Goal: Task Accomplishment & Management: Use online tool/utility

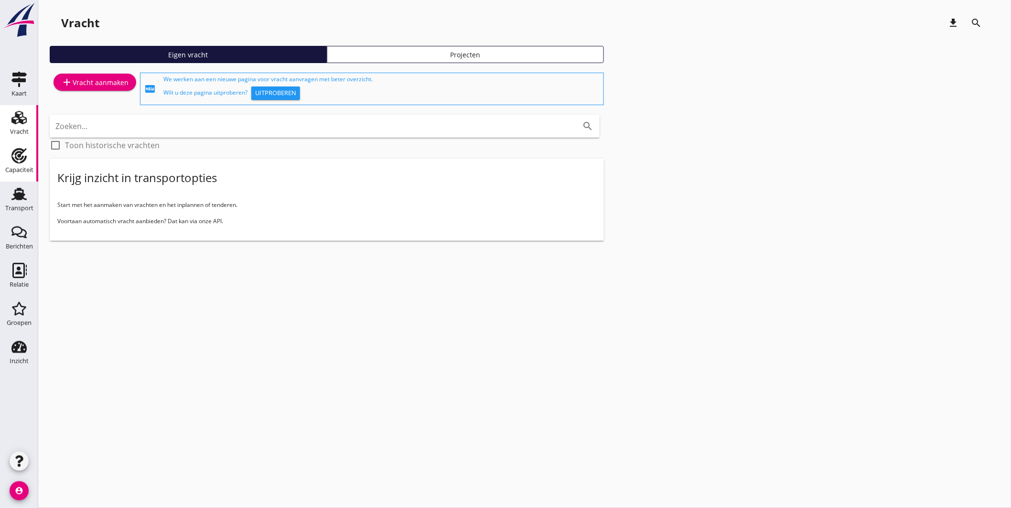
click at [22, 159] on use at bounding box center [18, 155] width 15 height 15
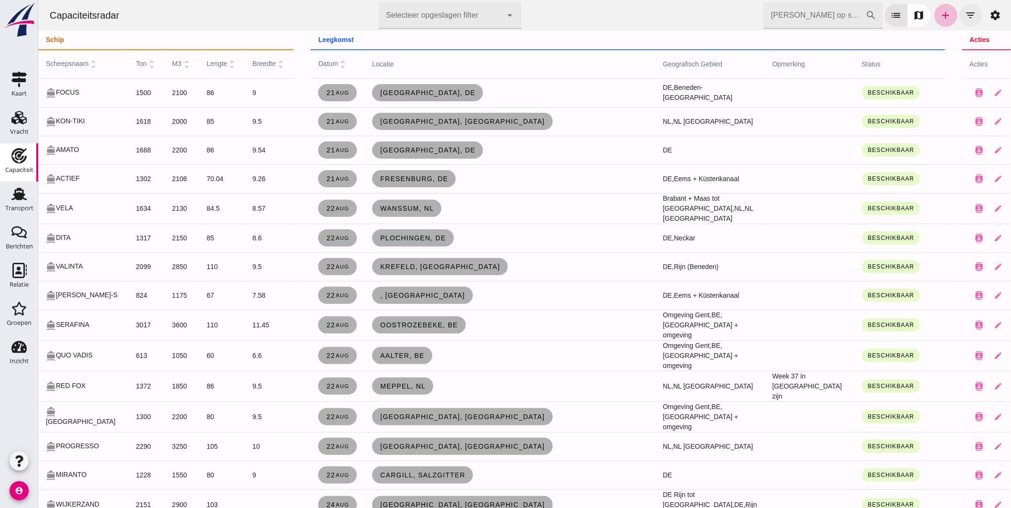
click at [965, 10] on icon "filter_list" at bounding box center [970, 15] width 11 height 11
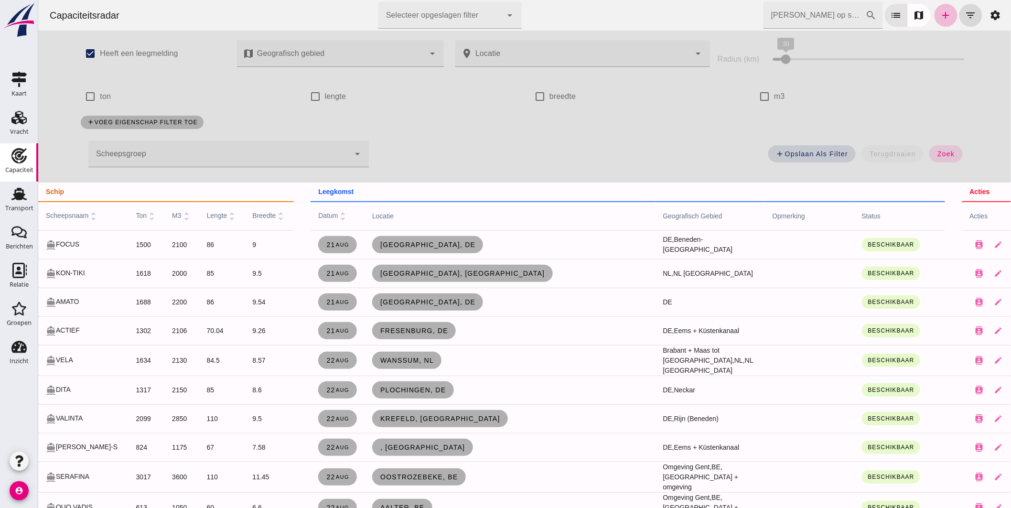
click at [176, 151] on div at bounding box center [218, 153] width 261 height 27
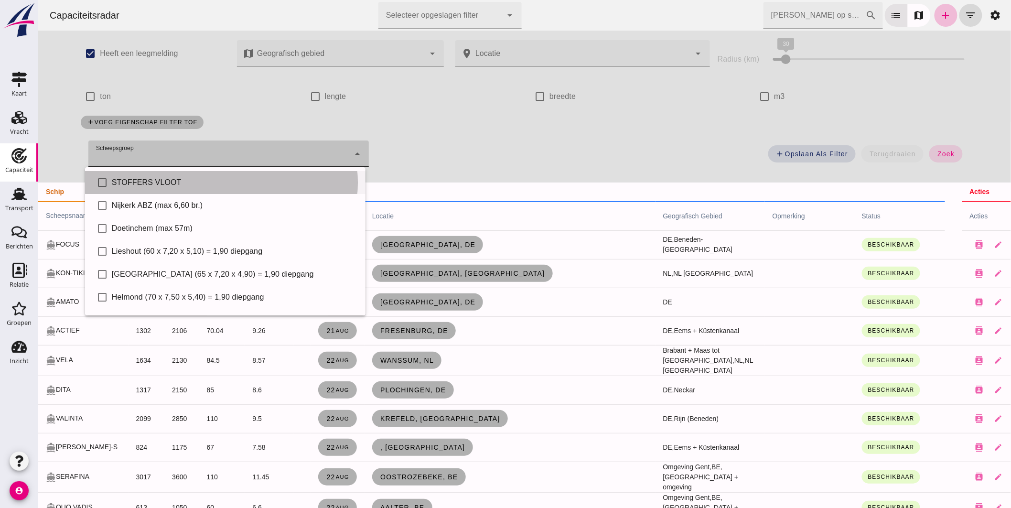
click at [155, 180] on div "STOFFERS VLOOT" at bounding box center [234, 182] width 246 height 11
type input "STOFFERS VLOOT"
checkbox input "true"
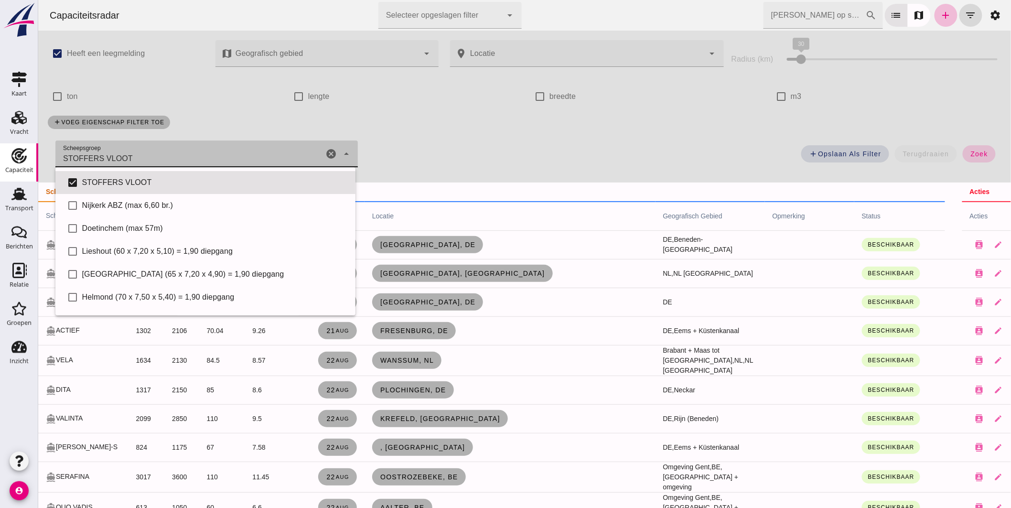
click at [970, 154] on span "zoek" at bounding box center [979, 154] width 18 height 8
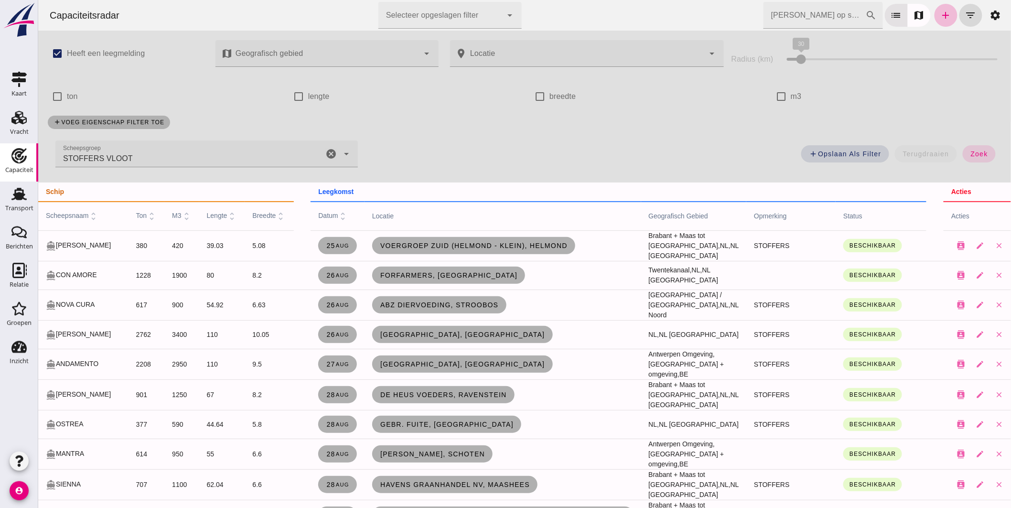
click at [70, 214] on span "scheepsnaam unfold_more" at bounding box center [71, 216] width 53 height 8
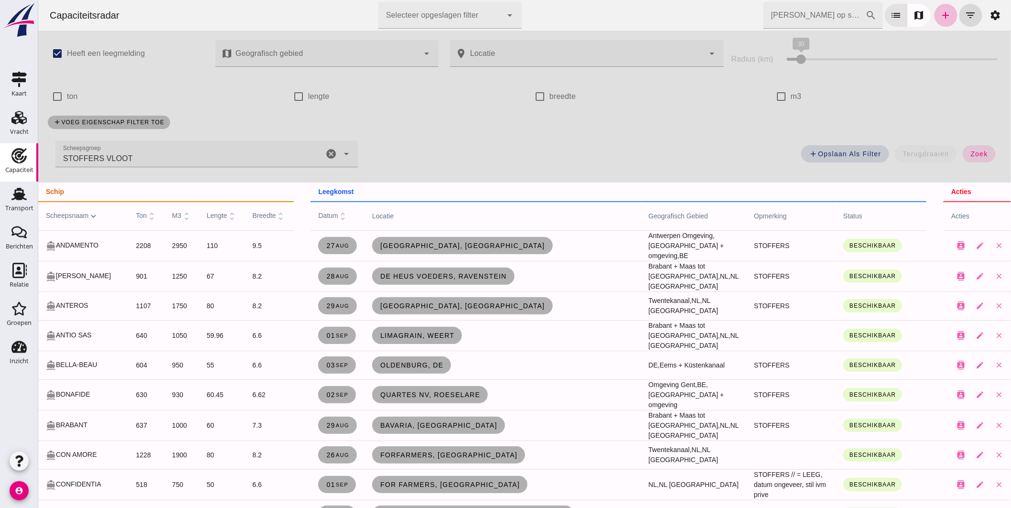
click at [321, 214] on span "datum unfold_more" at bounding box center [333, 216] width 30 height 8
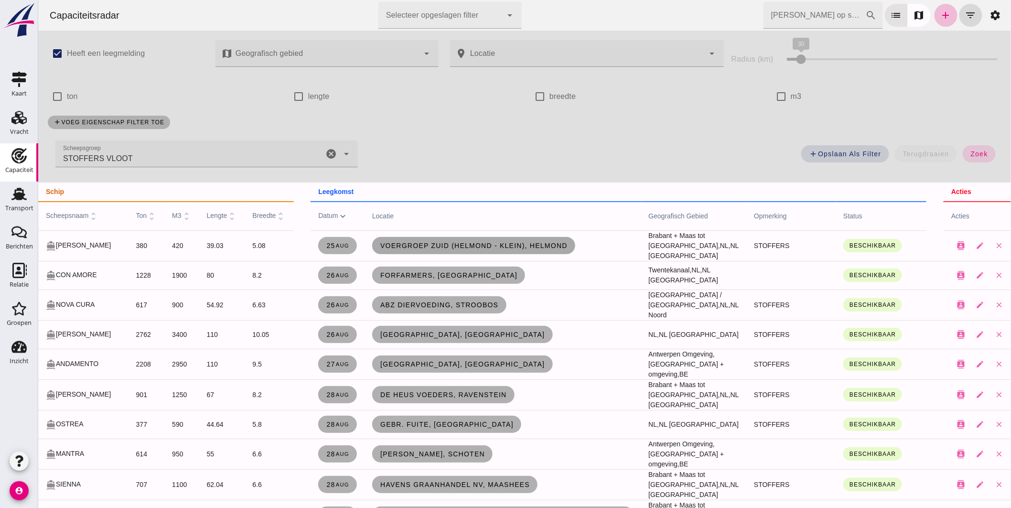
click at [545, 249] on link "Voergroep Zuid (Helmond - Klein), Helmond" at bounding box center [473, 245] width 203 height 17
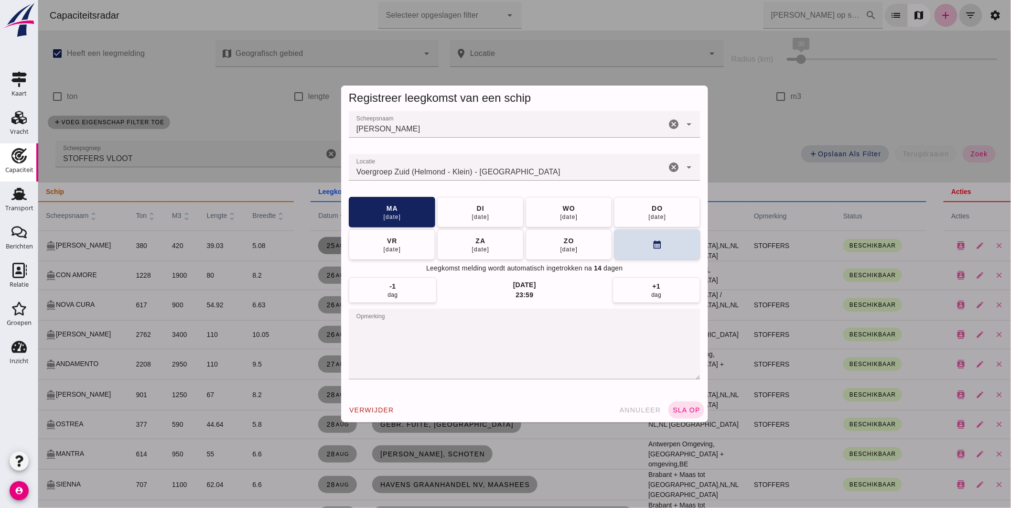
click at [514, 168] on input "Locatie" at bounding box center [506, 171] width 317 height 11
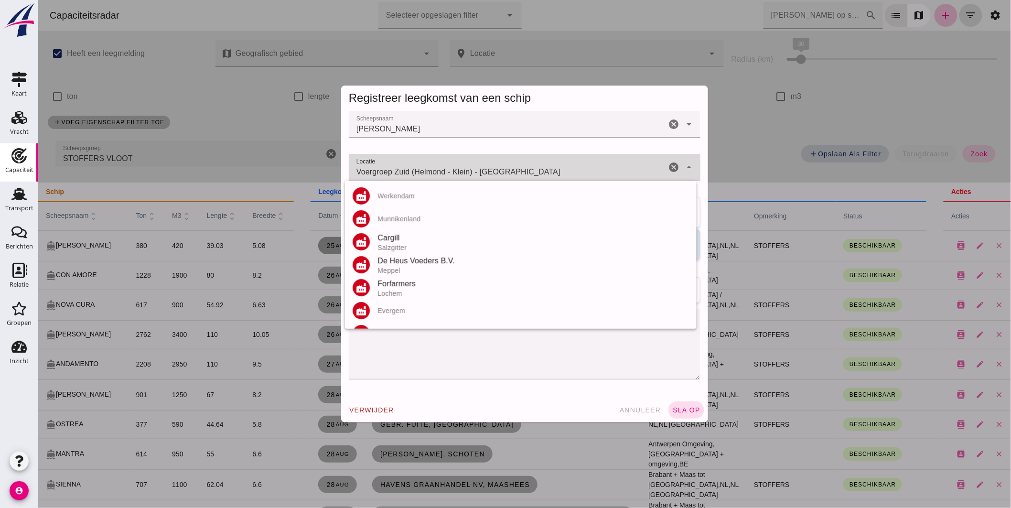
click at [514, 168] on input "Voergroep Zuid (Helmond - Klein) - [GEOGRAPHIC_DATA]" at bounding box center [506, 171] width 317 height 11
click at [513, 166] on input "Voergroep Zuid (Helmond - Klein) - [GEOGRAPHIC_DATA]" at bounding box center [506, 171] width 317 height 11
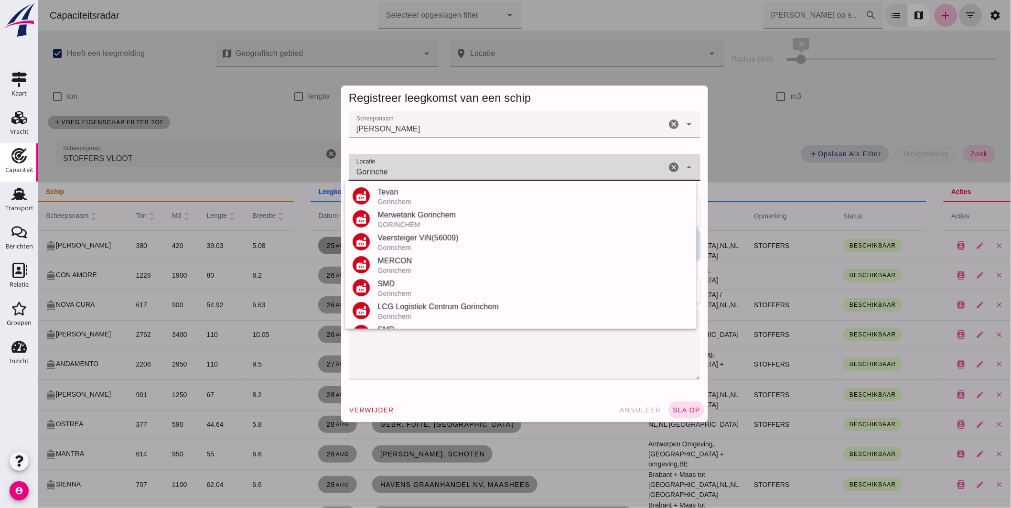
scroll to position [106, 0]
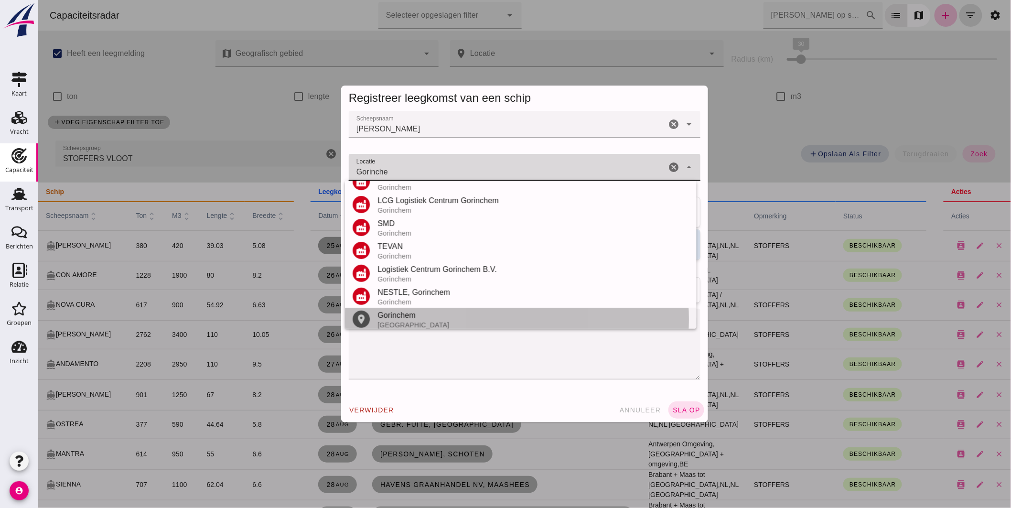
click at [400, 315] on div "Gorinchem" at bounding box center [533, 315] width 312 height 11
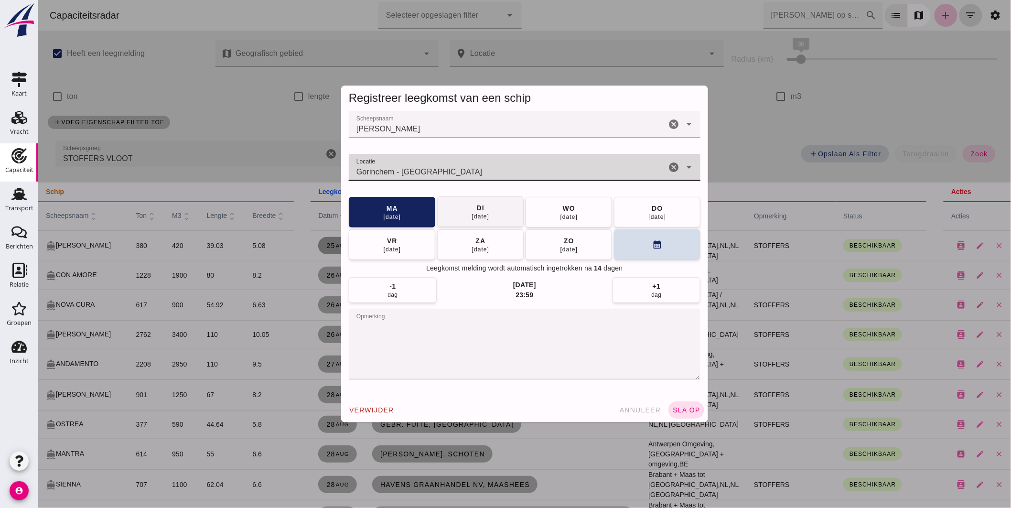
type input "Gorinchem - [GEOGRAPHIC_DATA]"
click at [495, 219] on button "[DATE]" at bounding box center [480, 211] width 86 height 31
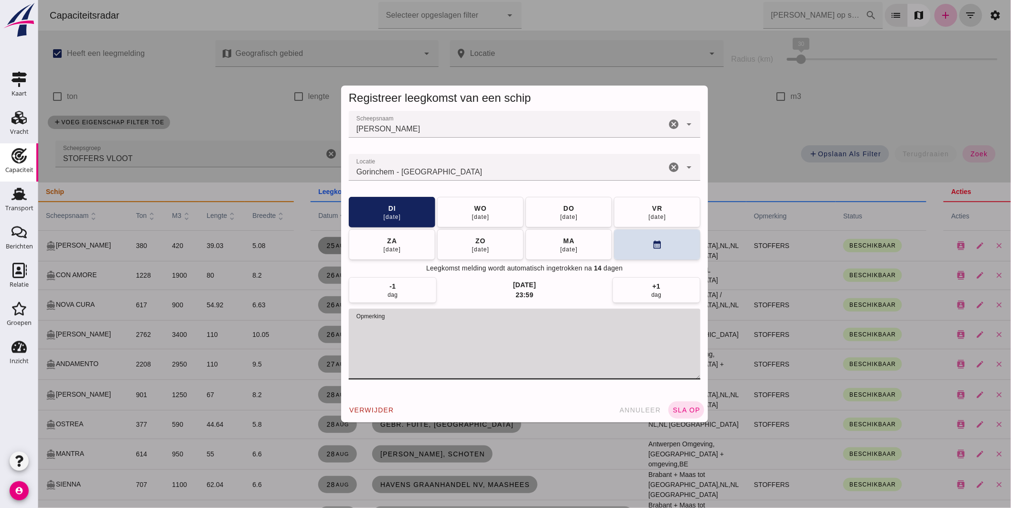
click at [425, 330] on textarea "opmerking" at bounding box center [524, 344] width 352 height 71
type textarea "STOFFERS // = LEEG"
click at [689, 409] on span "sla op" at bounding box center [686, 410] width 28 height 8
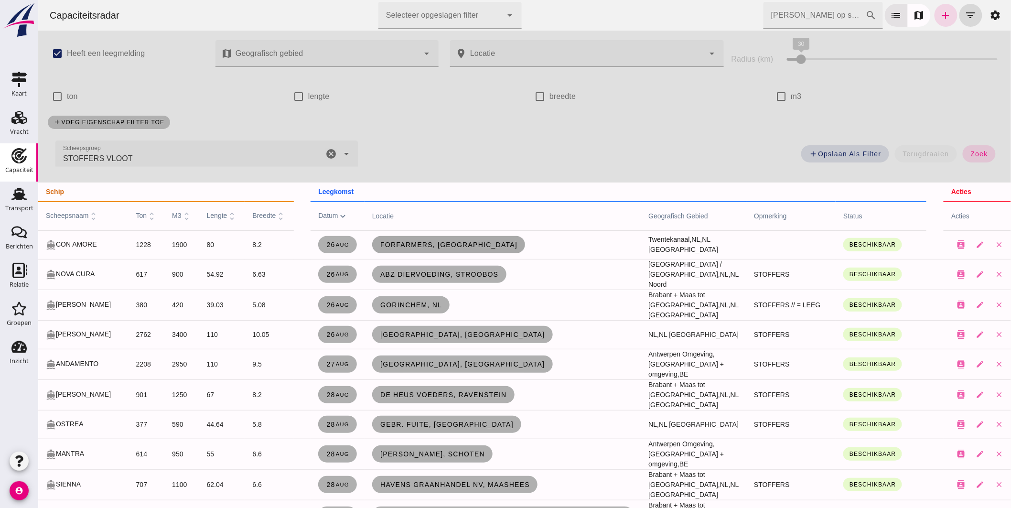
click at [413, 245] on span "Forfarmers, [GEOGRAPHIC_DATA]" at bounding box center [448, 245] width 138 height 8
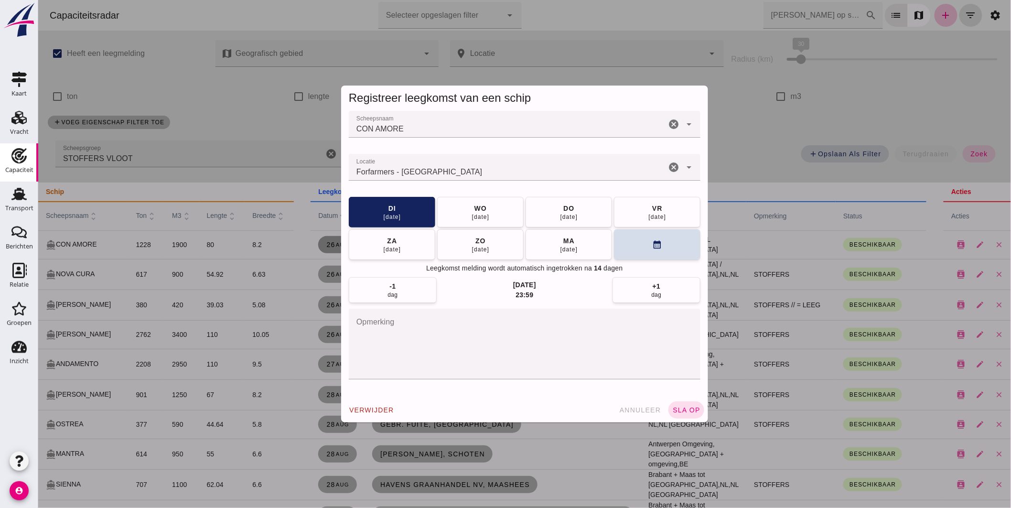
click at [436, 169] on input "Locatie" at bounding box center [506, 171] width 317 height 11
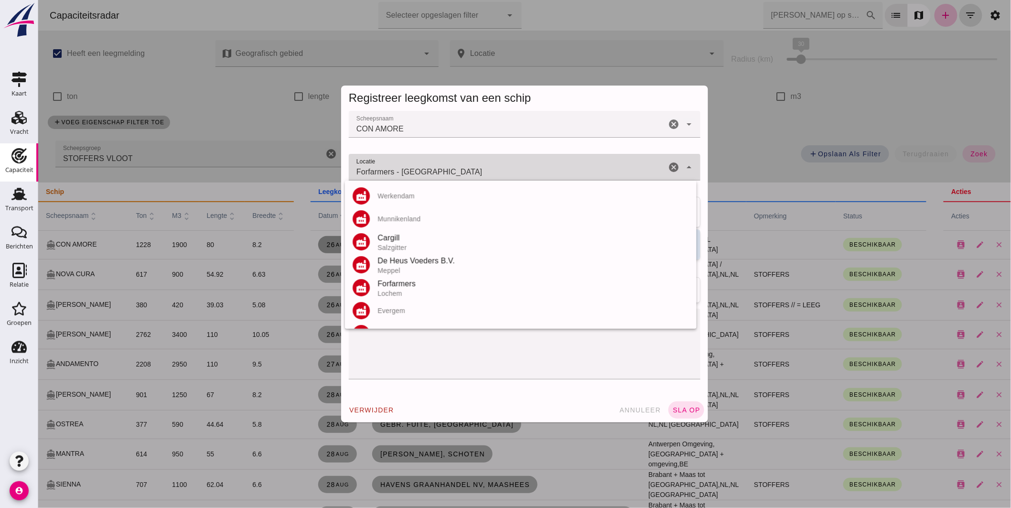
click at [436, 169] on input "Forfarmers - [GEOGRAPHIC_DATA]" at bounding box center [506, 171] width 317 height 11
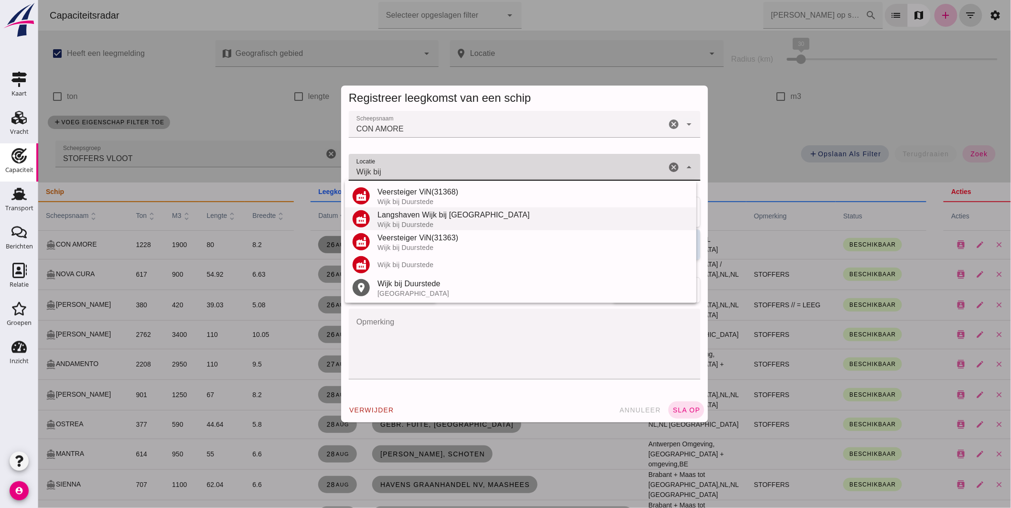
click at [412, 221] on div "Wijk bij Duurstede" at bounding box center [533, 225] width 312 height 8
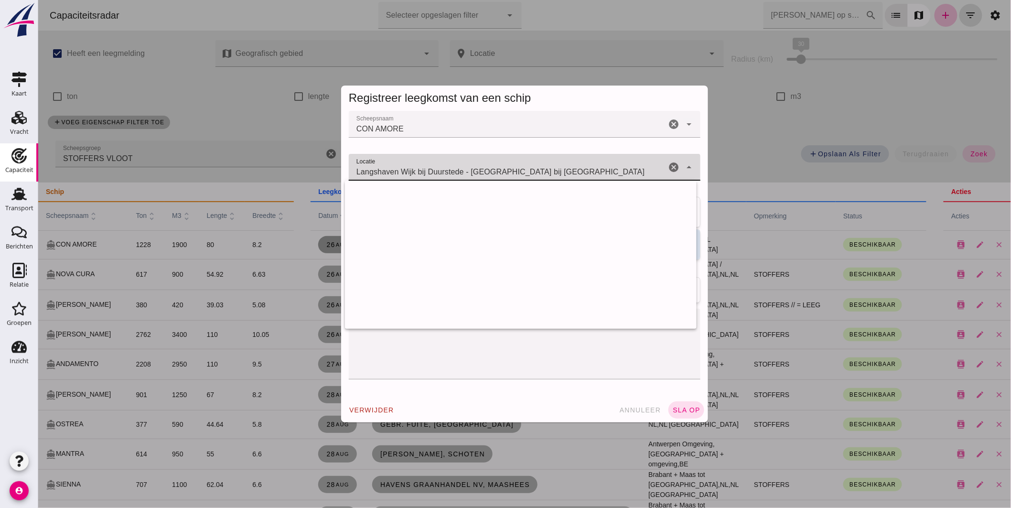
drag, startPoint x: 449, startPoint y: 170, endPoint x: 35, endPoint y: 123, distance: 416.5
click at [38, 123] on html "Capaciteitsradar Selecteer opgeslagen filter Selecteer opgeslagen filter cancel…" at bounding box center [524, 254] width 973 height 508
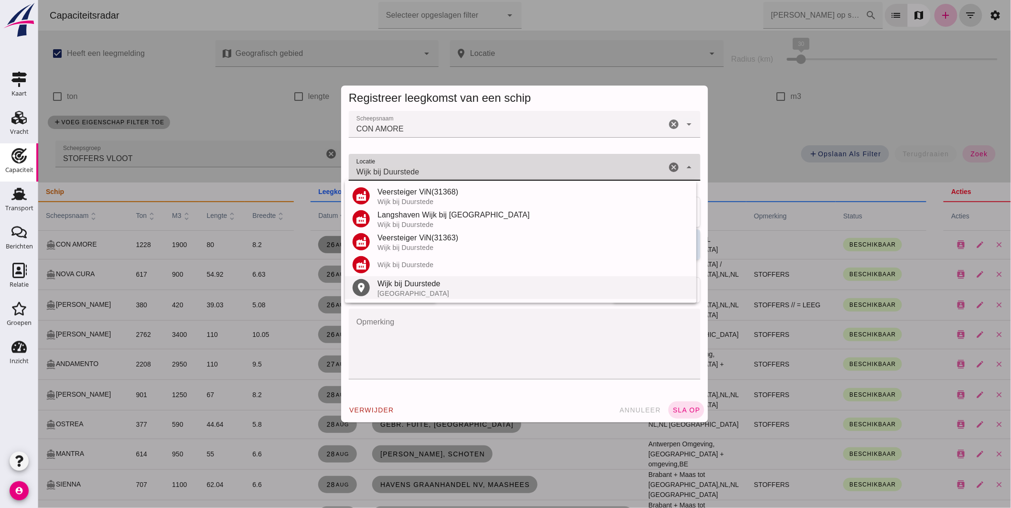
click at [385, 288] on div "Wijk bij Duurstede" at bounding box center [533, 283] width 312 height 11
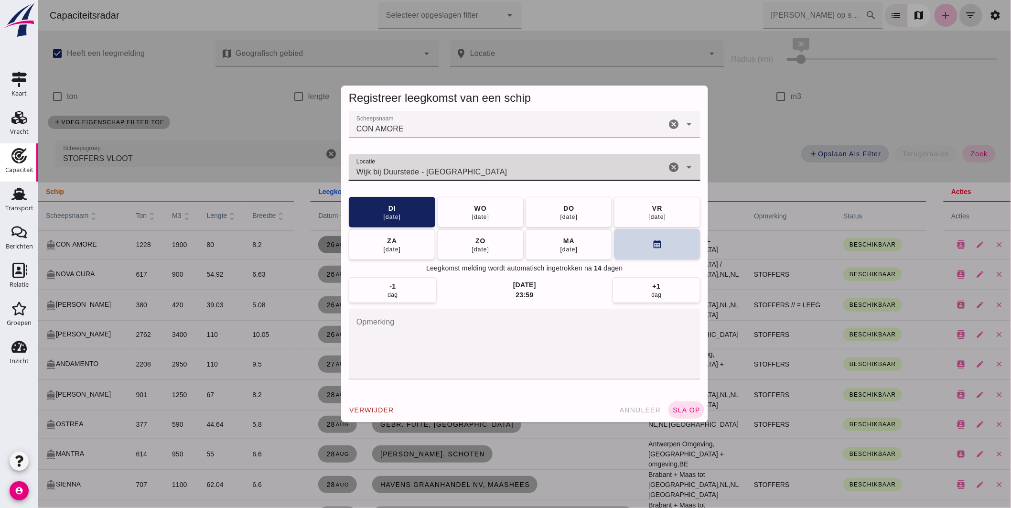
type input "Wijk bij Duurstede - [GEOGRAPHIC_DATA]"
click at [624, 246] on button "calendar_month" at bounding box center [656, 244] width 86 height 31
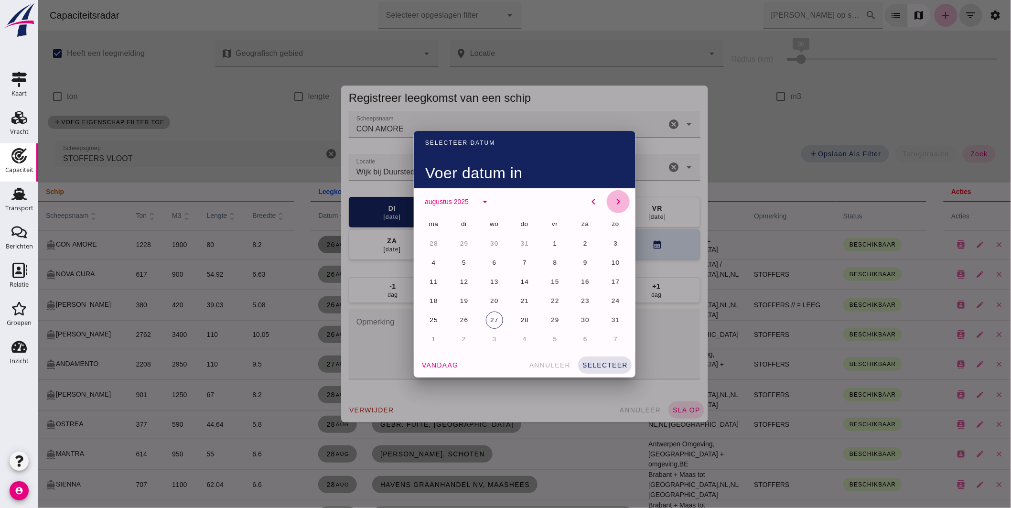
click at [613, 196] on icon "chevron_right" at bounding box center [617, 201] width 11 height 11
click at [431, 261] on span "8" at bounding box center [433, 262] width 5 height 7
click at [597, 359] on button "selecteer" at bounding box center [605, 364] width 54 height 17
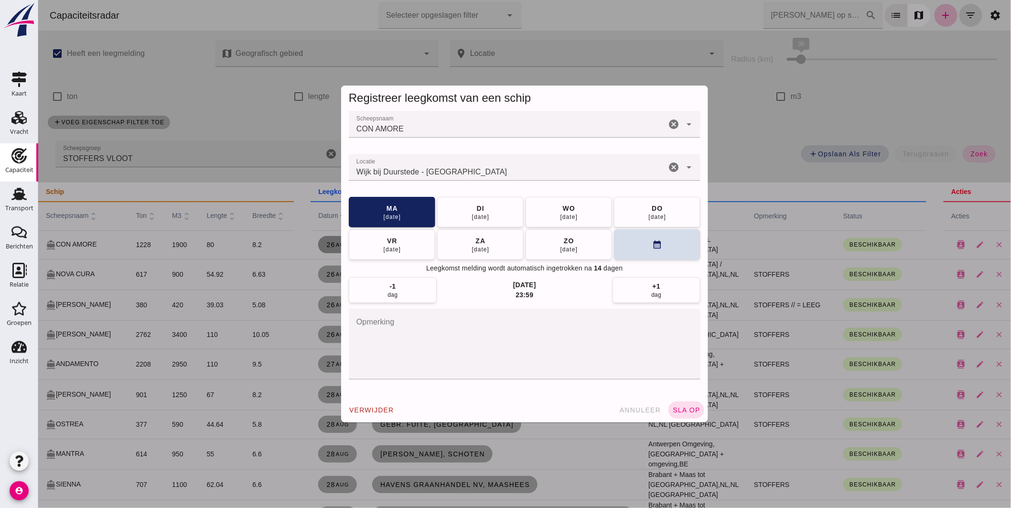
click at [431, 350] on textarea "opmerking" at bounding box center [524, 344] width 352 height 71
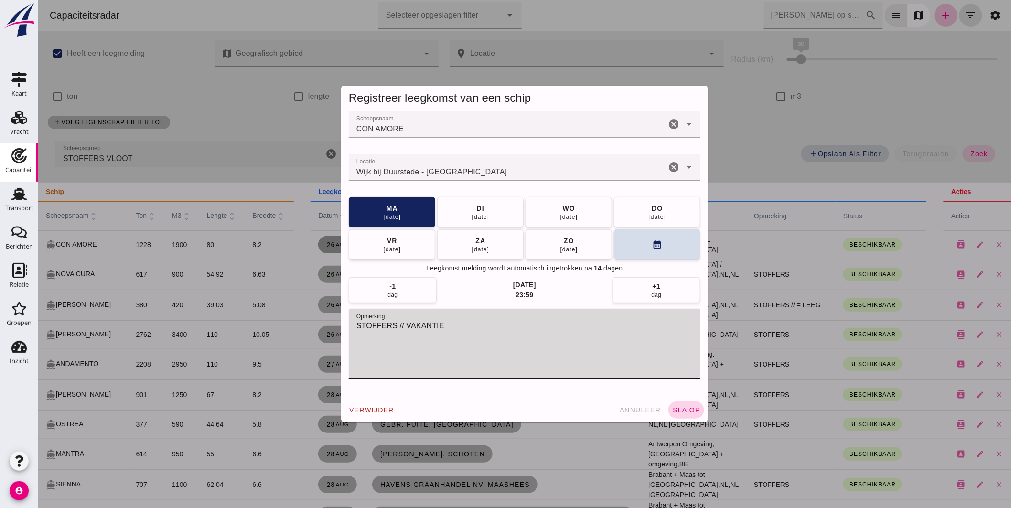
type textarea "STOFFERS // VAKANTIE"
click at [692, 412] on span "sla op" at bounding box center [686, 410] width 28 height 8
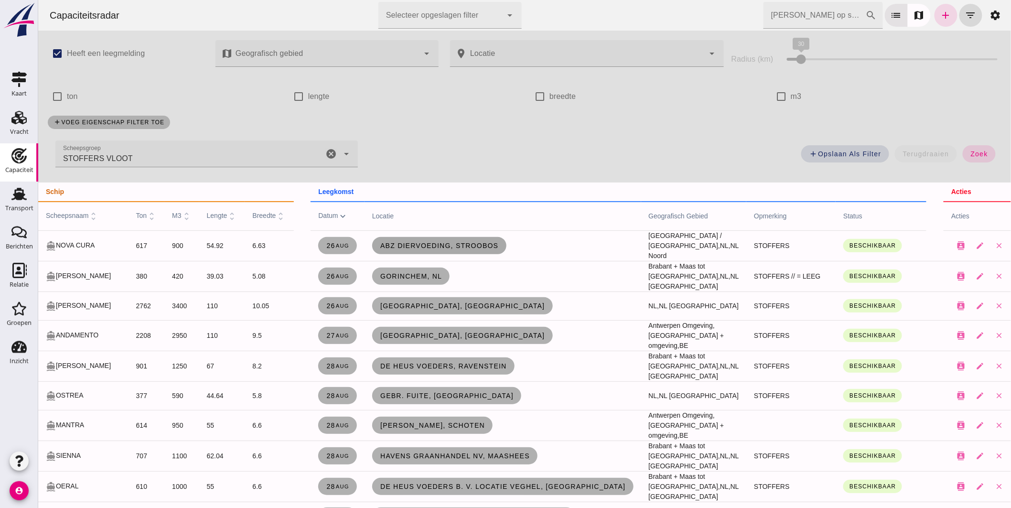
click at [462, 237] on link "ABZ Diervoeding, Stroobos" at bounding box center [439, 245] width 134 height 17
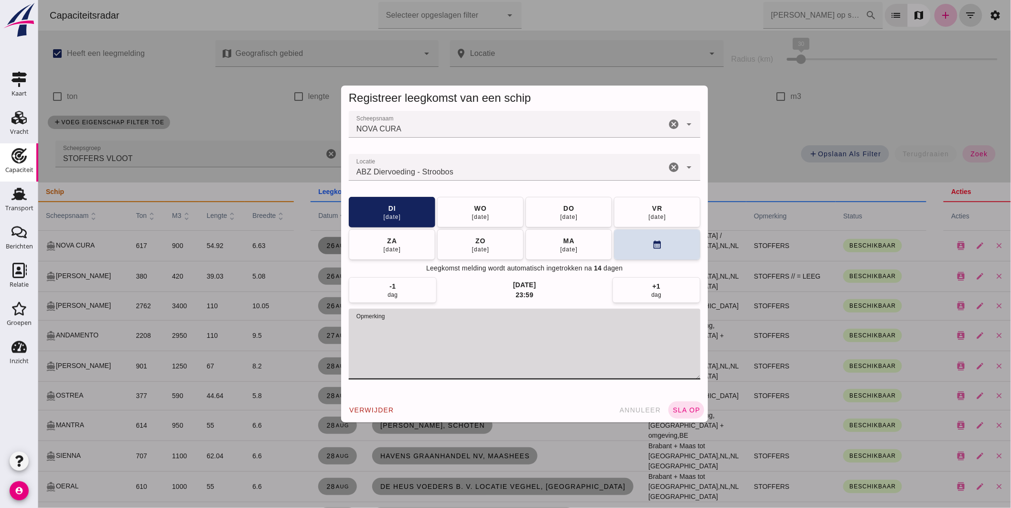
click at [422, 330] on textarea "opmerking" at bounding box center [524, 344] width 352 height 71
type textarea "STOFFERS // = LEEG"
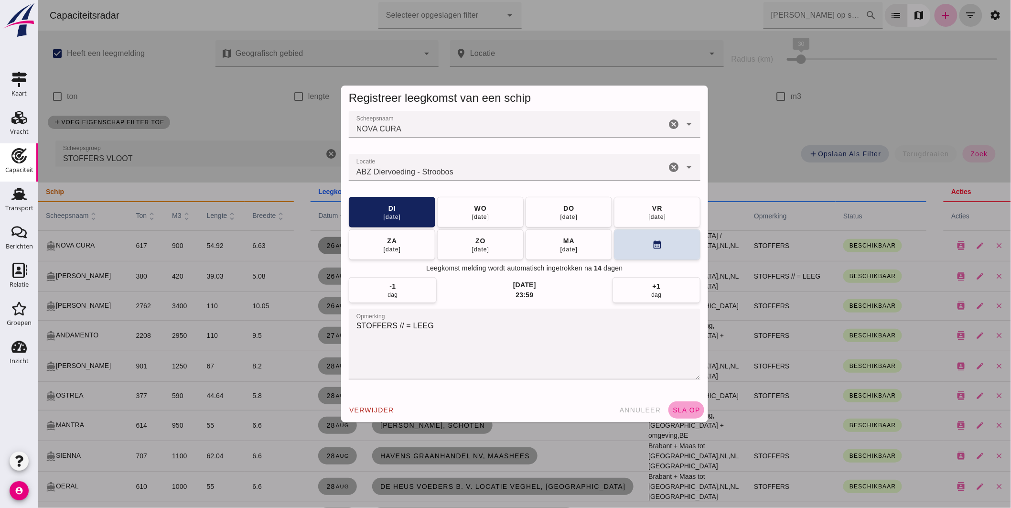
click at [687, 404] on button "sla op" at bounding box center [686, 409] width 36 height 17
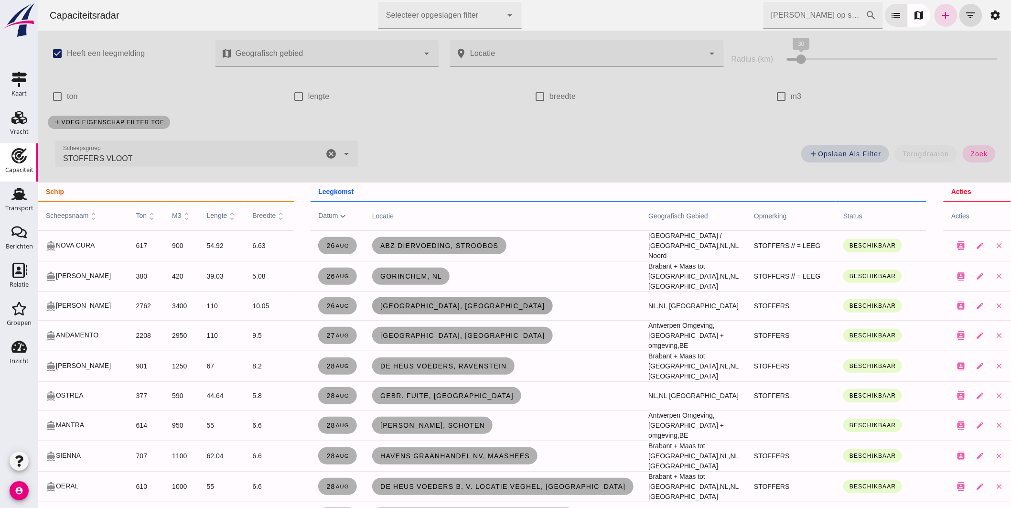
click at [422, 302] on span "[GEOGRAPHIC_DATA], [GEOGRAPHIC_DATA]" at bounding box center [461, 306] width 165 height 8
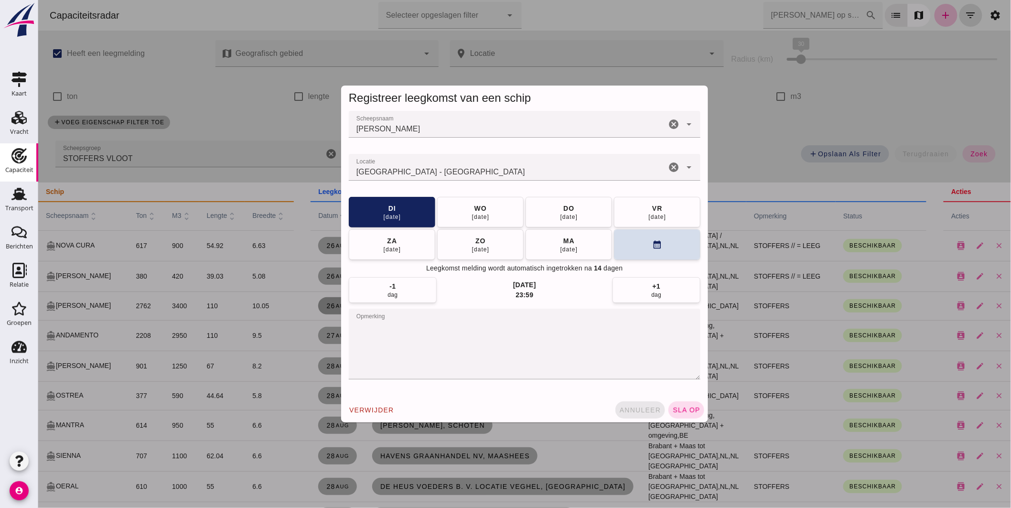
click at [642, 405] on button "annuleer" at bounding box center [640, 409] width 50 height 17
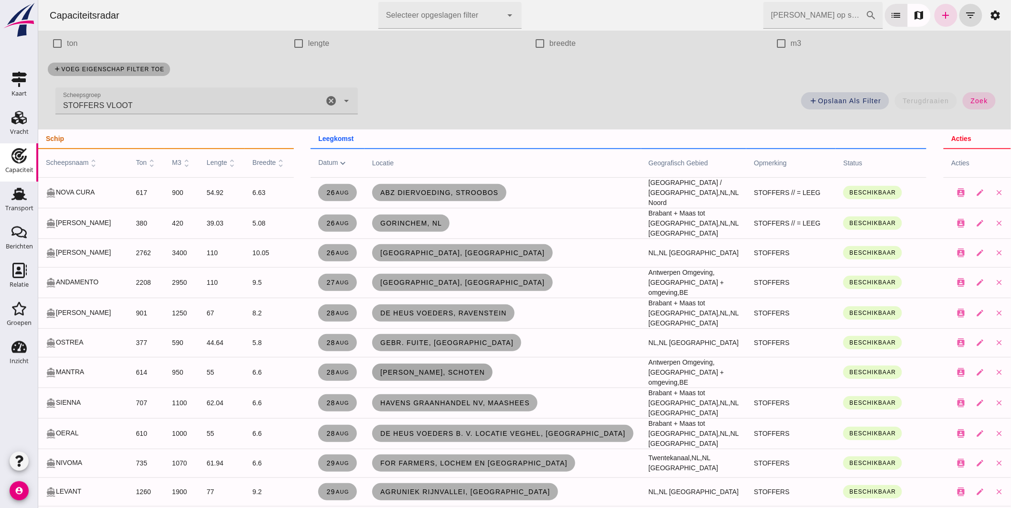
scroll to position [106, 0]
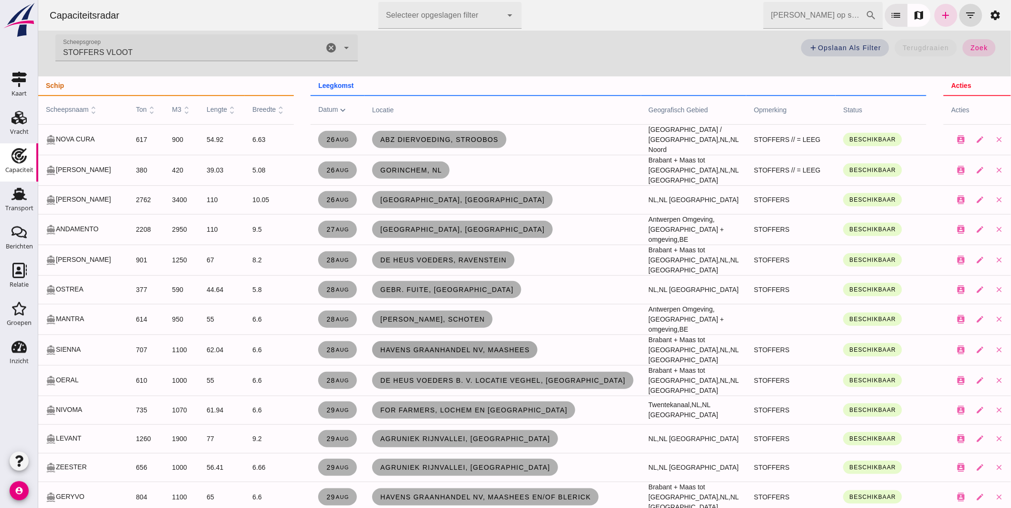
click at [450, 341] on link "Havens Graanhandel NV, Maashees" at bounding box center [454, 349] width 165 height 17
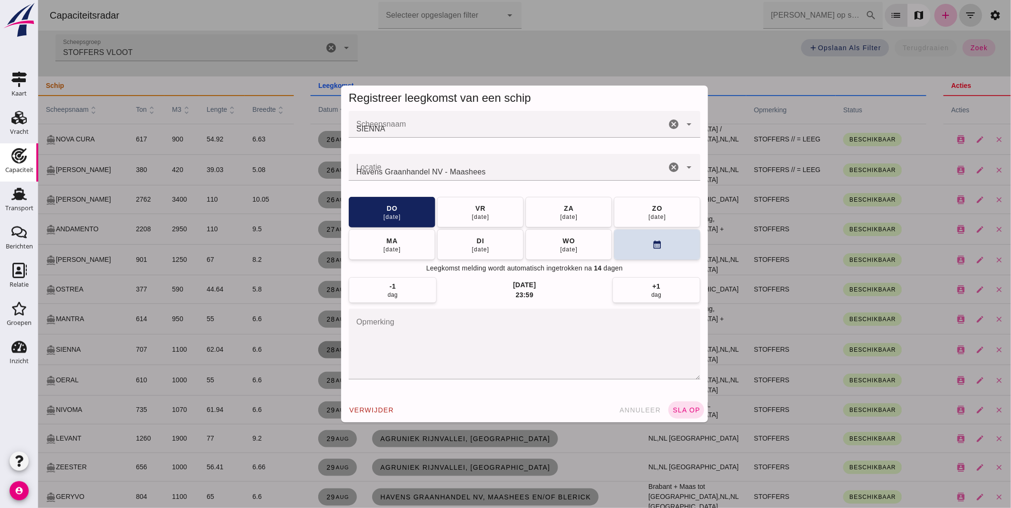
scroll to position [0, 0]
click at [499, 209] on button "[DATE]" at bounding box center [480, 211] width 86 height 31
click at [686, 411] on span "sla op" at bounding box center [686, 410] width 28 height 8
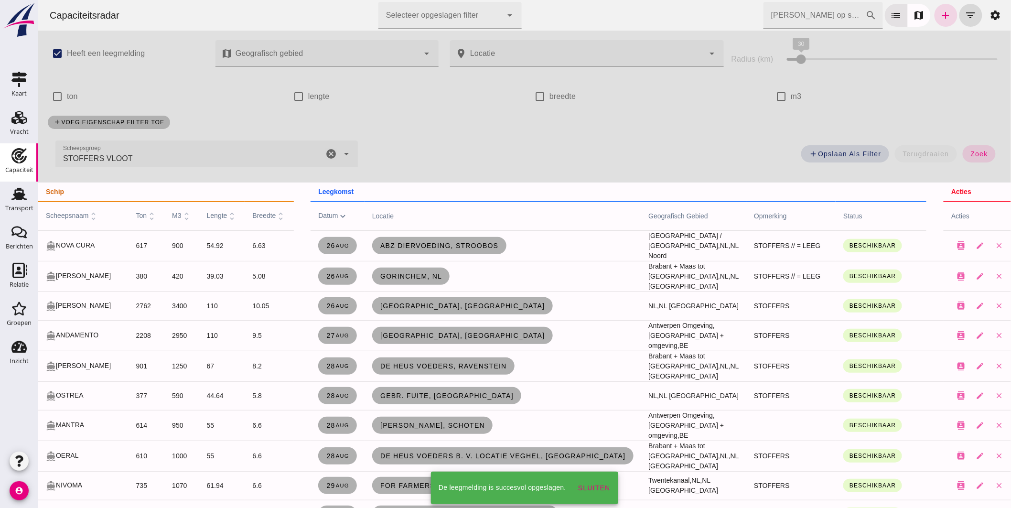
scroll to position [106, 0]
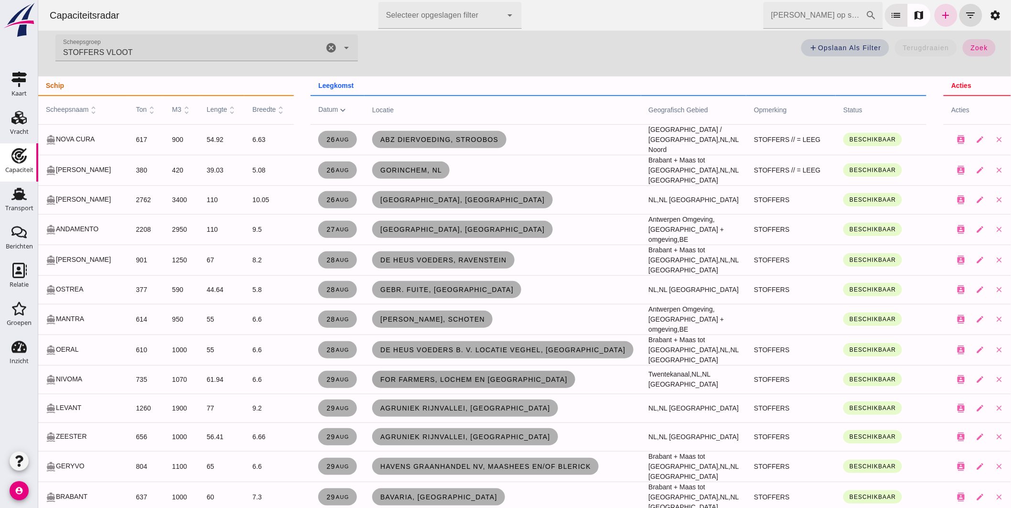
click at [466, 376] on span "For Farmers, Lochem en [GEOGRAPHIC_DATA]" at bounding box center [473, 380] width 188 height 8
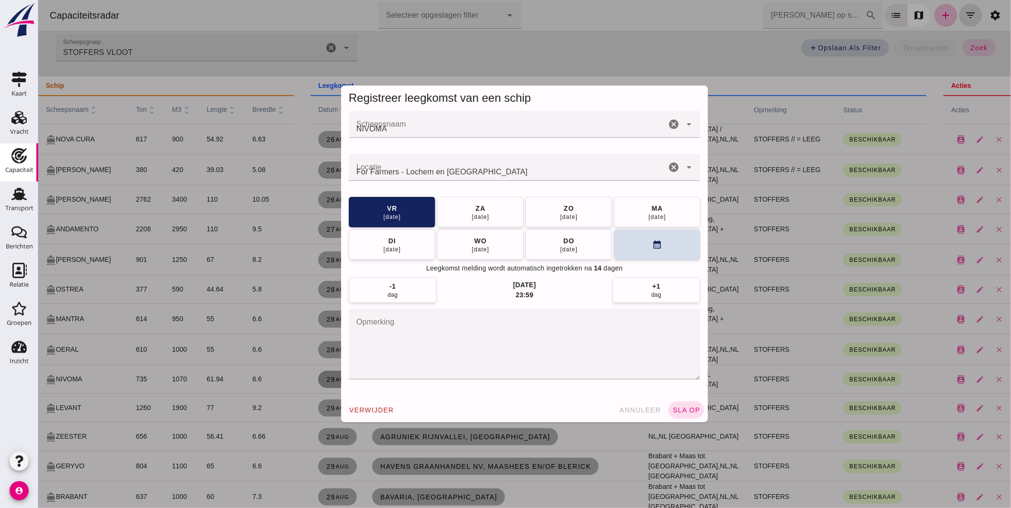
scroll to position [0, 0]
click at [624, 405] on button "annuleer" at bounding box center [640, 409] width 50 height 17
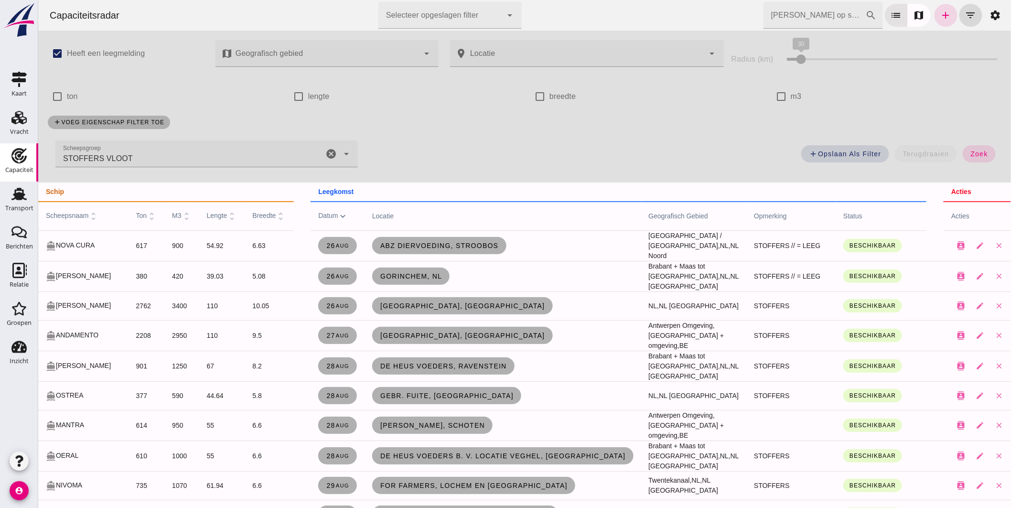
click at [318, 216] on span "datum expand_more" at bounding box center [333, 216] width 30 height 8
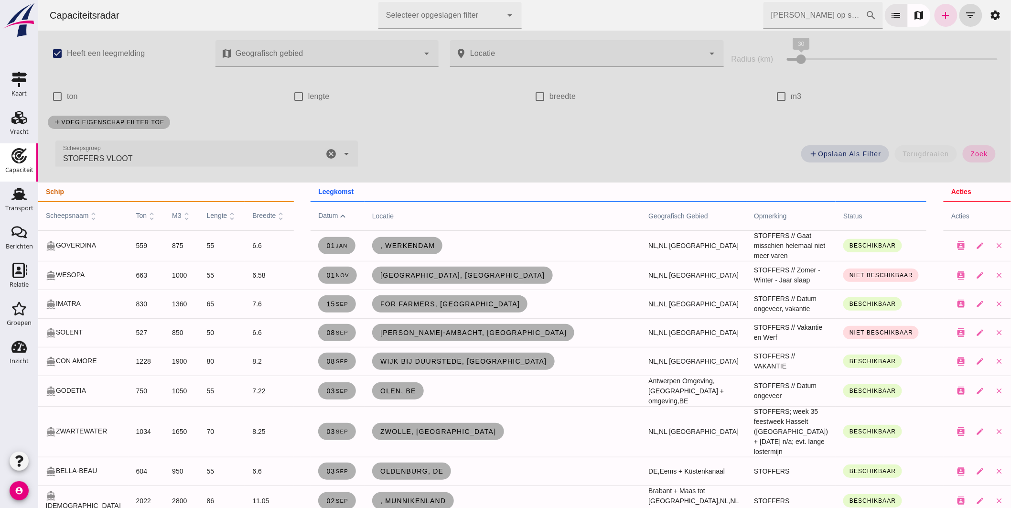
click at [318, 215] on span "datum expand_less" at bounding box center [333, 216] width 30 height 8
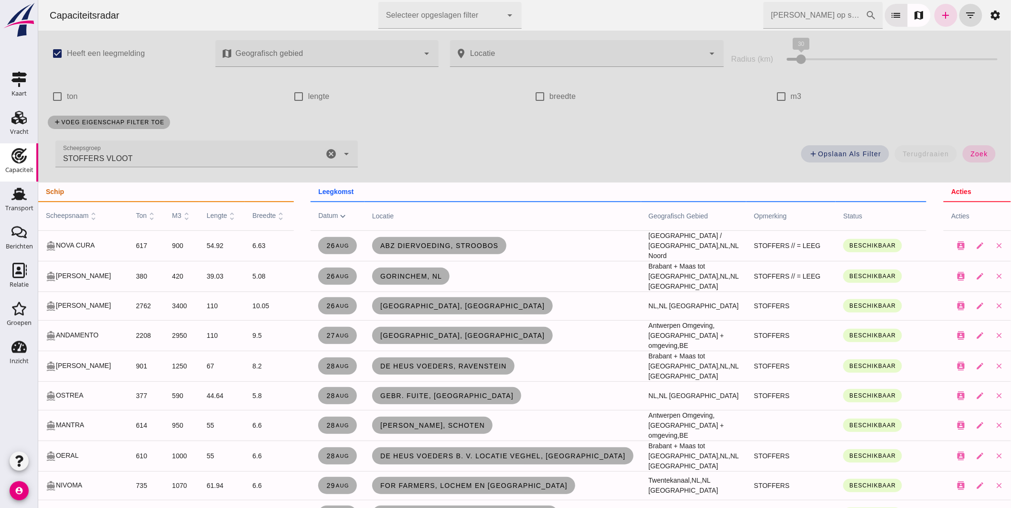
click at [330, 153] on icon "cancel" at bounding box center [330, 153] width 11 height 11
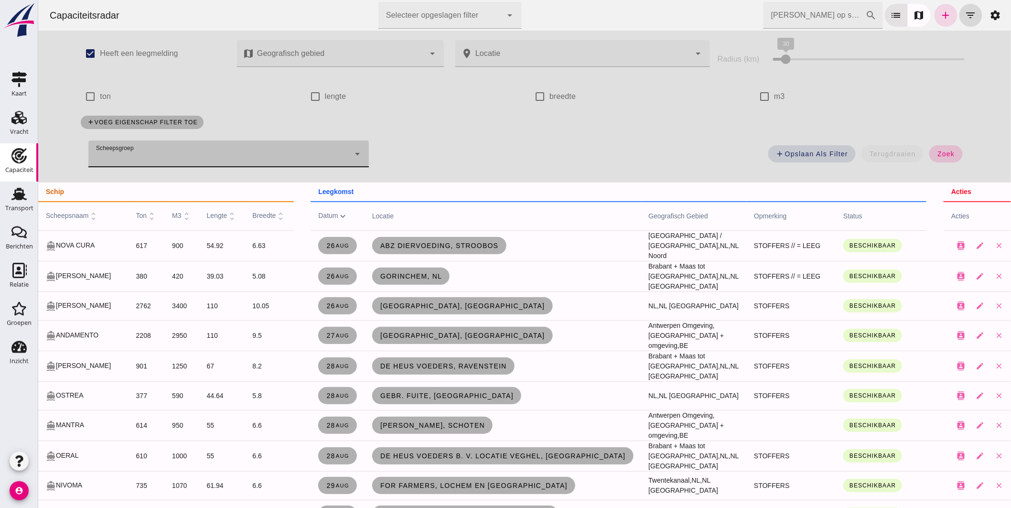
click at [942, 156] on span "zoek" at bounding box center [945, 154] width 18 height 8
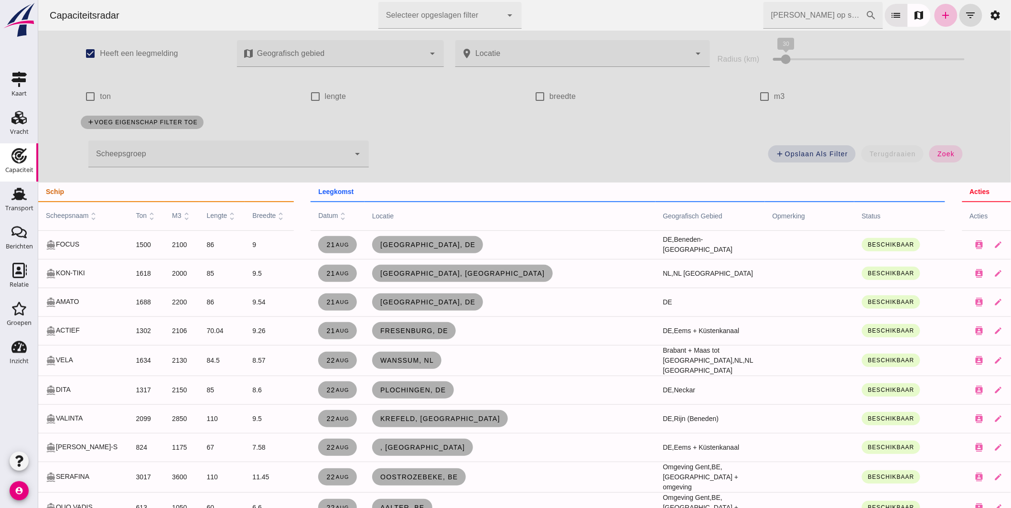
drag, startPoint x: 81, startPoint y: 215, endPoint x: 1056, endPoint y: 506, distance: 1017.7
click at [81, 215] on span "scheepsnaam unfold_more" at bounding box center [71, 216] width 53 height 8
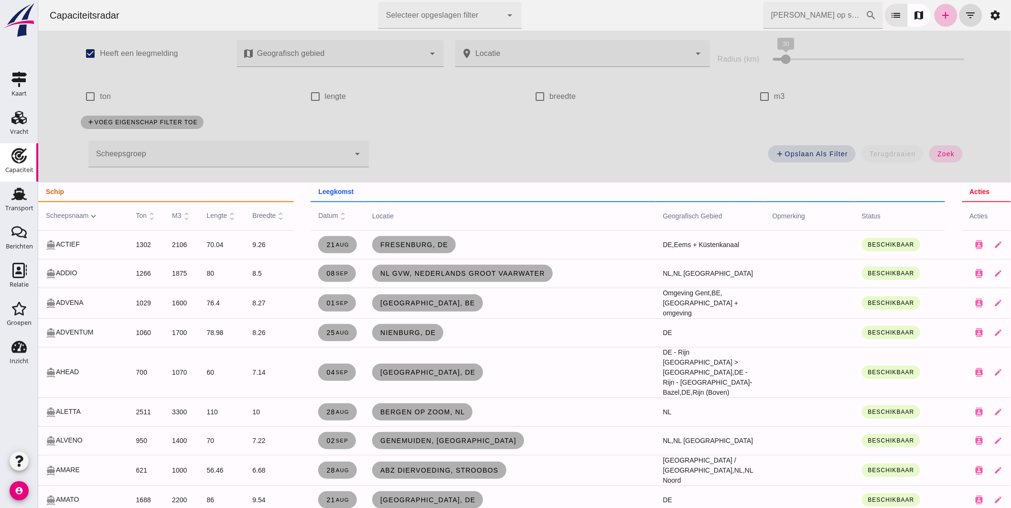
click at [791, 18] on input "[PERSON_NAME] op scheepsnaam" at bounding box center [814, 15] width 102 height 27
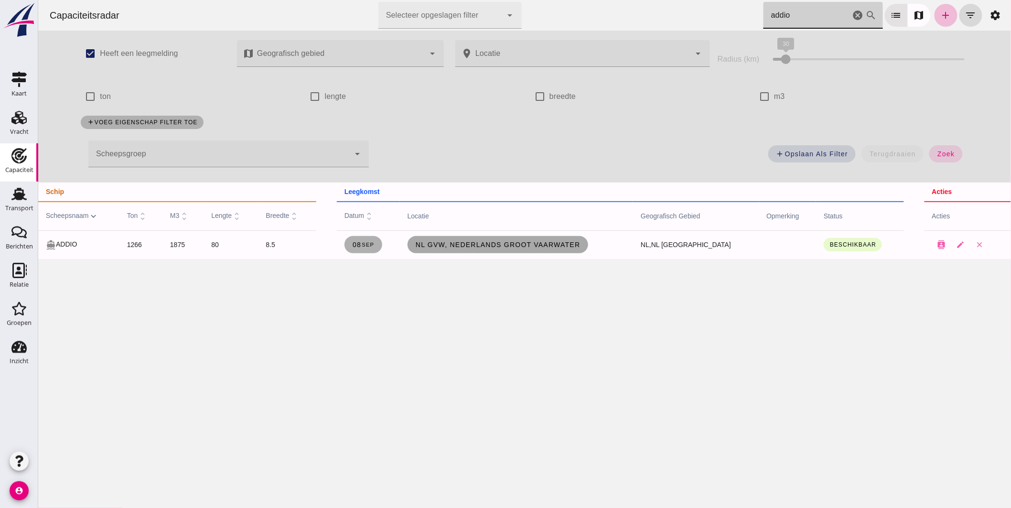
type input "addio"
click at [472, 242] on span "NL GVW, Nederlands Groot Vaarwater" at bounding box center [497, 245] width 165 height 8
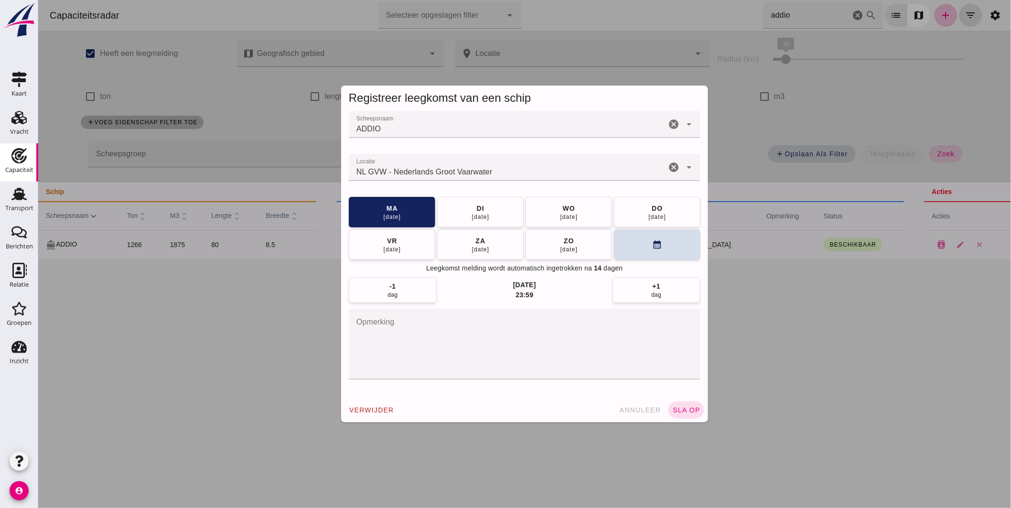
click at [464, 170] on input "Locatie" at bounding box center [506, 171] width 317 height 11
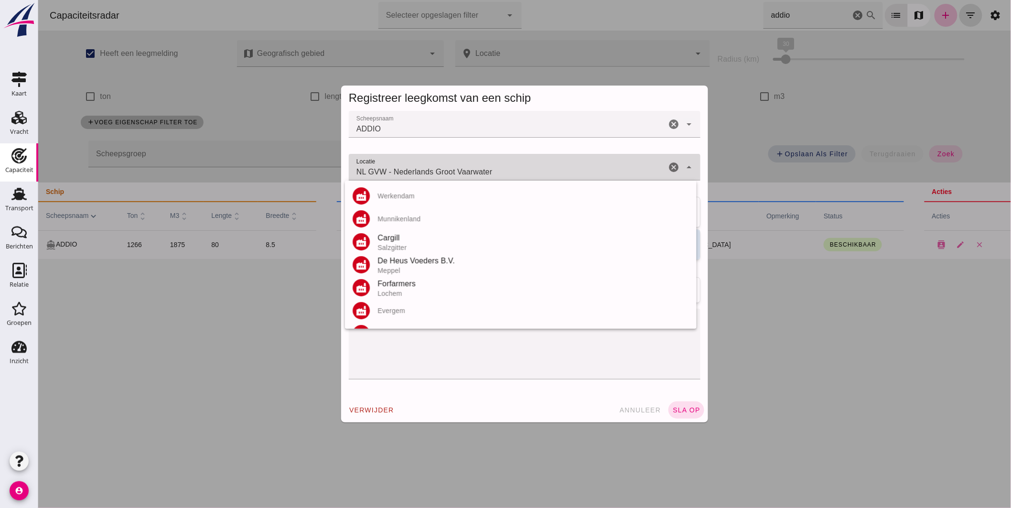
click at [464, 170] on input "NL GVW - Nederlands Groot Vaarwater" at bounding box center [506, 171] width 317 height 11
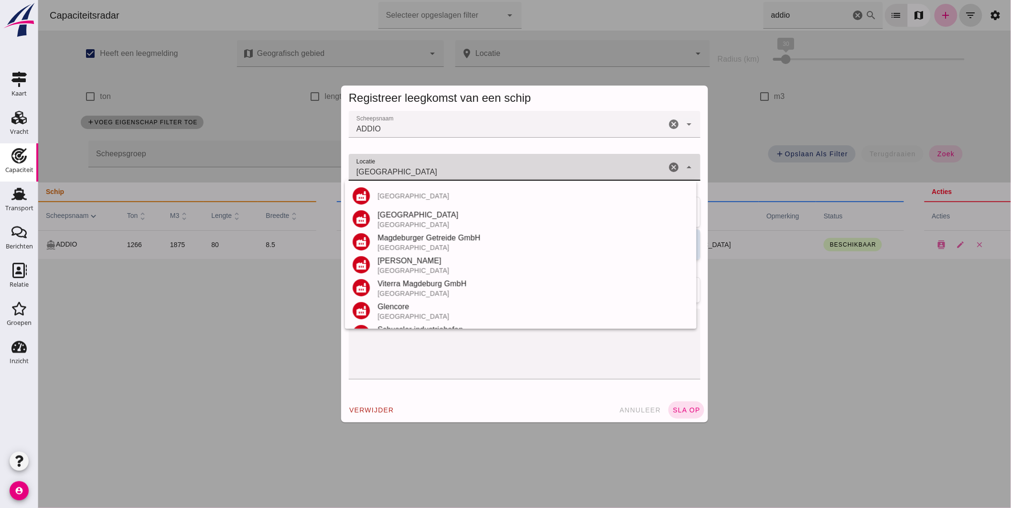
scroll to position [106, 0]
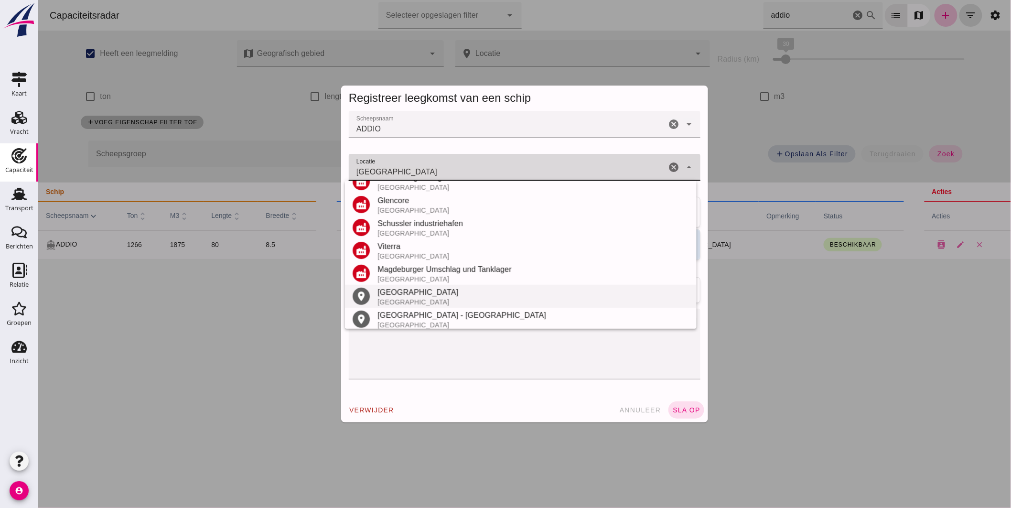
click at [414, 295] on div "[GEOGRAPHIC_DATA]" at bounding box center [533, 292] width 312 height 11
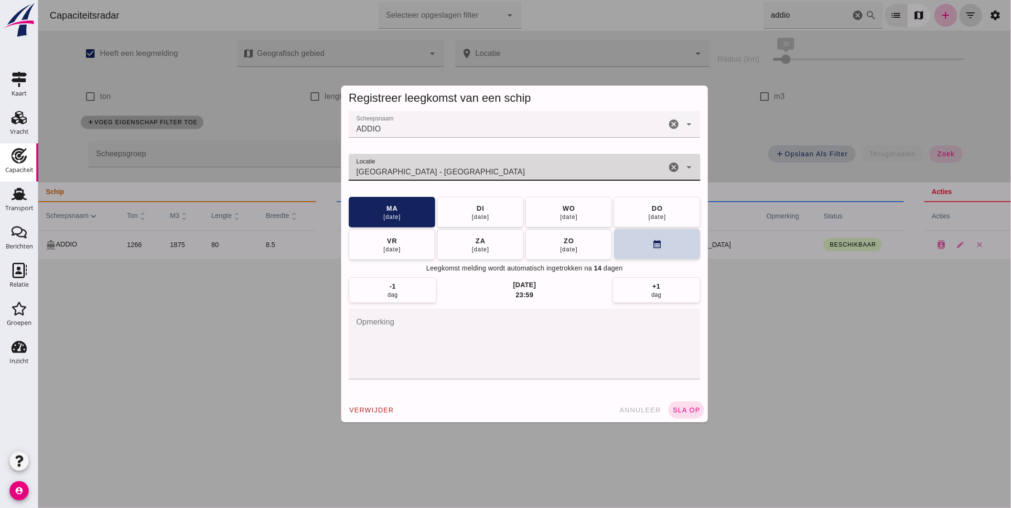
type input "[GEOGRAPHIC_DATA] - [GEOGRAPHIC_DATA]"
click at [636, 245] on button "calendar_month" at bounding box center [656, 244] width 86 height 31
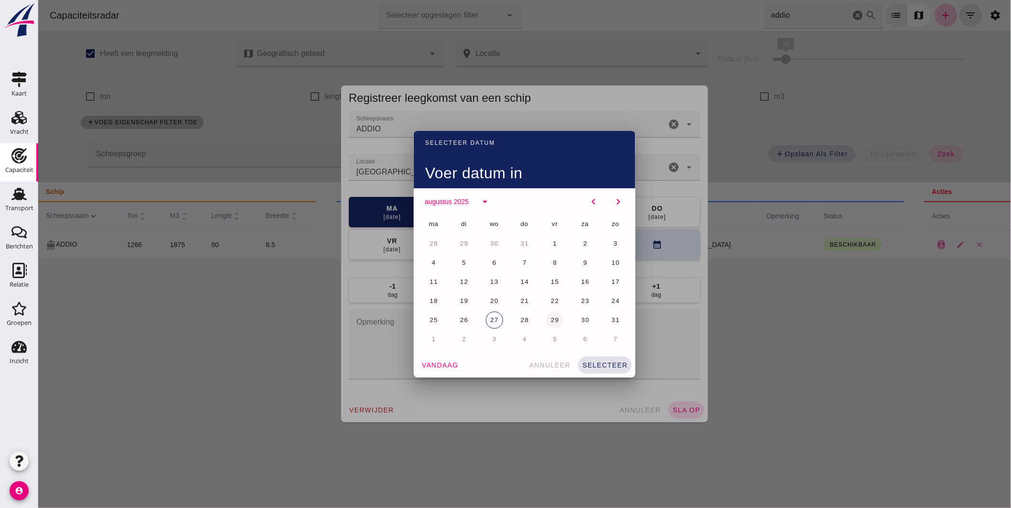
click at [550, 318] on span "29" at bounding box center [554, 319] width 9 height 7
click at [606, 363] on span "selecteer" at bounding box center [604, 365] width 46 height 8
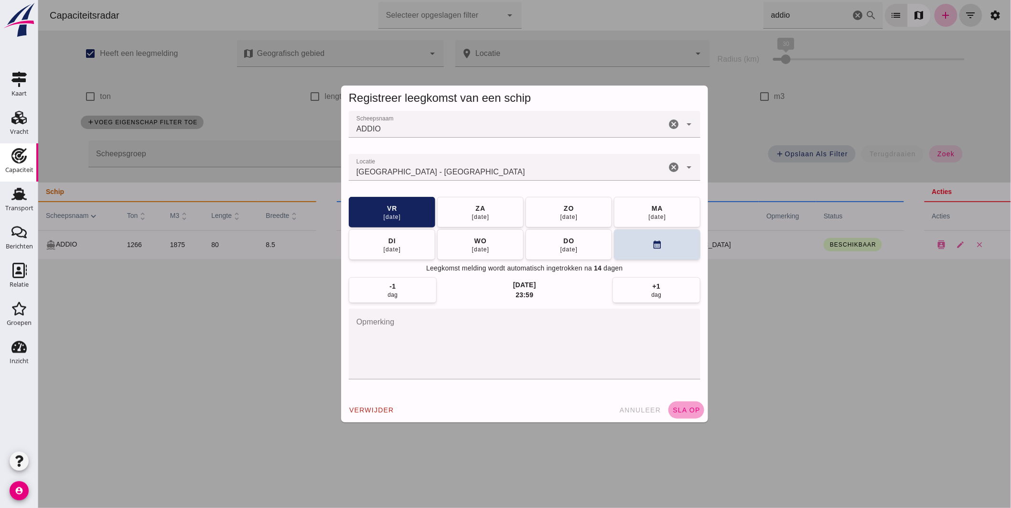
click at [680, 408] on span "sla op" at bounding box center [686, 410] width 28 height 8
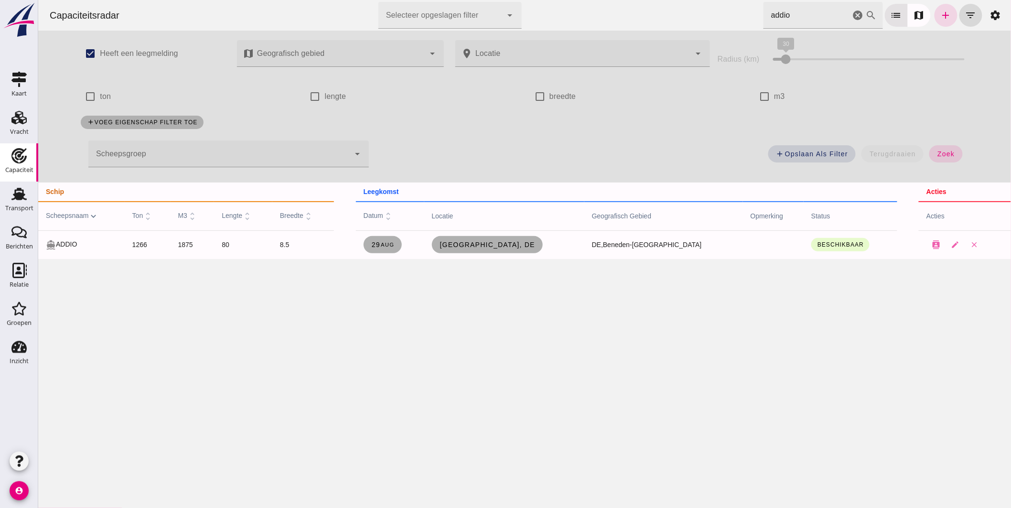
drag, startPoint x: 516, startPoint y: -12, endPoint x: 506, endPoint y: -12, distance: 10.0
click at [506, 0] on html "Capaciteitsradar Selecteer opgeslagen filter Selecteer opgeslagen filter cancel…" at bounding box center [524, 254] width 973 height 508
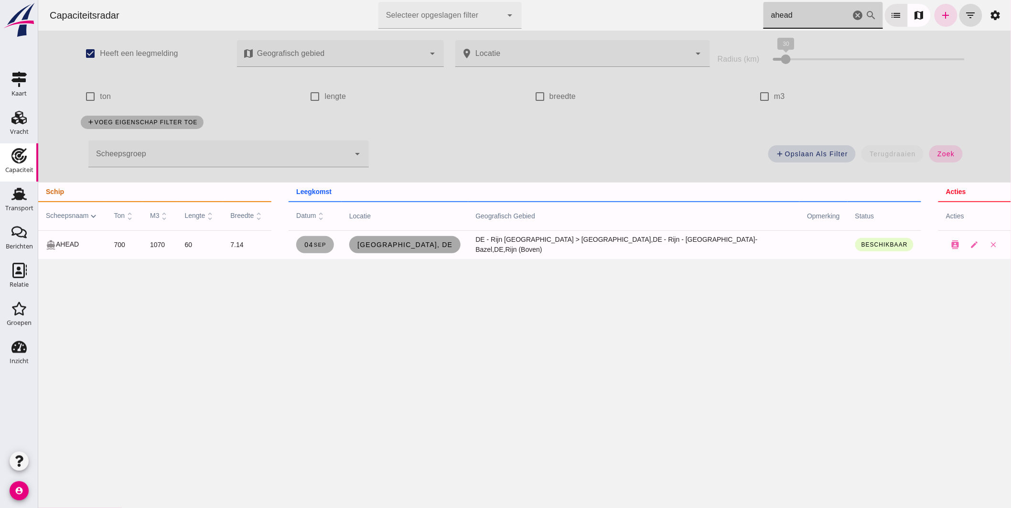
type input "ahead"
click at [420, 246] on span "[GEOGRAPHIC_DATA], de" at bounding box center [404, 245] width 96 height 8
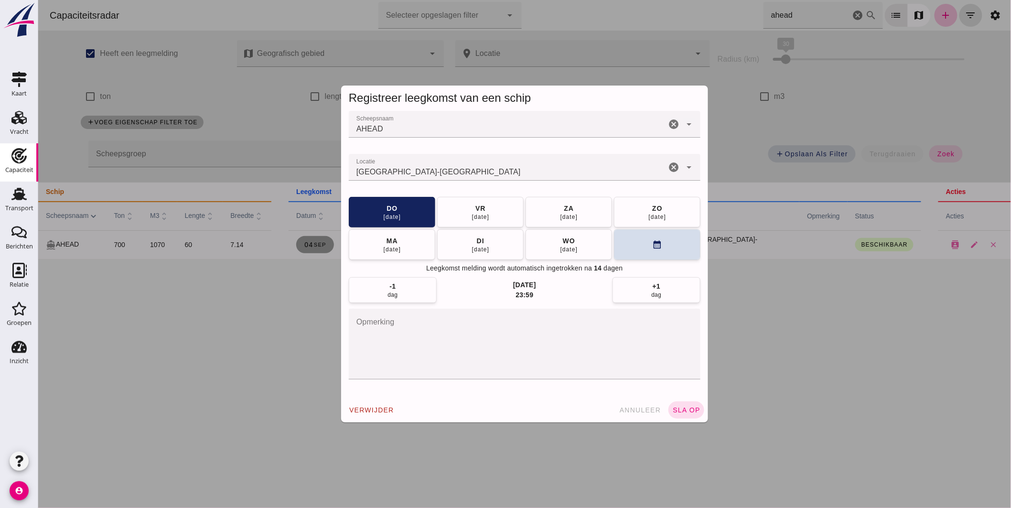
click at [469, 168] on input "Locatie" at bounding box center [506, 171] width 317 height 11
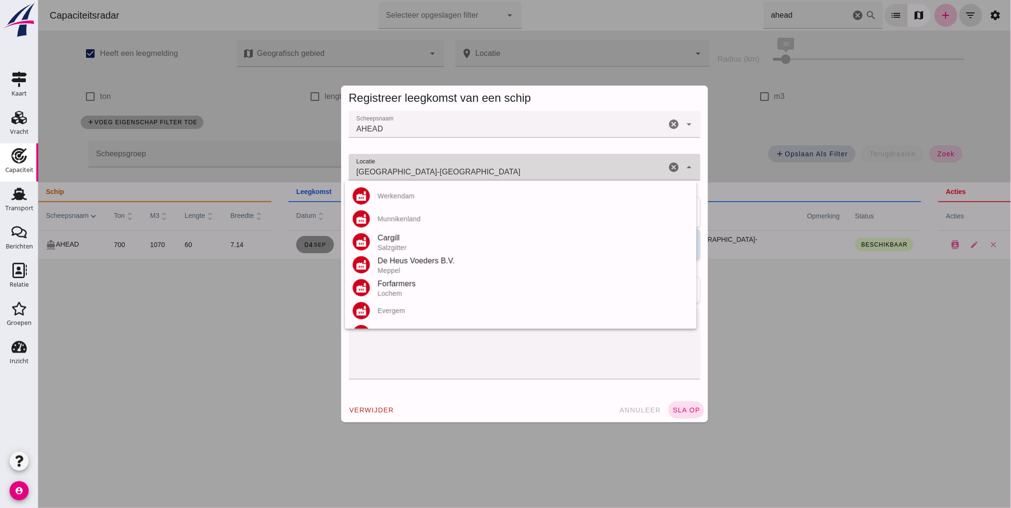
click at [469, 168] on input "[GEOGRAPHIC_DATA]-[GEOGRAPHIC_DATA]" at bounding box center [506, 171] width 317 height 11
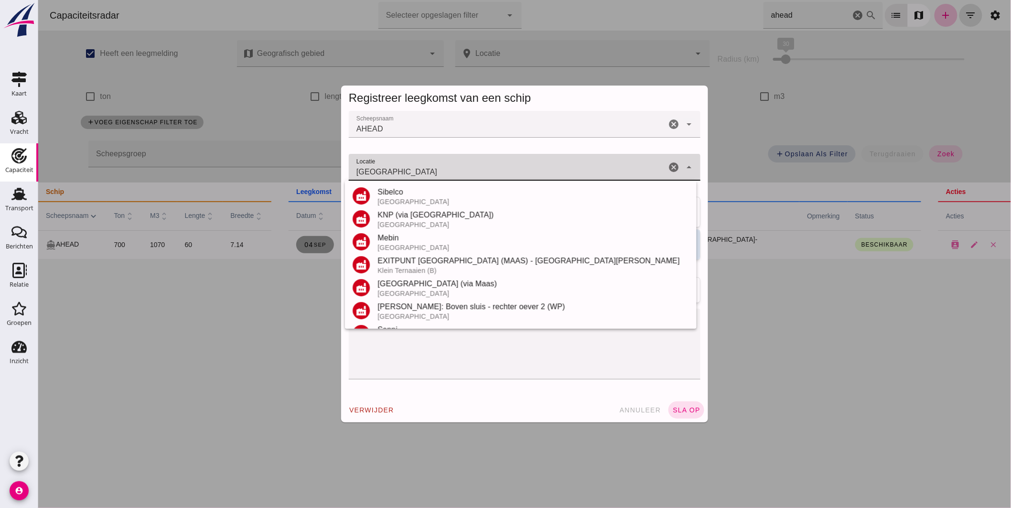
scroll to position [135, 0]
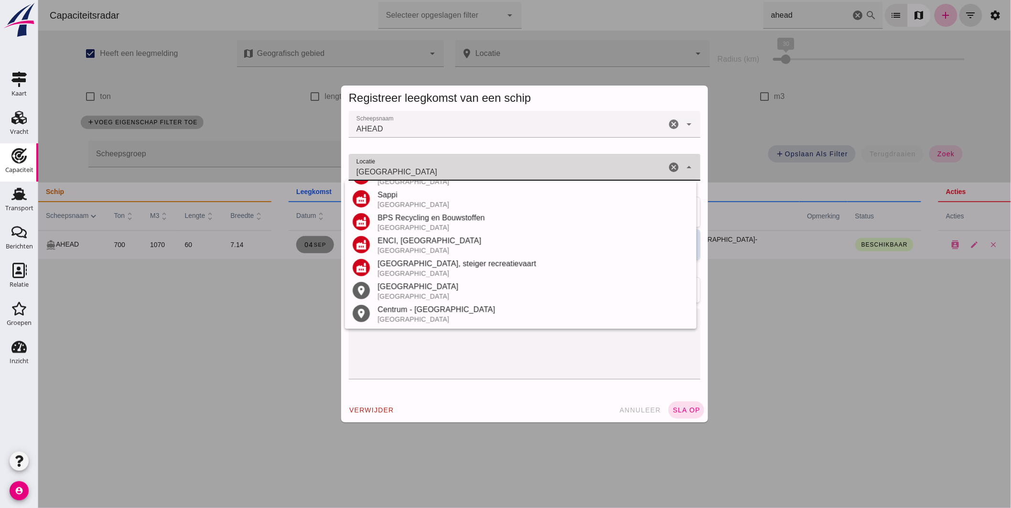
drag, startPoint x: 403, startPoint y: 289, endPoint x: 416, endPoint y: 285, distance: 13.5
click at [403, 289] on div "[GEOGRAPHIC_DATA]" at bounding box center [533, 286] width 312 height 11
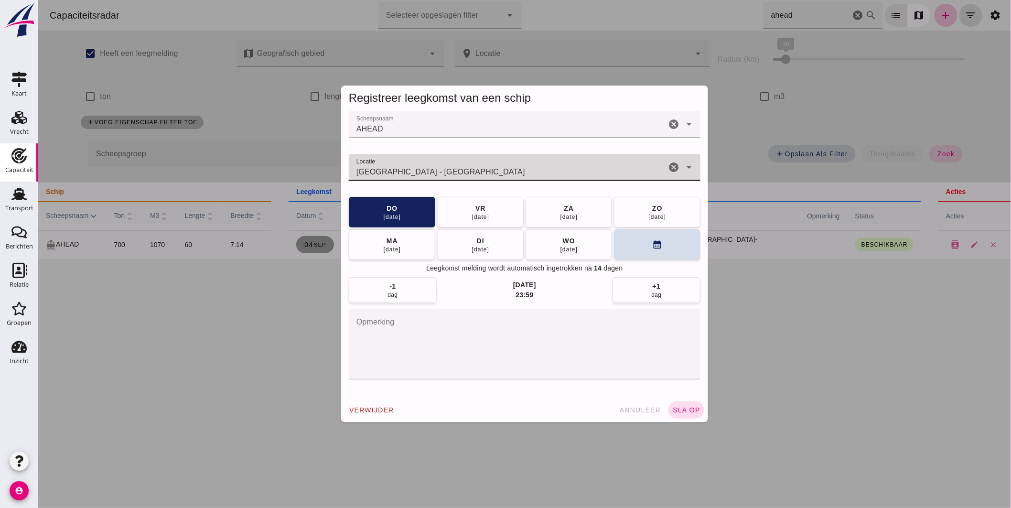
type input "[GEOGRAPHIC_DATA] - [GEOGRAPHIC_DATA]"
click at [610, 247] on div "[DATE] [DATE] [DATE] [DATE] [DATE] [DATE] [DATE] calendar_month" at bounding box center [524, 228] width 352 height 63
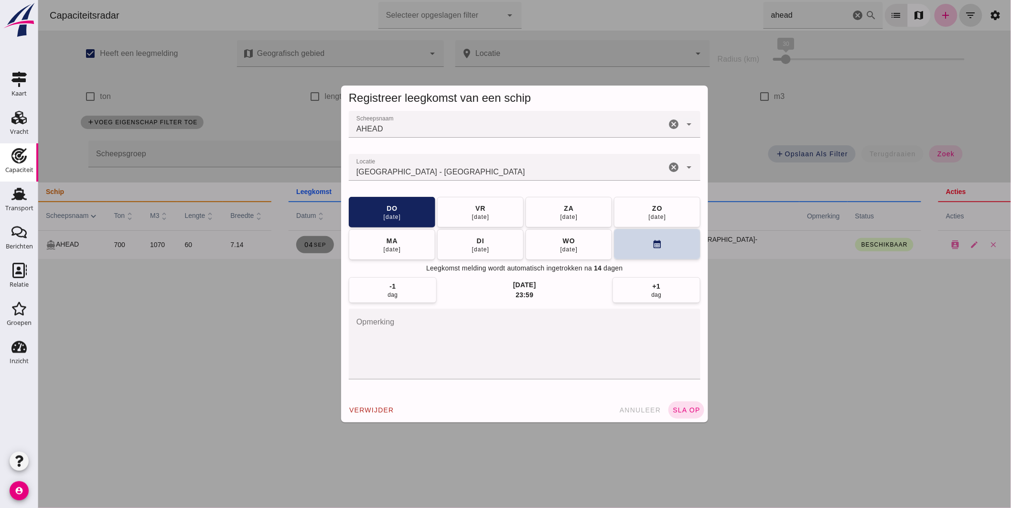
click at [633, 244] on button "calendar_month" at bounding box center [656, 244] width 86 height 31
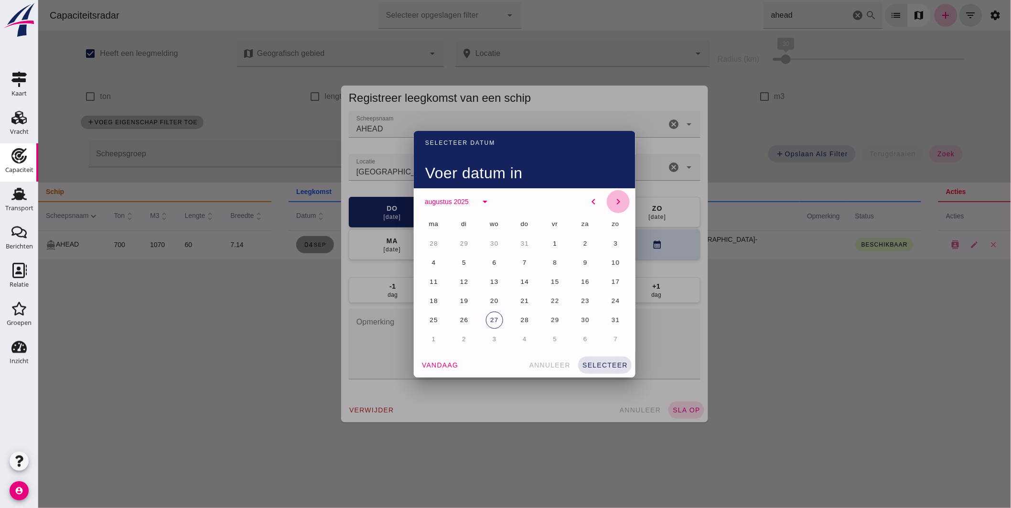
click at [616, 196] on icon "chevron_right" at bounding box center [617, 201] width 11 height 11
click at [522, 276] on button "18" at bounding box center [524, 281] width 17 height 17
click at [604, 362] on span "selecteer" at bounding box center [604, 365] width 46 height 8
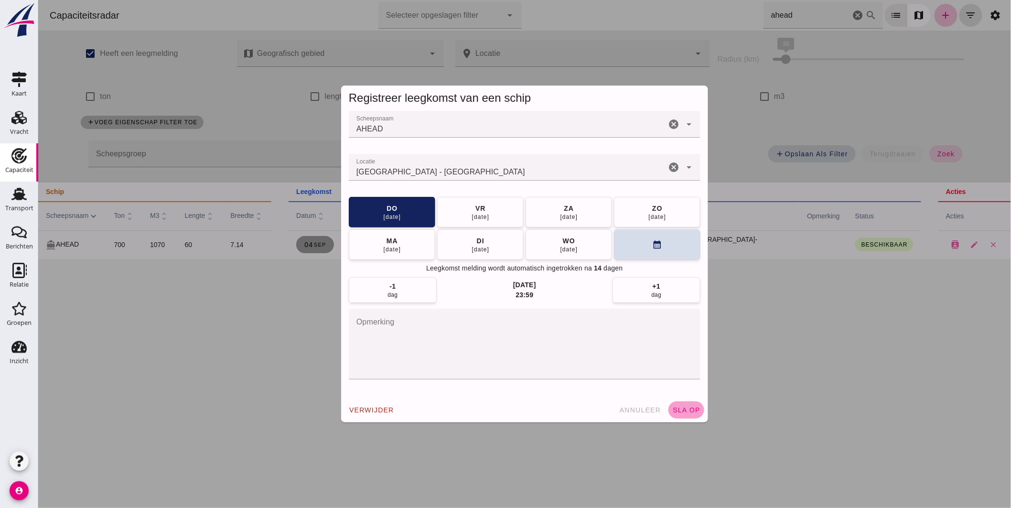
click at [679, 407] on span "sla op" at bounding box center [686, 410] width 28 height 8
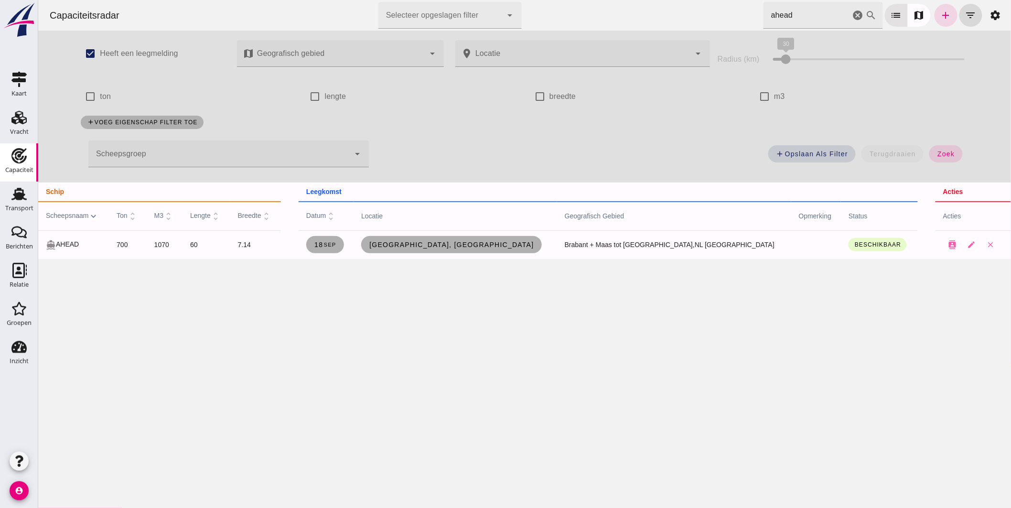
drag, startPoint x: 753, startPoint y: 15, endPoint x: 379, endPoint y: 1, distance: 373.9
click at [412, 11] on div "Capaciteitsradar Selecteer opgeslagen filter Selecteer opgeslagen filter cancel…" at bounding box center [524, 15] width 965 height 31
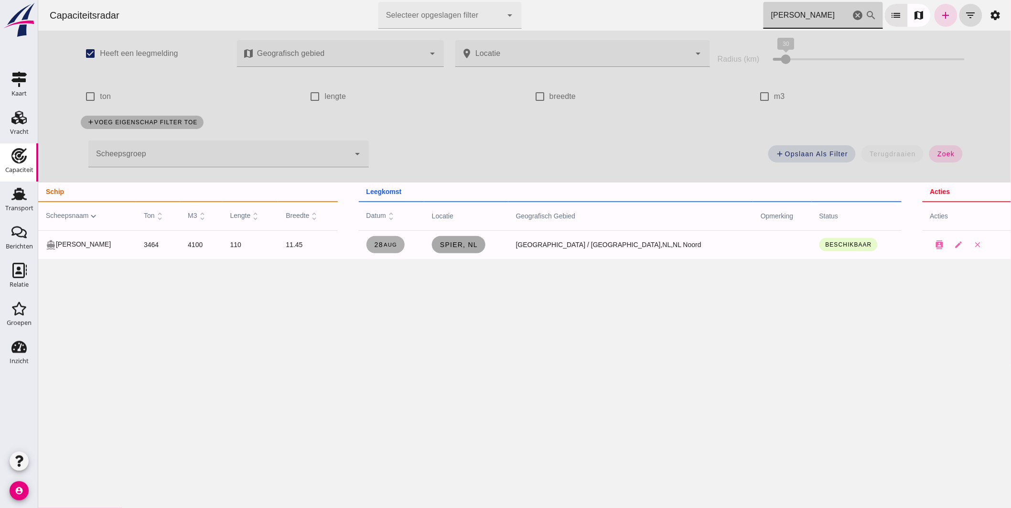
type input "[PERSON_NAME]"
click at [477, 244] on span "Spier, nl" at bounding box center [458, 245] width 38 height 8
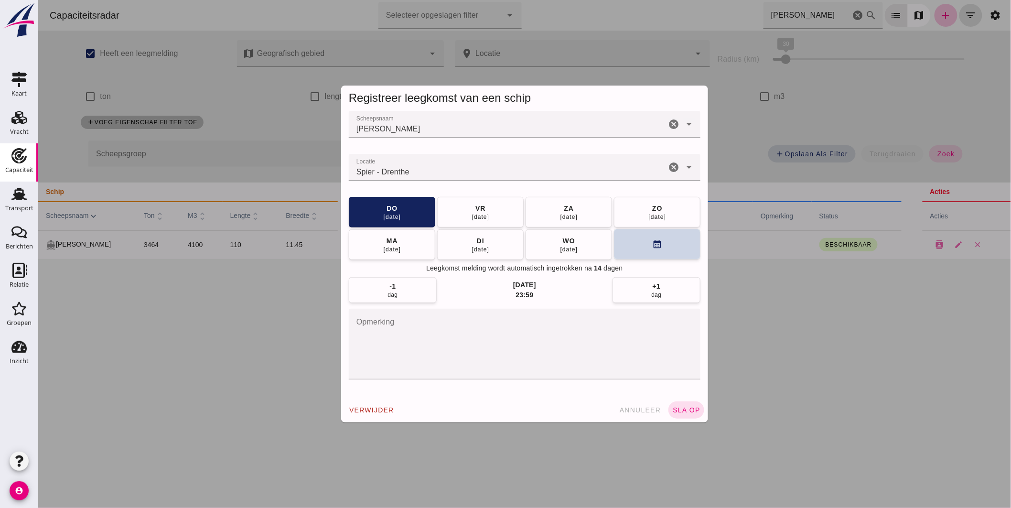
click at [635, 236] on button "calendar_month" at bounding box center [656, 244] width 86 height 31
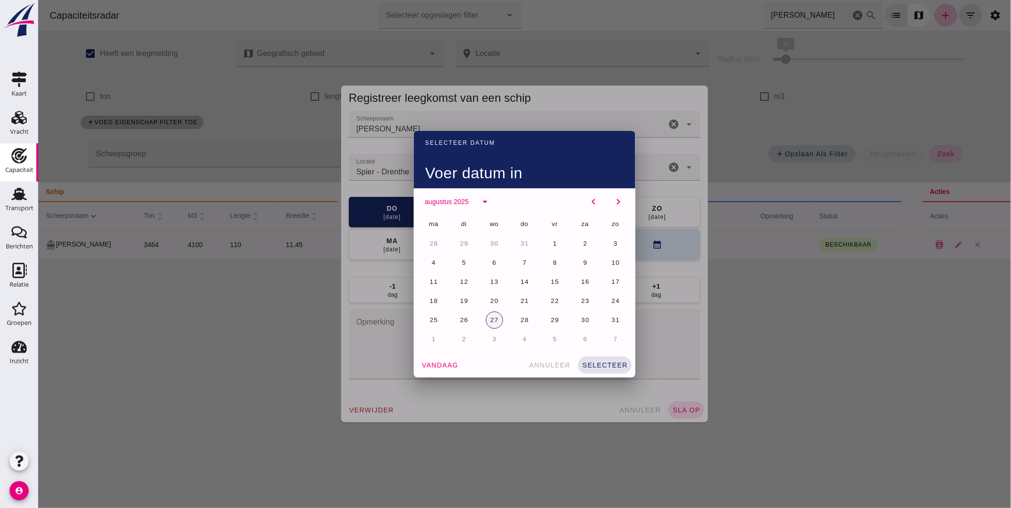
click at [490, 313] on button "27" at bounding box center [493, 320] width 17 height 17
click at [617, 361] on span "selecteer" at bounding box center [604, 365] width 46 height 8
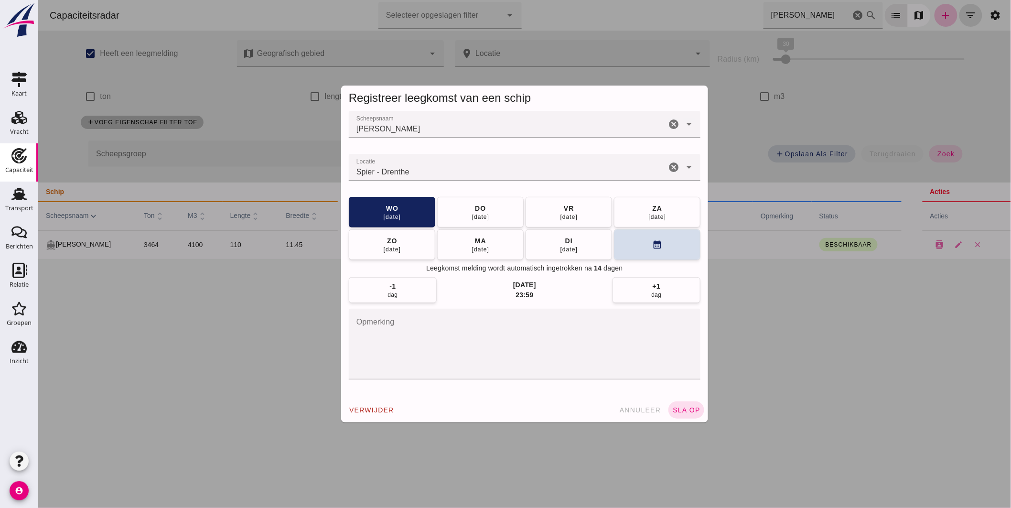
click at [432, 170] on input "Locatie" at bounding box center [506, 171] width 317 height 11
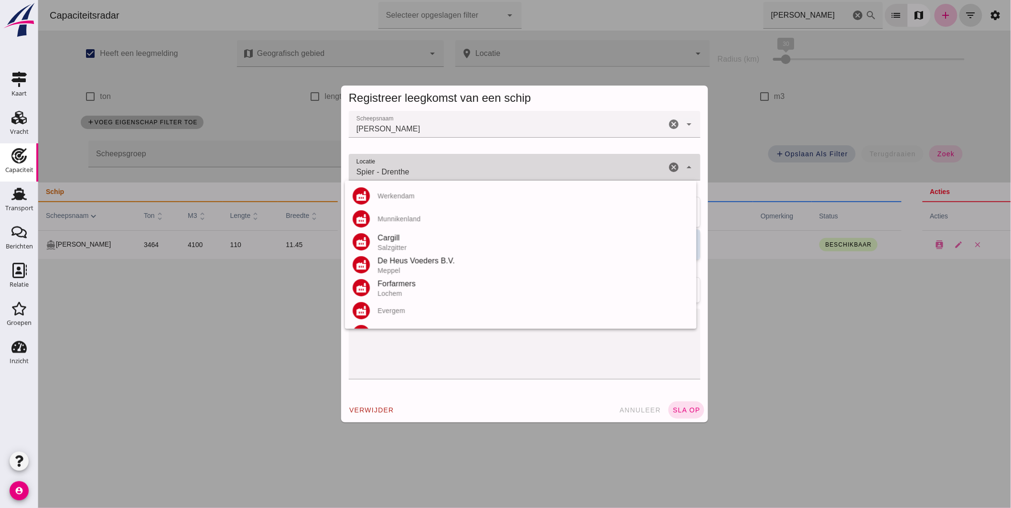
click at [432, 170] on input "Spier - Drenthe" at bounding box center [506, 171] width 317 height 11
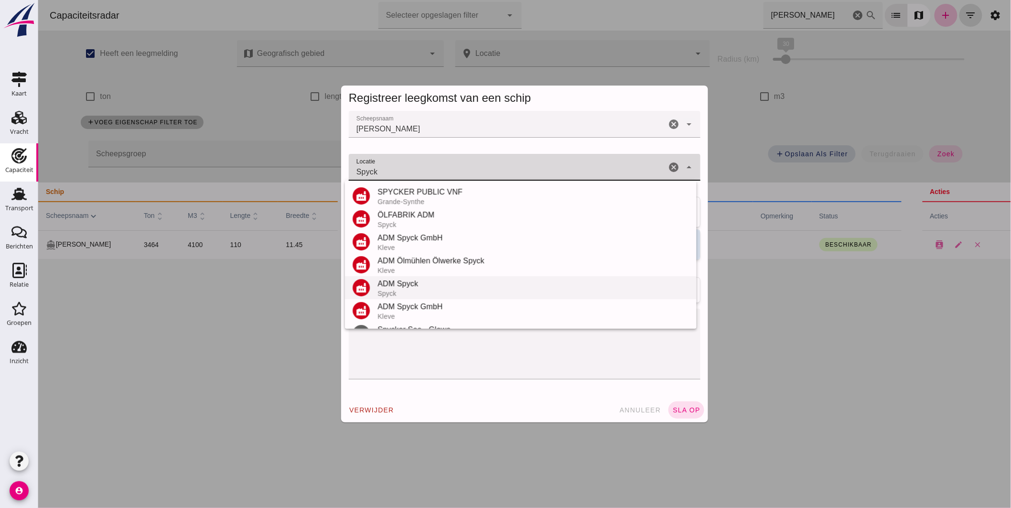
scroll to position [43, 0]
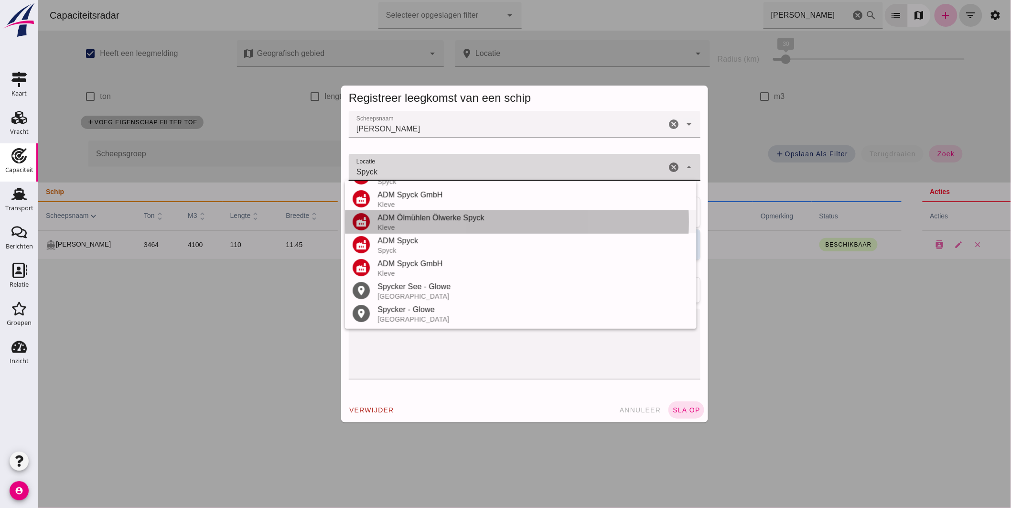
click at [447, 217] on div "ADM Ölmühlen Ölwerke Spyck" at bounding box center [533, 217] width 312 height 11
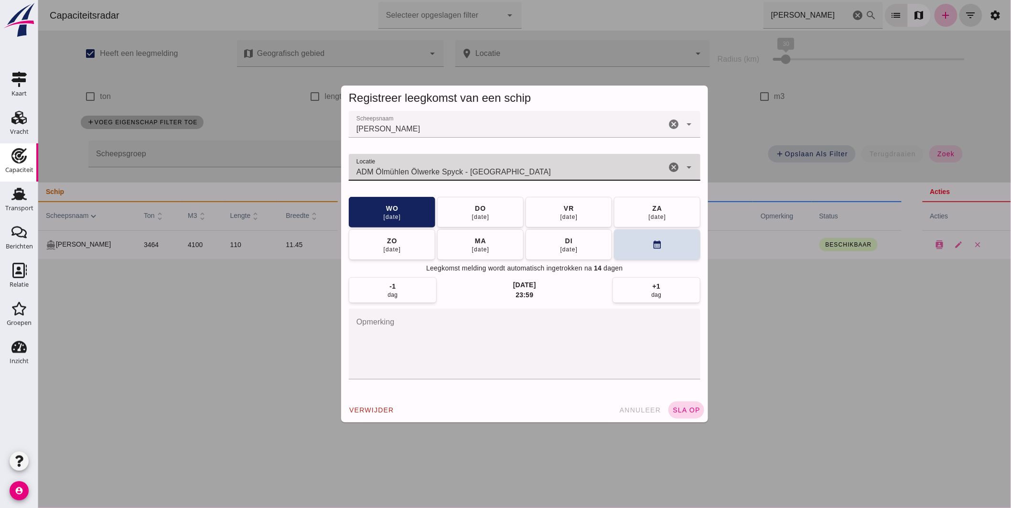
type input "ADM Ölmühlen Ölwerke Spyck - [GEOGRAPHIC_DATA]"
click at [685, 407] on span "sla op" at bounding box center [686, 410] width 28 height 8
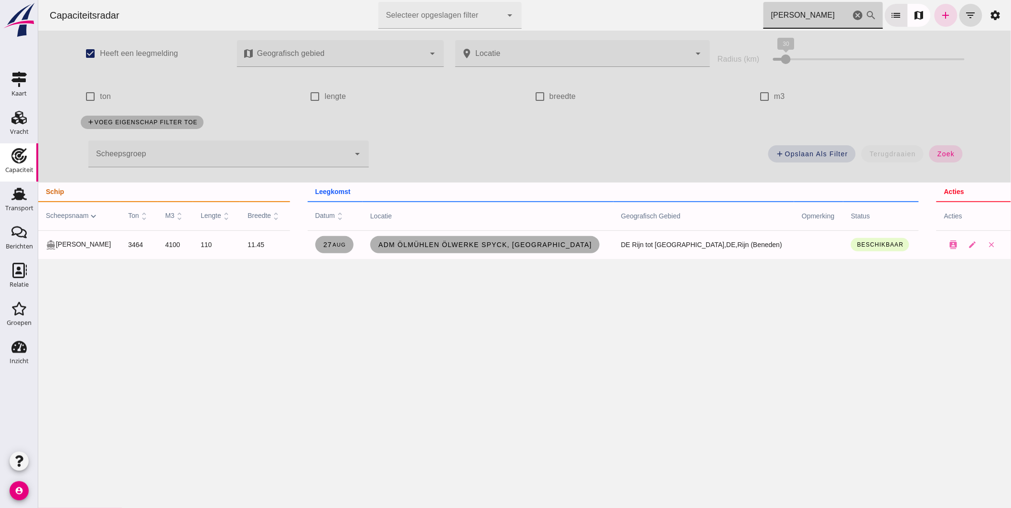
drag, startPoint x: 808, startPoint y: 21, endPoint x: 606, endPoint y: 11, distance: 201.9
click at [614, 10] on div "Capaciteitsradar Selecteer opgeslagen filter Selecteer opgeslagen filter cancel…" at bounding box center [524, 15] width 965 height 31
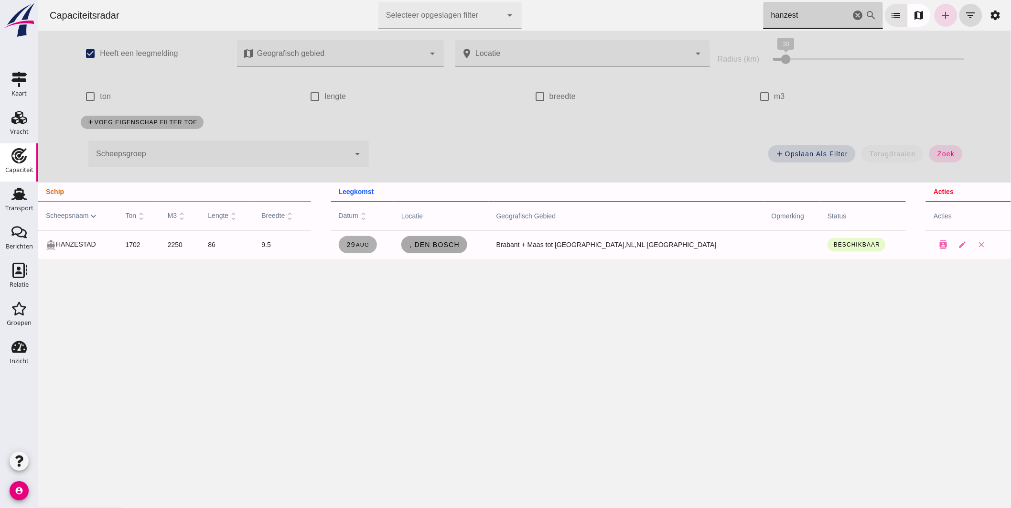
type input "hanzest"
click at [459, 247] on span ", Den Bosch" at bounding box center [434, 245] width 51 height 8
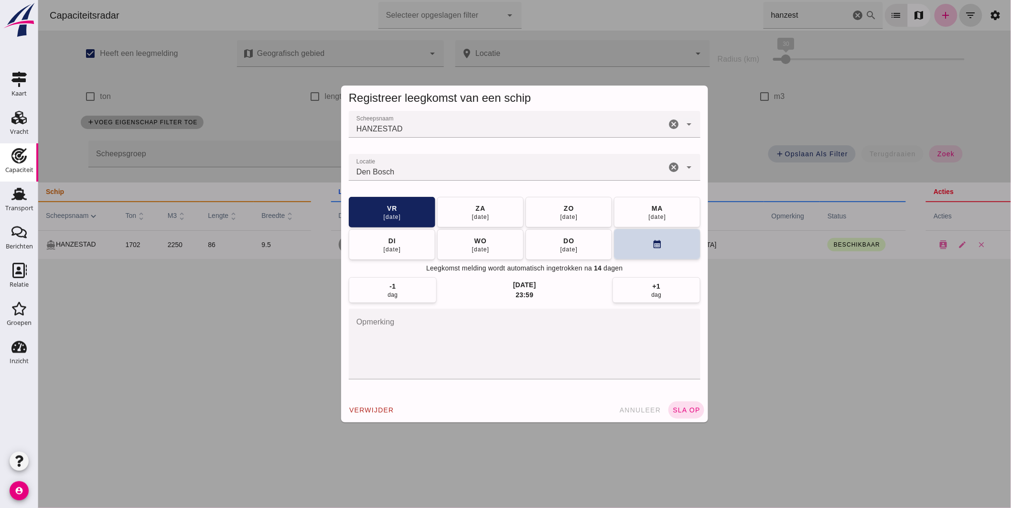
click at [652, 246] on icon "calendar_month" at bounding box center [657, 244] width 10 height 10
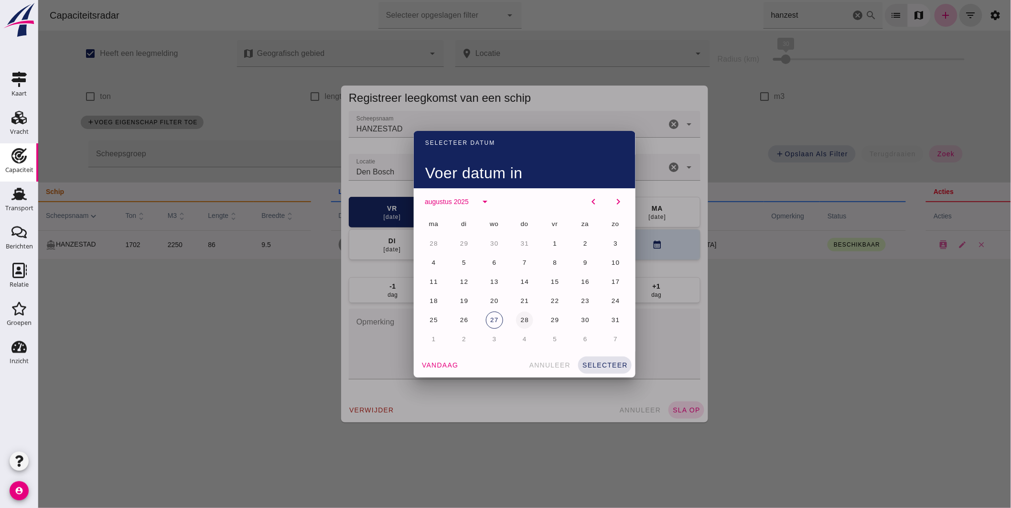
click at [520, 318] on span "28" at bounding box center [524, 319] width 9 height 7
click at [607, 361] on span "selecteer" at bounding box center [604, 365] width 46 height 8
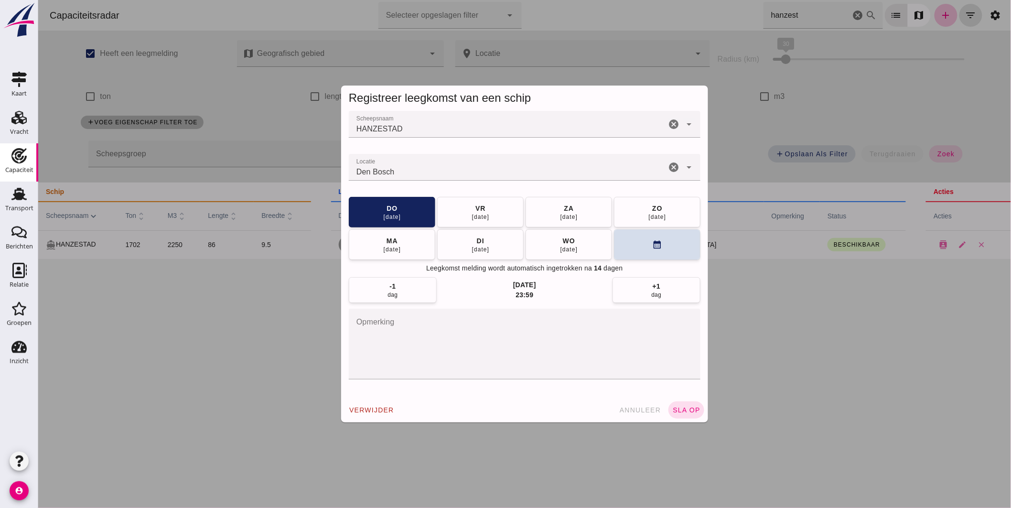
click at [671, 400] on div "verwijder annuleer sla op" at bounding box center [524, 410] width 367 height 25
click at [706, 408] on div "Registreer leegkomst van een schip Scheepsnaam Scheepsnaam HANZESTAD cancel arr…" at bounding box center [524, 254] width 382 height 352
click at [690, 409] on span "sla op" at bounding box center [686, 410] width 28 height 8
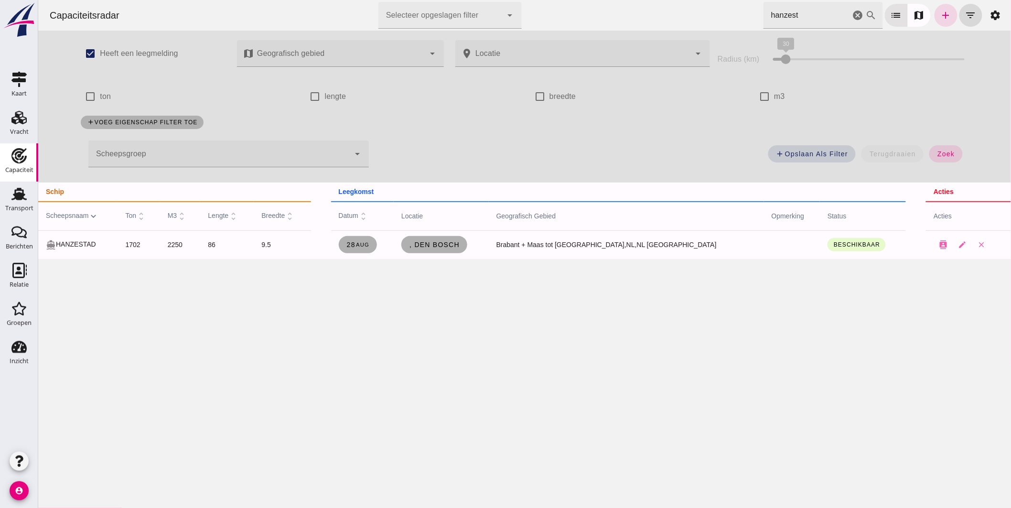
click at [852, 14] on icon "cancel" at bounding box center [857, 15] width 11 height 11
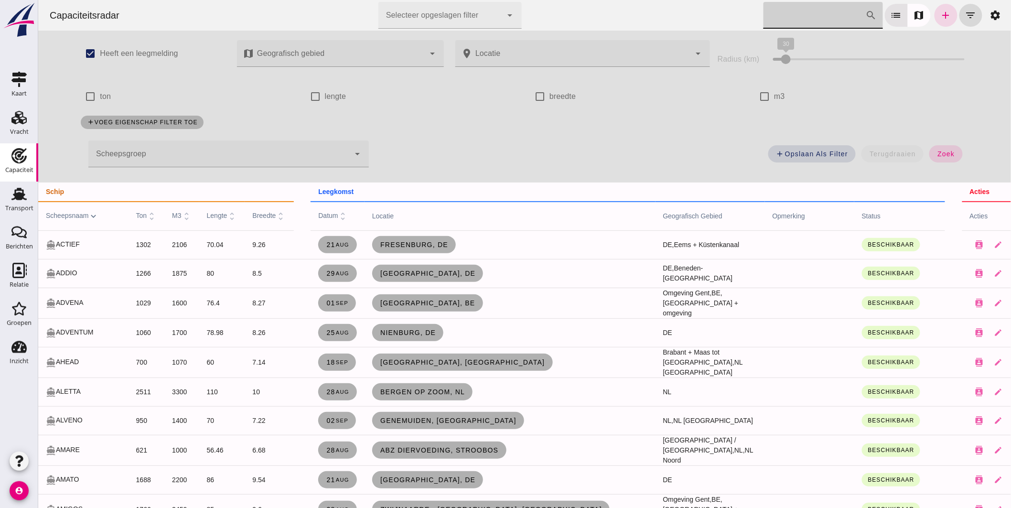
click at [183, 153] on div at bounding box center [218, 153] width 261 height 27
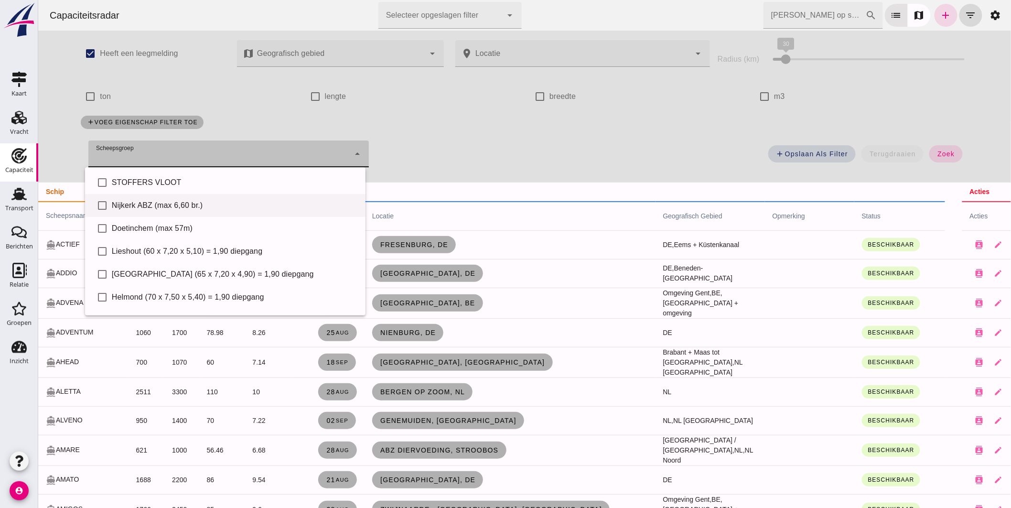
click at [178, 204] on div "Nijkerk ABZ (max 6,60 br.)" at bounding box center [234, 205] width 246 height 11
type input "Nijkerk ABZ (max 6,60 br.)"
checkbox input "true"
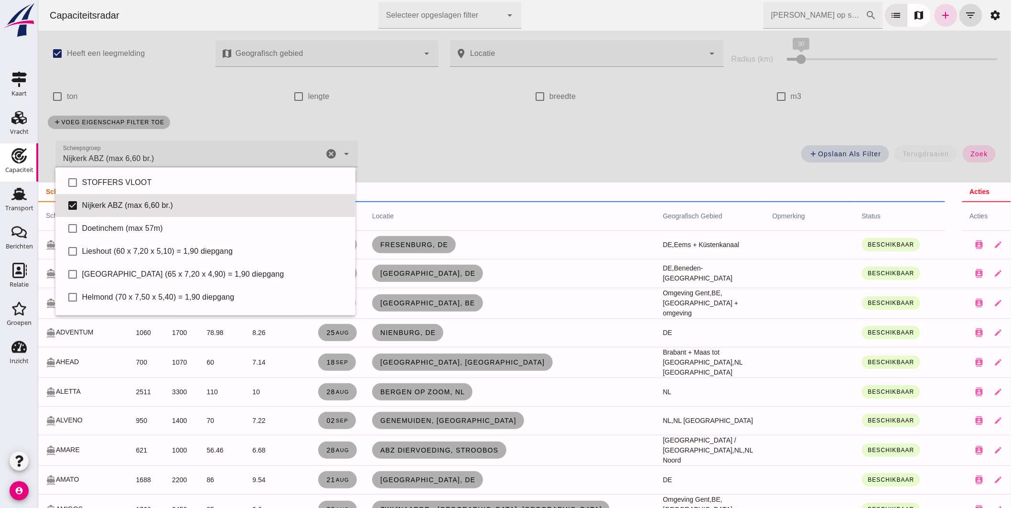
drag, startPoint x: 969, startPoint y: 143, endPoint x: 965, endPoint y: 151, distance: 9.2
click at [968, 141] on div "add Opslaan als filter terugdraaien zoek" at bounding box center [685, 157] width 644 height 34
click at [965, 147] on button "zoek" at bounding box center [978, 153] width 33 height 17
click at [970, 152] on span "zoek" at bounding box center [979, 154] width 18 height 8
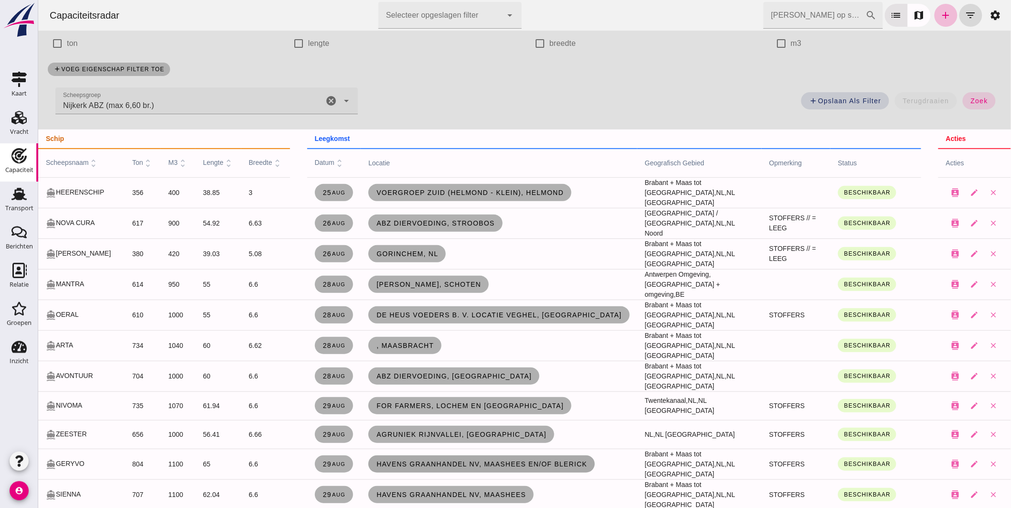
scroll to position [106, 0]
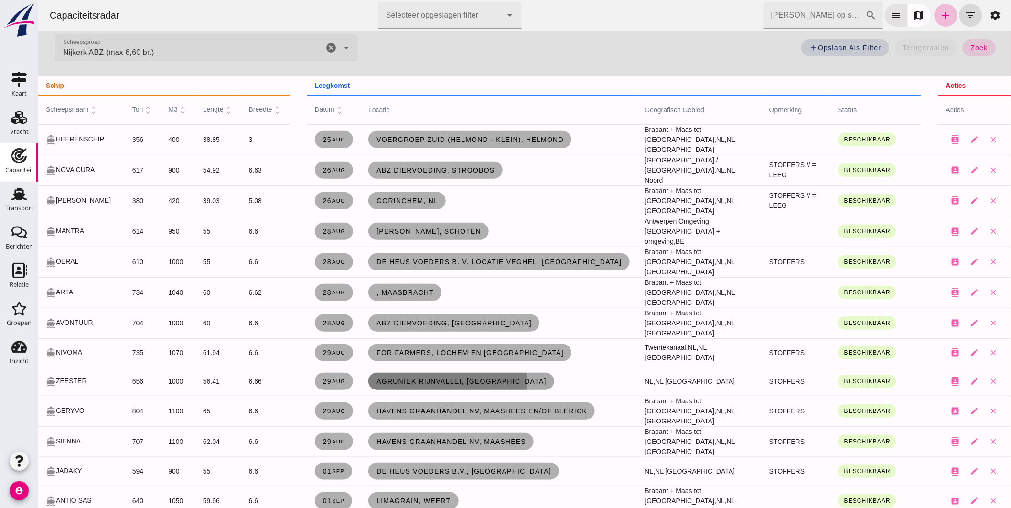
click at [421, 377] on span "Agruniek Rijnvallei, [GEOGRAPHIC_DATA]" at bounding box center [461, 381] width 171 height 8
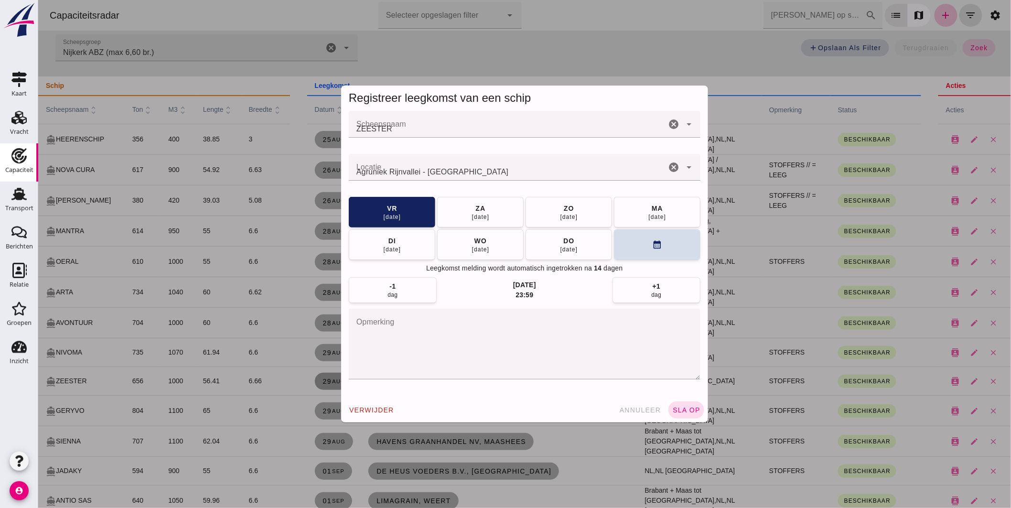
scroll to position [0, 0]
click at [624, 249] on button "calendar_month" at bounding box center [656, 244] width 86 height 31
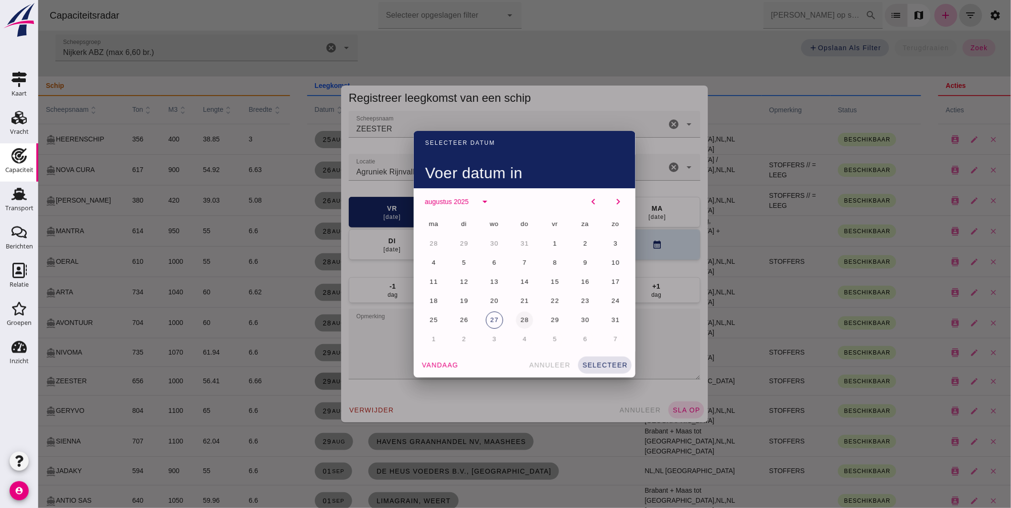
click at [520, 322] on span "28" at bounding box center [524, 319] width 9 height 7
click at [612, 367] on span "selecteer" at bounding box center [604, 365] width 46 height 8
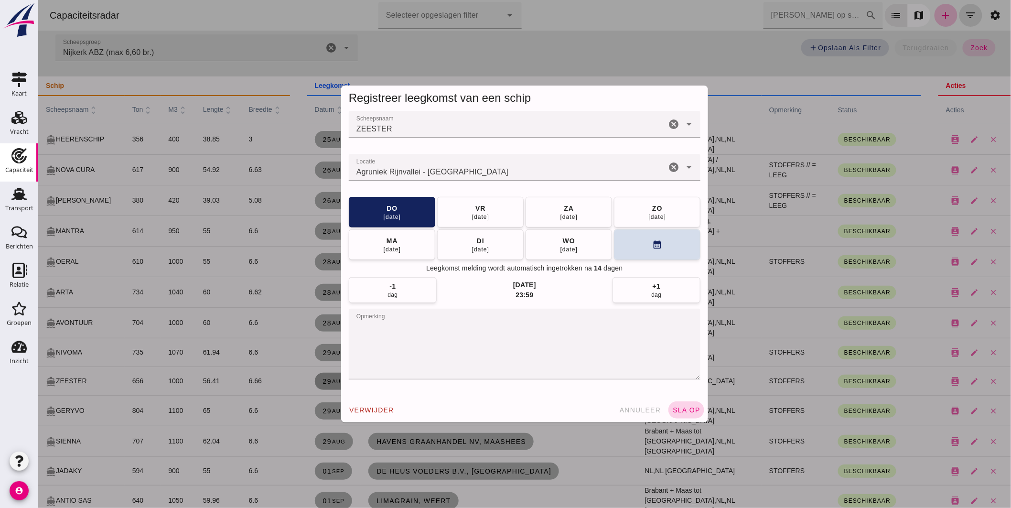
click at [689, 408] on span "sla op" at bounding box center [686, 410] width 28 height 8
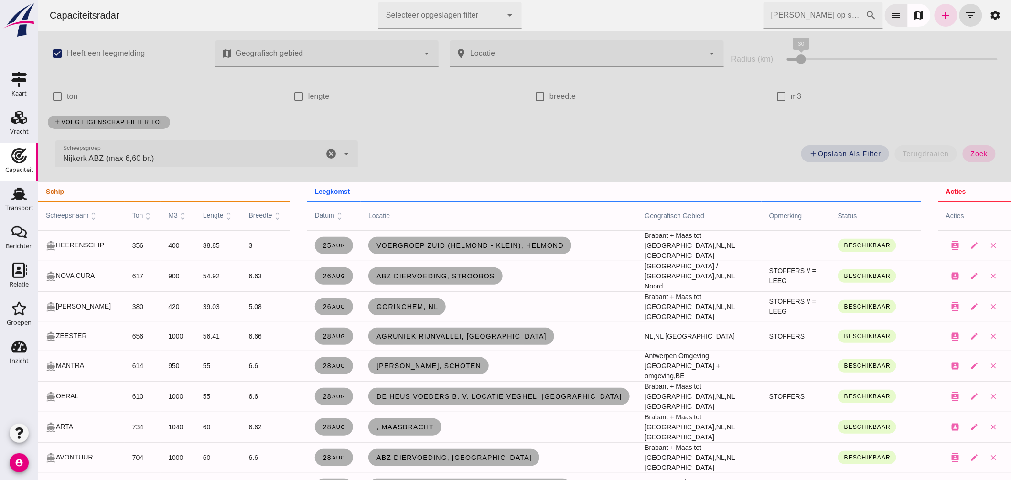
click at [329, 151] on icon "cancel" at bounding box center [330, 153] width 11 height 11
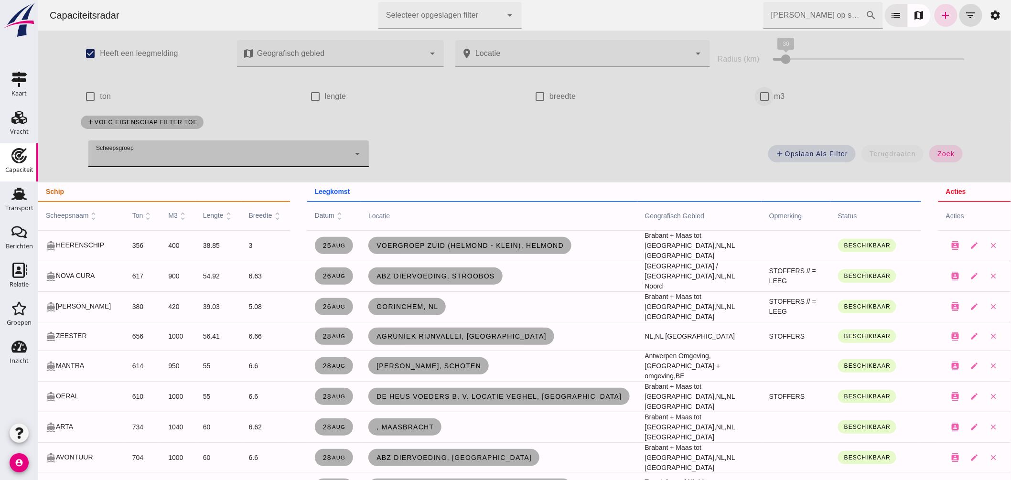
click at [944, 149] on button "zoek" at bounding box center [945, 153] width 33 height 17
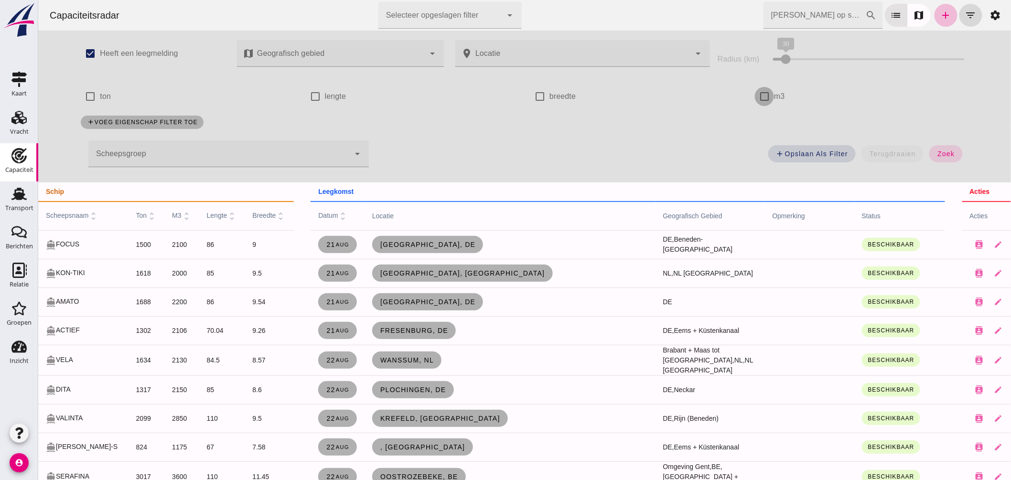
click at [760, 94] on input "m3" at bounding box center [763, 96] width 19 height 19
checkbox input "true"
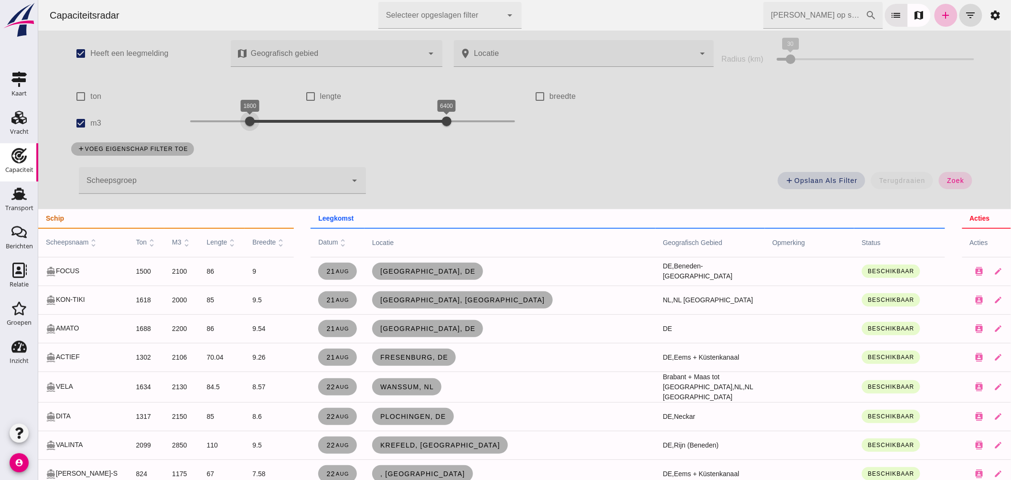
drag, startPoint x: 185, startPoint y: 123, endPoint x: 245, endPoint y: 138, distance: 61.5
click at [245, 138] on div "check_box Heeft een leegmelding map Geografisch gebied Geografisch gebied cance…" at bounding box center [523, 120] width 925 height 179
drag, startPoint x: 441, startPoint y: 122, endPoint x: 258, endPoint y: 133, distance: 183.3
click at [258, 133] on div "1800 2100 1800 2100" at bounding box center [352, 123] width 344 height 27
click at [946, 177] on span "zoek" at bounding box center [955, 181] width 18 height 8
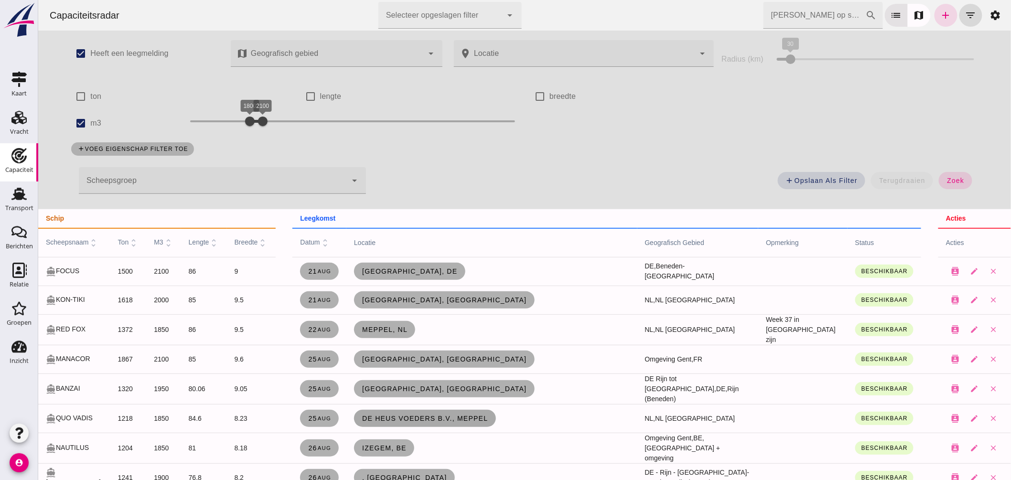
scroll to position [53, 0]
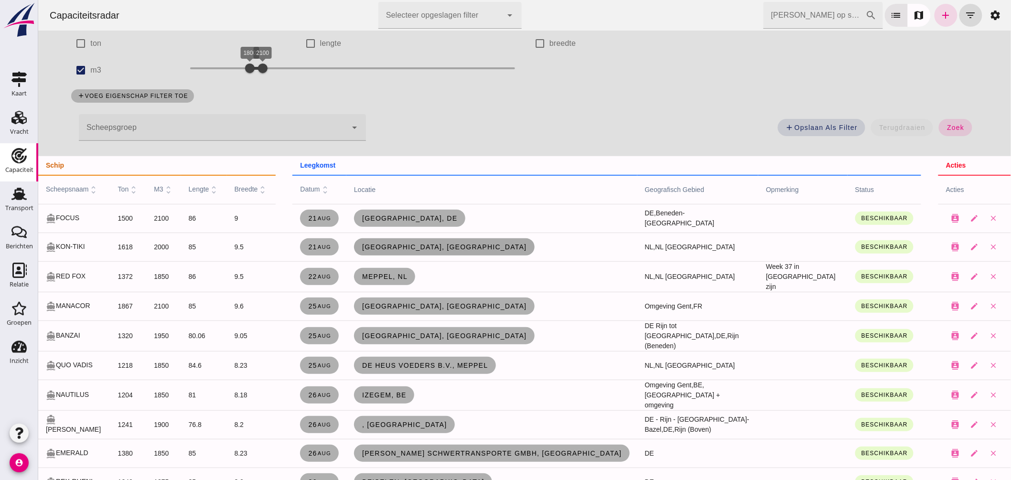
click at [429, 244] on span "[GEOGRAPHIC_DATA], [GEOGRAPHIC_DATA]" at bounding box center [443, 247] width 165 height 8
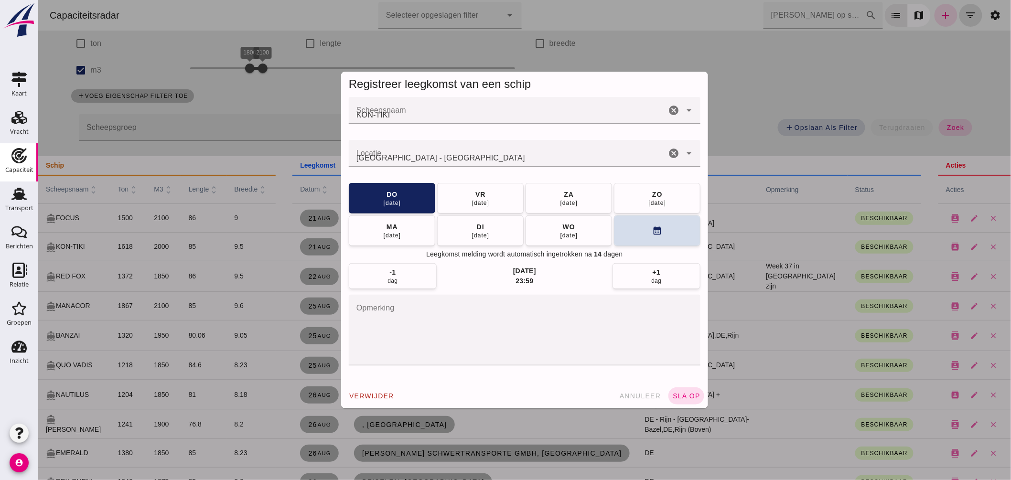
scroll to position [0, 0]
click at [449, 156] on input "Locatie" at bounding box center [506, 157] width 317 height 11
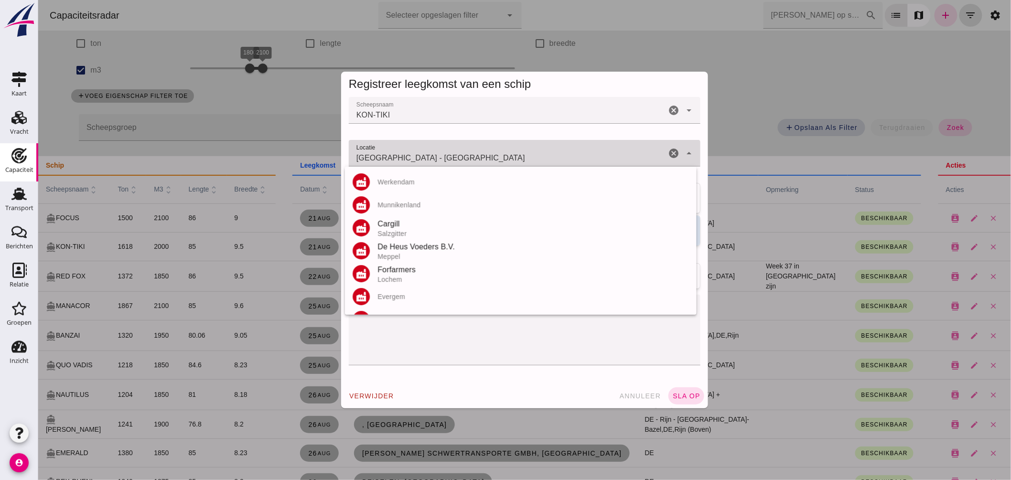
click at [449, 156] on input "[GEOGRAPHIC_DATA] - [GEOGRAPHIC_DATA]" at bounding box center [506, 157] width 317 height 11
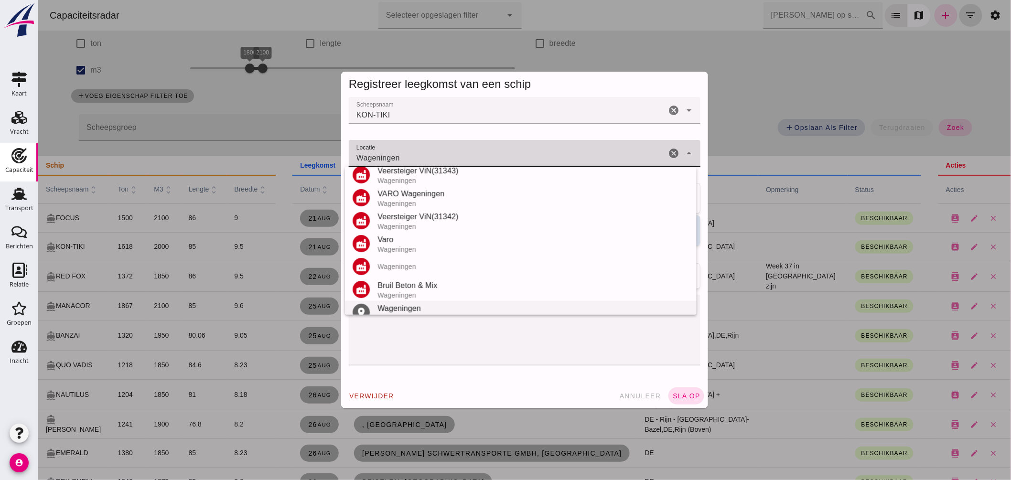
scroll to position [112, 0]
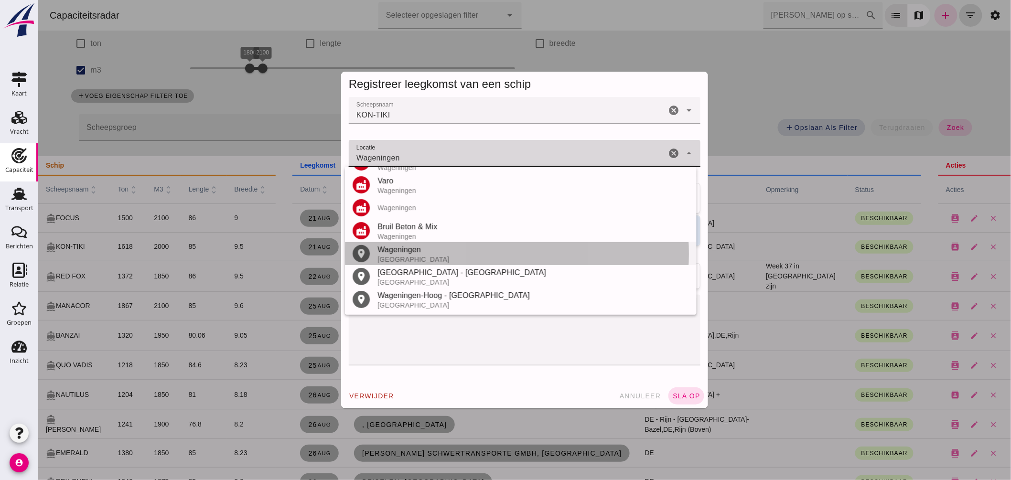
click at [434, 247] on div "Wageningen" at bounding box center [533, 249] width 312 height 11
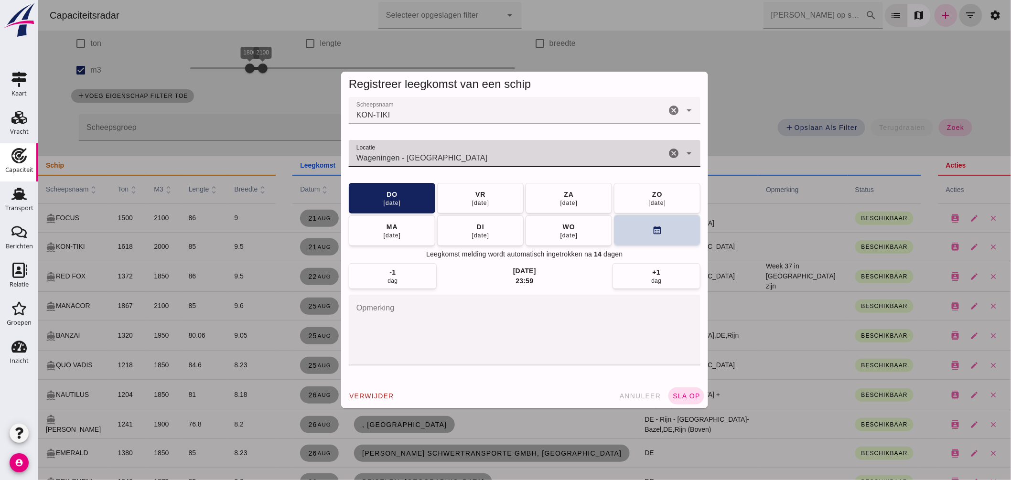
type input "Wageningen - [GEOGRAPHIC_DATA]"
click at [622, 223] on button "calendar_month" at bounding box center [656, 230] width 86 height 31
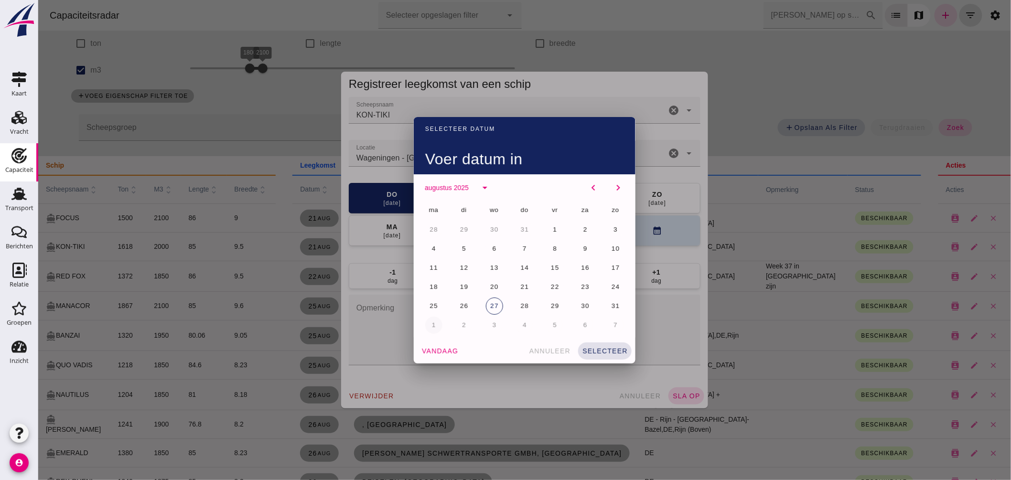
click at [430, 321] on button "1" at bounding box center [433, 325] width 17 height 17
drag, startPoint x: 608, startPoint y: 352, endPoint x: 616, endPoint y: 351, distance: 8.1
click at [610, 352] on span "selecteer" at bounding box center [604, 351] width 46 height 8
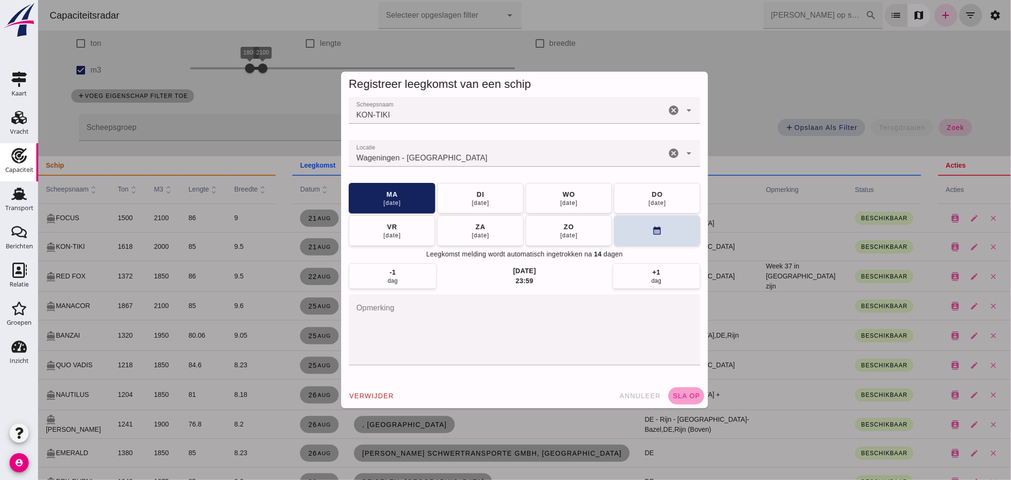
click at [688, 395] on span "sla op" at bounding box center [686, 396] width 28 height 8
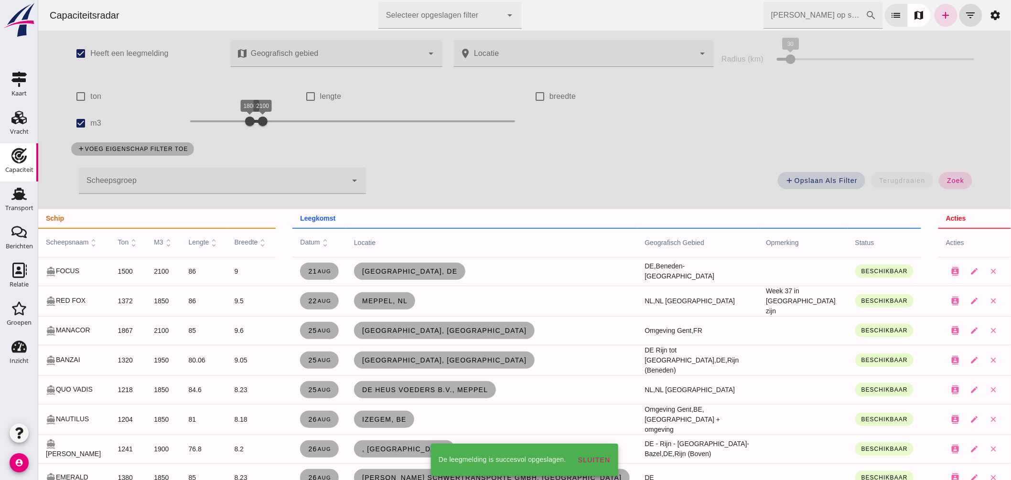
scroll to position [53, 0]
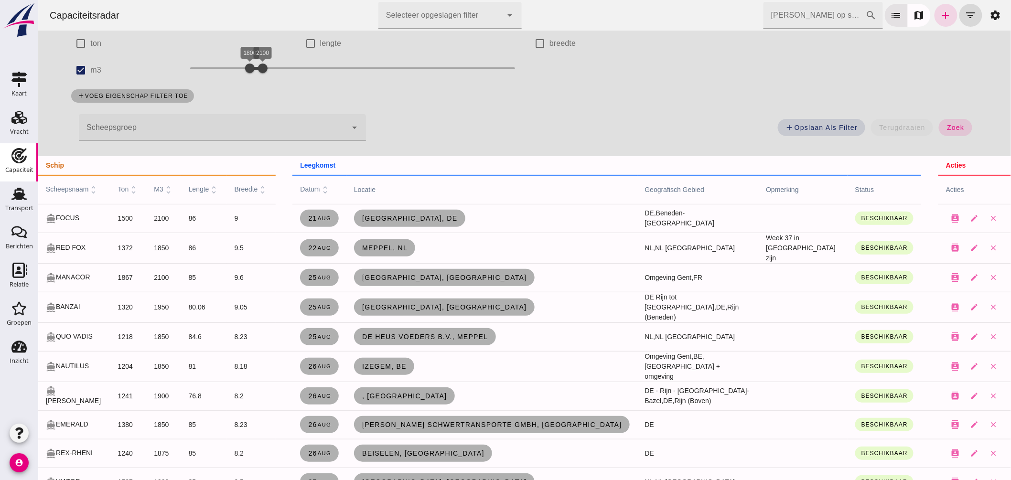
click at [794, 24] on input "[PERSON_NAME] op scheepsnaam" at bounding box center [814, 15] width 102 height 27
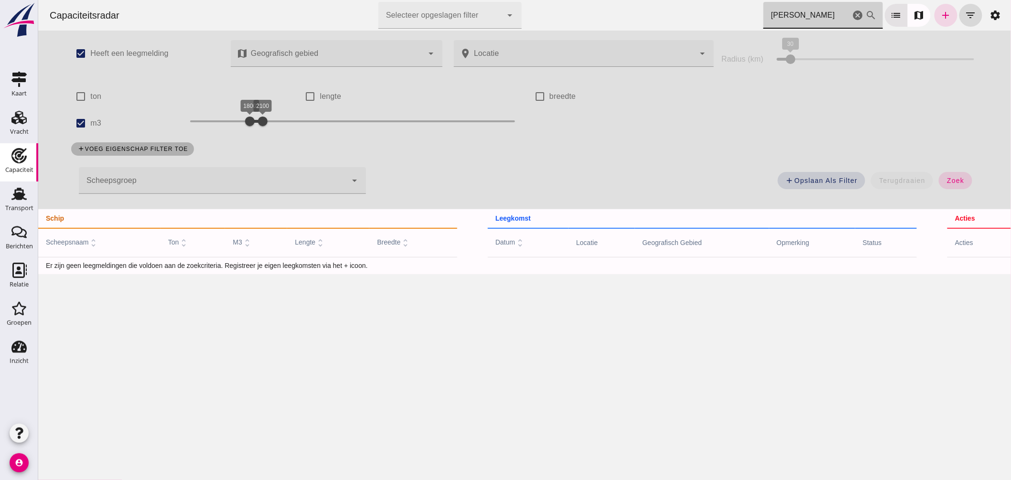
scroll to position [0, 0]
type input "[PERSON_NAME]"
click at [82, 120] on input "m3" at bounding box center [80, 123] width 19 height 19
checkbox input "false"
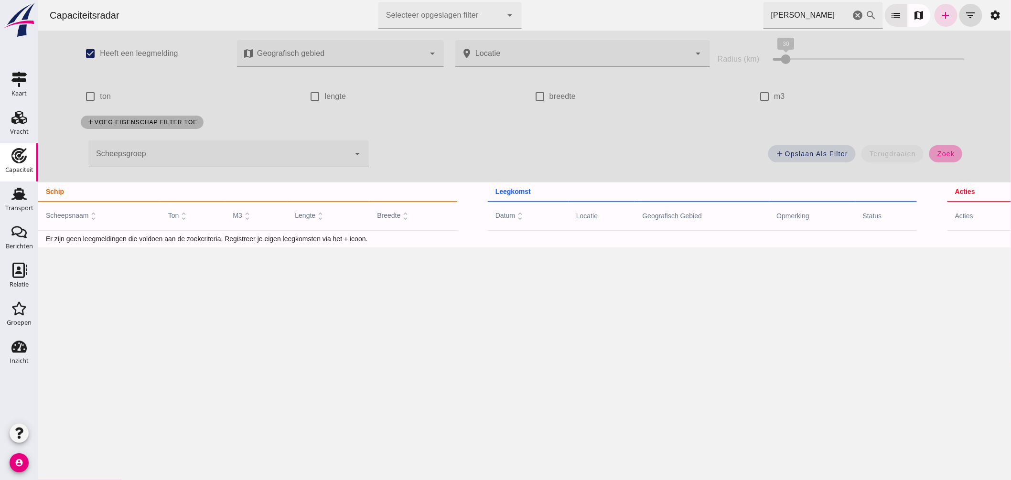
drag, startPoint x: 951, startPoint y: 149, endPoint x: 881, endPoint y: 155, distance: 70.5
click at [951, 149] on button "zoek" at bounding box center [945, 153] width 33 height 17
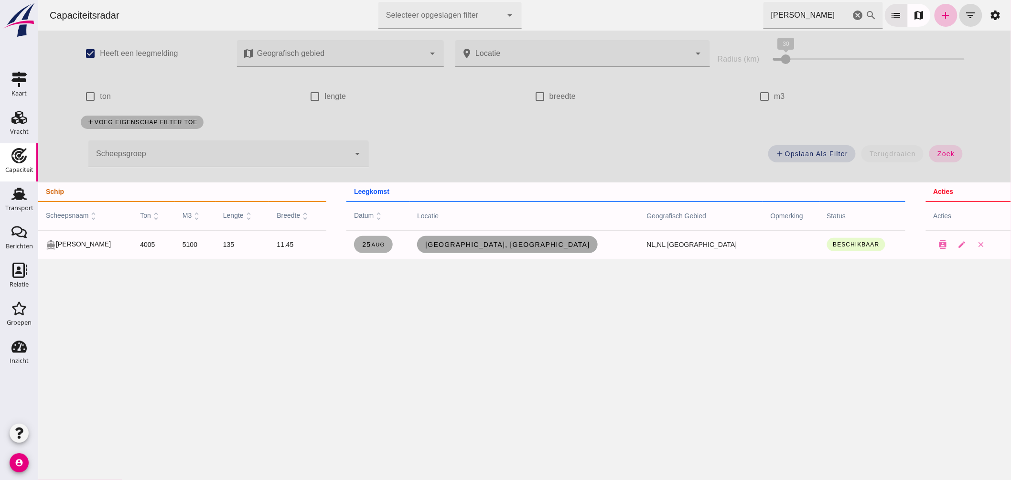
click at [535, 242] on span "[GEOGRAPHIC_DATA], [GEOGRAPHIC_DATA]" at bounding box center [506, 245] width 165 height 8
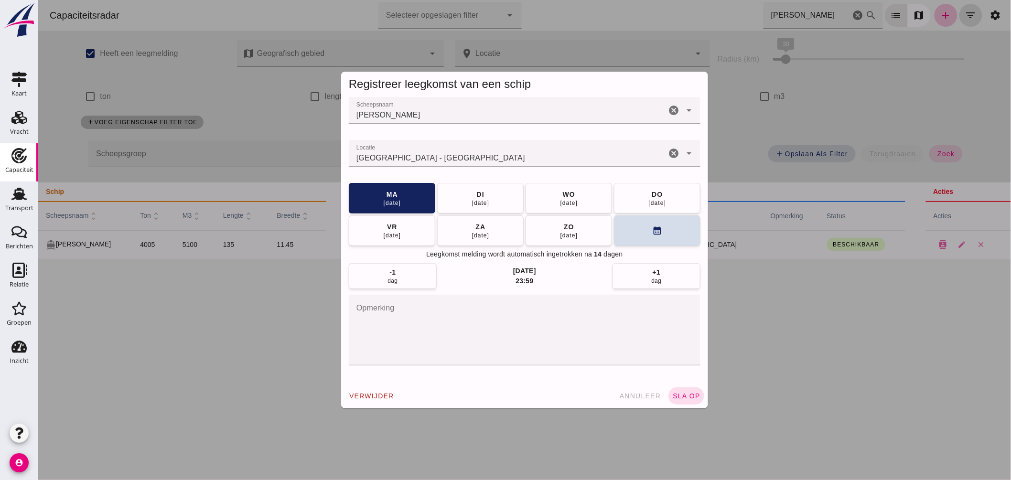
click at [495, 160] on input "Locatie" at bounding box center [506, 157] width 317 height 11
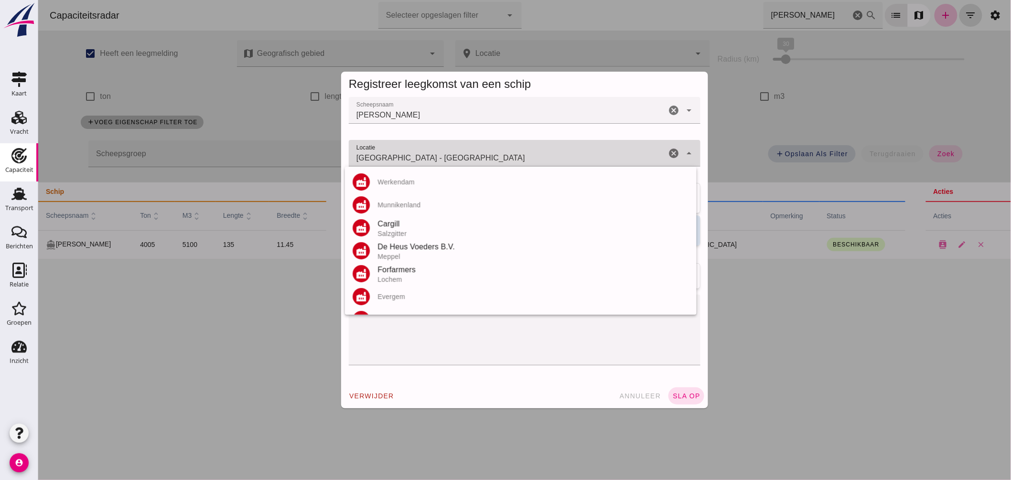
click at [495, 160] on input "[GEOGRAPHIC_DATA] - [GEOGRAPHIC_DATA]" at bounding box center [506, 157] width 317 height 11
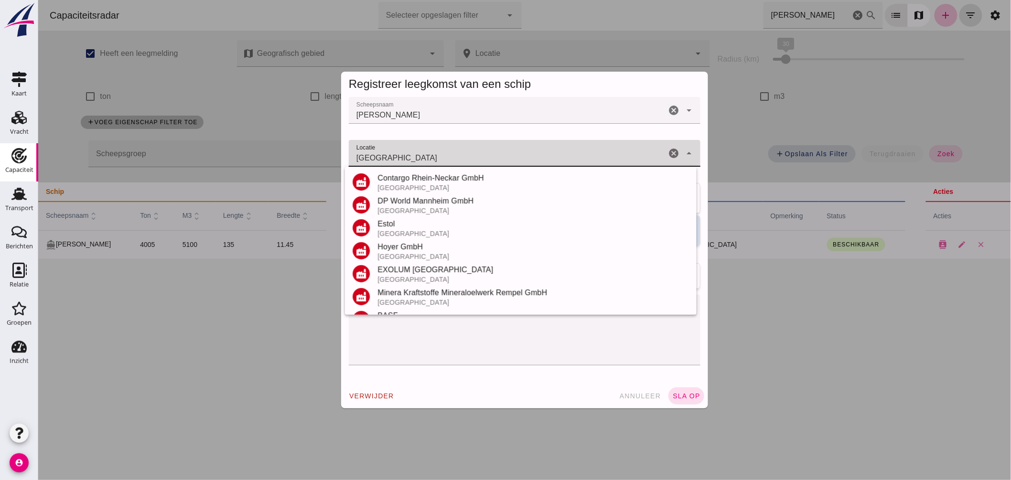
scroll to position [112, 0]
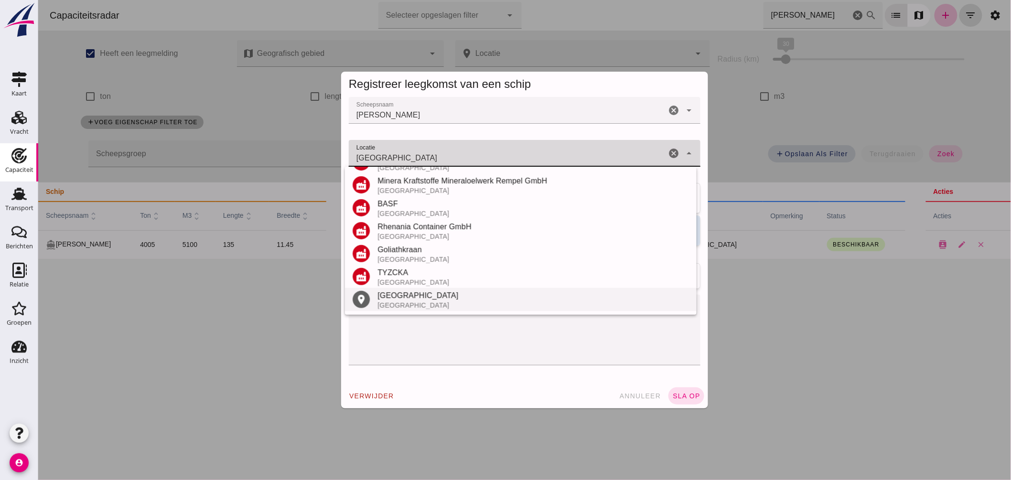
click at [421, 295] on div "[GEOGRAPHIC_DATA]" at bounding box center [533, 295] width 312 height 11
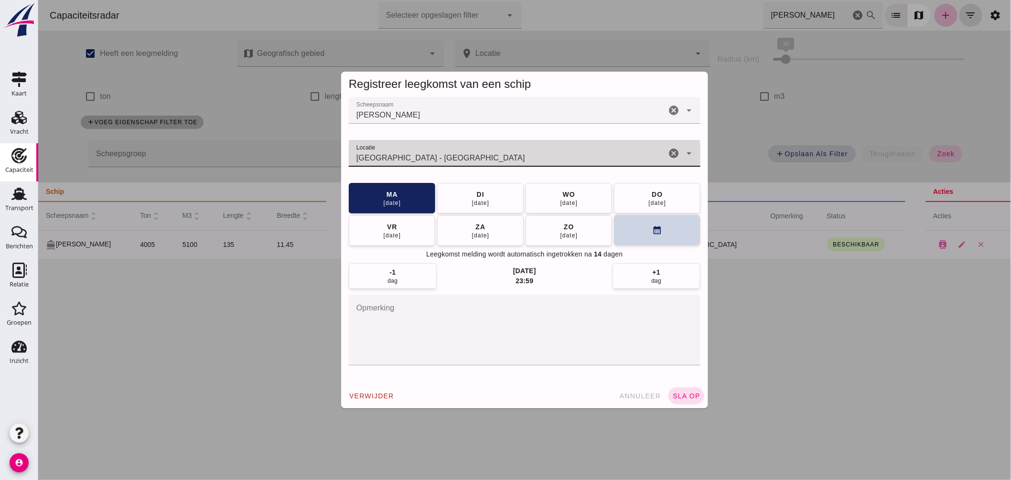
type input "[GEOGRAPHIC_DATA] - [GEOGRAPHIC_DATA]"
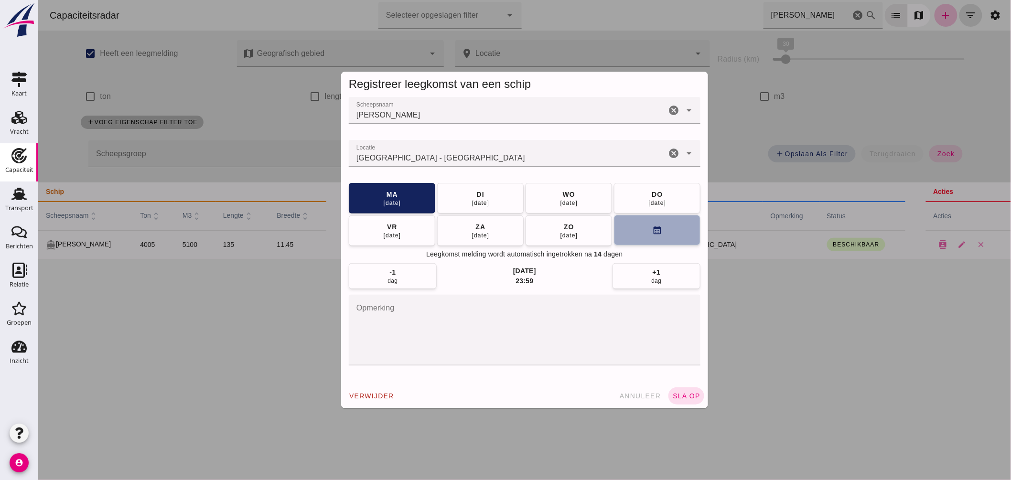
click at [622, 235] on button "calendar_month" at bounding box center [656, 230] width 86 height 31
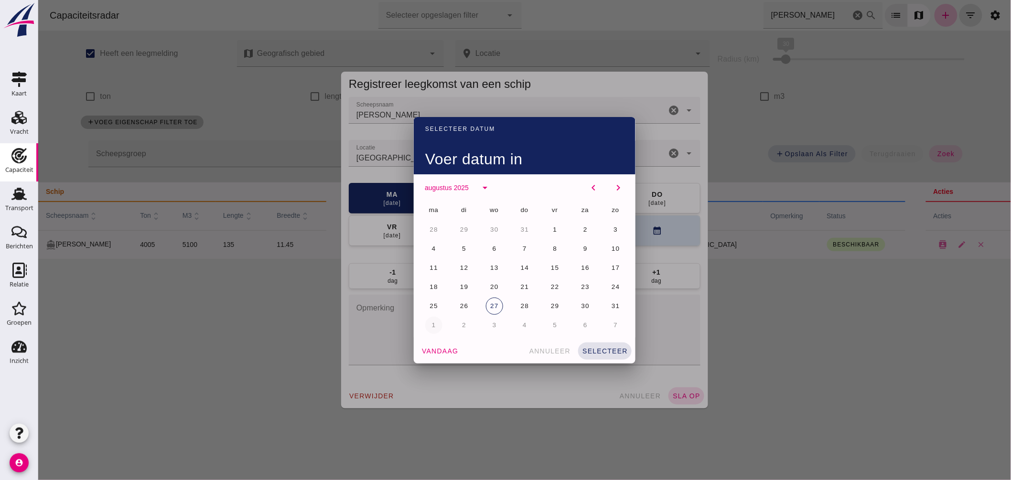
click at [431, 323] on span "1" at bounding box center [433, 325] width 5 height 7
click at [606, 344] on button "selecteer" at bounding box center [605, 351] width 54 height 17
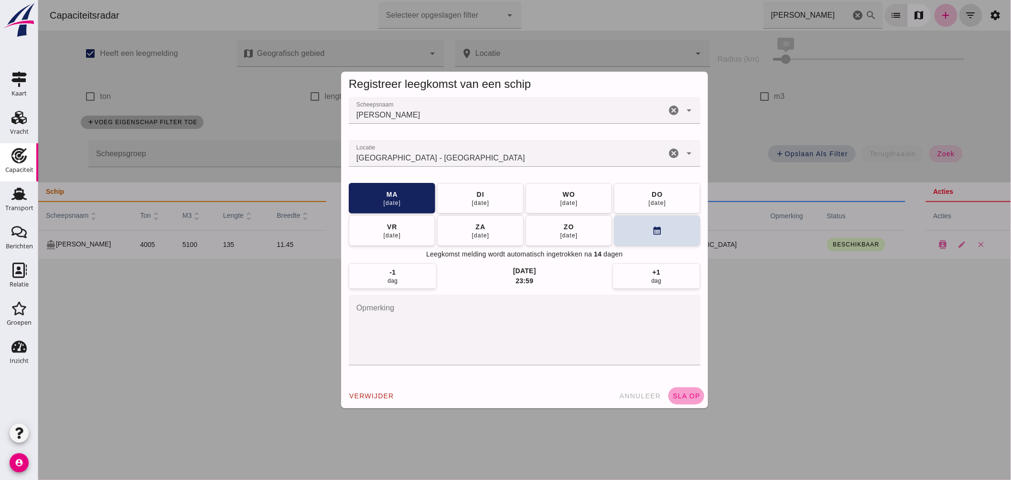
click at [678, 390] on button "sla op" at bounding box center [686, 395] width 36 height 17
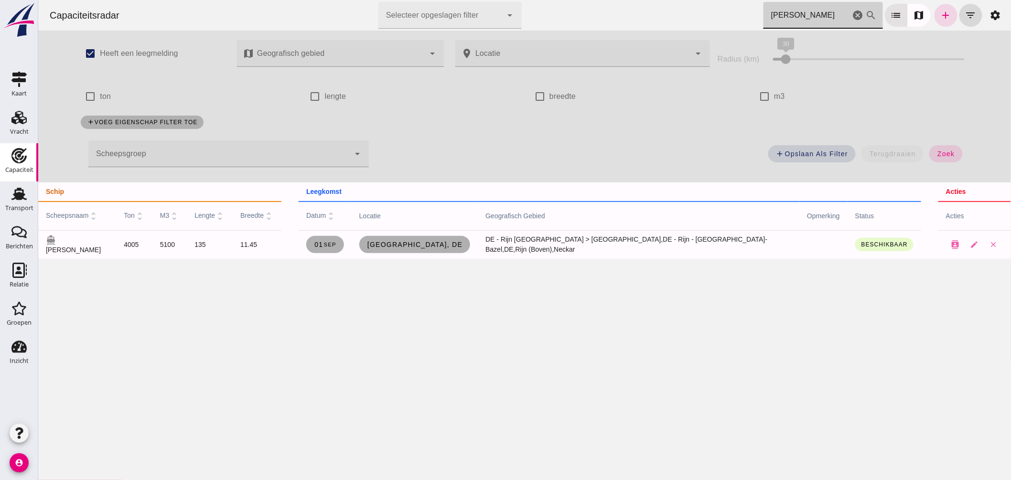
drag, startPoint x: 610, startPoint y: 15, endPoint x: 567, endPoint y: 13, distance: 43.5
click at [567, 13] on div "Capaciteitsradar Selecteer opgeslagen filter Selecteer opgeslagen filter cancel…" at bounding box center [524, 15] width 965 height 31
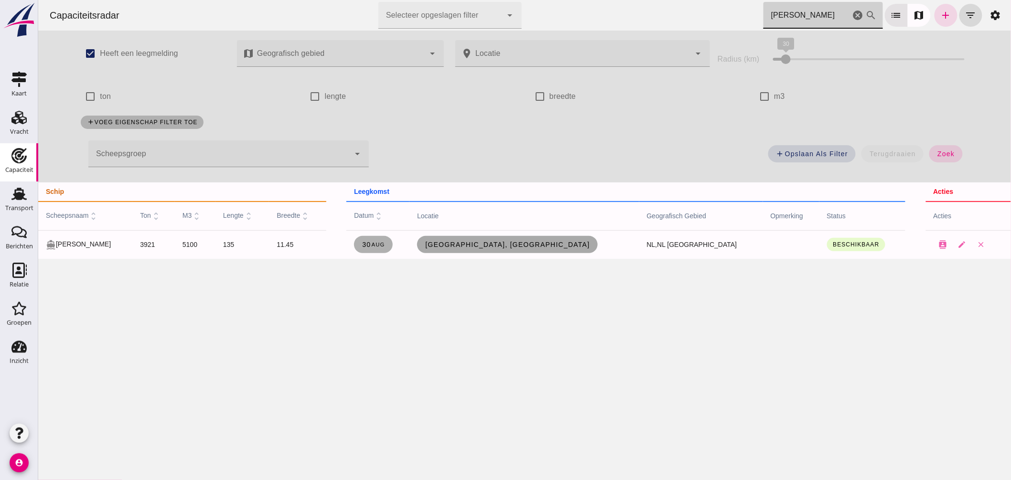
type input "[PERSON_NAME]"
click at [545, 246] on span "[GEOGRAPHIC_DATA], [GEOGRAPHIC_DATA]" at bounding box center [506, 245] width 165 height 8
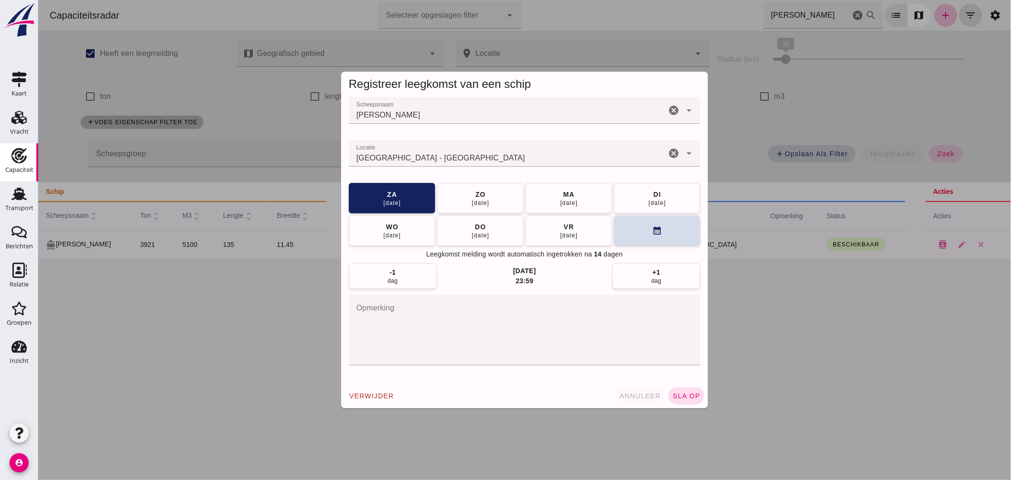
click at [640, 399] on span "annuleer" at bounding box center [640, 396] width 42 height 8
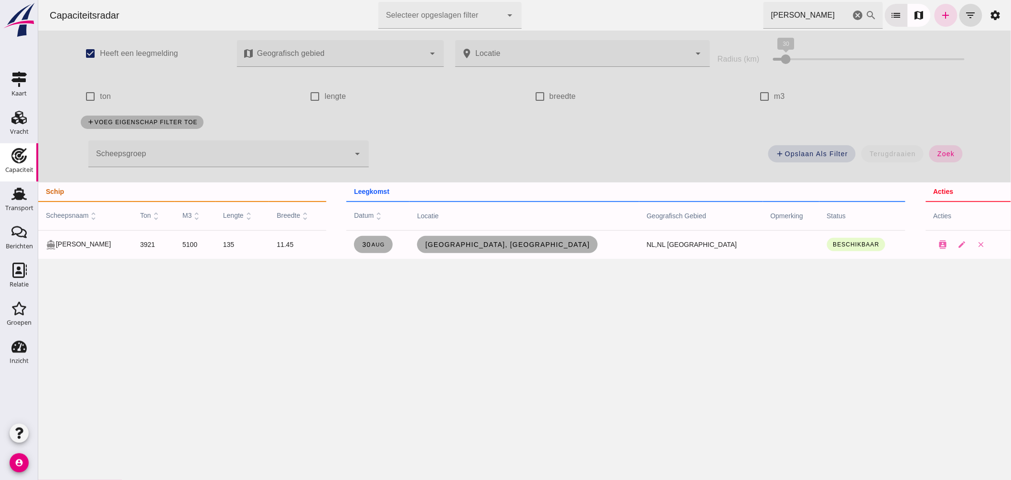
click at [852, 15] on icon "cancel" at bounding box center [857, 15] width 11 height 11
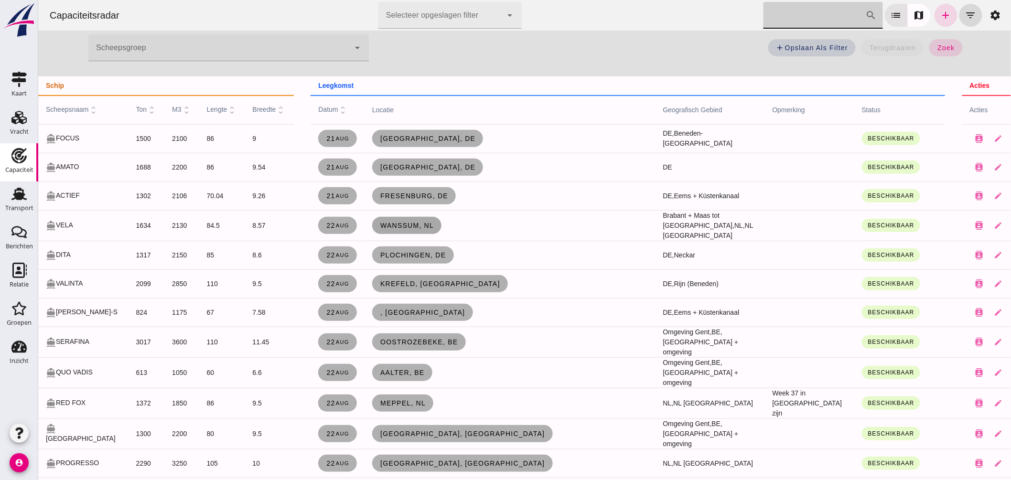
scroll to position [0, 0]
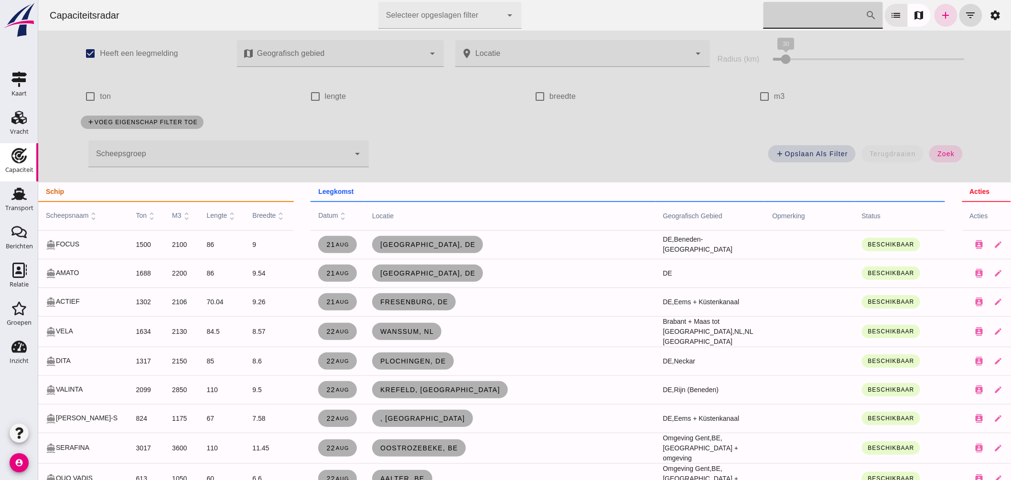
click at [274, 149] on div at bounding box center [218, 153] width 261 height 27
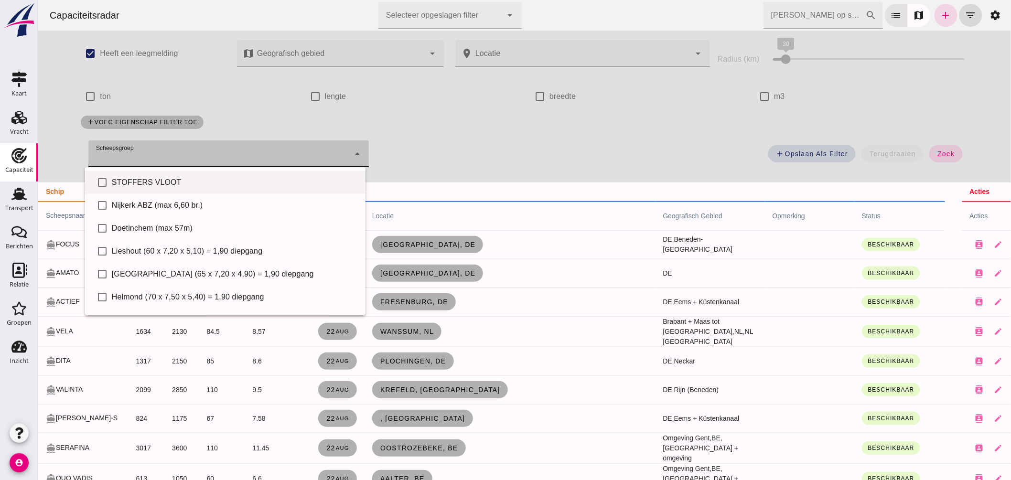
click at [185, 175] on div "check_box_outline_blank STOFFERS VLOOT" at bounding box center [225, 182] width 280 height 23
type input "STOFFERS VLOOT"
checkbox input "true"
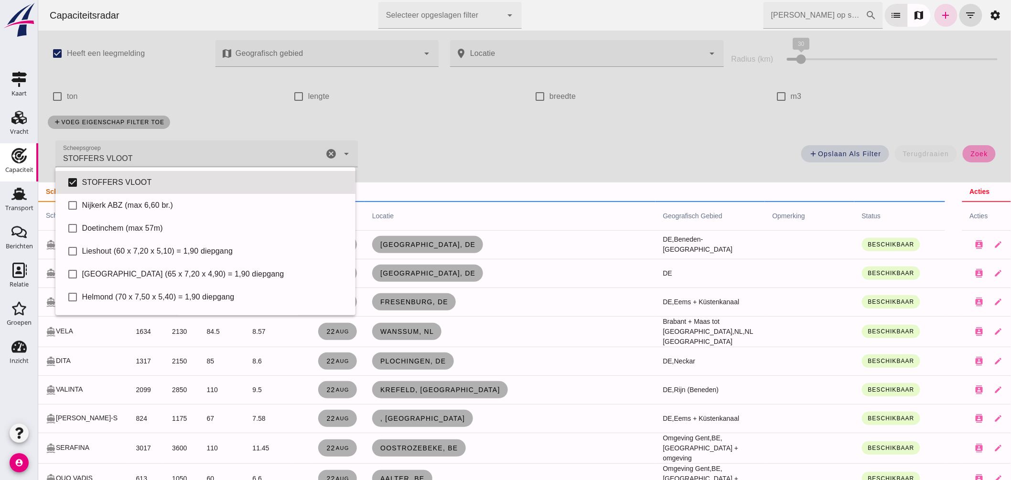
click at [981, 149] on button "zoek" at bounding box center [978, 153] width 33 height 17
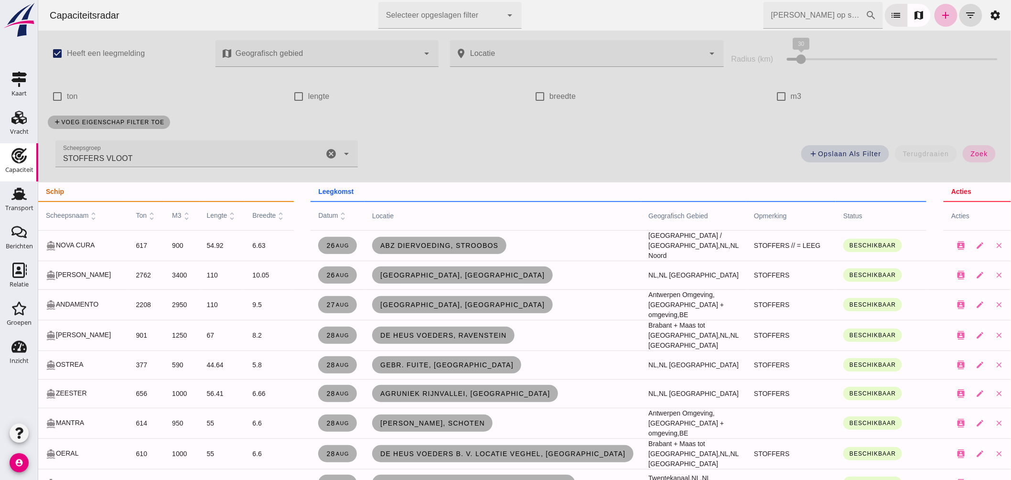
drag, startPoint x: 322, startPoint y: 151, endPoint x: 327, endPoint y: 151, distance: 5.3
click at [326, 151] on icon "cancel" at bounding box center [330, 153] width 11 height 11
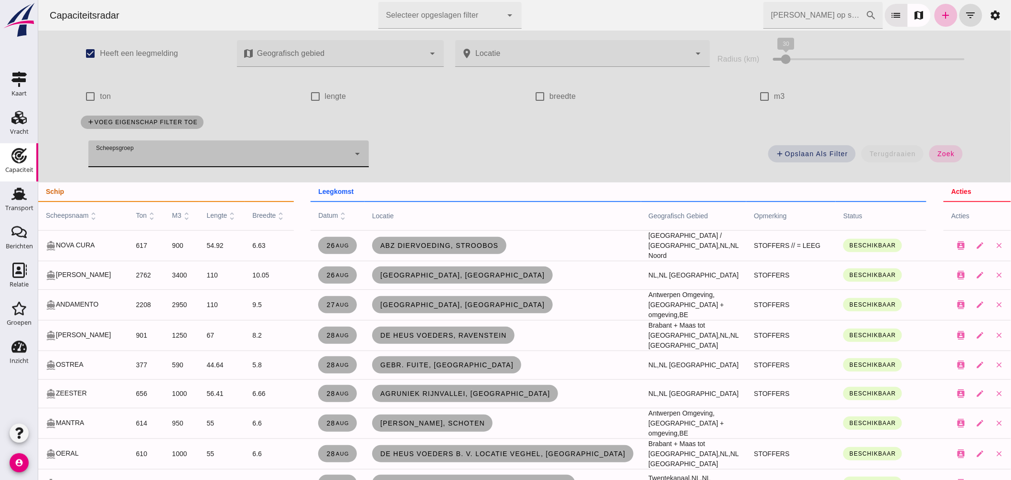
drag, startPoint x: 941, startPoint y: 159, endPoint x: 798, endPoint y: 11, distance: 206.1
click at [941, 159] on button "zoek" at bounding box center [945, 153] width 33 height 17
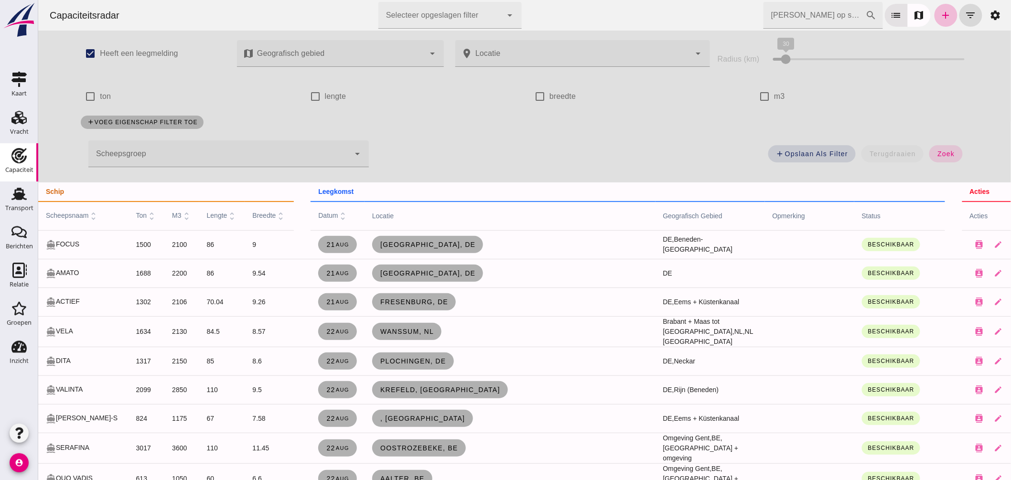
click at [798, 10] on input "[PERSON_NAME] op scheepsnaam" at bounding box center [814, 15] width 102 height 27
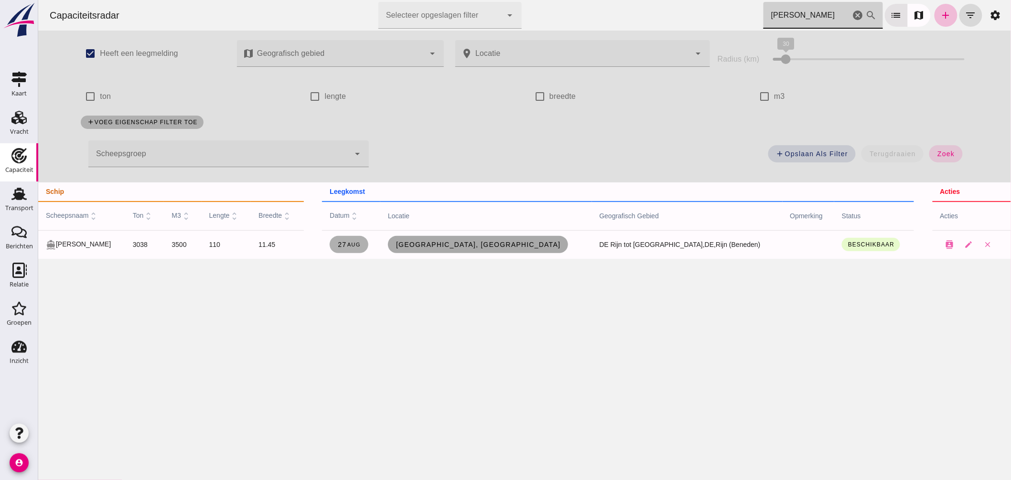
type input "[PERSON_NAME]"
click at [478, 244] on span "[GEOGRAPHIC_DATA], [GEOGRAPHIC_DATA]" at bounding box center [477, 245] width 165 height 8
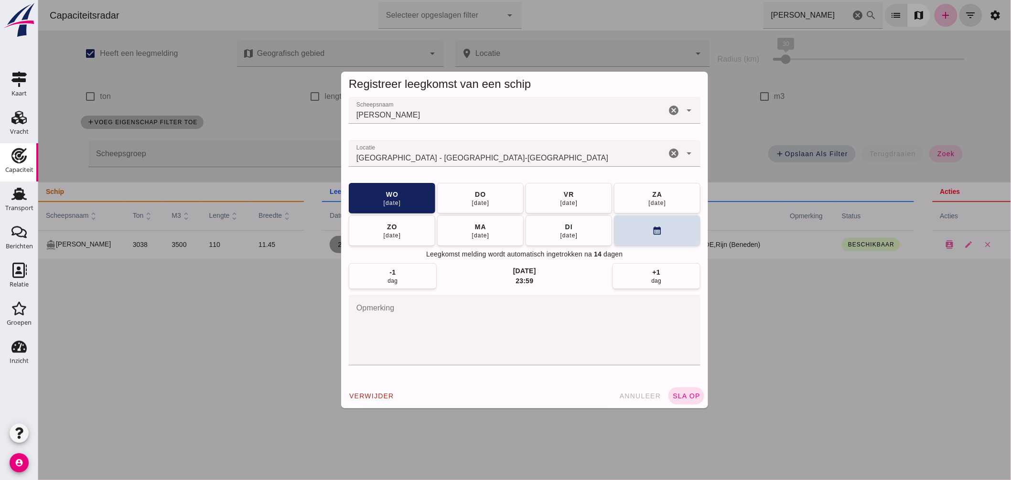
click at [460, 151] on div "[GEOGRAPHIC_DATA] - [GEOGRAPHIC_DATA]-[GEOGRAPHIC_DATA]" at bounding box center [506, 153] width 317 height 27
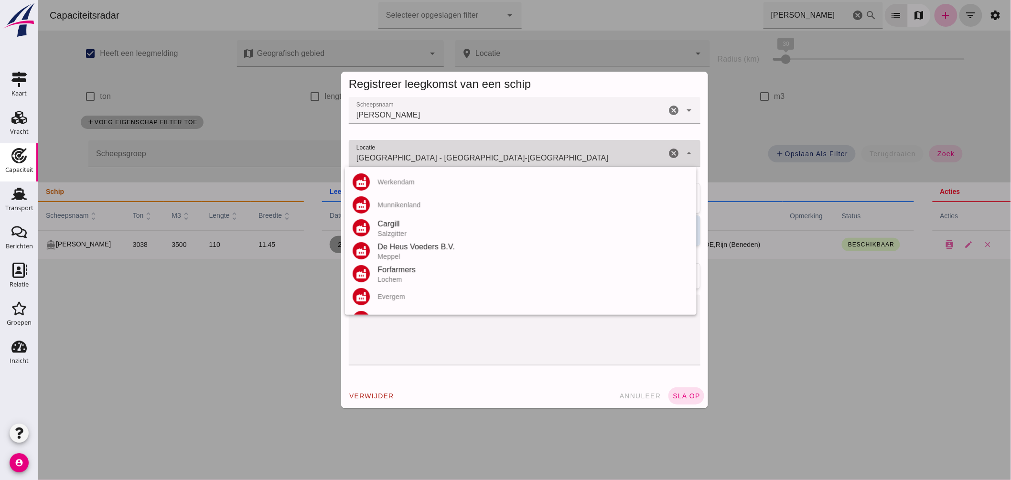
click at [460, 151] on div "[GEOGRAPHIC_DATA] - [GEOGRAPHIC_DATA]-[GEOGRAPHIC_DATA] [GEOGRAPHIC_DATA] - [GE…" at bounding box center [506, 153] width 317 height 27
click at [456, 156] on input "[GEOGRAPHIC_DATA] - [GEOGRAPHIC_DATA]-[GEOGRAPHIC_DATA]" at bounding box center [506, 157] width 317 height 11
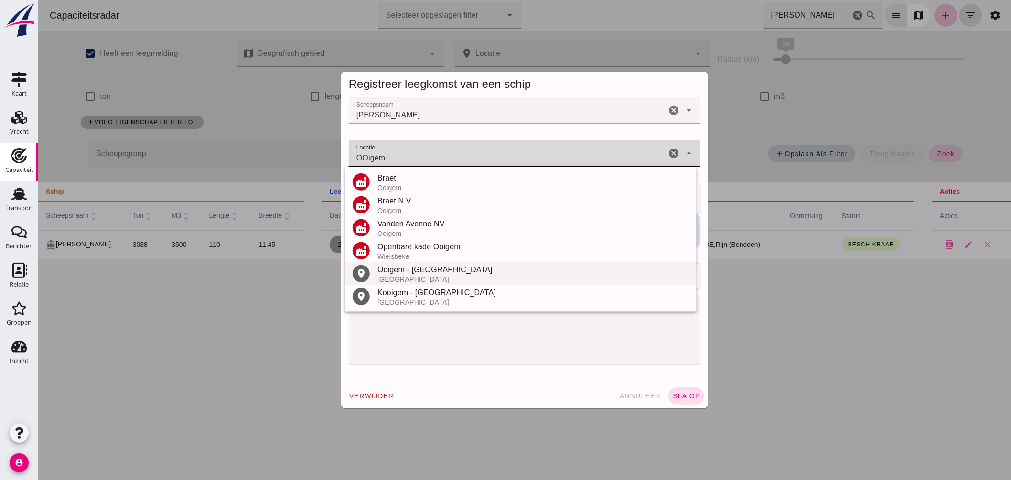
click at [436, 276] on div "[GEOGRAPHIC_DATA]" at bounding box center [533, 280] width 312 height 8
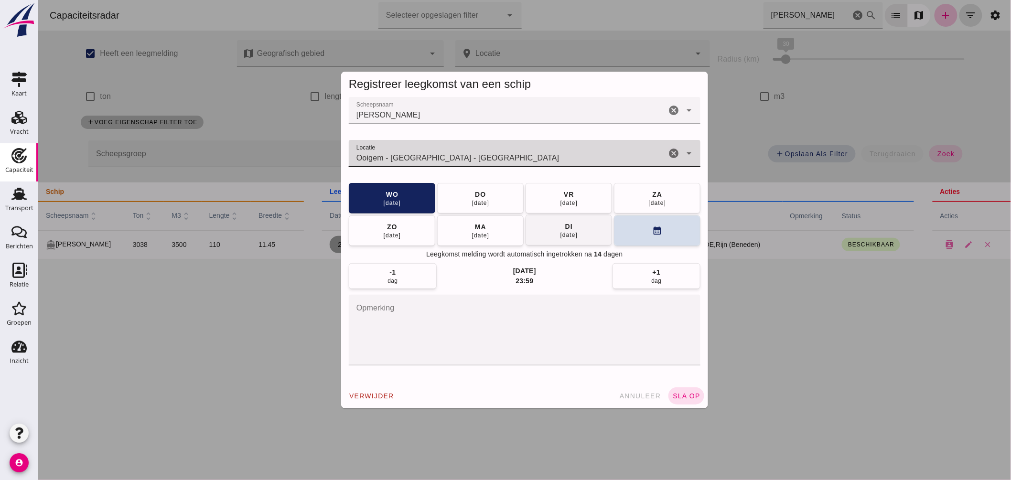
type input "Ooigem - [GEOGRAPHIC_DATA] - [GEOGRAPHIC_DATA]"
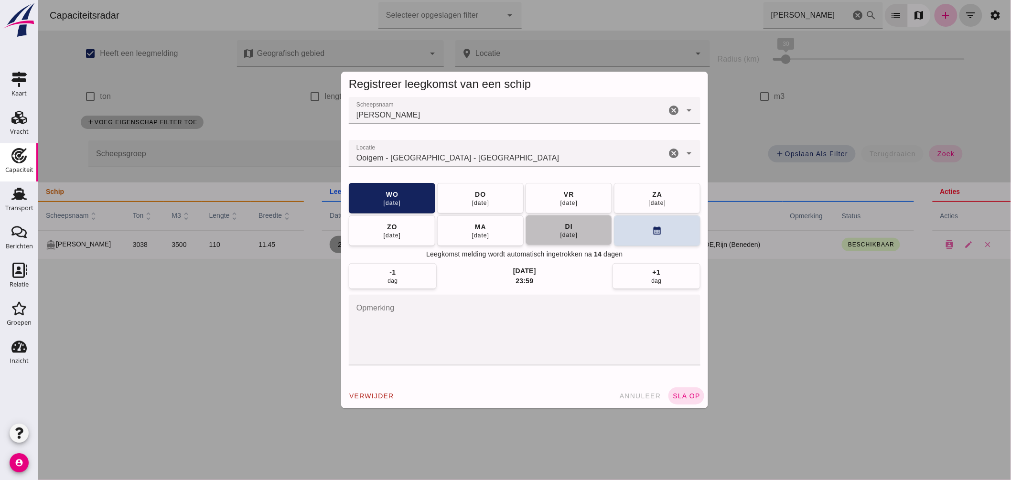
click at [578, 231] on button "[DATE]" at bounding box center [568, 230] width 86 height 31
click at [686, 398] on span "sla op" at bounding box center [686, 396] width 28 height 8
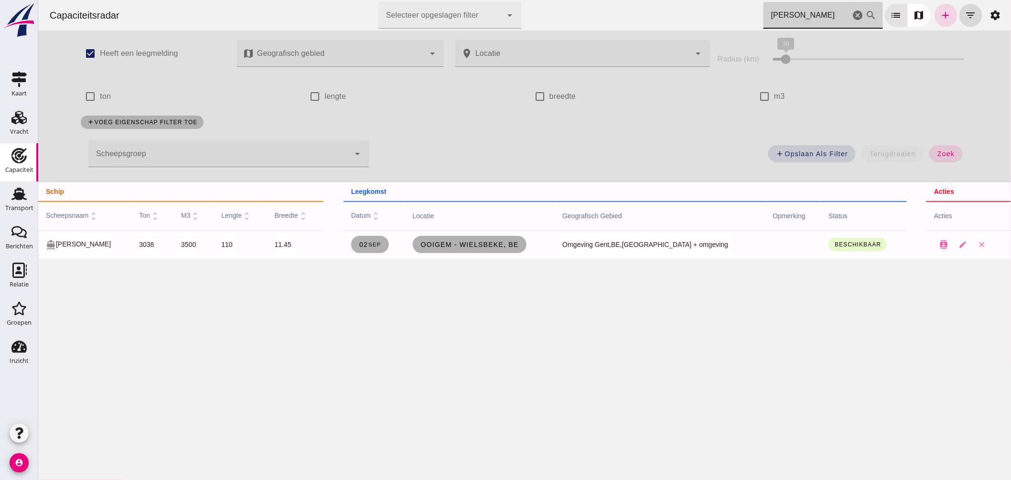
drag, startPoint x: 802, startPoint y: 13, endPoint x: 466, endPoint y: -38, distance: 340.2
click at [466, 0] on html "Capaciteitsradar Selecteer opgeslagen filter Selecteer opgeslagen filter cancel…" at bounding box center [524, 240] width 973 height 480
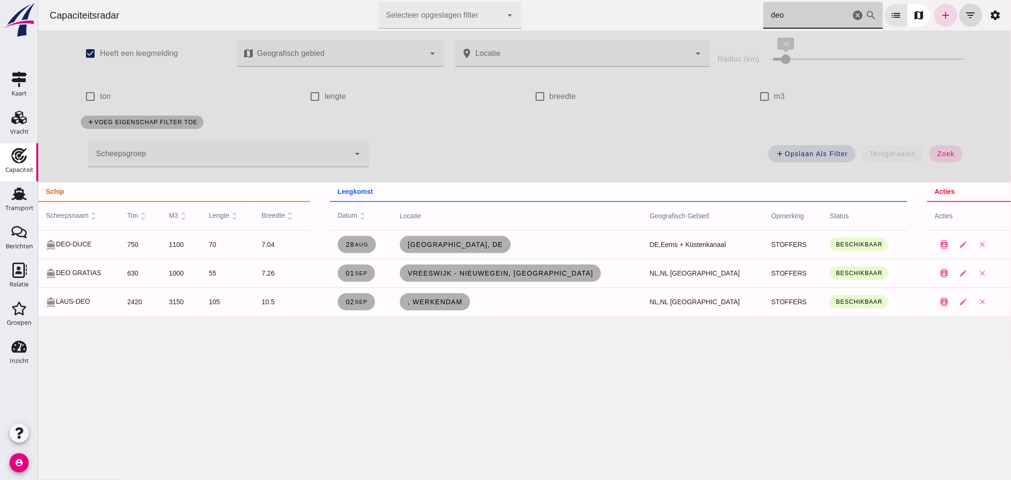
drag, startPoint x: 790, startPoint y: 11, endPoint x: 506, endPoint y: 12, distance: 283.8
click at [518, 11] on div "Capaciteitsradar Selecteer opgeslagen filter Selecteer opgeslagen filter cancel…" at bounding box center [524, 15] width 965 height 31
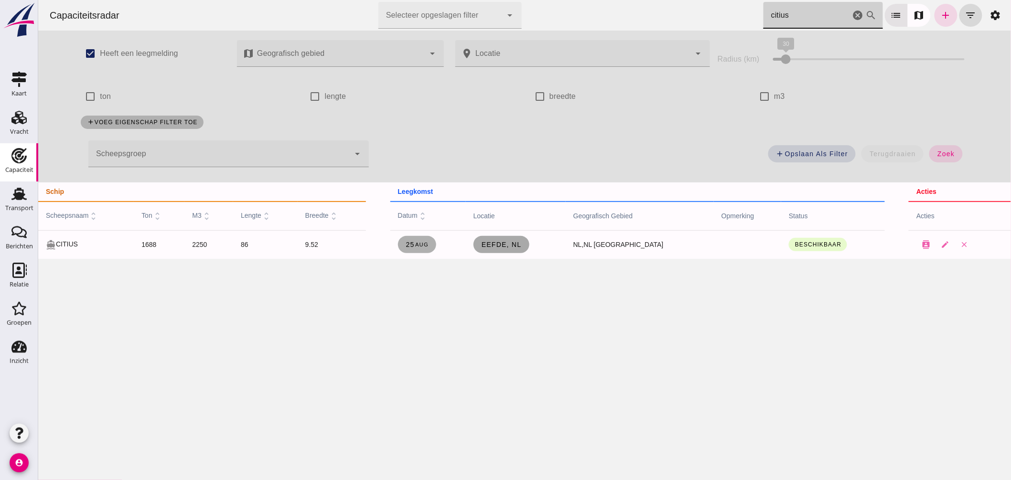
type input "citius"
click at [521, 247] on span "Eefde, nl" at bounding box center [501, 245] width 41 height 8
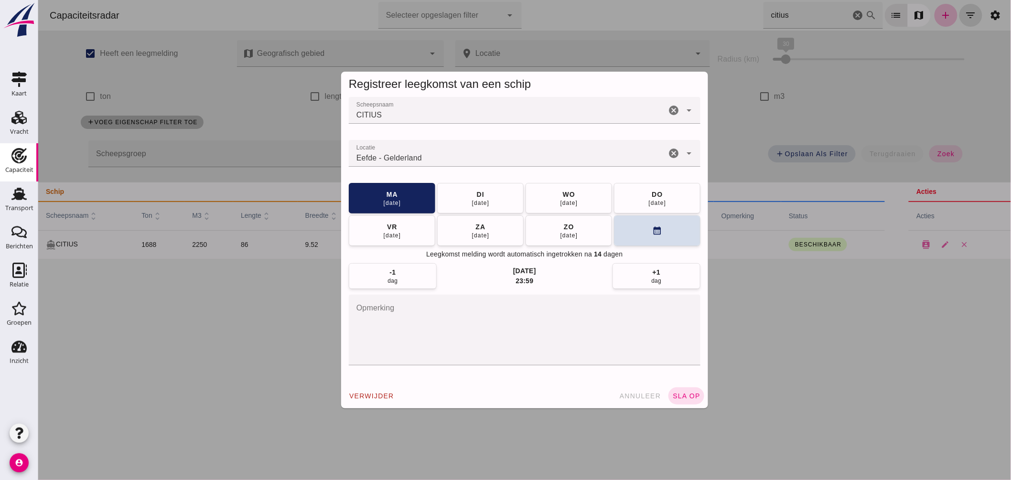
click at [474, 161] on input "Locatie" at bounding box center [506, 157] width 317 height 11
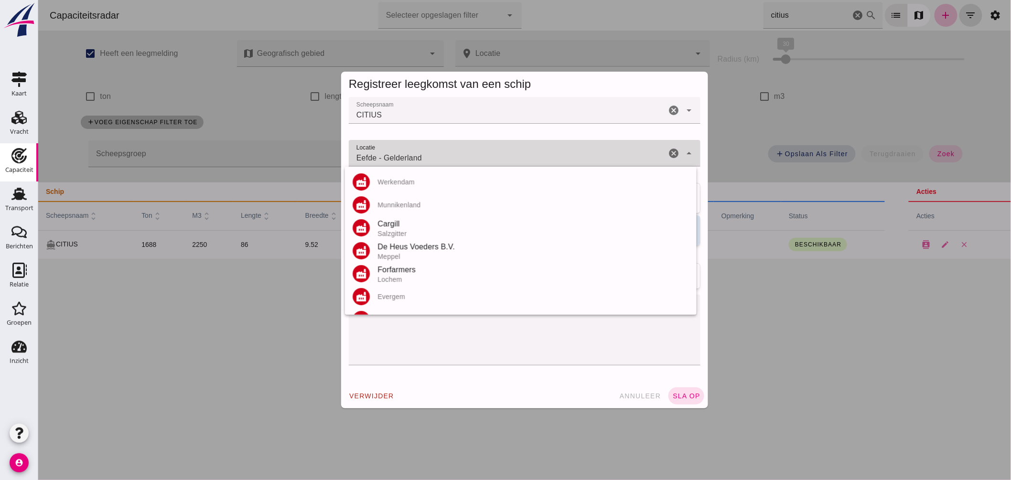
click at [474, 161] on input "Eefde - Gelderland" at bounding box center [506, 157] width 317 height 11
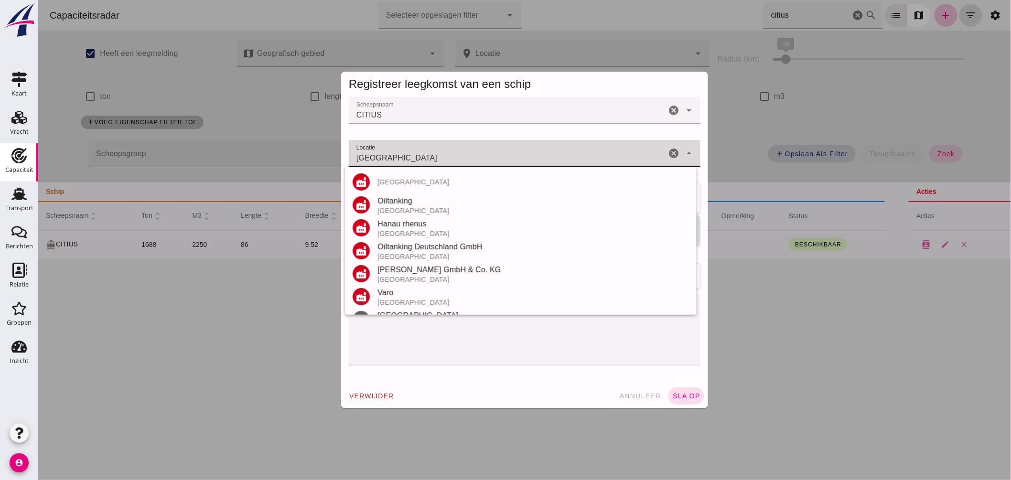
scroll to position [65, 0]
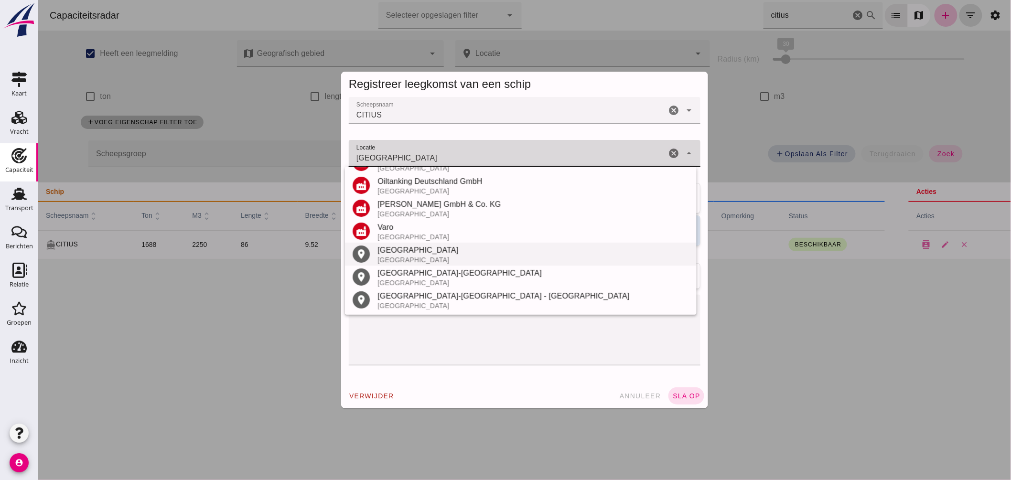
click at [406, 245] on div "[GEOGRAPHIC_DATA]" at bounding box center [533, 250] width 312 height 11
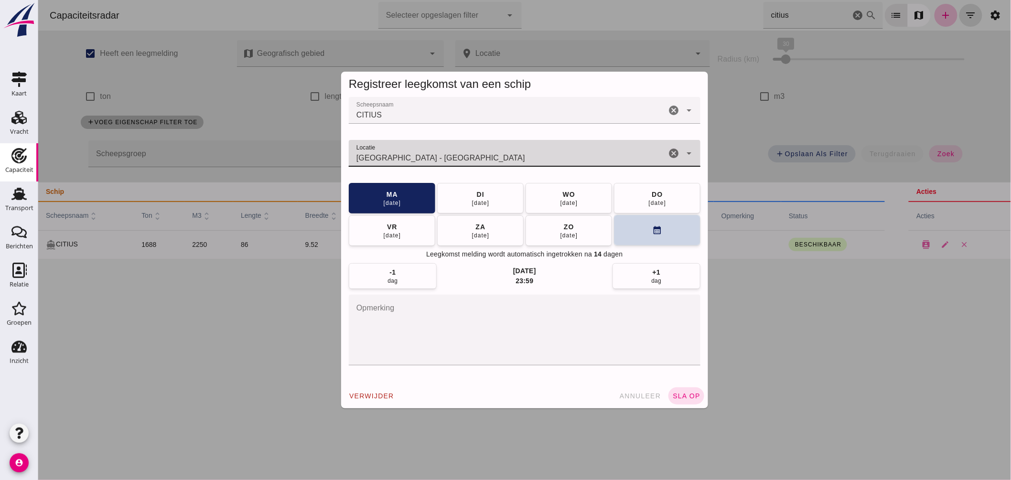
type input "[GEOGRAPHIC_DATA] - [GEOGRAPHIC_DATA]"
click at [652, 231] on icon "calendar_month" at bounding box center [657, 231] width 10 height 10
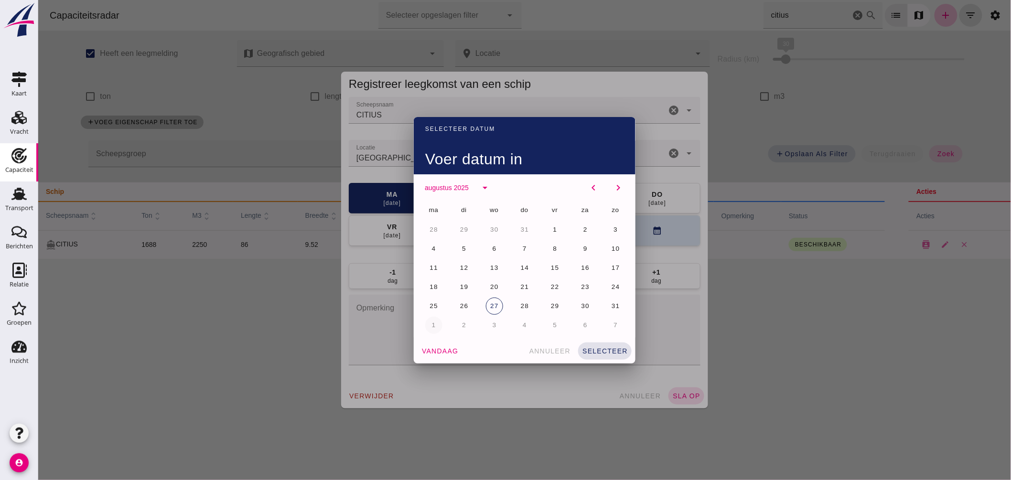
drag, startPoint x: 430, startPoint y: 321, endPoint x: 441, endPoint y: 323, distance: 11.2
click at [431, 322] on span "1" at bounding box center [433, 325] width 5 height 7
click at [608, 345] on button "selecteer" at bounding box center [605, 351] width 54 height 17
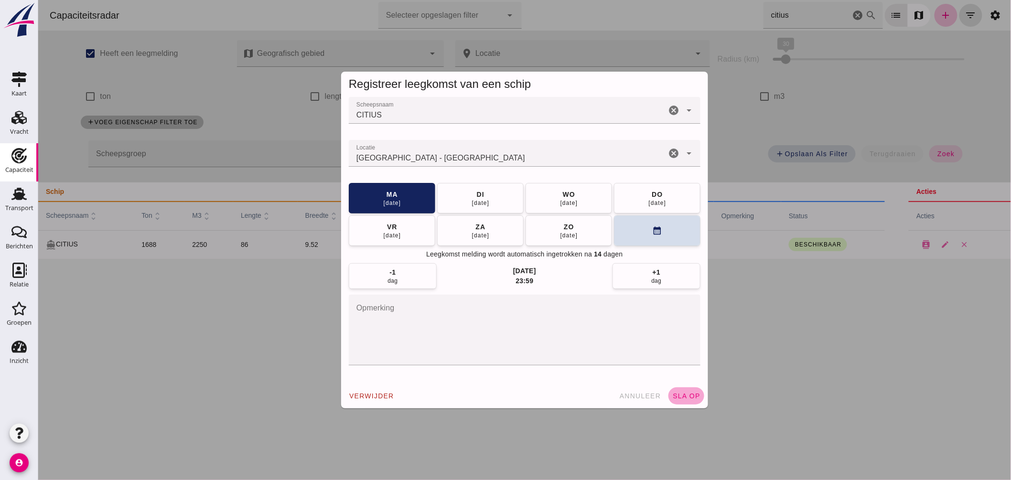
click at [677, 396] on span "sla op" at bounding box center [686, 396] width 28 height 8
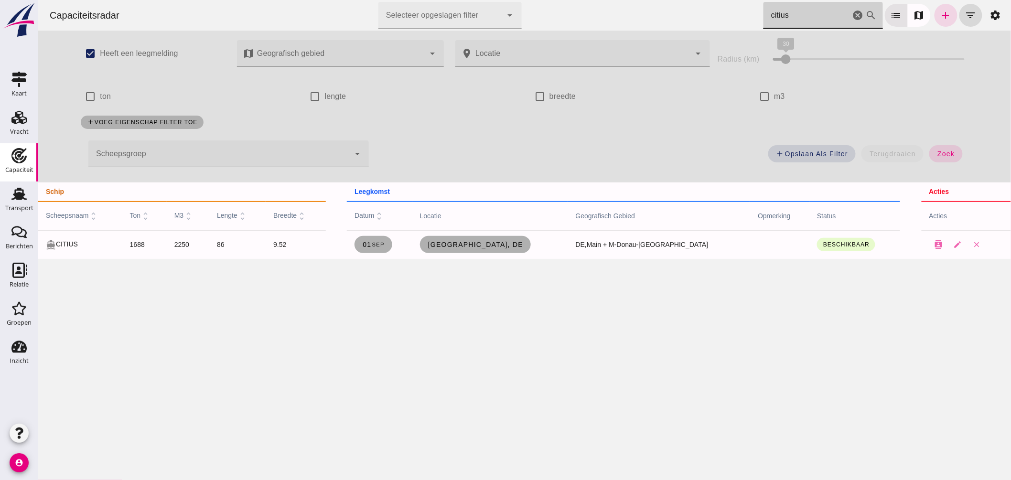
drag, startPoint x: 778, startPoint y: 23, endPoint x: 462, endPoint y: 6, distance: 317.2
click at [489, 11] on div "Capaciteitsradar Selecteer opgeslagen filter Selecteer opgeslagen filter cancel…" at bounding box center [524, 15] width 965 height 31
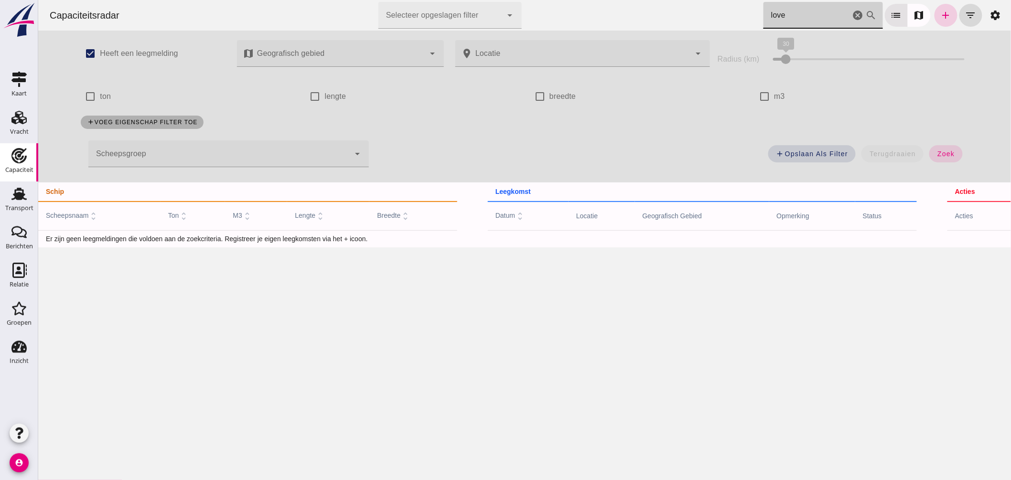
type input "love"
click at [942, 17] on icon "add" at bounding box center [945, 15] width 11 height 11
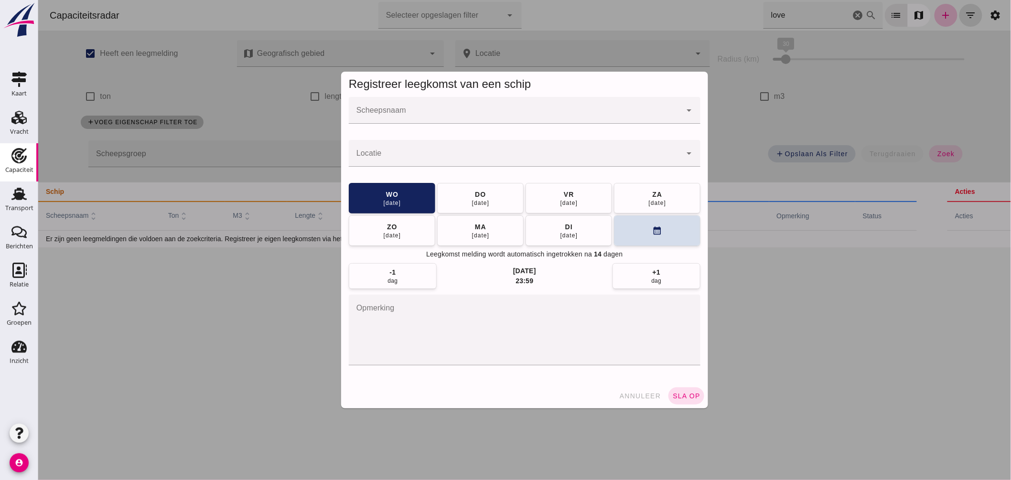
click at [546, 112] on input "Scheepsnaam" at bounding box center [514, 114] width 333 height 11
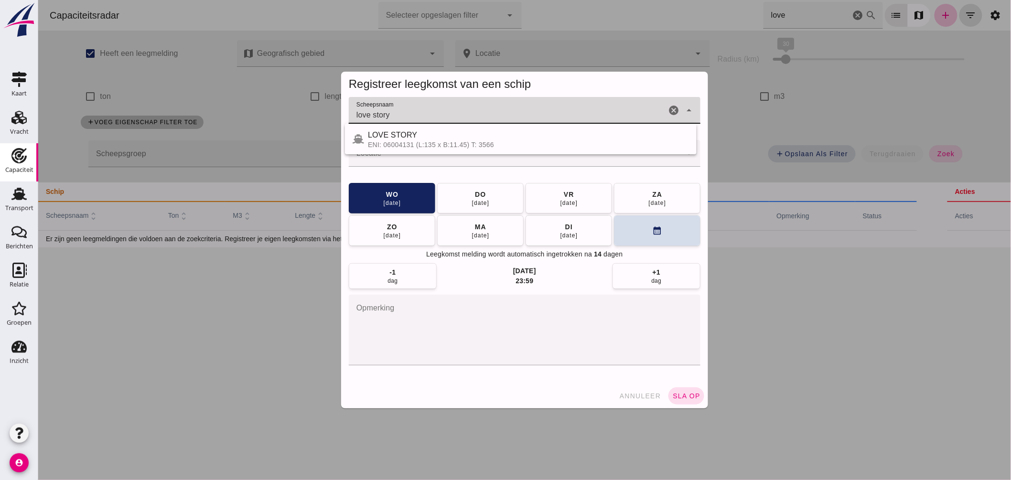
type input "love story"
click at [368, 116] on input "Scheepsnaam" at bounding box center [514, 114] width 333 height 11
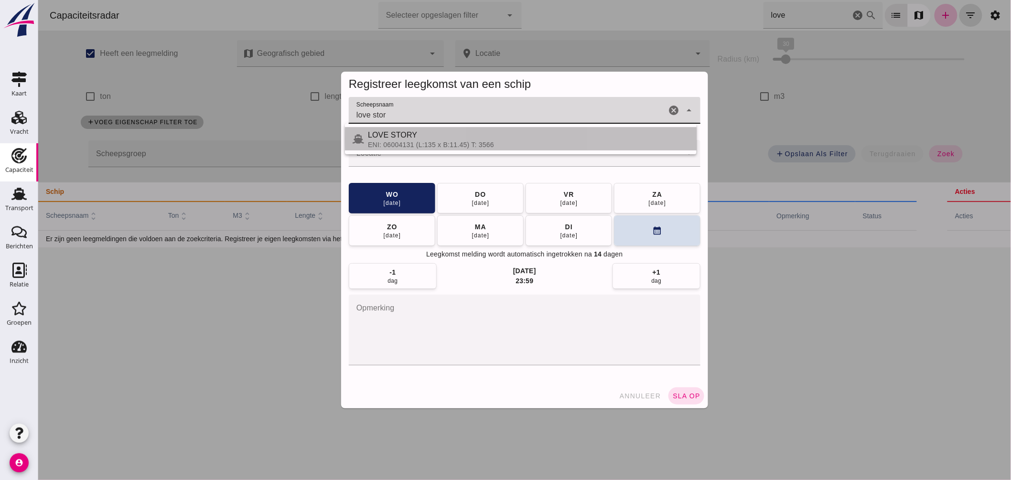
click at [422, 135] on div "LOVE STORY" at bounding box center [527, 134] width 321 height 11
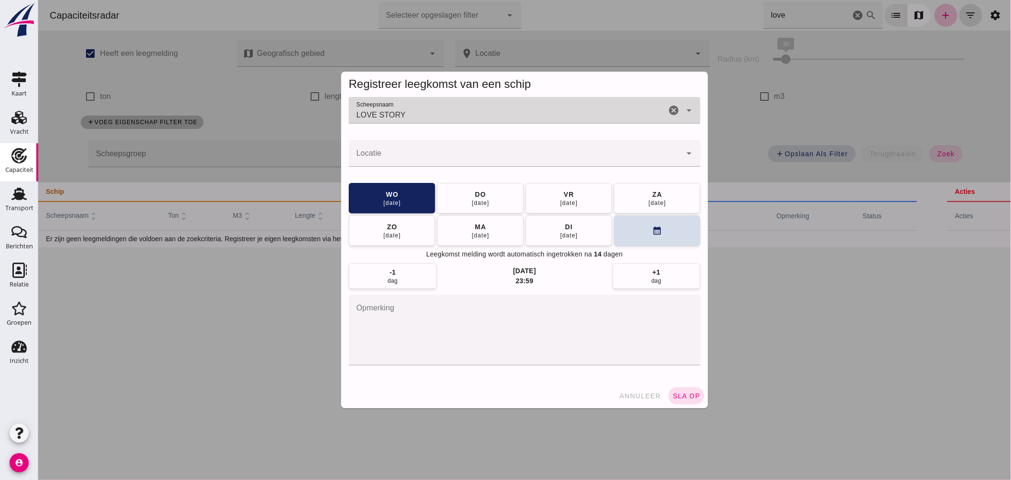
type input "LOVE STORY"
click at [414, 159] on input "Locatie" at bounding box center [514, 157] width 333 height 11
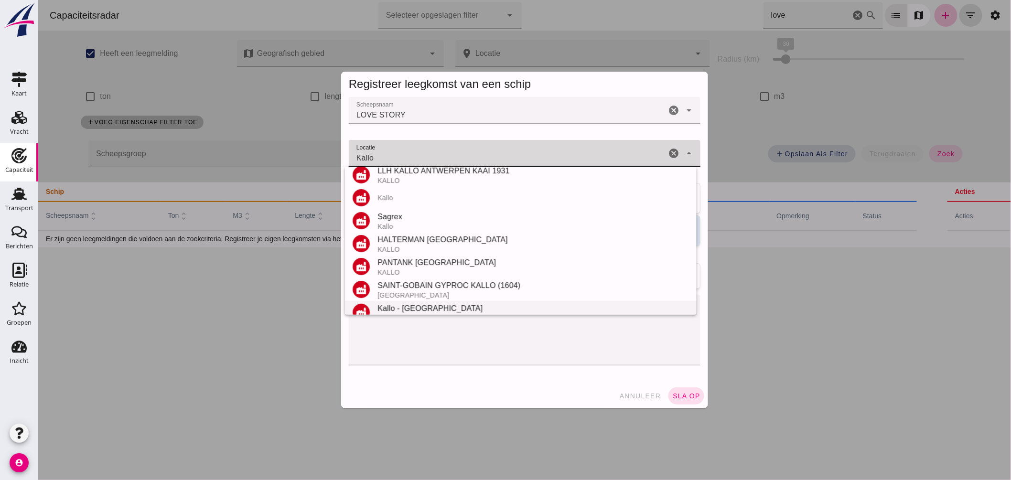
scroll to position [106, 0]
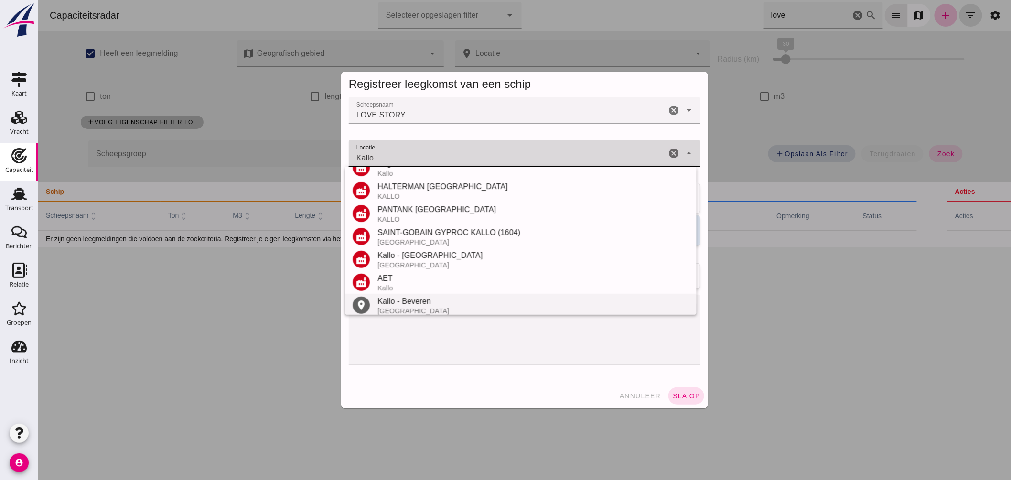
click at [415, 296] on div "Kallo - Beveren" at bounding box center [533, 301] width 312 height 11
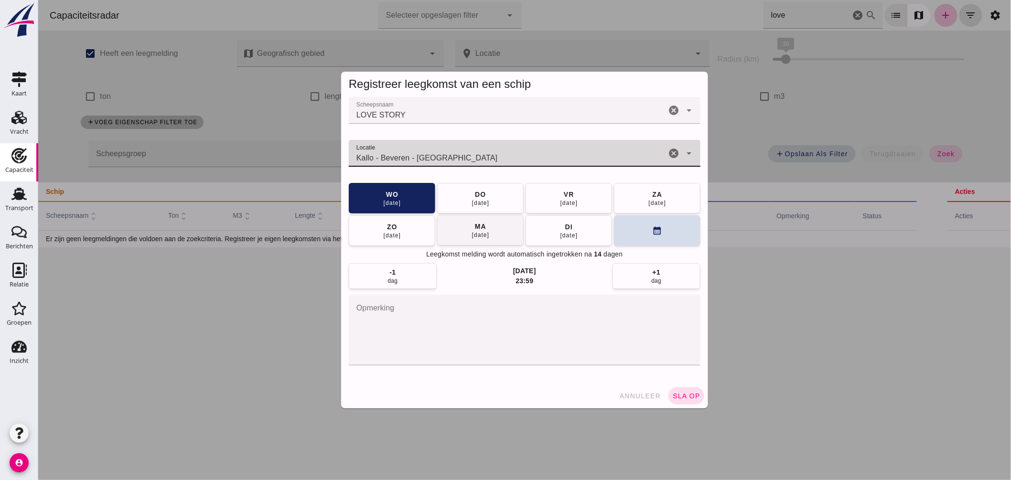
type input "Kallo - Beveren - [GEOGRAPHIC_DATA]"
click at [488, 221] on button "[DATE]" at bounding box center [480, 230] width 86 height 31
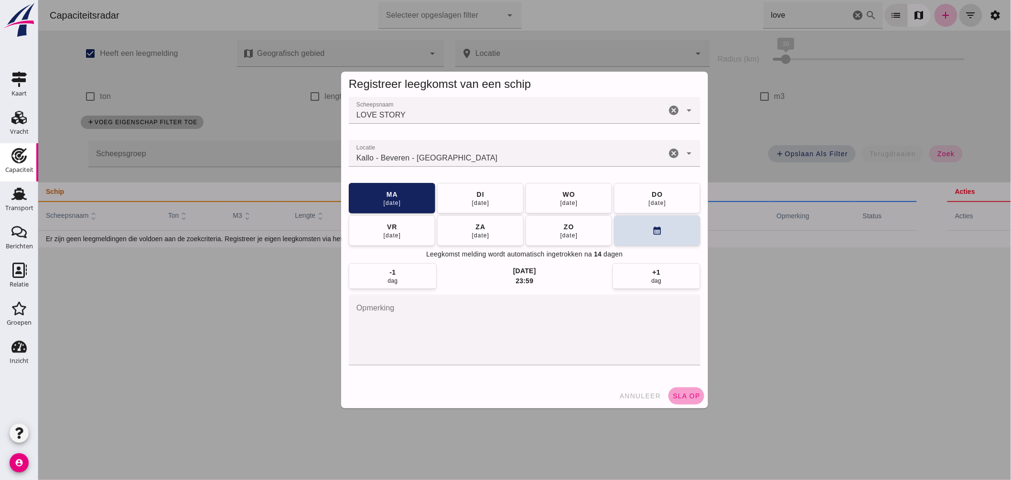
click at [678, 387] on button "sla op" at bounding box center [686, 395] width 36 height 17
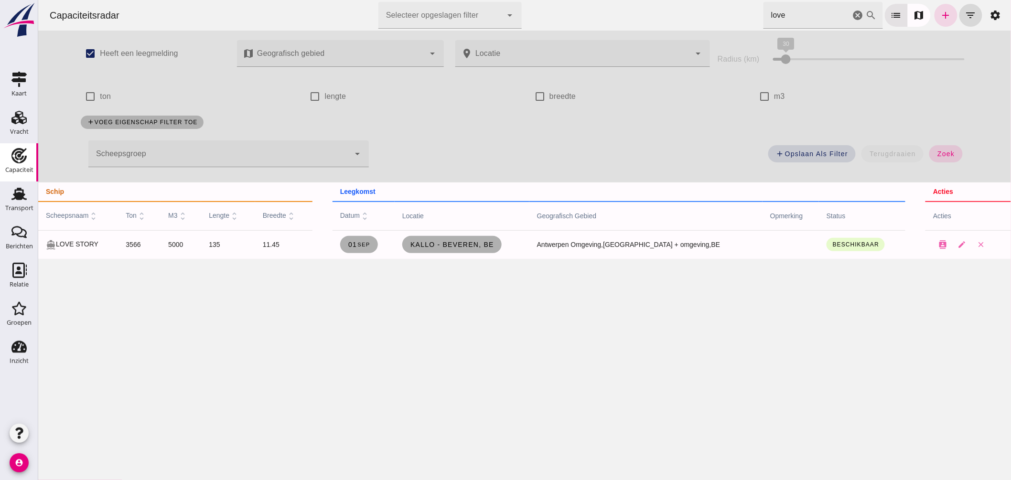
drag, startPoint x: 784, startPoint y: 13, endPoint x: 300, endPoint y: 2, distance: 484.1
click at [376, 9] on div "Capaciteitsradar Selecteer opgeslagen filter Selecteer opgeslagen filter cancel…" at bounding box center [524, 15] width 965 height 31
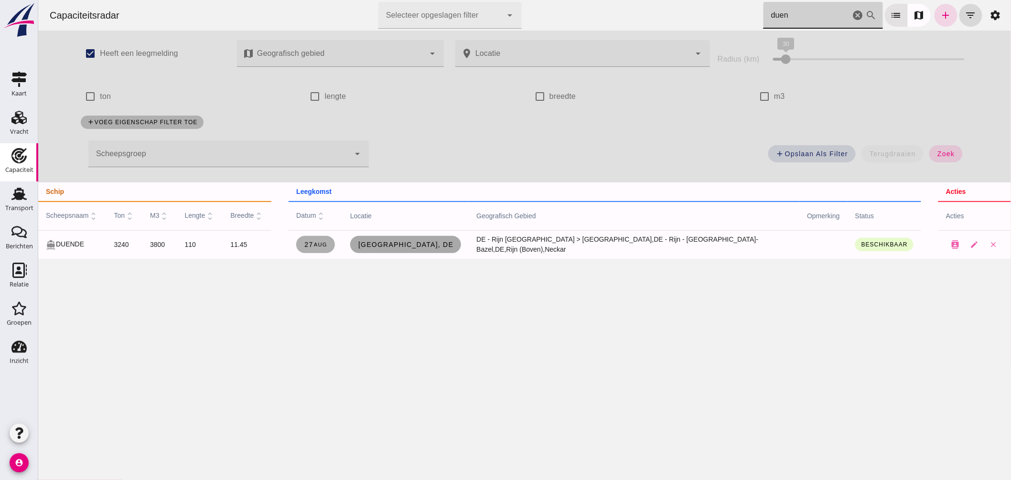
type input "duen"
click at [408, 247] on span "[GEOGRAPHIC_DATA], de" at bounding box center [405, 245] width 96 height 8
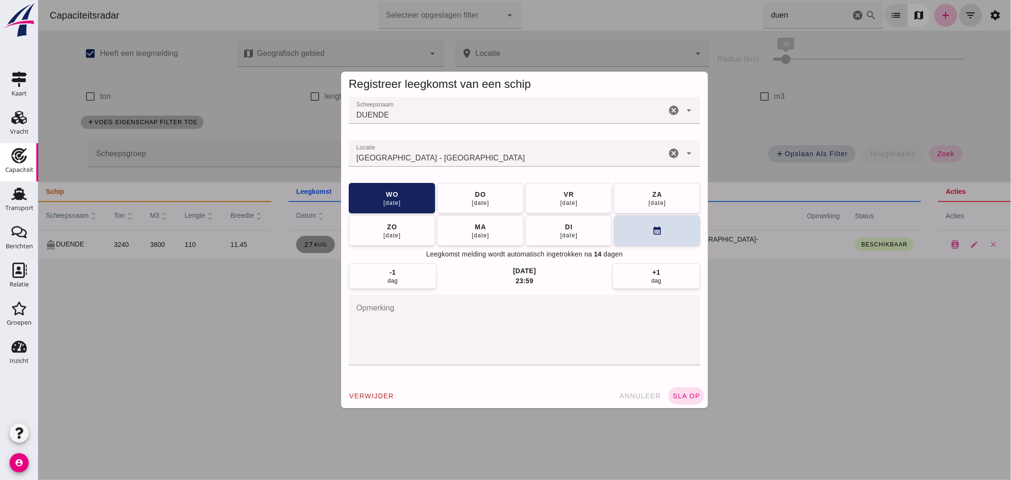
click at [473, 162] on input "Locatie" at bounding box center [506, 157] width 317 height 11
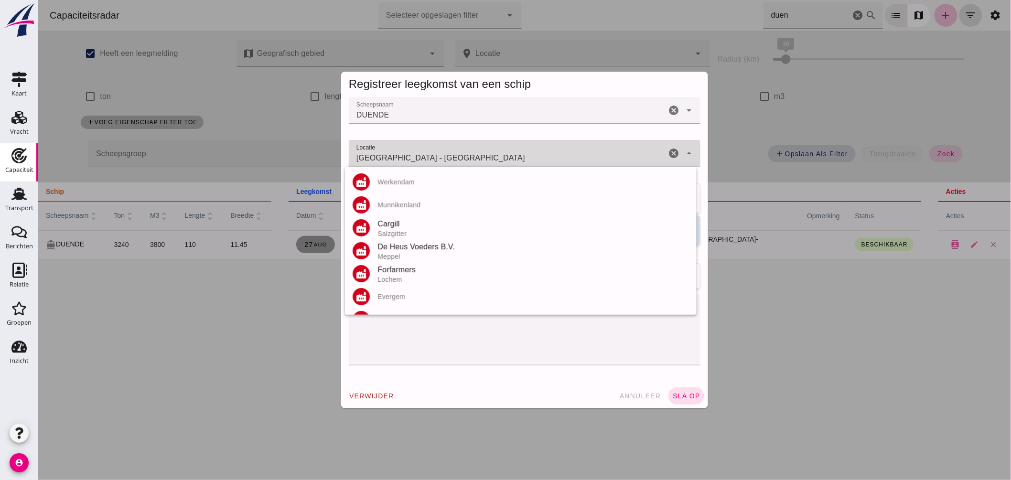
click at [474, 161] on input "[GEOGRAPHIC_DATA] - [GEOGRAPHIC_DATA]" at bounding box center [506, 157] width 317 height 11
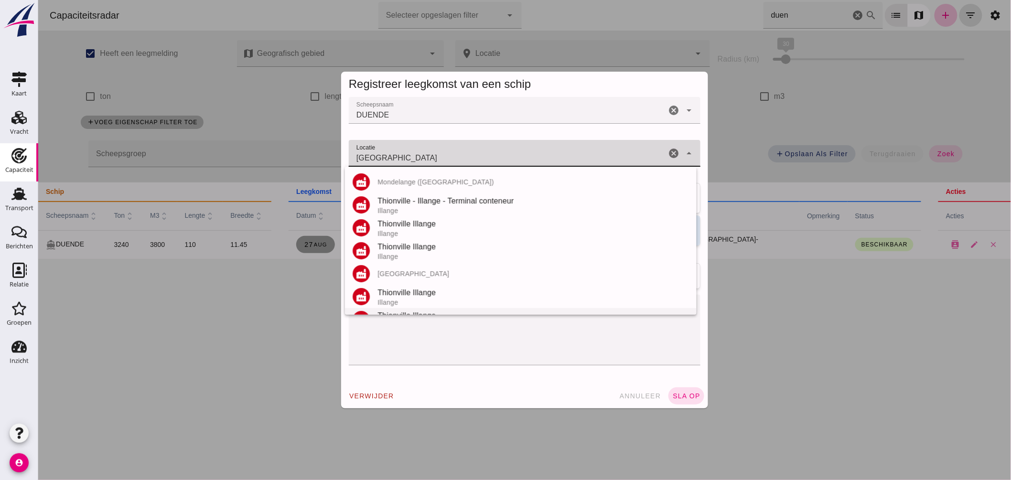
scroll to position [43, 0]
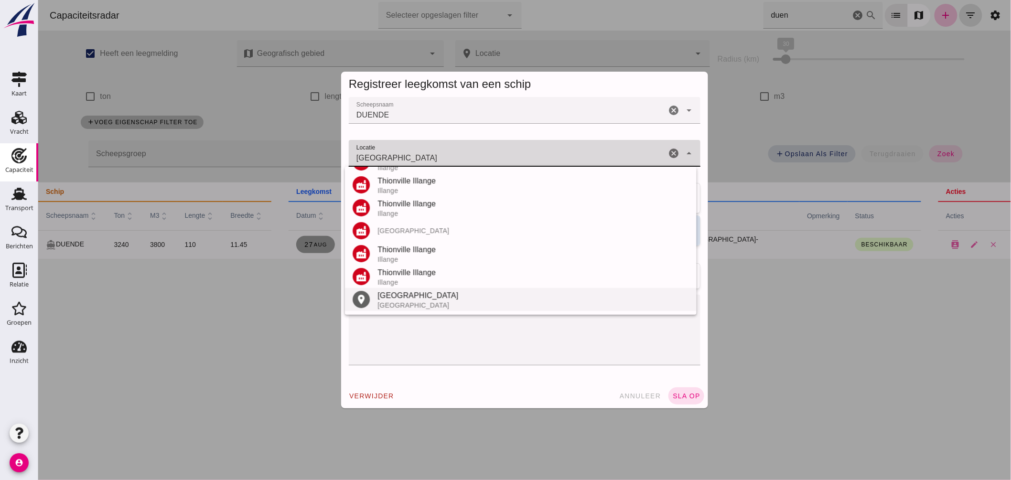
click at [420, 302] on div "[GEOGRAPHIC_DATA]" at bounding box center [533, 305] width 312 height 8
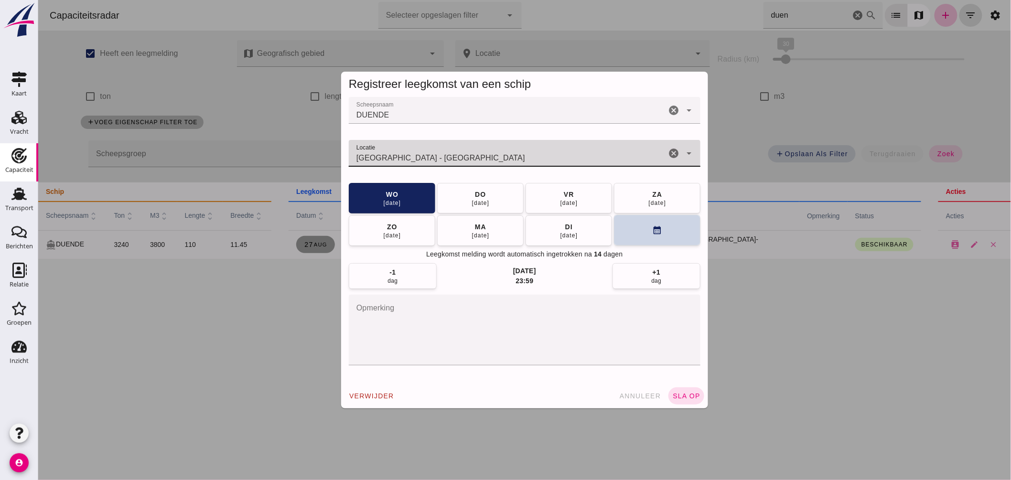
type input "[GEOGRAPHIC_DATA] - [GEOGRAPHIC_DATA]"
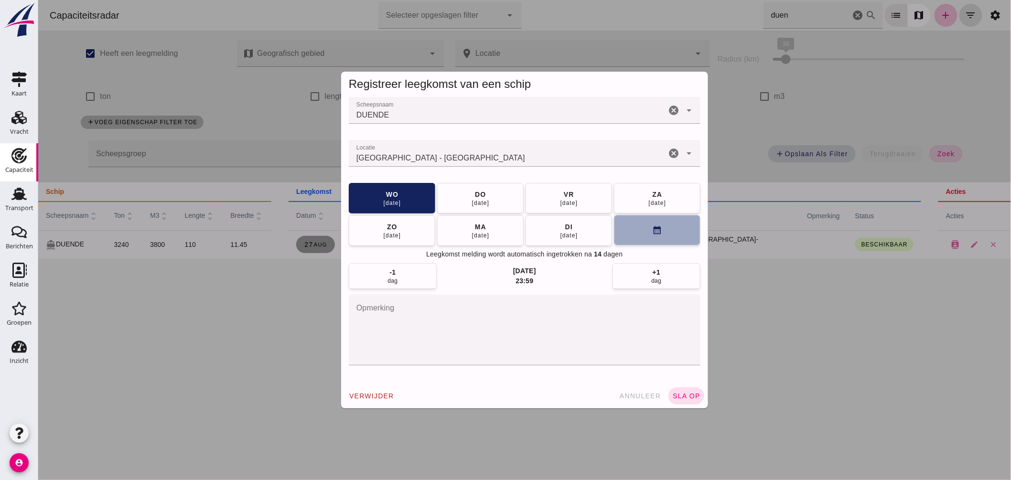
click at [630, 230] on button "calendar_month" at bounding box center [656, 230] width 86 height 31
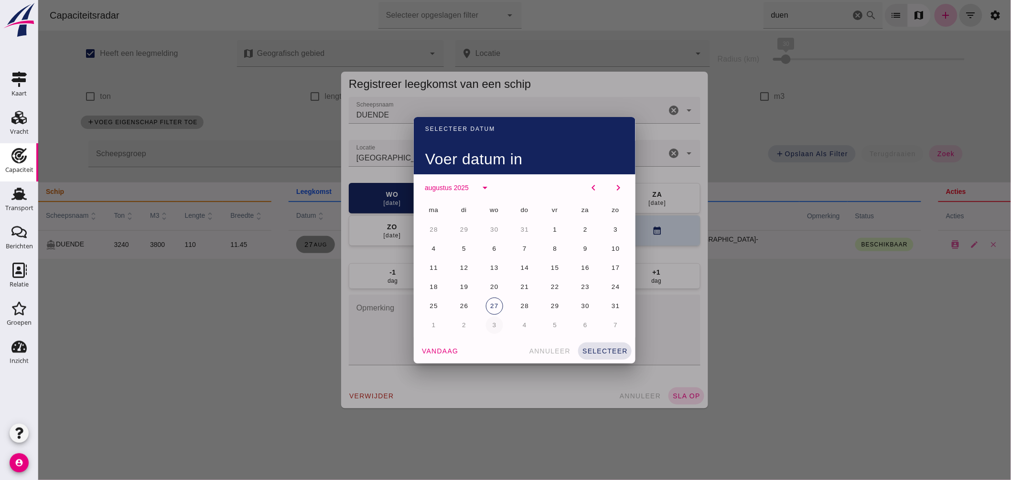
click at [494, 323] on button "3" at bounding box center [493, 325] width 17 height 17
click at [604, 349] on span "selecteer" at bounding box center [604, 351] width 46 height 8
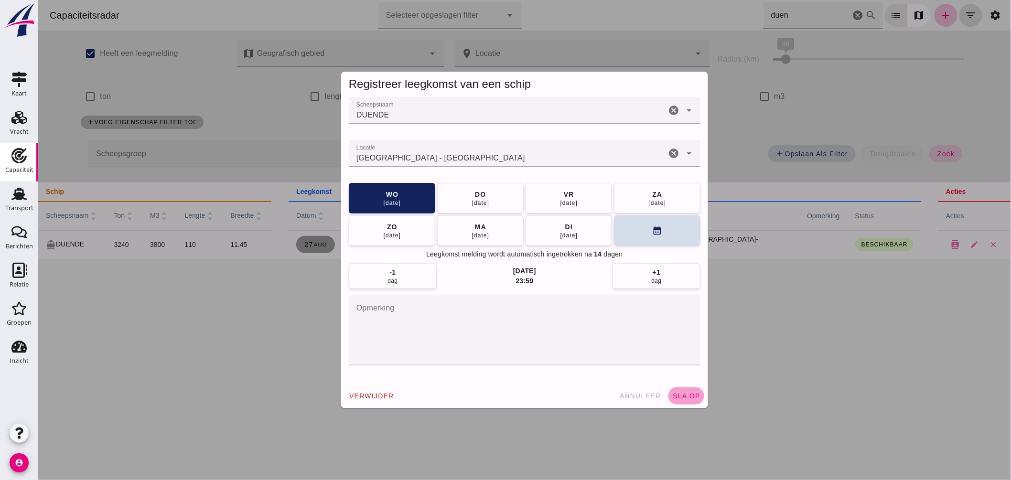
click at [692, 395] on span "sla op" at bounding box center [686, 396] width 28 height 8
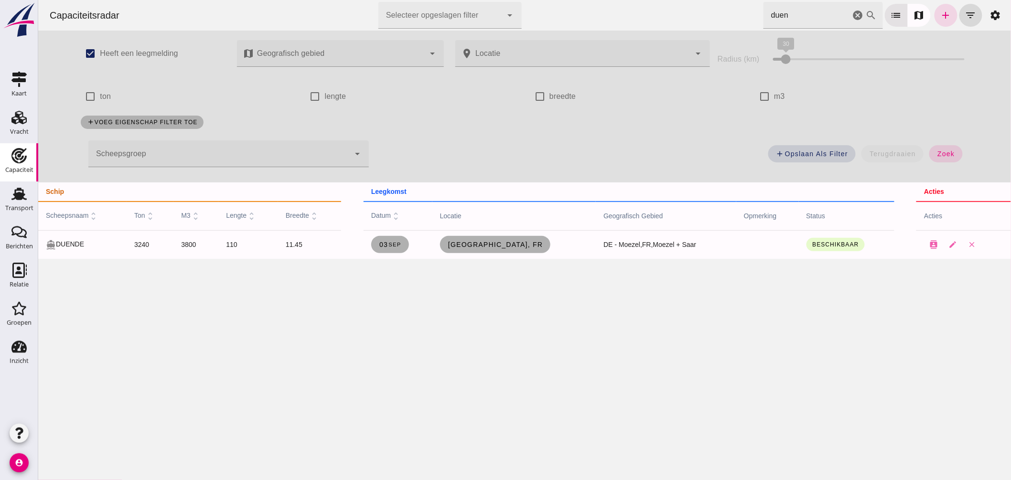
drag, startPoint x: 807, startPoint y: 13, endPoint x: 497, endPoint y: 16, distance: 310.1
click at [550, 13] on div "Capaciteitsradar Selecteer opgeslagen filter Selecteer opgeslagen filter cancel…" at bounding box center [524, 15] width 965 height 31
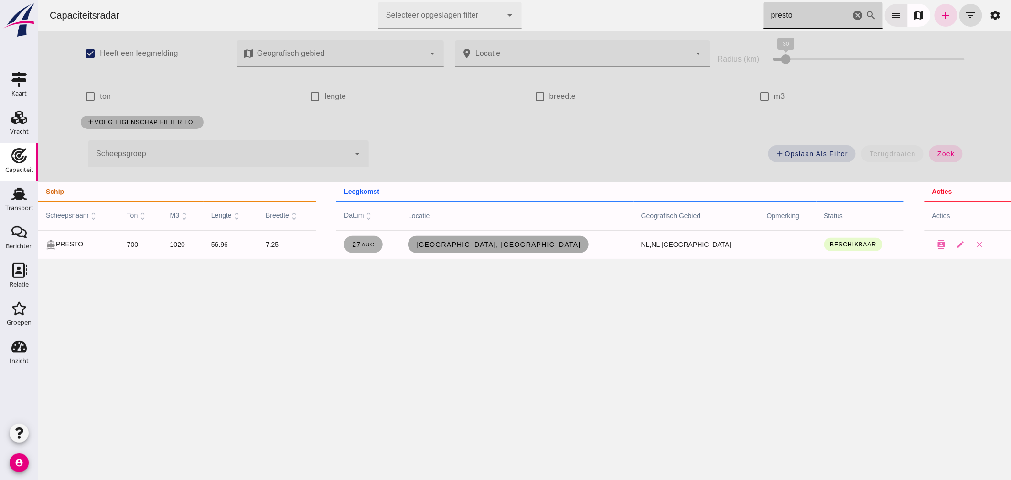
type input "presto"
click at [521, 245] on span "[GEOGRAPHIC_DATA], [GEOGRAPHIC_DATA]" at bounding box center [497, 245] width 165 height 8
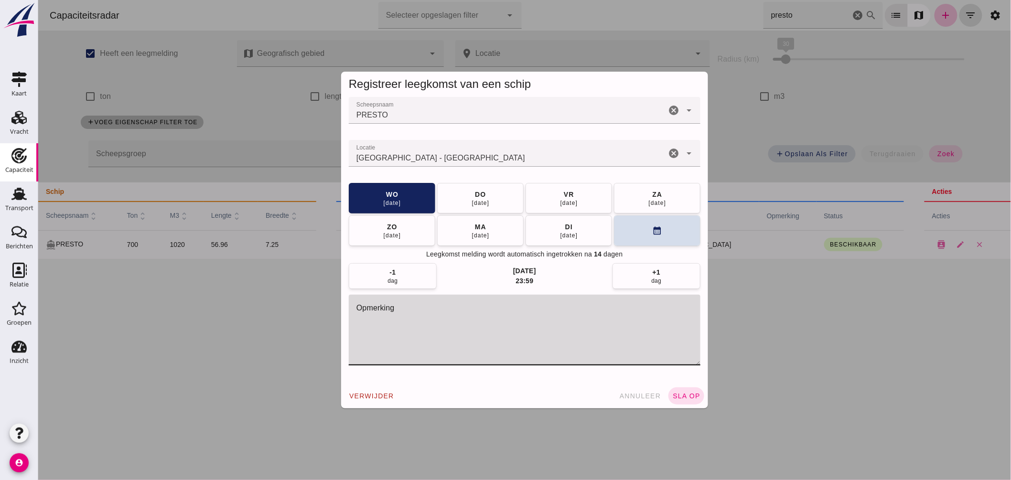
click at [440, 313] on textarea "opmerking" at bounding box center [524, 330] width 352 height 71
type textarea "= LEEG"
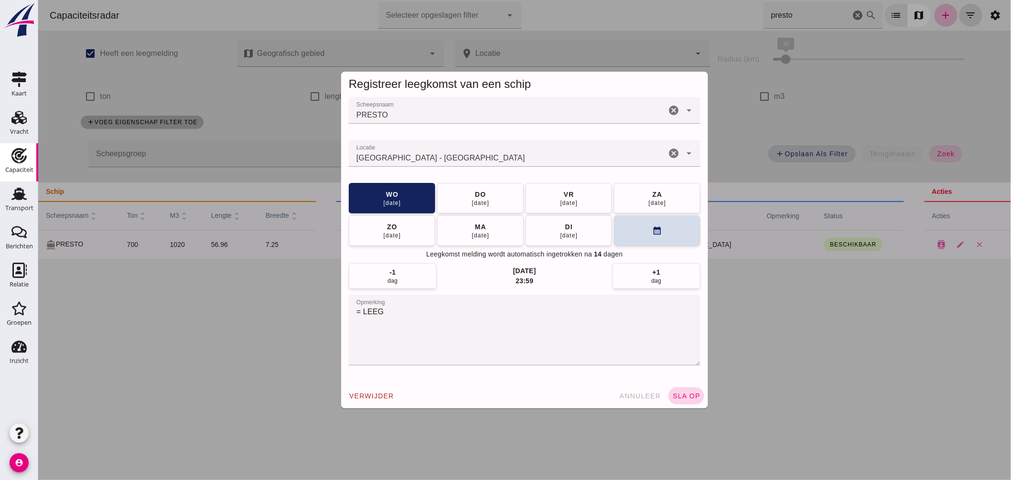
click at [684, 393] on span "sla op" at bounding box center [686, 396] width 28 height 8
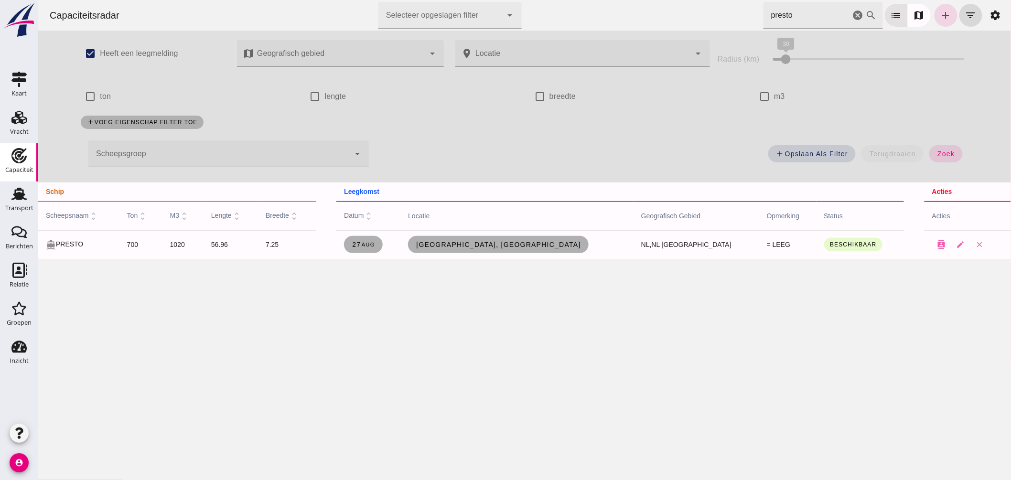
drag, startPoint x: 791, startPoint y: 13, endPoint x: 515, endPoint y: -15, distance: 277.6
click at [515, 0] on html "Capaciteitsradar Selecteer opgeslagen filter Selecteer opgeslagen filter cancel…" at bounding box center [524, 240] width 973 height 480
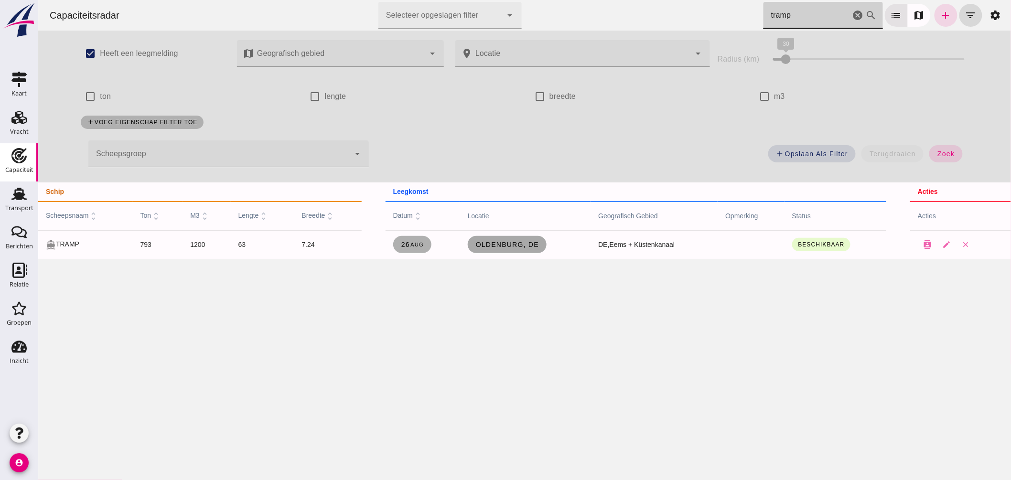
type input "tramp"
click at [517, 245] on span "Oldenburg, de" at bounding box center [507, 245] width 64 height 8
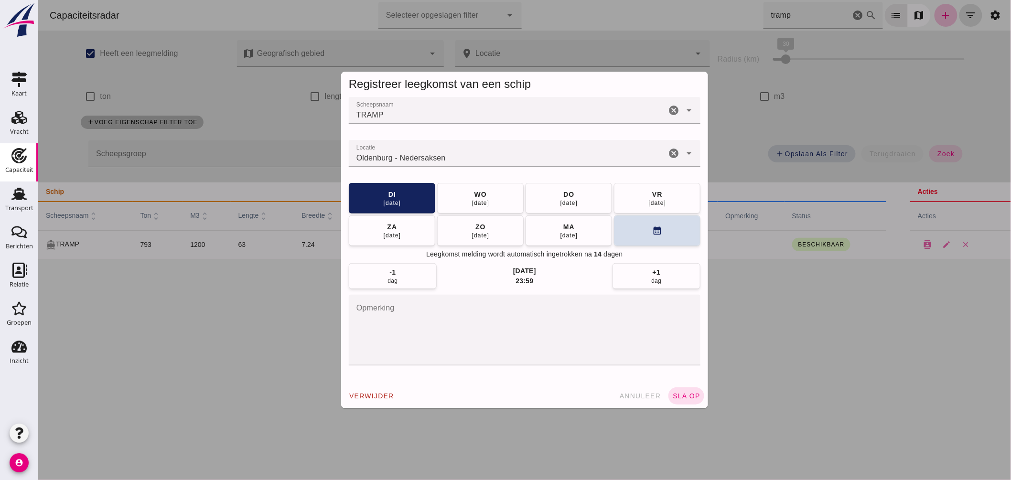
click at [470, 158] on input "Locatie" at bounding box center [506, 157] width 317 height 11
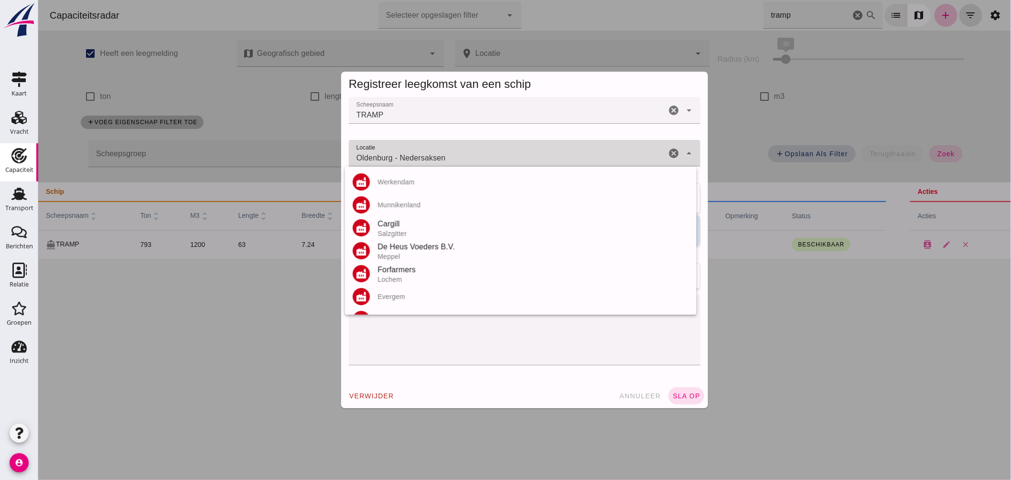
click at [470, 158] on input "Oldenburg - Nedersaksen" at bounding box center [506, 157] width 317 height 11
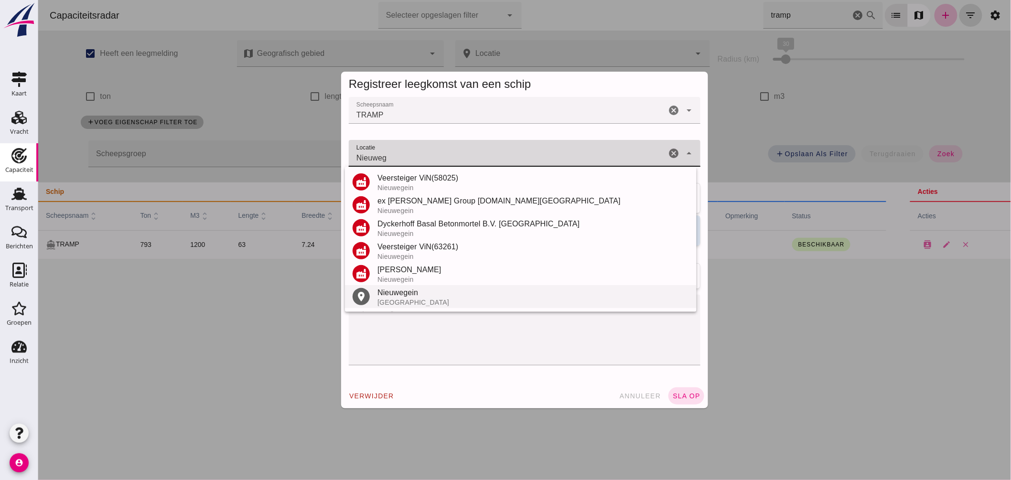
click at [413, 292] on div "Nieuwegein" at bounding box center [533, 292] width 312 height 11
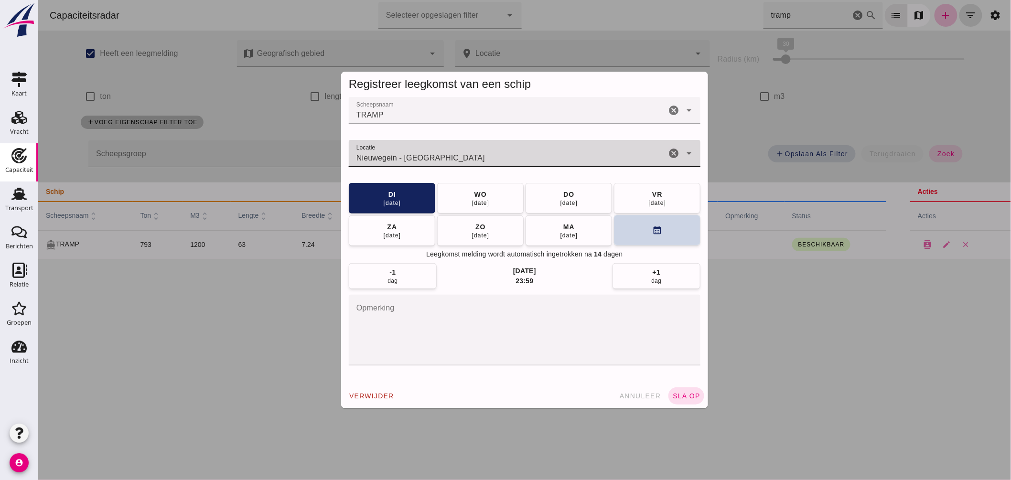
type input "Nieuwegein - [GEOGRAPHIC_DATA]"
click at [618, 230] on button "calendar_month" at bounding box center [656, 230] width 86 height 31
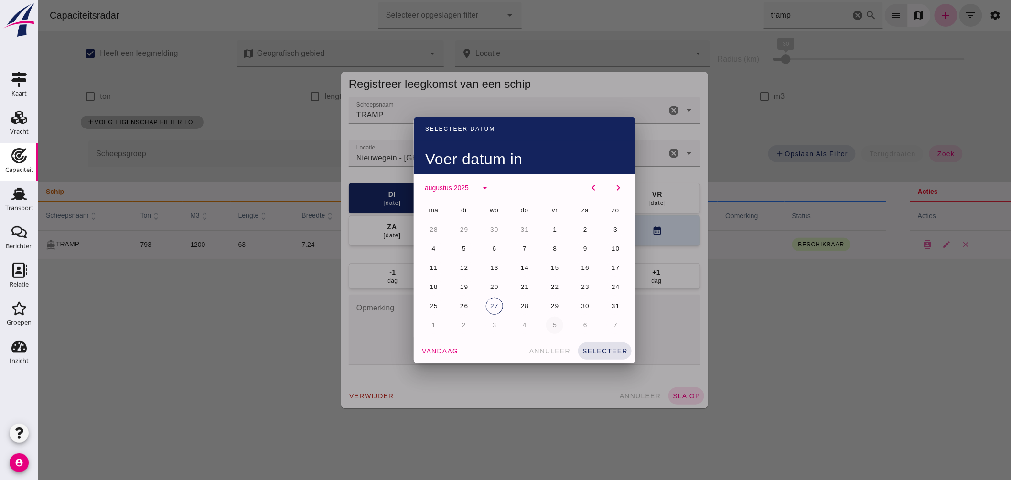
click at [552, 324] on span "5" at bounding box center [554, 325] width 5 height 7
click at [597, 346] on button "selecteer" at bounding box center [605, 351] width 54 height 17
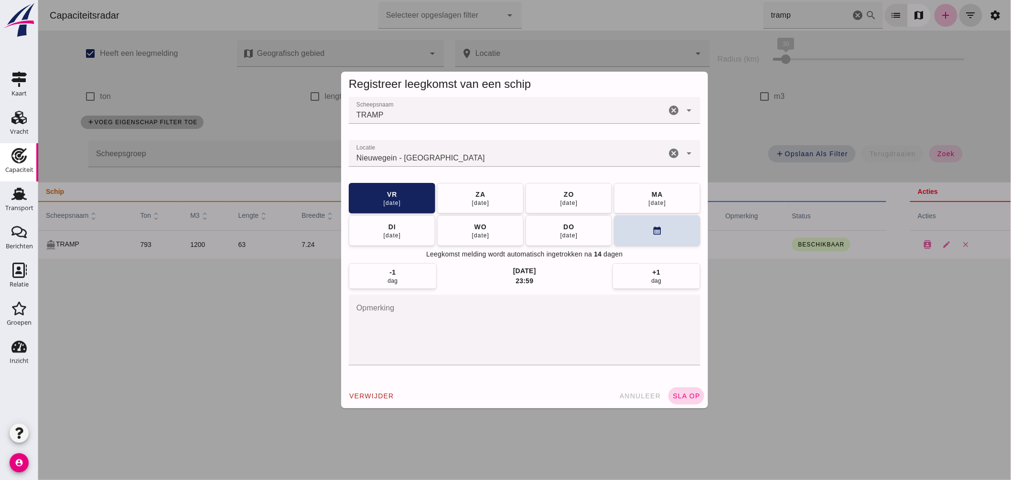
click at [683, 395] on span "sla op" at bounding box center [686, 396] width 28 height 8
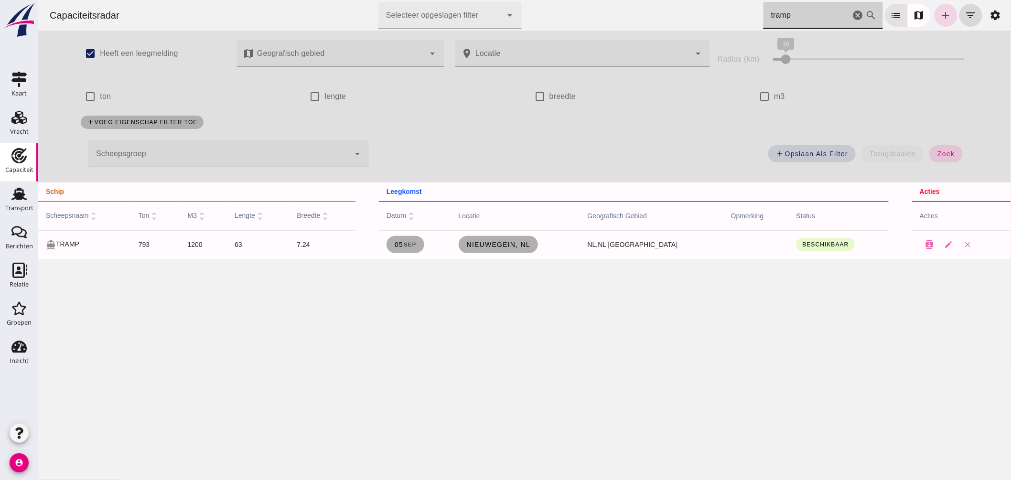
drag, startPoint x: 798, startPoint y: 15, endPoint x: 513, endPoint y: 23, distance: 285.8
click at [541, 25] on div "Capaciteitsradar Selecteer opgeslagen filter Selecteer opgeslagen filter cancel…" at bounding box center [524, 15] width 965 height 31
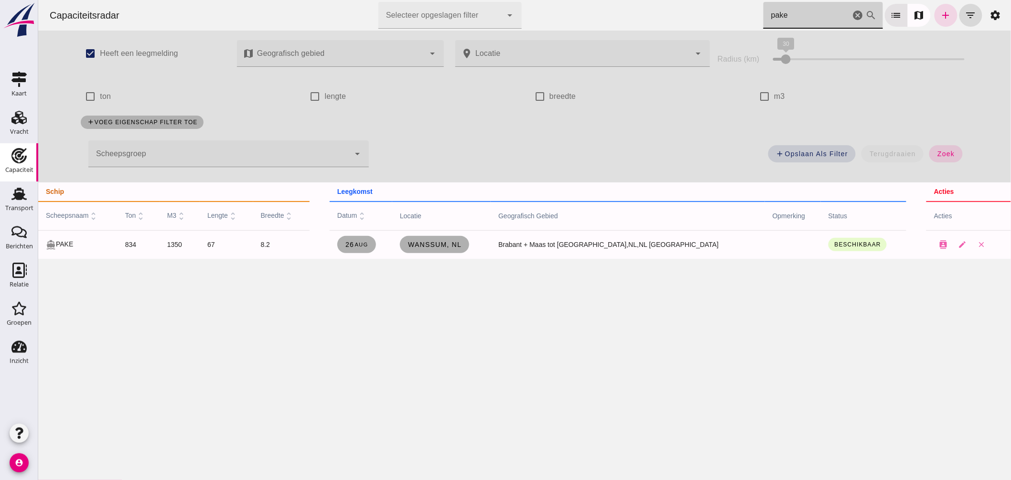
type input "pake"
click at [461, 245] on span "Wanssum, nl" at bounding box center [434, 245] width 54 height 8
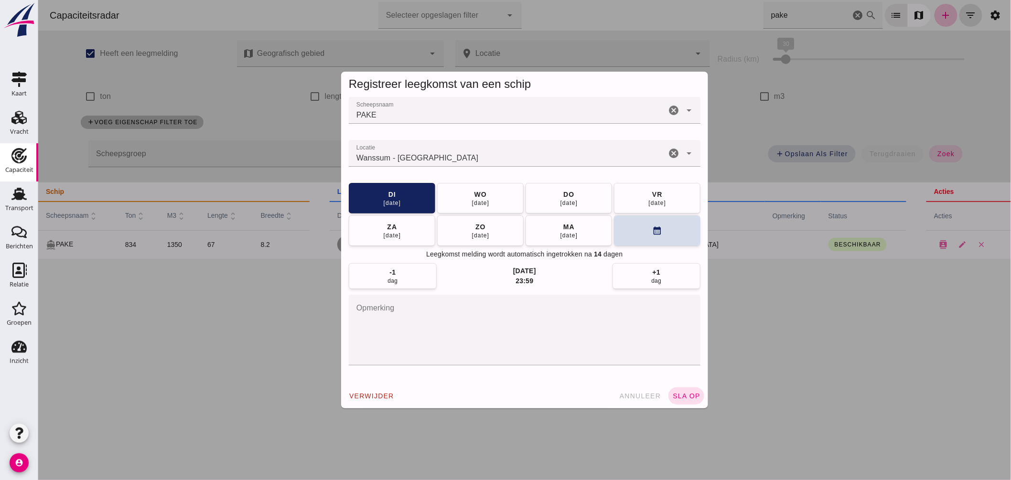
click at [450, 155] on input "Locatie" at bounding box center [506, 157] width 317 height 11
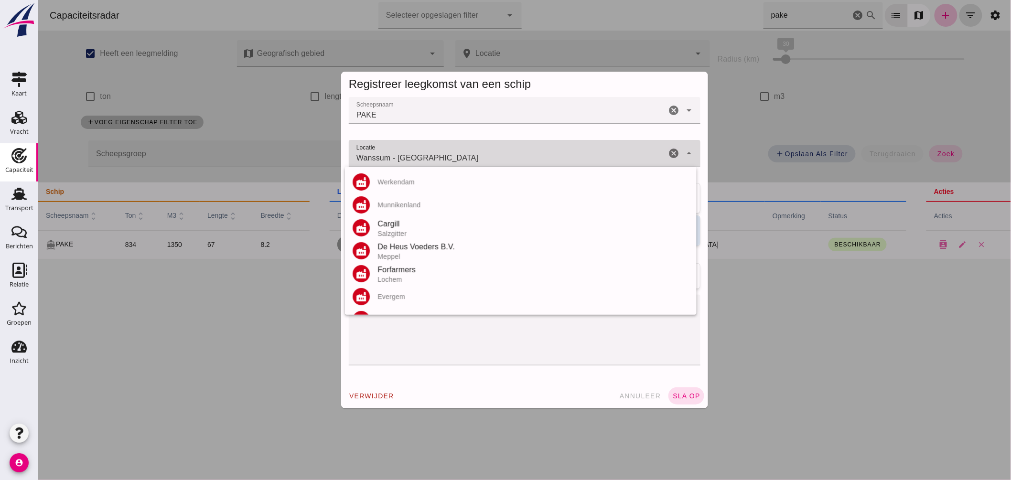
click at [450, 155] on input "Wanssum - [GEOGRAPHIC_DATA]" at bounding box center [506, 157] width 317 height 11
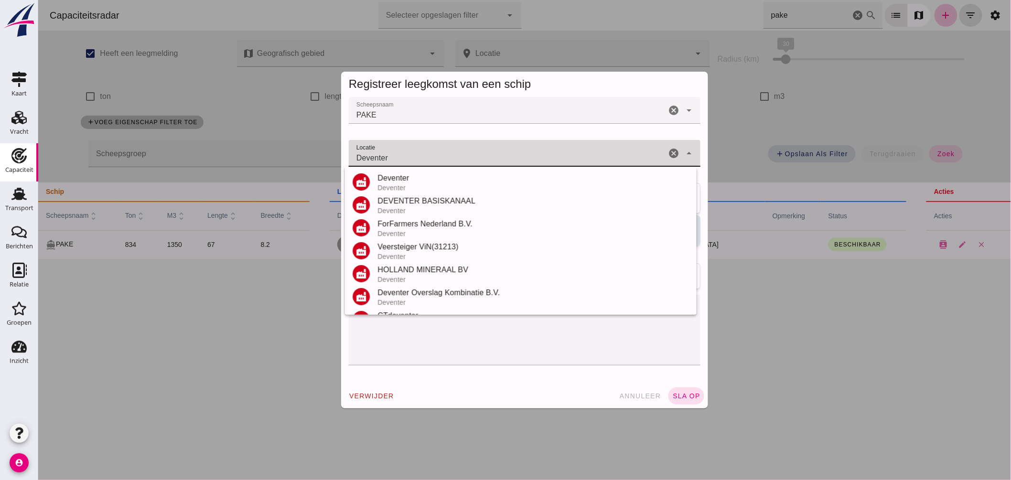
scroll to position [112, 0]
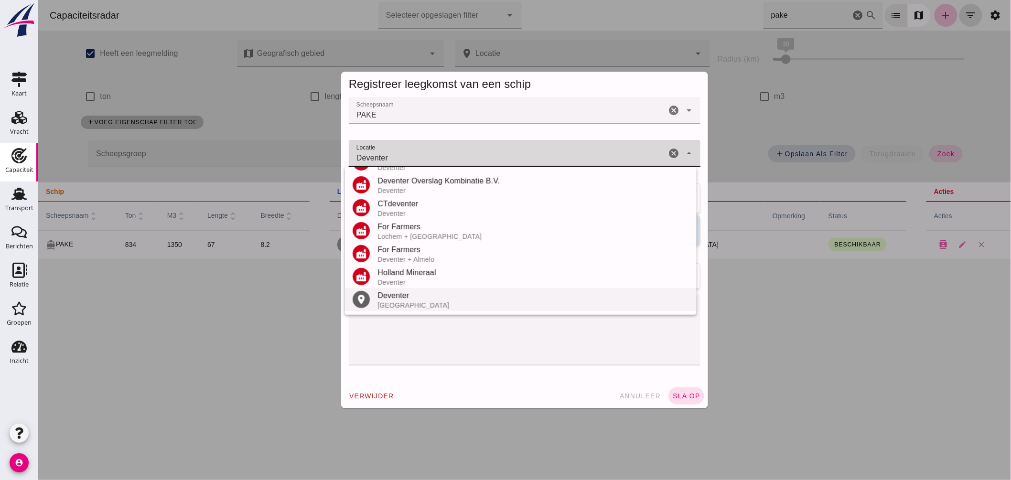
click at [410, 293] on div "Deventer" at bounding box center [533, 295] width 312 height 11
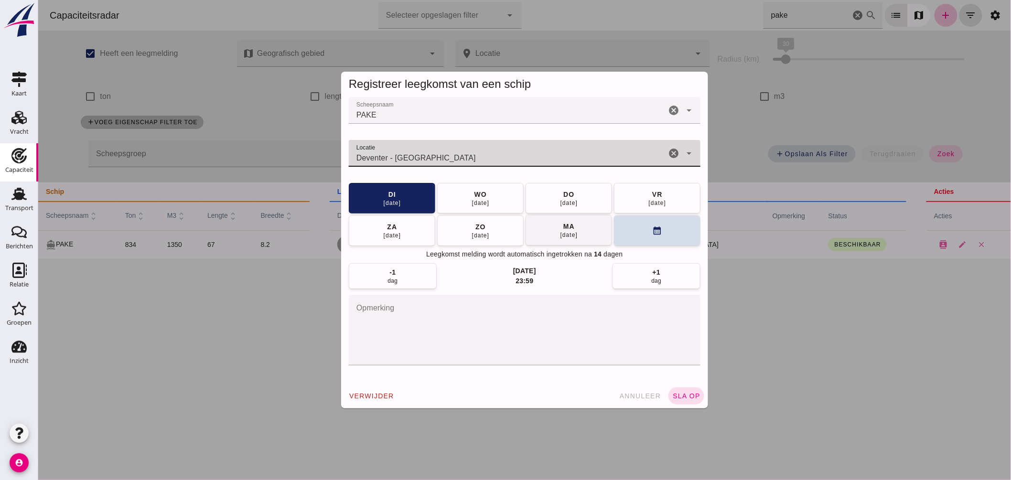
type input "Deventer - [GEOGRAPHIC_DATA]"
click at [568, 230] on div "ma" at bounding box center [568, 227] width 12 height 10
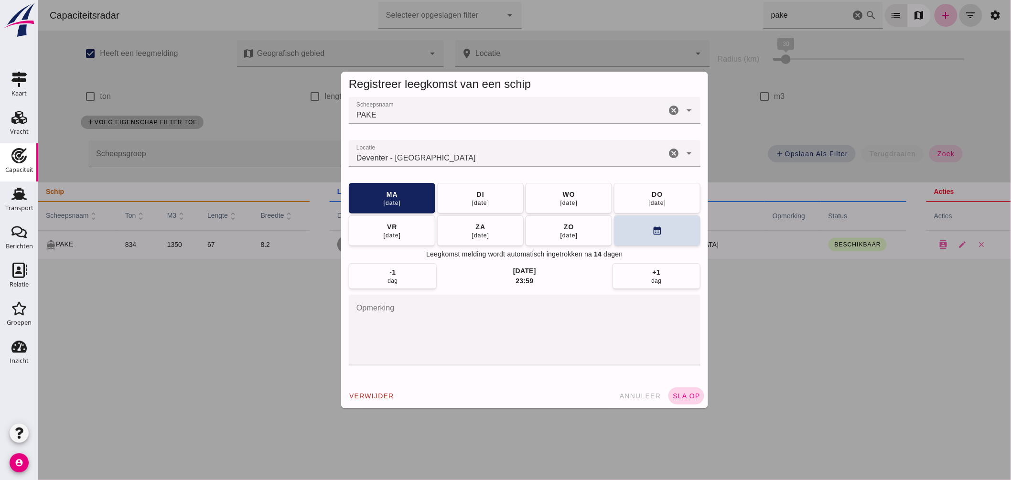
click at [676, 399] on span "sla op" at bounding box center [686, 396] width 28 height 8
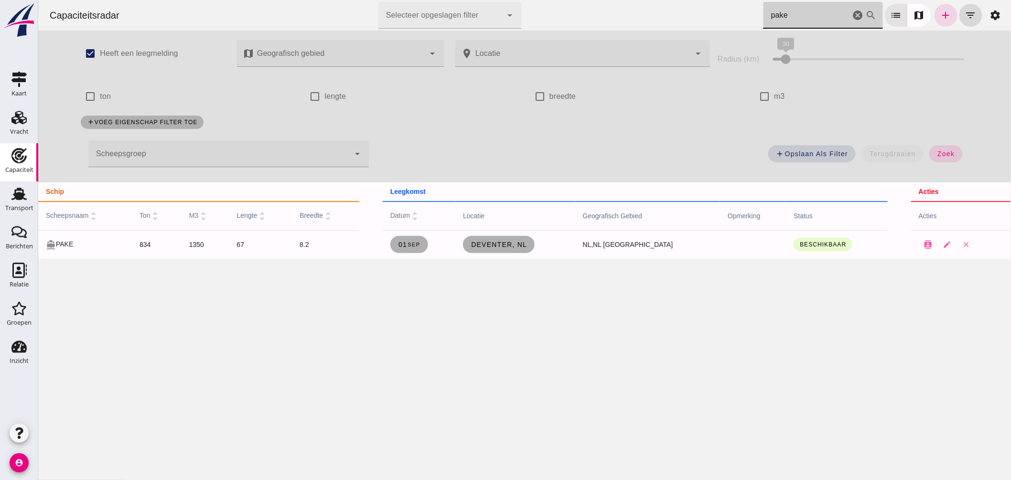
drag, startPoint x: 784, startPoint y: 17, endPoint x: 590, endPoint y: 0, distance: 195.2
click at [590, 0] on div "Capaciteitsradar Selecteer opgeslagen filter Selecteer opgeslagen filter cancel…" at bounding box center [524, 15] width 965 height 31
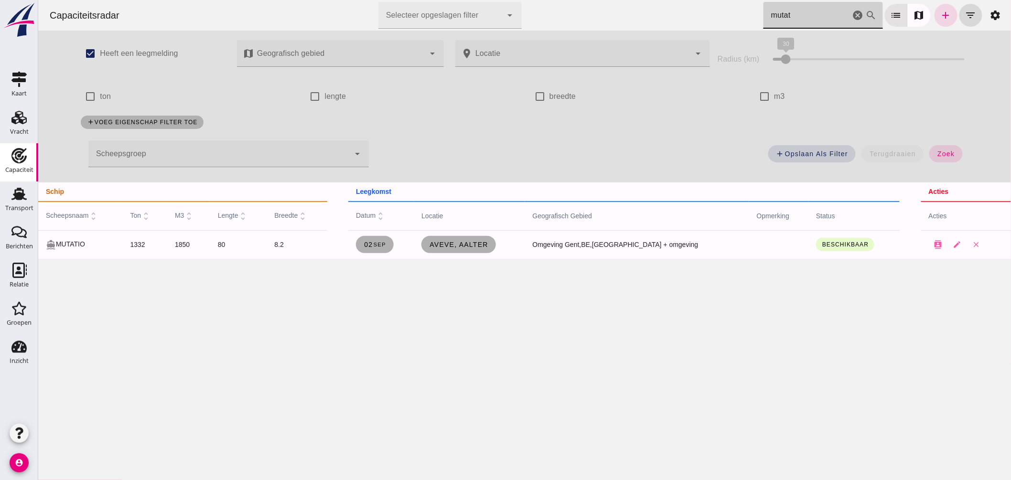
type input "mutat"
click at [853, 13] on icon "cancel" at bounding box center [857, 15] width 11 height 11
click at [761, 97] on input "m3" at bounding box center [763, 96] width 19 height 19
checkbox input "true"
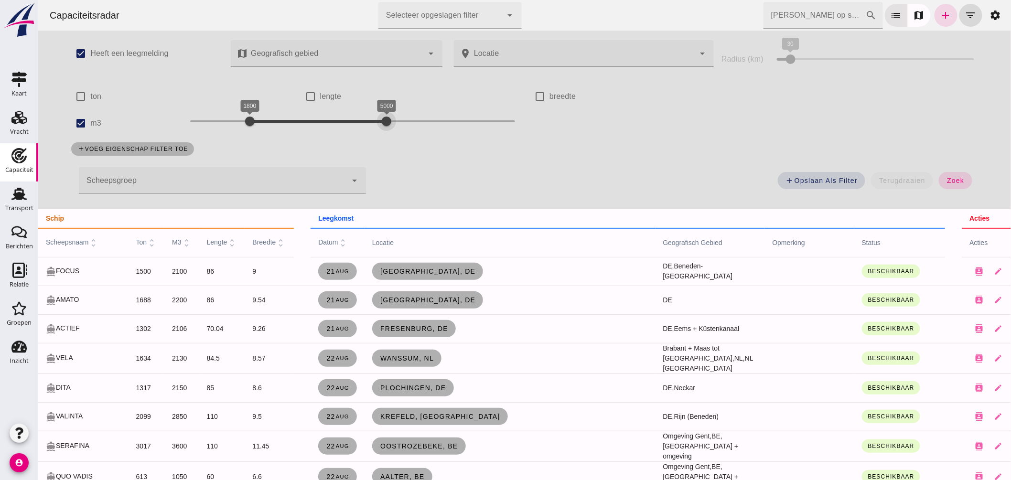
drag, startPoint x: 259, startPoint y: 120, endPoint x: 347, endPoint y: 120, distance: 87.9
click at [382, 124] on div at bounding box center [386, 121] width 19 height 19
drag, startPoint x: 245, startPoint y: 119, endPoint x: 297, endPoint y: 136, distance: 54.6
click at [297, 136] on div "3000 5000 3000 5000" at bounding box center [352, 123] width 344 height 27
drag, startPoint x: 383, startPoint y: 120, endPoint x: 536, endPoint y: 139, distance: 154.1
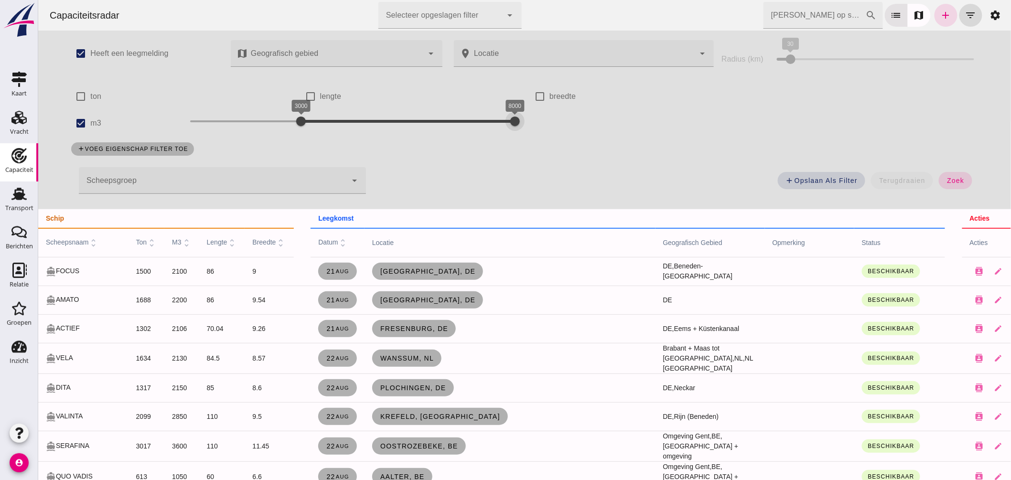
click at [516, 126] on div at bounding box center [514, 121] width 19 height 19
drag, startPoint x: 957, startPoint y: 177, endPoint x: 574, endPoint y: 273, distance: 395.0
click at [957, 176] on button "zoek" at bounding box center [954, 180] width 33 height 17
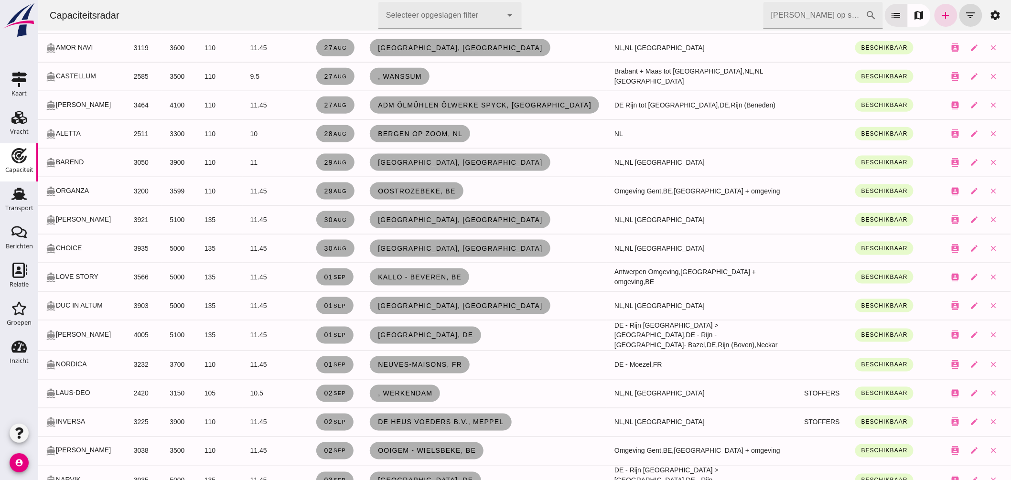
scroll to position [478, 0]
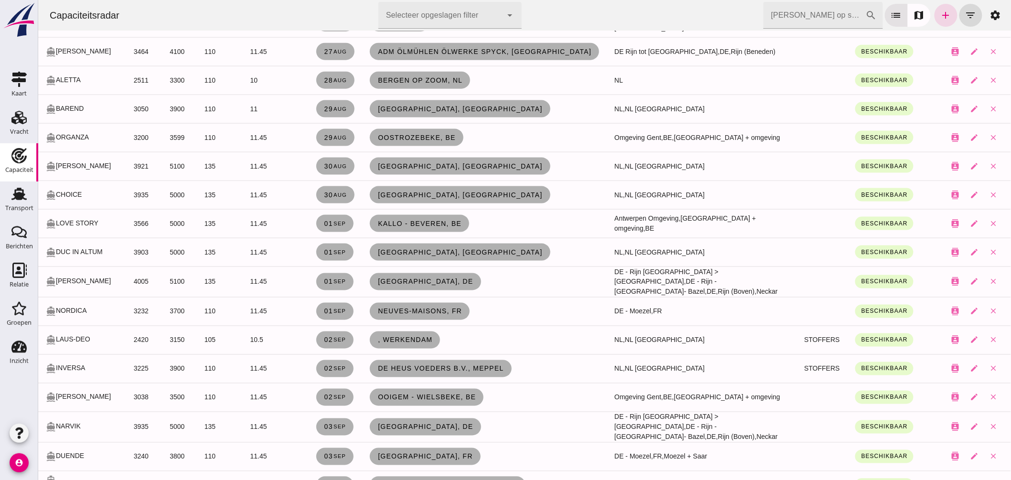
click at [798, 21] on input "[PERSON_NAME] op scheepsnaam" at bounding box center [814, 15] width 102 height 27
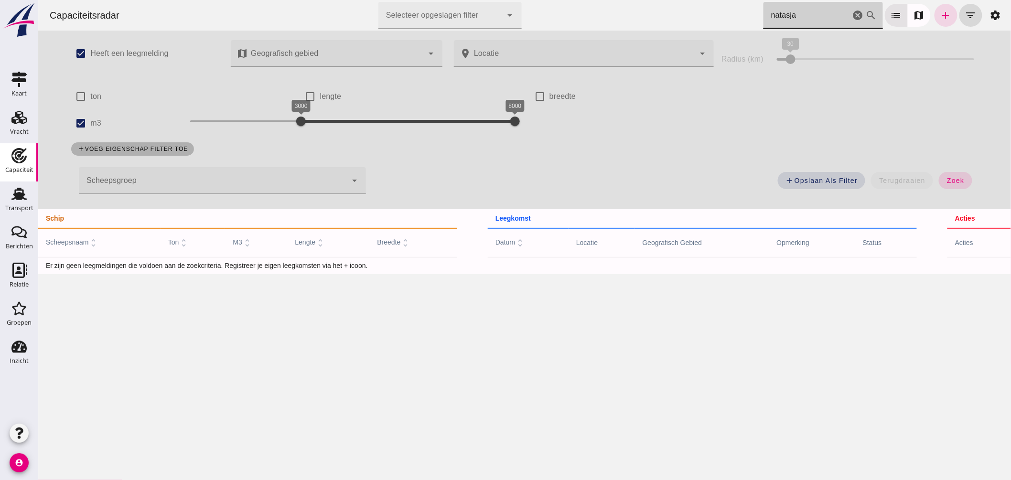
scroll to position [0, 0]
type input "natasja"
click at [75, 123] on input "m3" at bounding box center [80, 123] width 19 height 19
checkbox input "false"
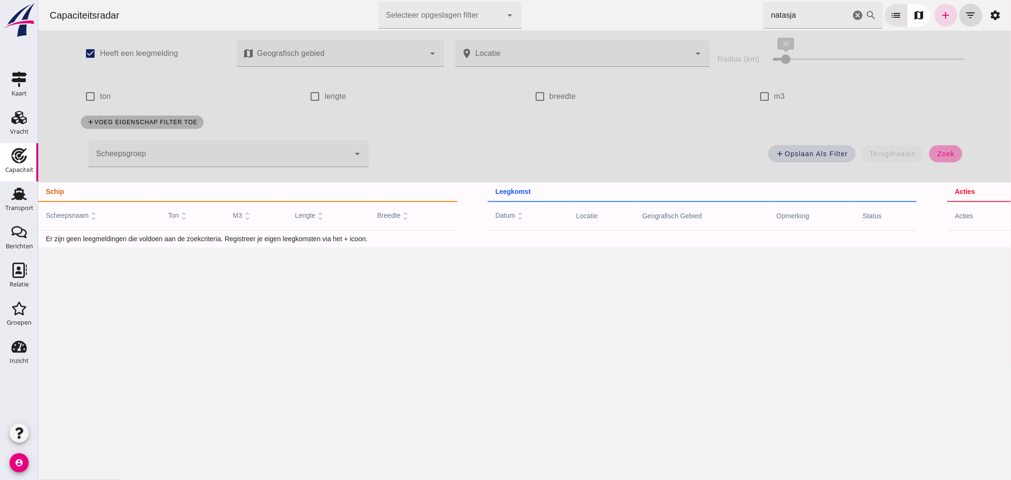
click at [939, 154] on span "zoek" at bounding box center [945, 154] width 18 height 8
click at [945, 157] on span "zoek" at bounding box center [945, 154] width 18 height 8
click at [941, 20] on icon "add" at bounding box center [945, 15] width 11 height 11
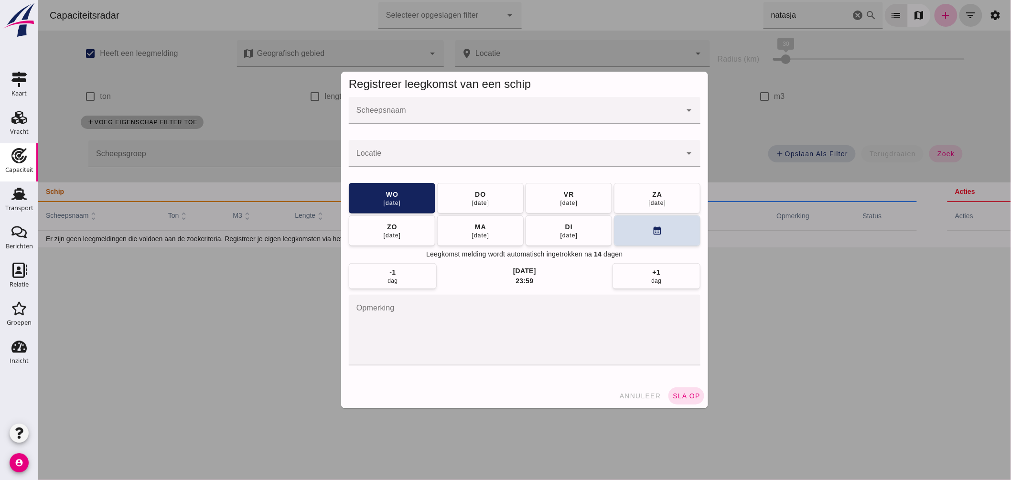
click at [501, 119] on input "Scheepsnaam" at bounding box center [514, 114] width 333 height 11
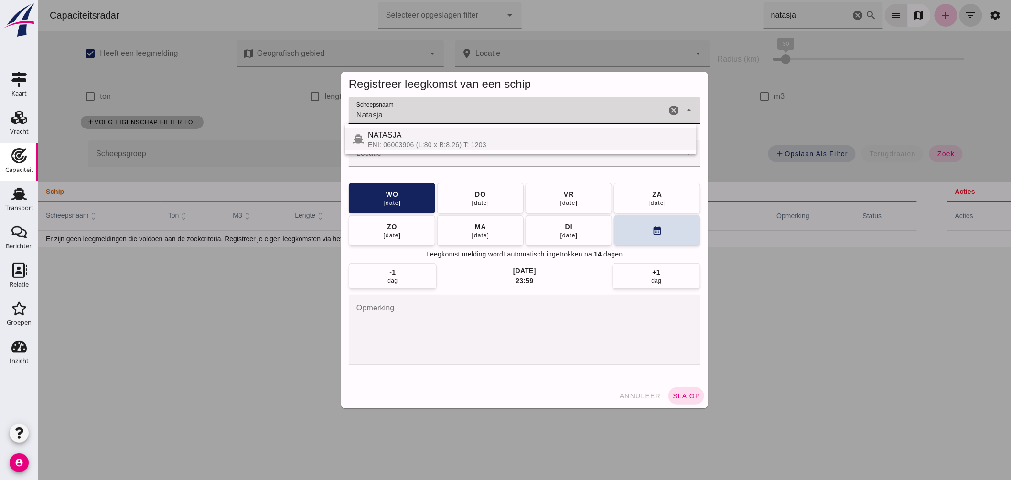
click at [426, 130] on div "NATASJA" at bounding box center [527, 134] width 321 height 11
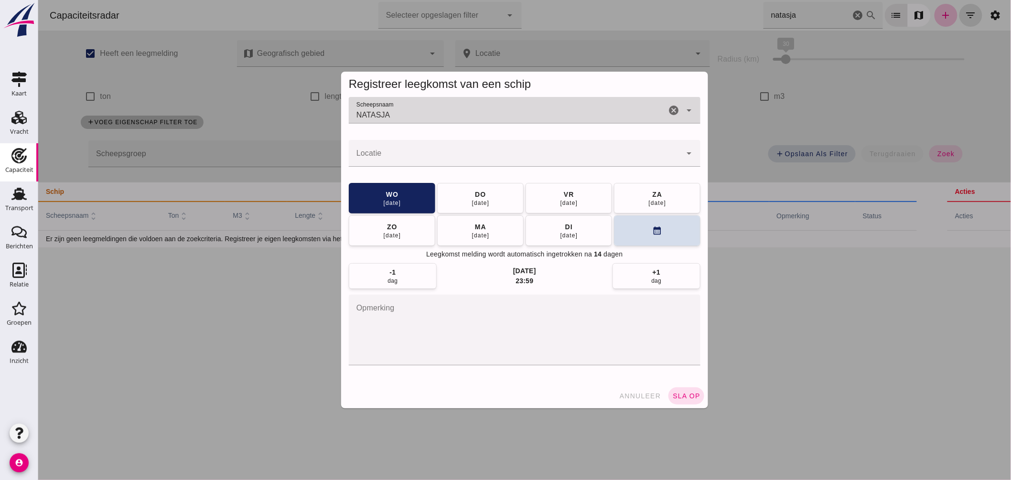
type input "NATASJA"
click at [414, 158] on input "Locatie" at bounding box center [514, 157] width 333 height 11
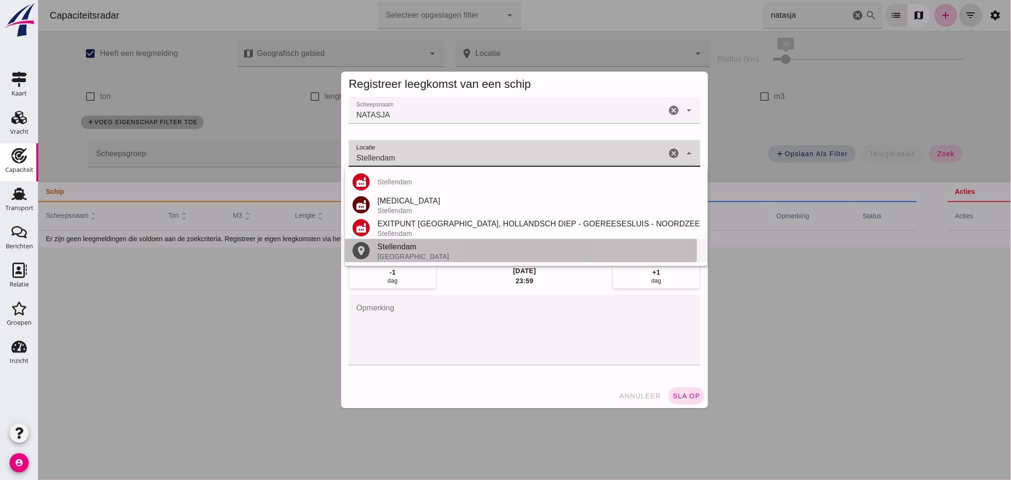
click at [398, 250] on div "Stellendam" at bounding box center [538, 246] width 323 height 11
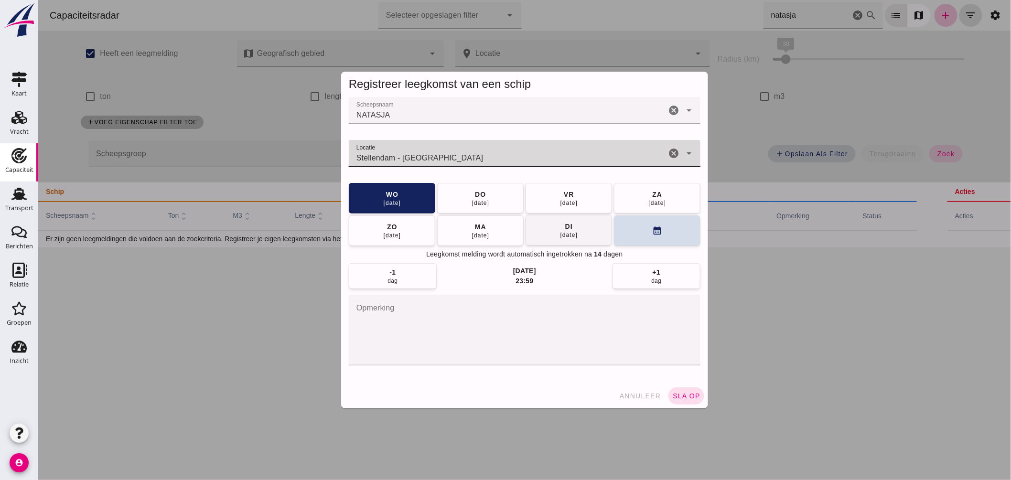
type input "Stellendam - [GEOGRAPHIC_DATA]"
click at [574, 235] on div "[DATE]" at bounding box center [569, 235] width 18 height 8
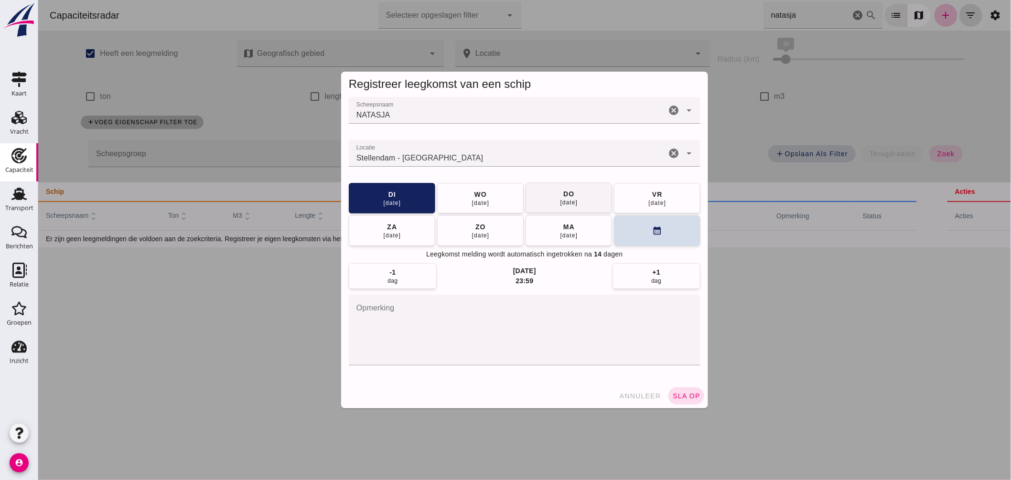
click at [485, 203] on div "[DATE]" at bounding box center [480, 203] width 18 height 8
click at [679, 390] on button "sla op" at bounding box center [686, 395] width 36 height 17
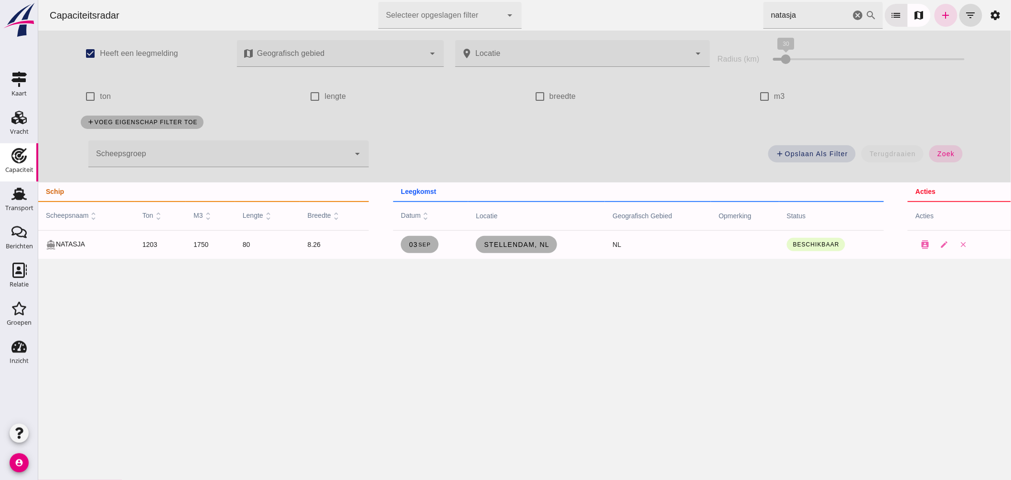
click at [528, 0] on html "Capaciteitsradar Selecteer opgeslagen filter Selecteer opgeslagen filter cancel…" at bounding box center [524, 240] width 973 height 480
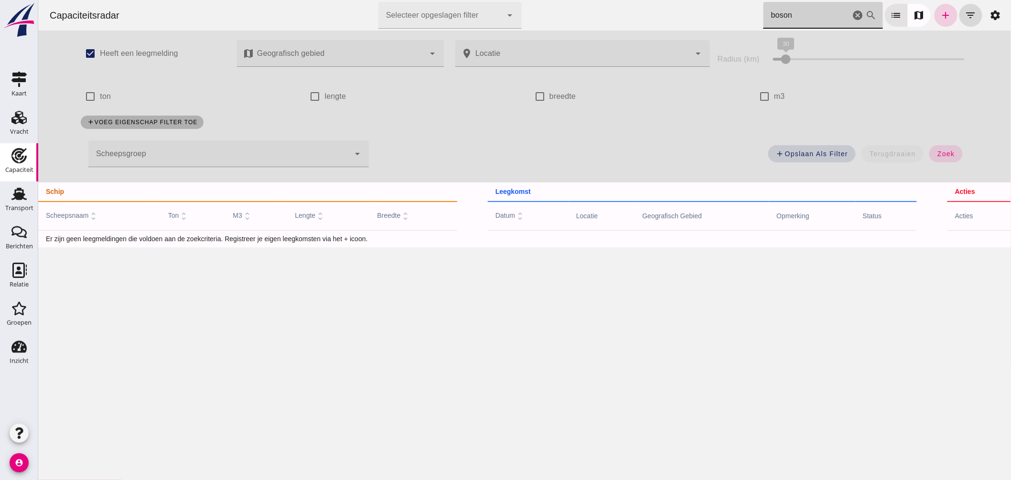
type input "boson"
click at [941, 15] on icon "add" at bounding box center [945, 15] width 11 height 11
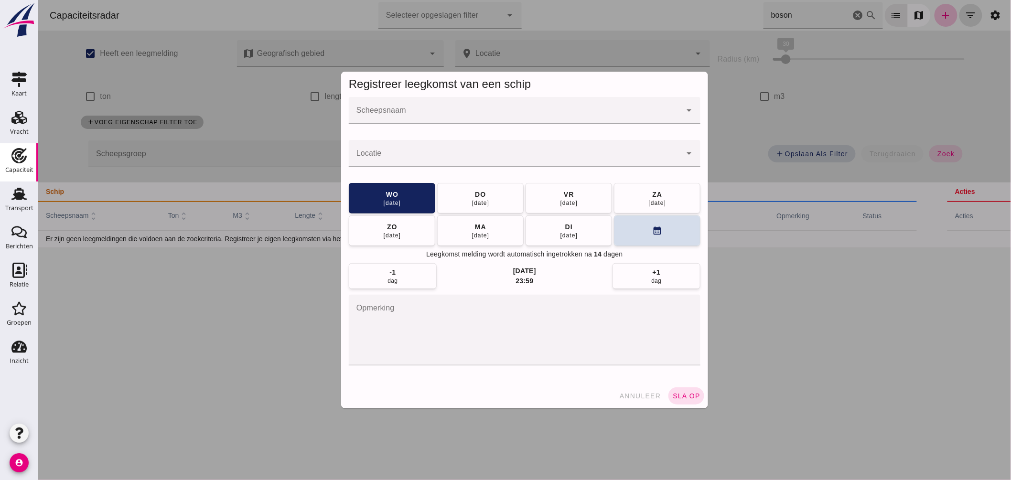
click at [491, 112] on input "Scheepsnaam" at bounding box center [514, 114] width 333 height 11
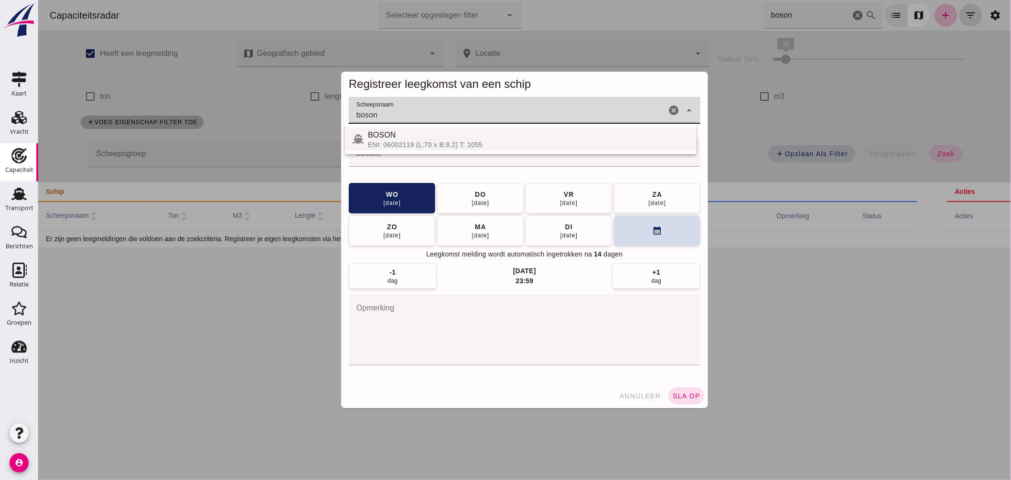
click at [409, 135] on div "BOSON" at bounding box center [527, 134] width 321 height 11
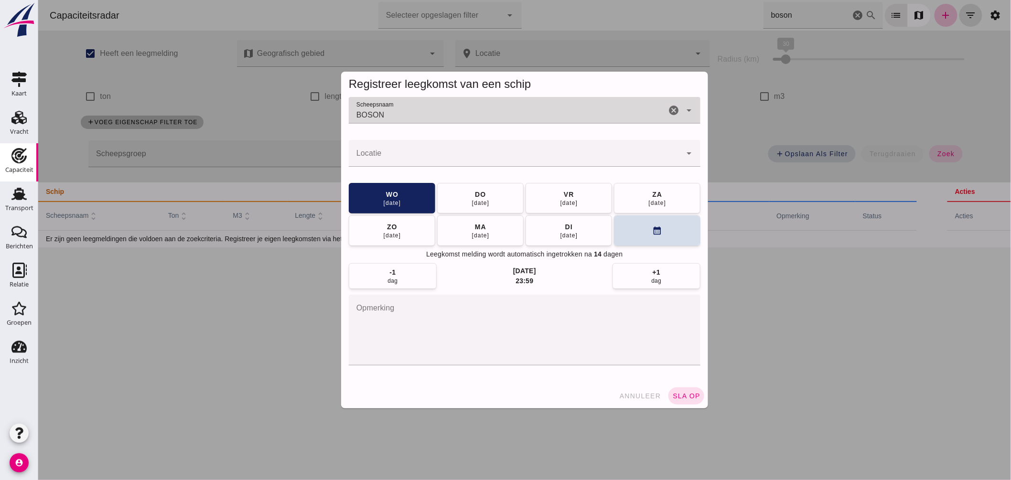
type input "BOSON"
click at [407, 151] on div at bounding box center [514, 153] width 333 height 27
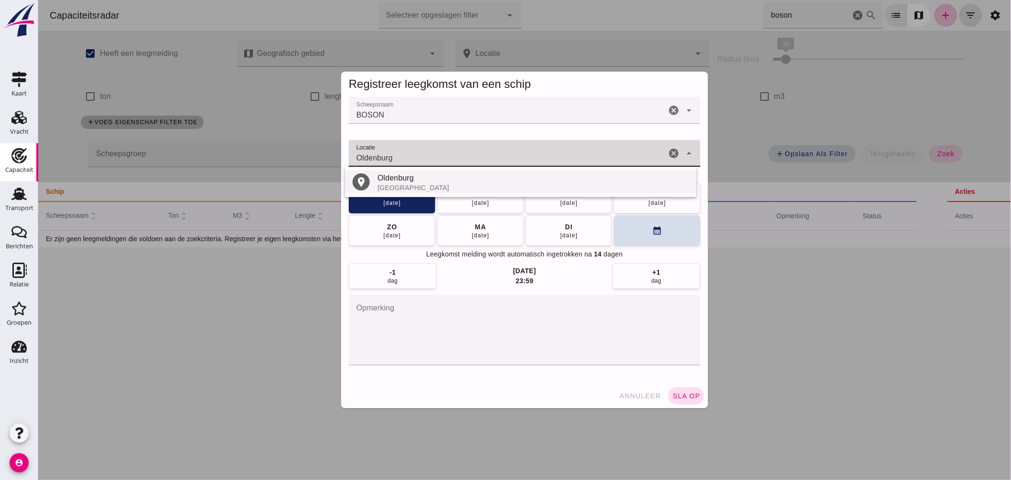
click at [402, 178] on div "Oldenburg" at bounding box center [533, 177] width 312 height 11
type input "Oldenburg - Nedersaksen"
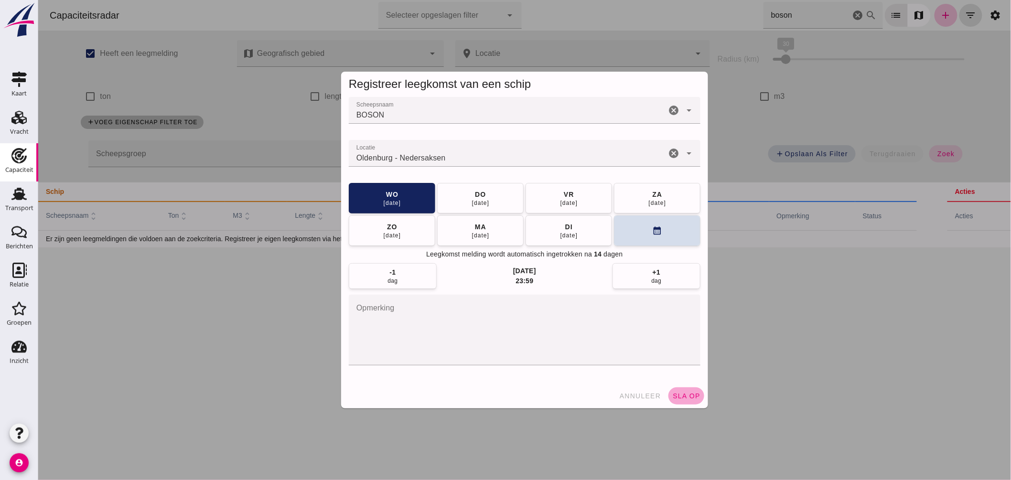
click at [687, 391] on button "sla op" at bounding box center [686, 395] width 36 height 17
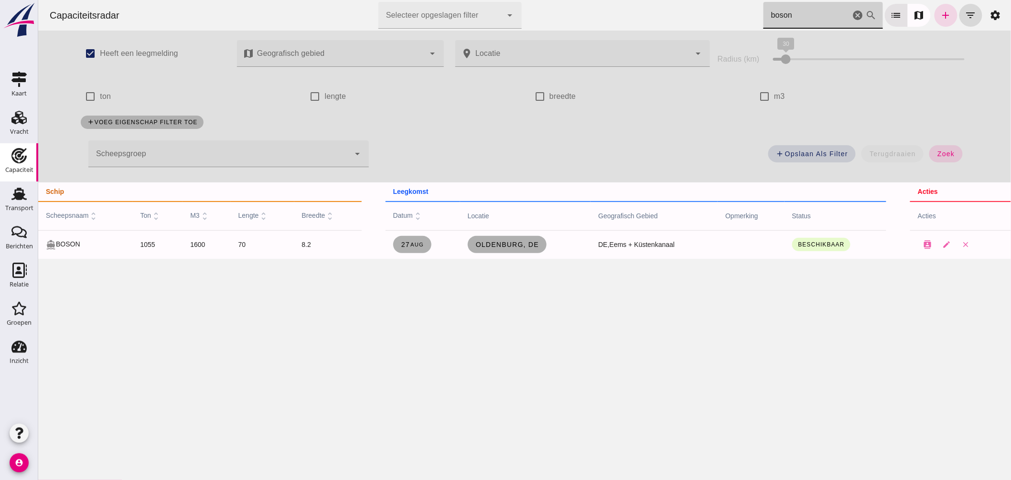
drag, startPoint x: 732, startPoint y: 16, endPoint x: 576, endPoint y: 2, distance: 155.9
click at [580, 4] on div "Capaciteitsradar Selecteer opgeslagen filter Selecteer opgeslagen filter cancel…" at bounding box center [524, 15] width 965 height 31
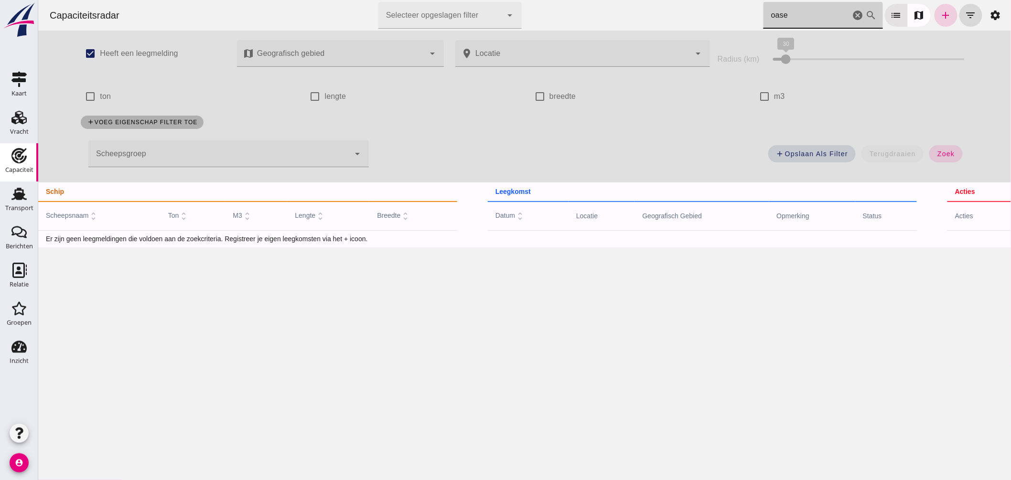
type input "oase"
click at [934, 16] on link "add" at bounding box center [945, 15] width 23 height 23
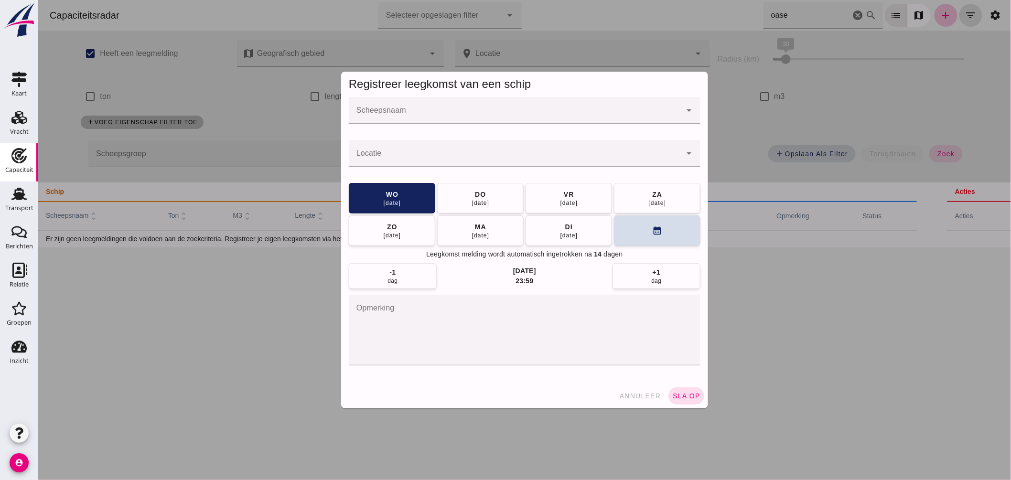
click at [511, 117] on input "Scheepsnaam" at bounding box center [514, 114] width 333 height 11
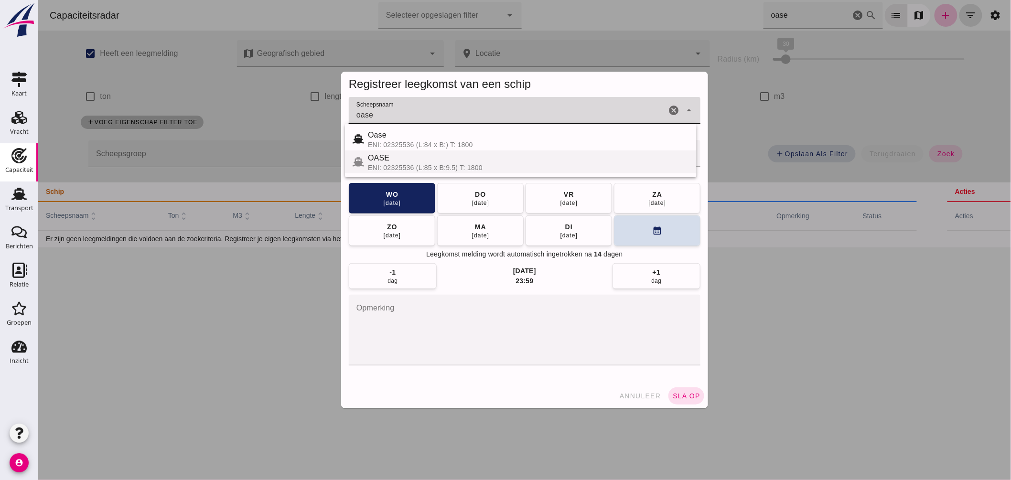
click at [426, 164] on div "ENI: 02325536 (L:85 x B:9.5) T: 1800" at bounding box center [527, 168] width 321 height 8
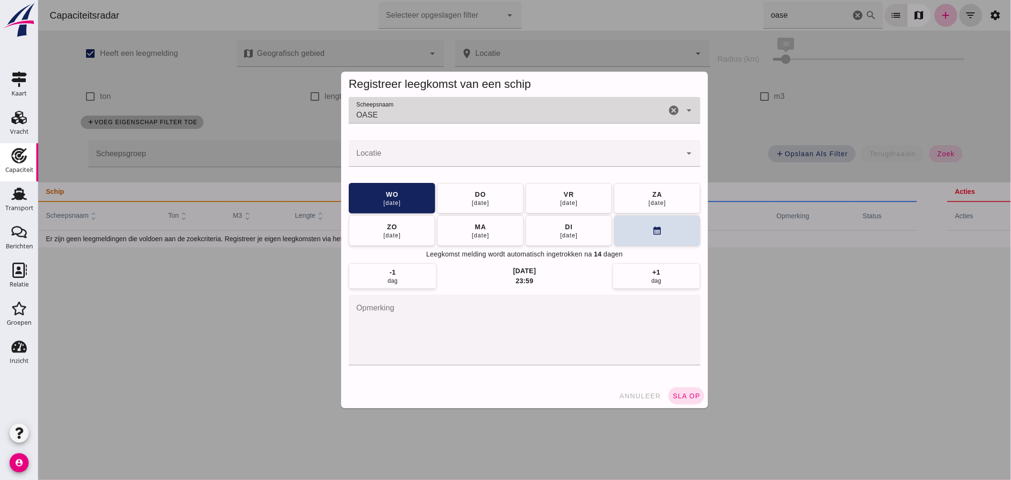
type input "OASE"
click at [427, 163] on input "Locatie" at bounding box center [514, 157] width 333 height 11
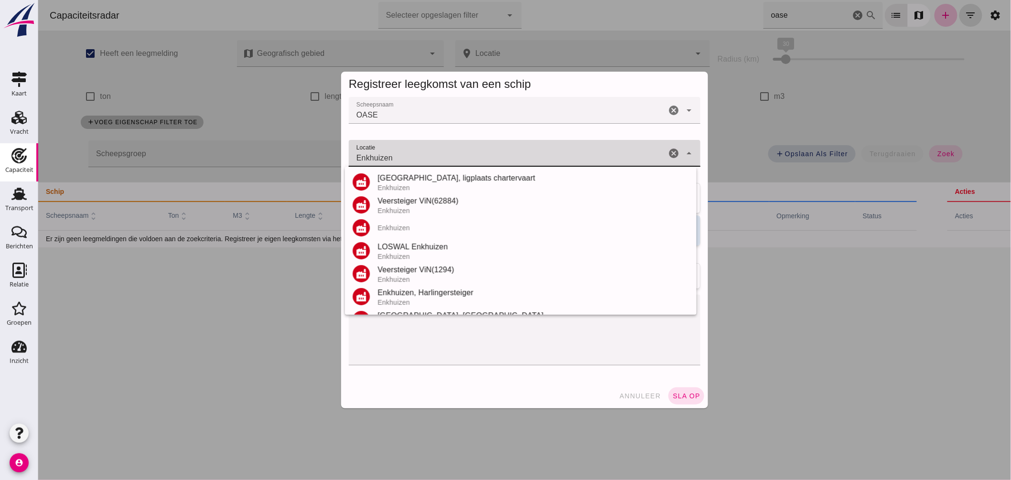
scroll to position [112, 0]
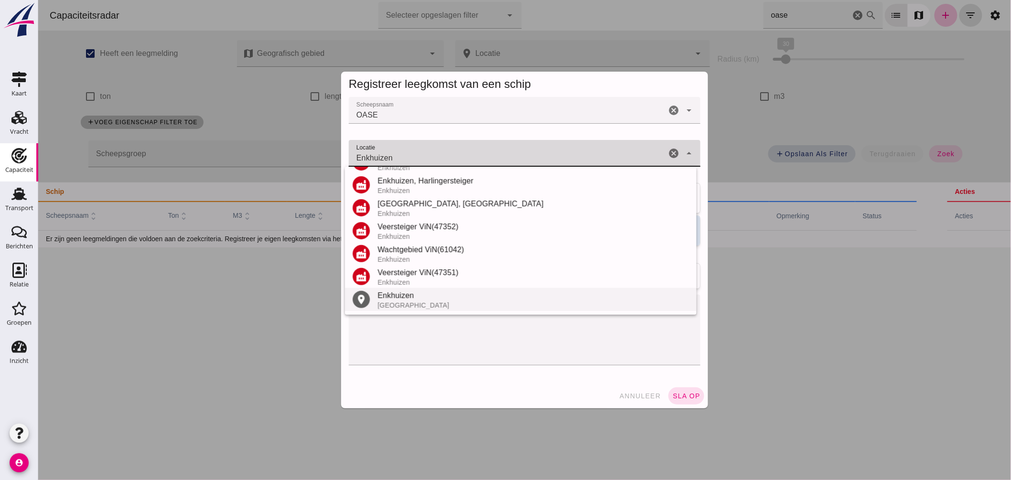
click at [401, 294] on div "Enkhuizen" at bounding box center [533, 295] width 312 height 11
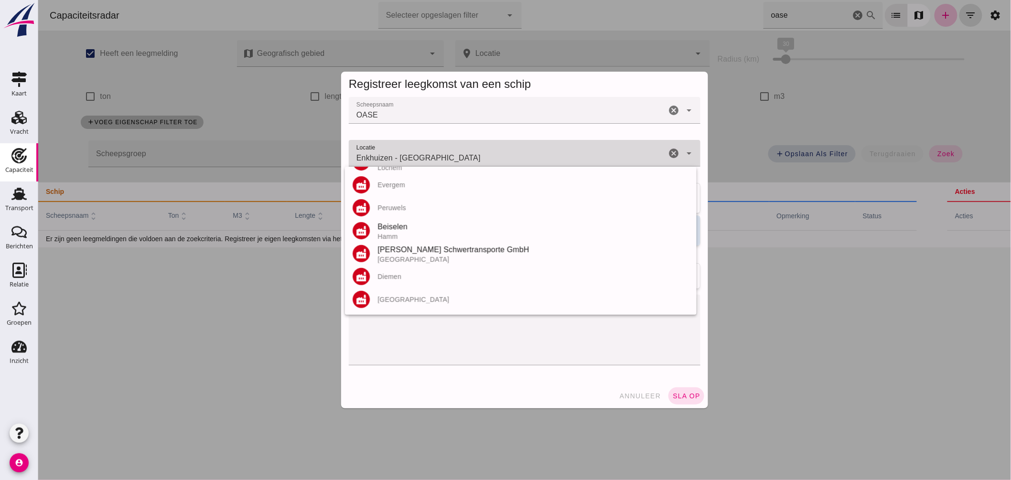
scroll to position [0, 0]
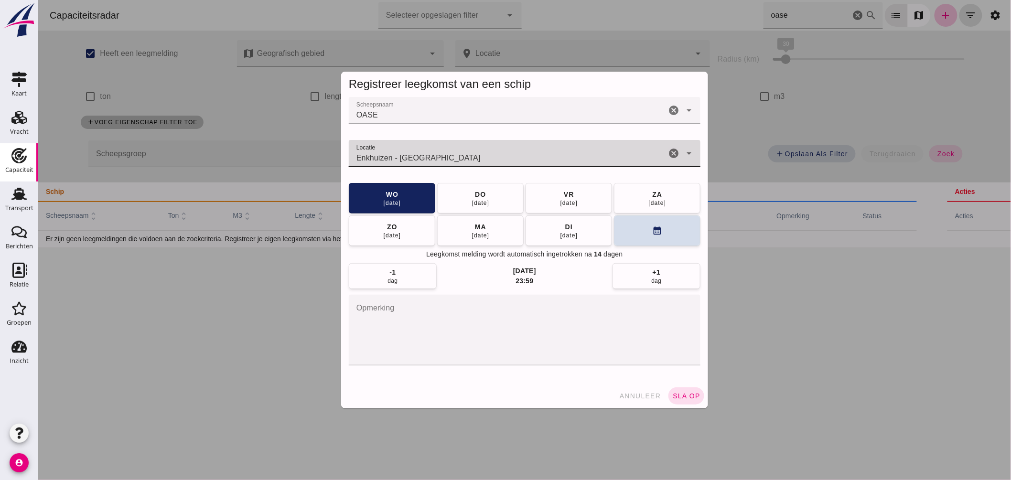
type input "Enkhuizen - [GEOGRAPHIC_DATA]"
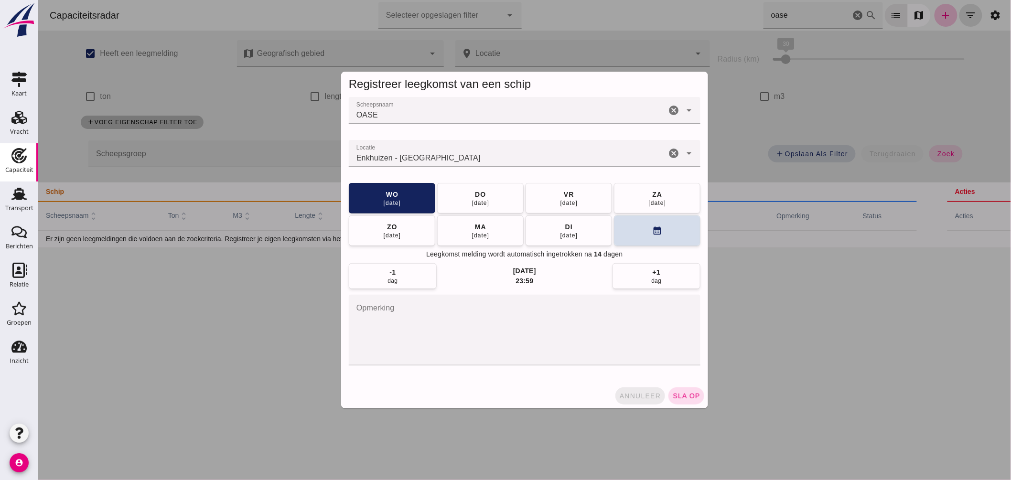
drag, startPoint x: 646, startPoint y: 398, endPoint x: 647, endPoint y: 388, distance: 9.7
click at [646, 398] on span "annuleer" at bounding box center [640, 396] width 42 height 8
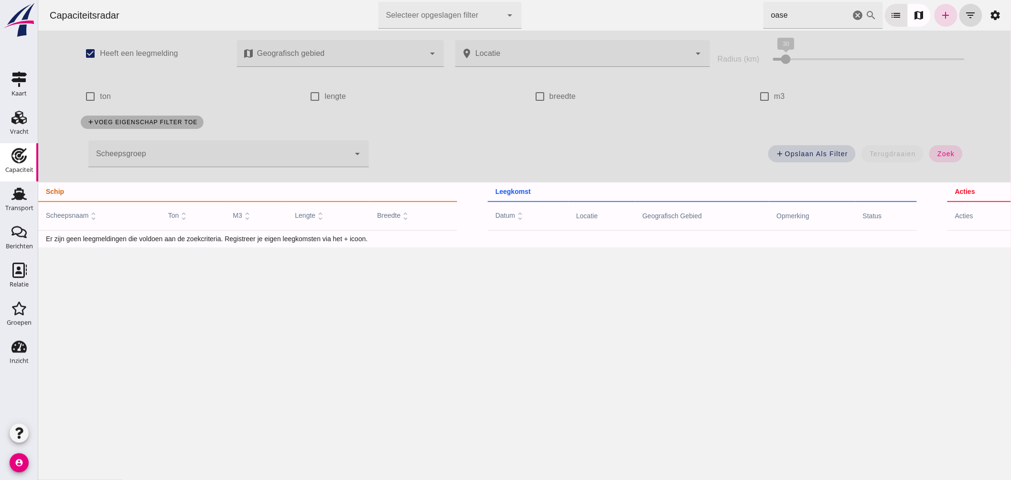
click at [832, 17] on input "oase" at bounding box center [806, 15] width 87 height 27
drag, startPoint x: 823, startPoint y: 13, endPoint x: 585, endPoint y: 17, distance: 237.5
click at [590, 21] on div "Capaciteitsradar Selecteer opgeslagen filter Selecteer opgeslagen filter cancel…" at bounding box center [524, 15] width 965 height 31
click at [940, 14] on icon "add" at bounding box center [945, 15] width 11 height 11
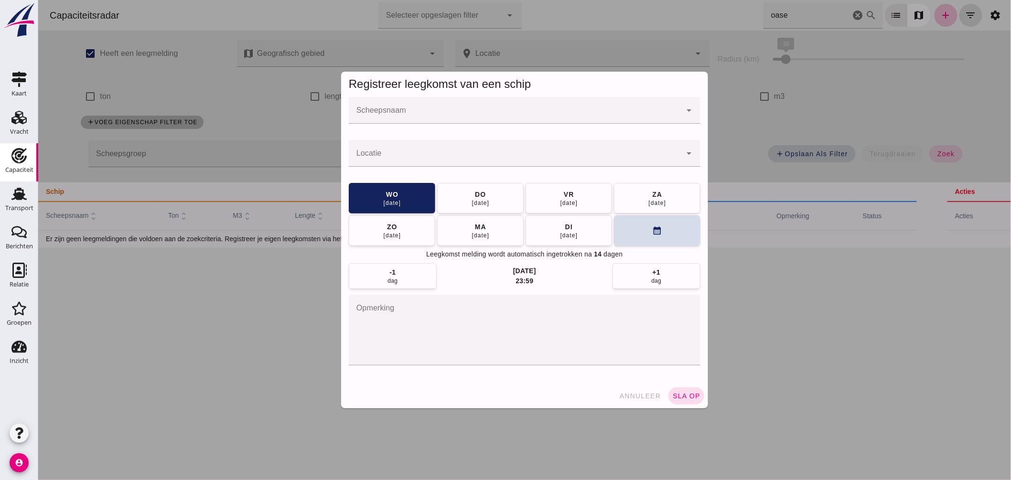
click at [461, 117] on input "Scheepsnaam" at bounding box center [514, 114] width 333 height 11
click at [703, 16] on div at bounding box center [524, 240] width 973 height 480
click at [626, 386] on div "annuleer sla op" at bounding box center [524, 396] width 367 height 25
click at [626, 387] on div "annuleer sla op" at bounding box center [524, 396] width 367 height 25
click at [627, 392] on span "annuleer" at bounding box center [640, 396] width 42 height 8
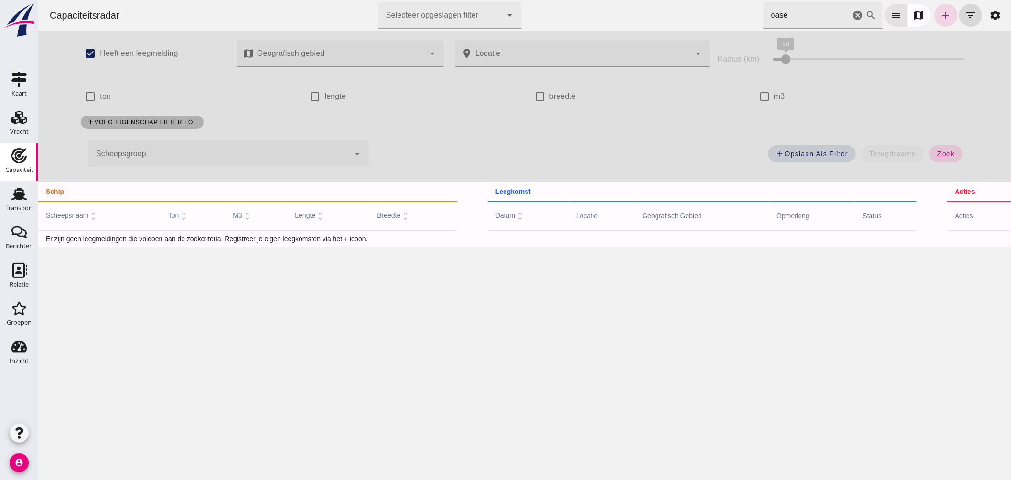
click at [586, 0] on html "Capaciteitsradar Selecteer opgeslagen filter Selecteer opgeslagen filter cancel…" at bounding box center [524, 240] width 973 height 480
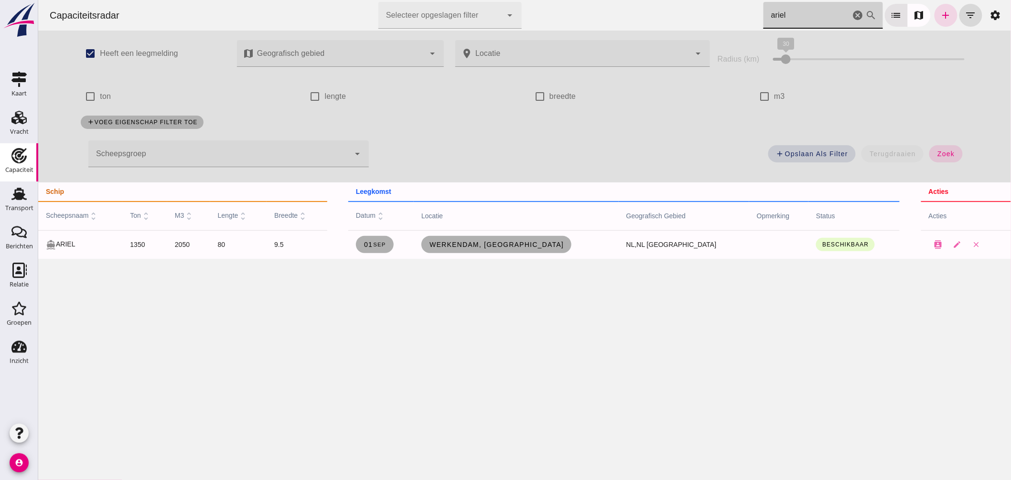
click at [650, 8] on div "Capaciteitsradar Selecteer opgeslagen filter Selecteer opgeslagen filter cancel…" at bounding box center [524, 15] width 965 height 31
type input "oase"
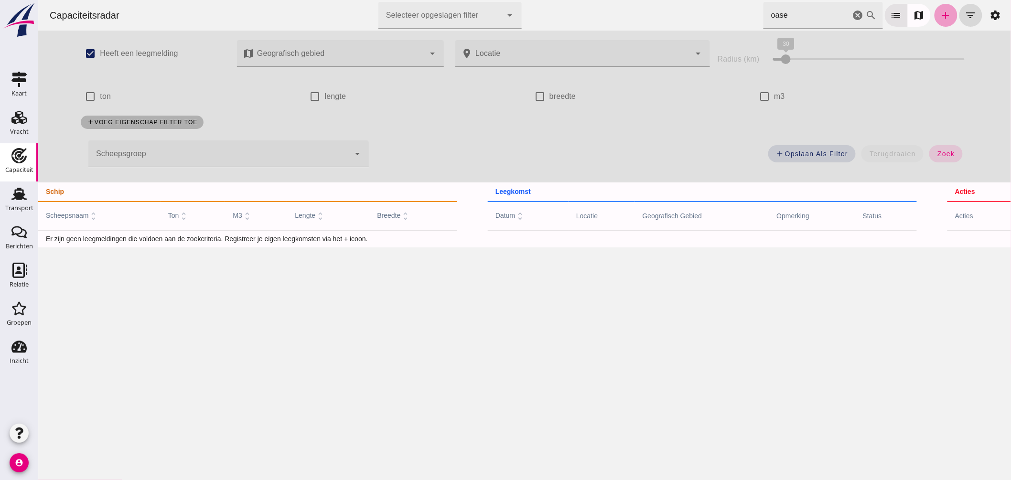
click at [940, 17] on icon "add" at bounding box center [945, 15] width 11 height 11
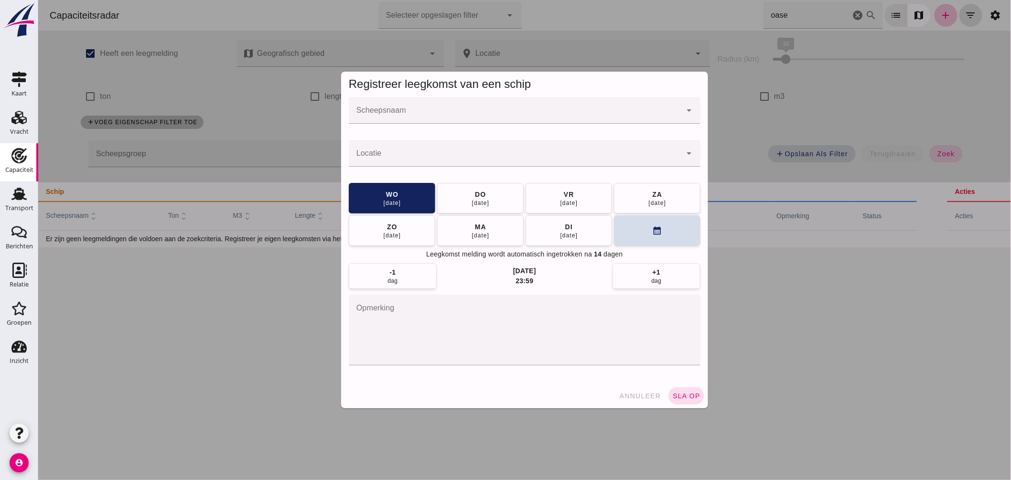
click at [495, 120] on input "Scheepsnaam" at bounding box center [514, 114] width 333 height 11
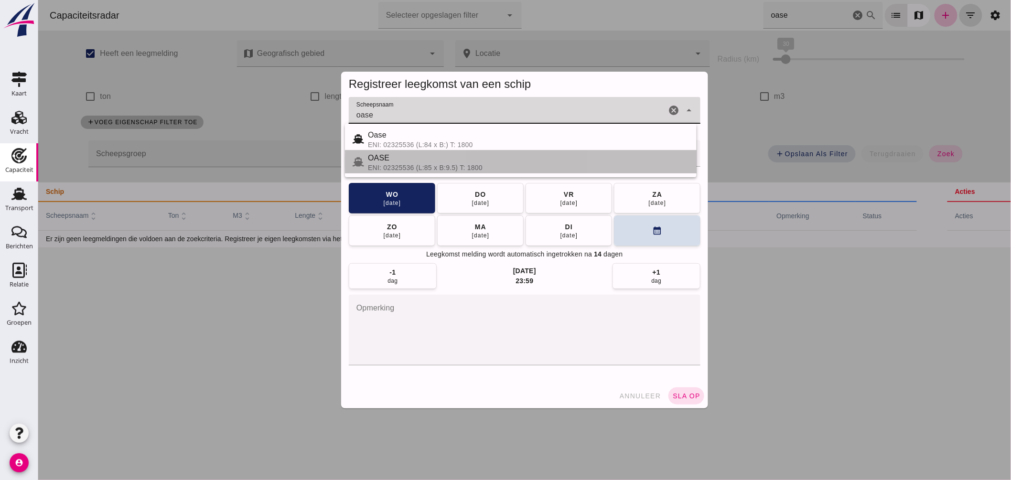
click at [401, 165] on div "ENI: 02325536 (L:85 x B:9.5) T: 1800" at bounding box center [527, 168] width 321 height 8
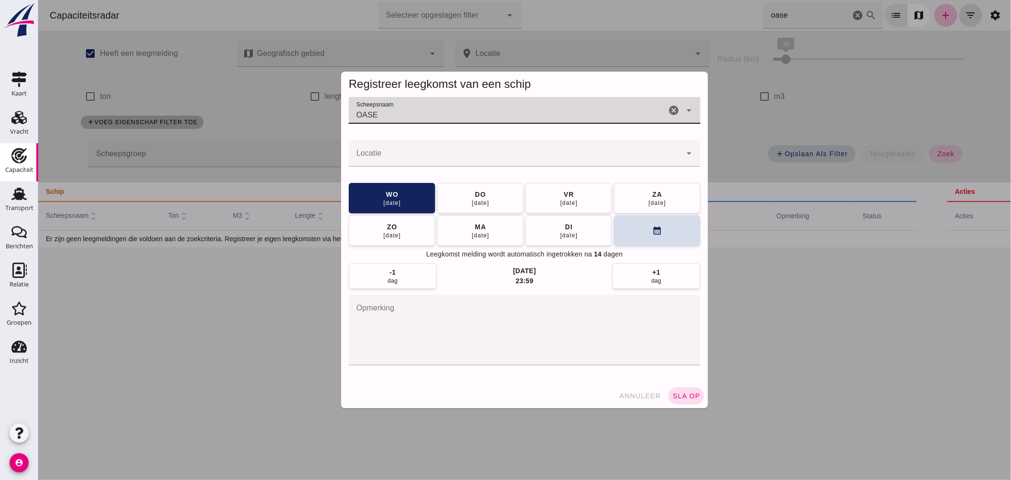
type input "OASE"
click at [420, 159] on input "Locatie" at bounding box center [514, 157] width 333 height 11
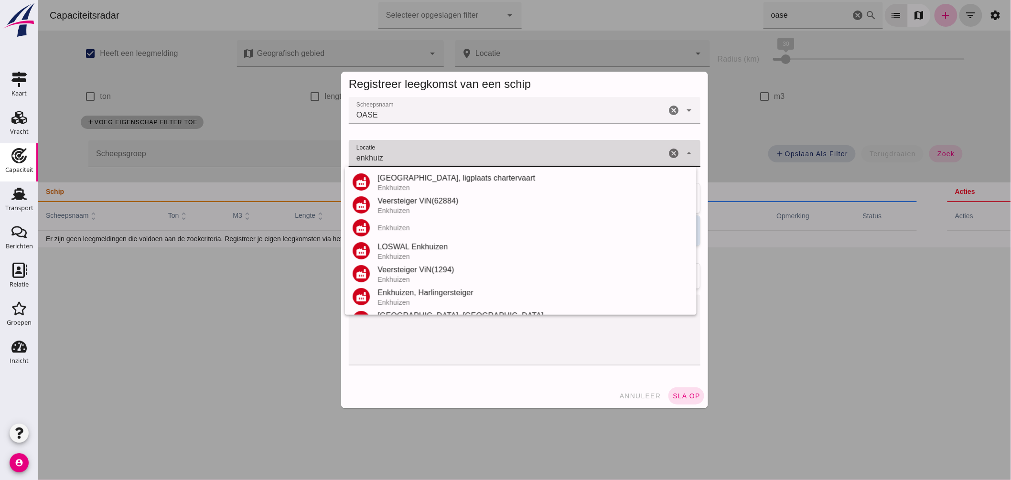
scroll to position [112, 0]
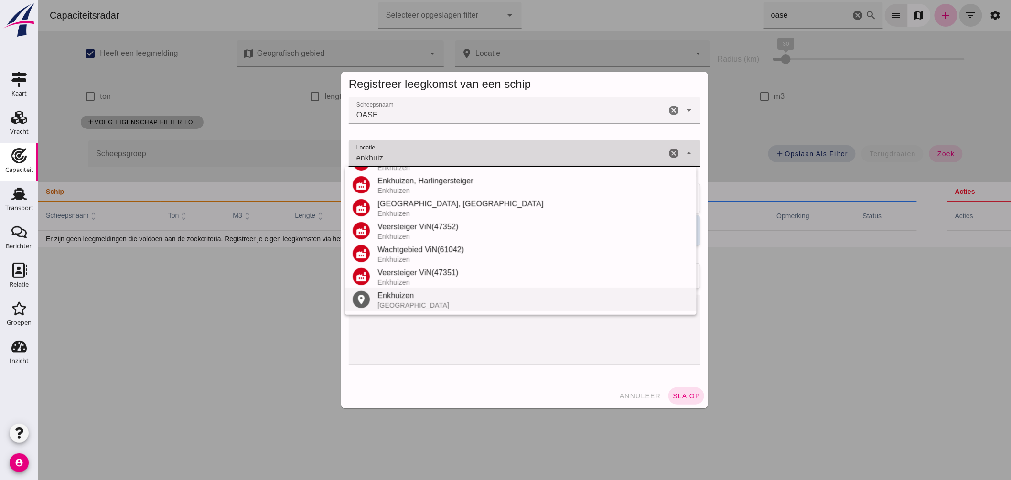
click at [412, 290] on div "Enkhuizen" at bounding box center [533, 295] width 312 height 11
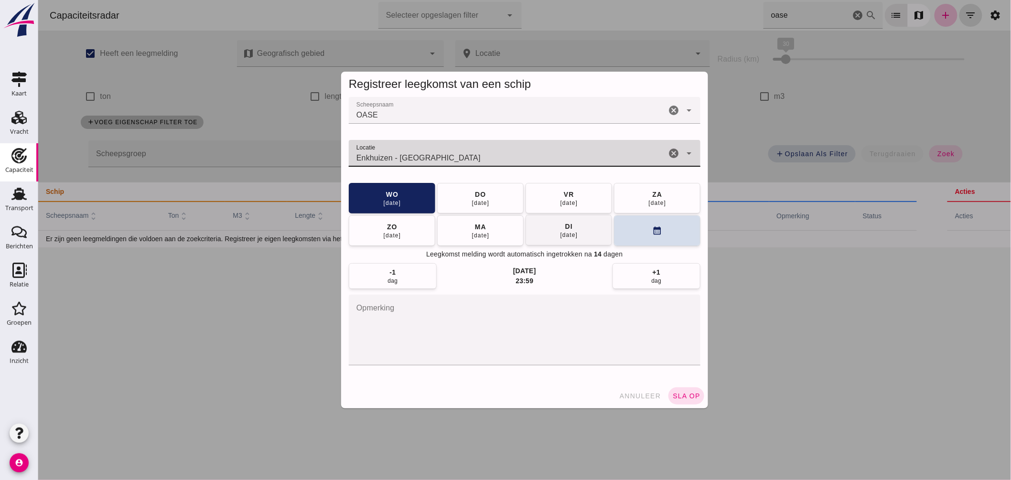
type input "Enkhuizen - [GEOGRAPHIC_DATA]"
click at [581, 235] on button "[DATE]" at bounding box center [568, 230] width 86 height 31
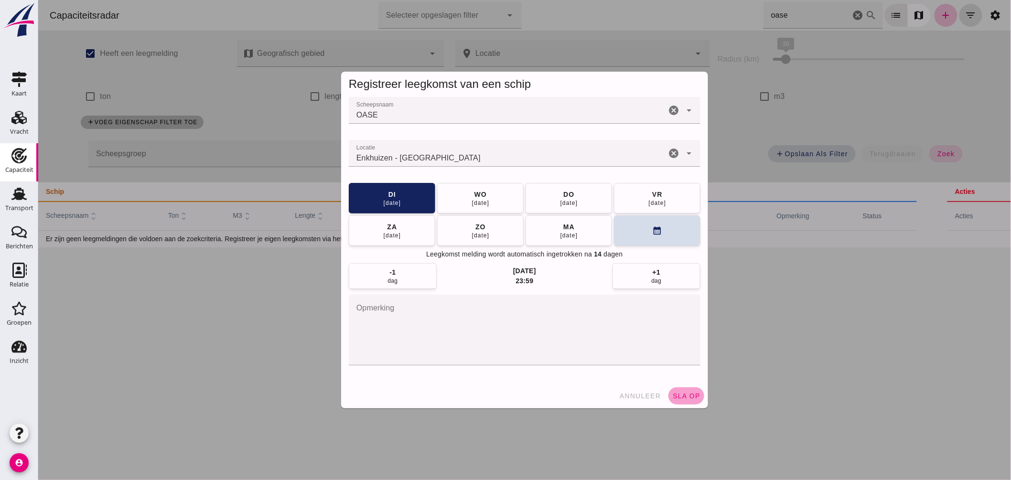
click at [683, 397] on span "sla op" at bounding box center [686, 396] width 28 height 8
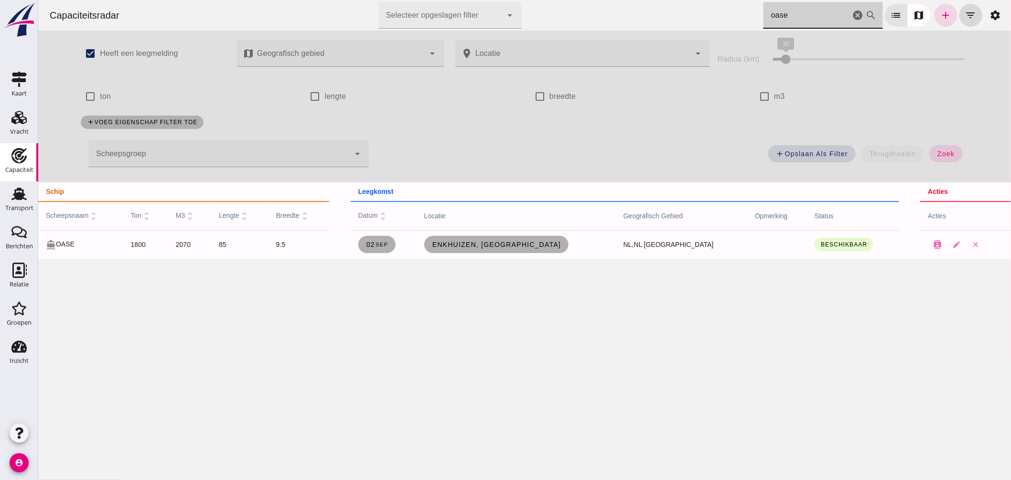
drag, startPoint x: 779, startPoint y: 16, endPoint x: 540, endPoint y: 10, distance: 238.5
click at [547, 8] on div "Capaciteitsradar Selecteer opgeslagen filter Selecteer opgeslagen filter cancel…" at bounding box center [524, 15] width 965 height 31
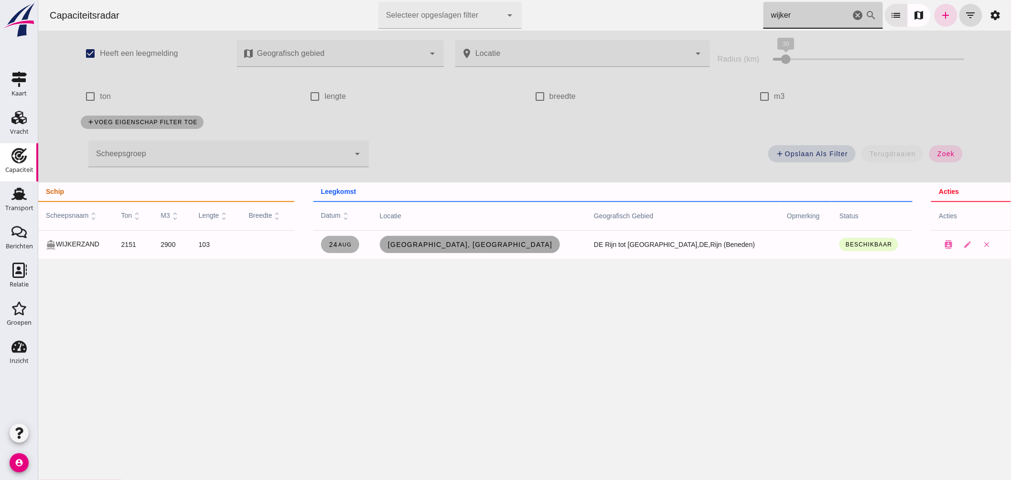
type input "wijker"
click at [502, 241] on span "[GEOGRAPHIC_DATA], [GEOGRAPHIC_DATA]" at bounding box center [469, 245] width 165 height 8
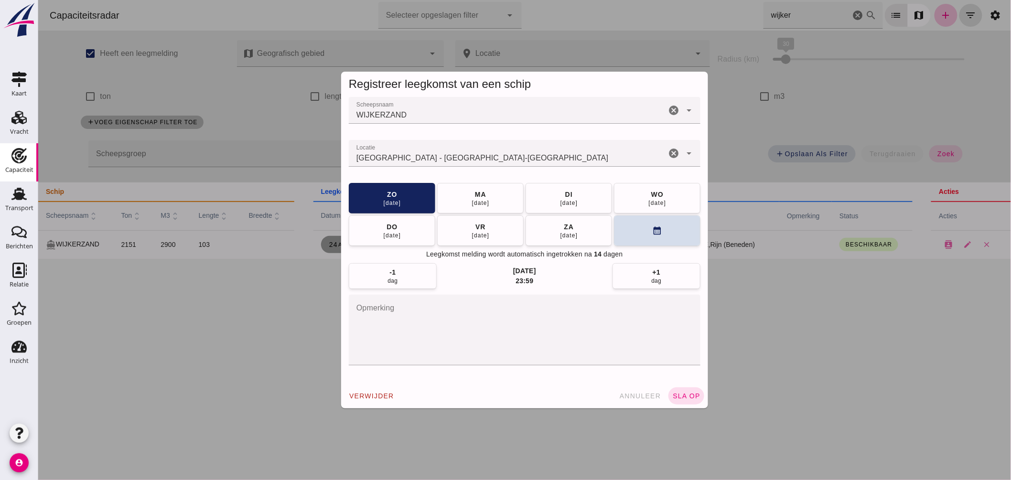
click at [452, 156] on input "Locatie" at bounding box center [506, 157] width 317 height 11
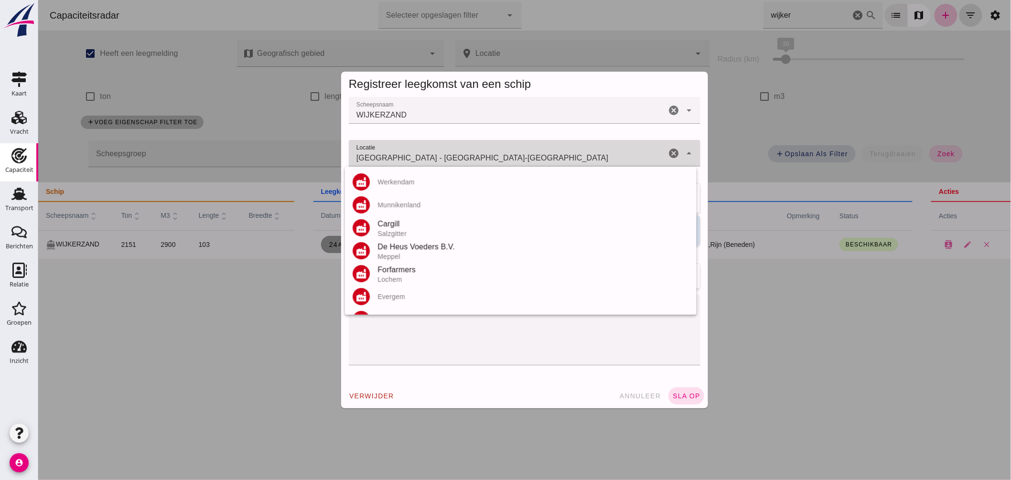
click at [452, 156] on input "[GEOGRAPHIC_DATA] - [GEOGRAPHIC_DATA]-[GEOGRAPHIC_DATA]" at bounding box center [506, 157] width 317 height 11
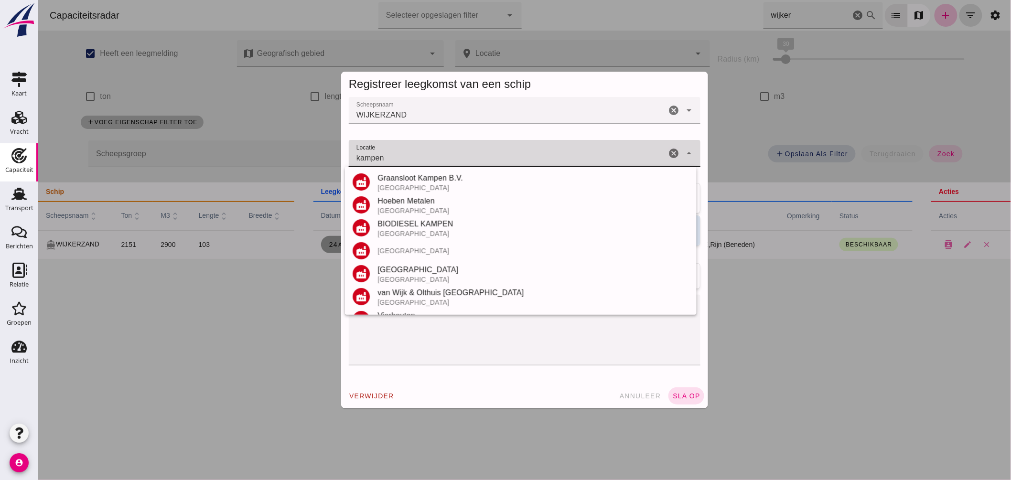
scroll to position [203, 0]
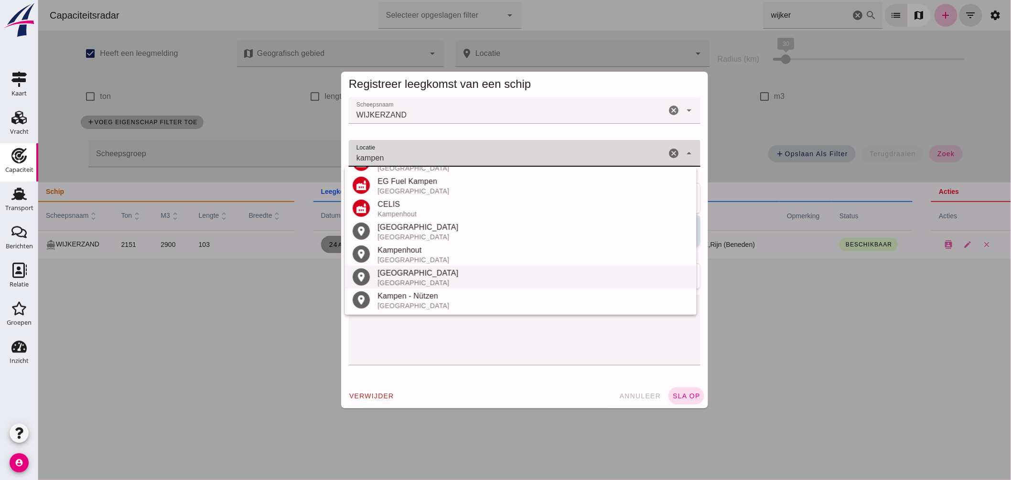
click at [406, 271] on div "[GEOGRAPHIC_DATA]" at bounding box center [533, 273] width 312 height 11
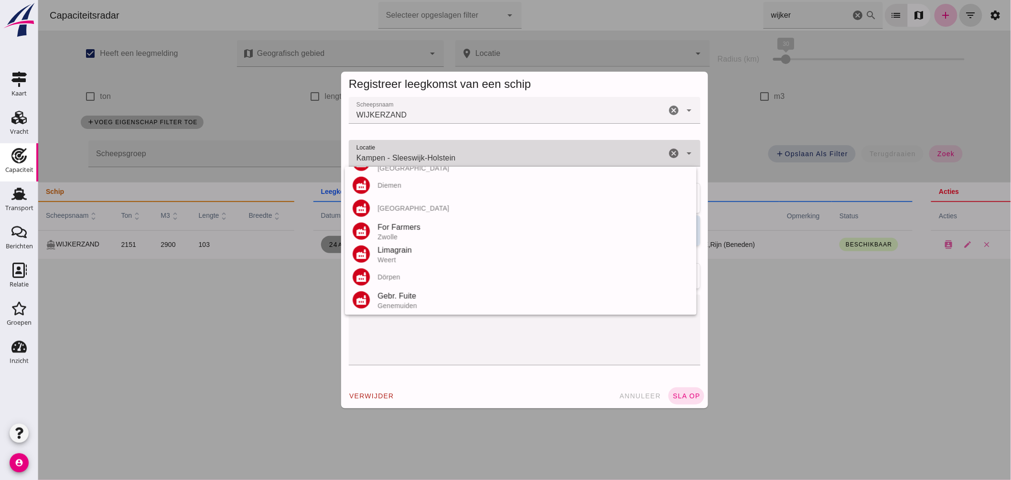
scroll to position [0, 0]
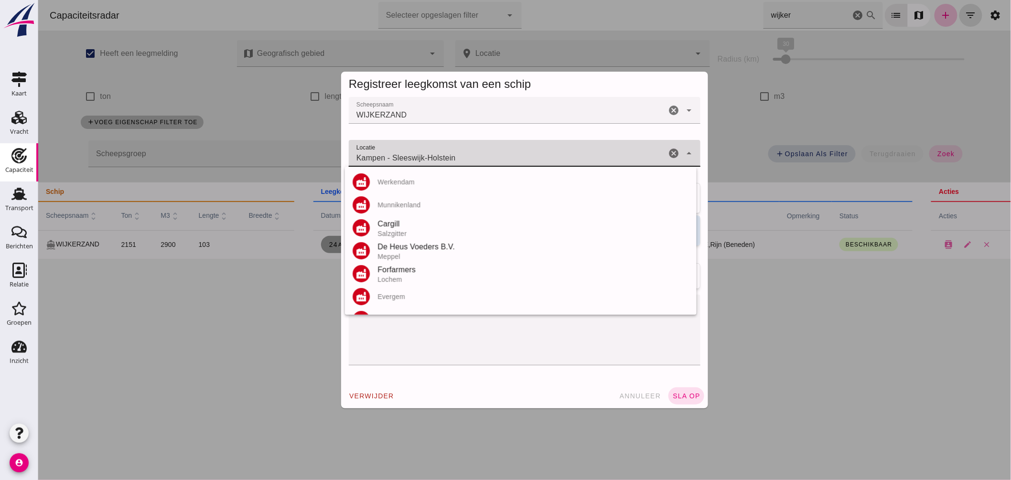
drag, startPoint x: 383, startPoint y: 155, endPoint x: 546, endPoint y: 156, distance: 162.9
click at [546, 156] on input "Kampen - Sleeswijk-Holstein" at bounding box center [506, 157] width 317 height 11
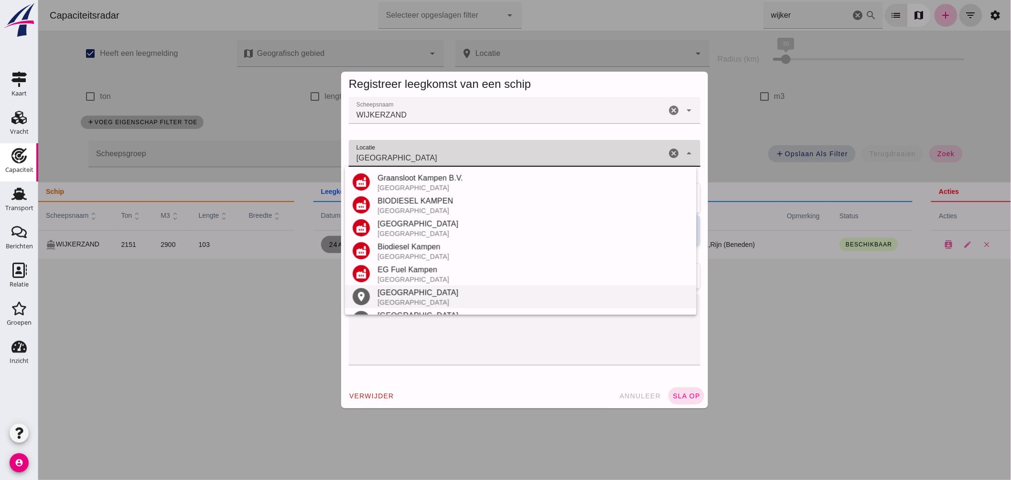
click at [405, 293] on div "[GEOGRAPHIC_DATA]" at bounding box center [533, 292] width 312 height 11
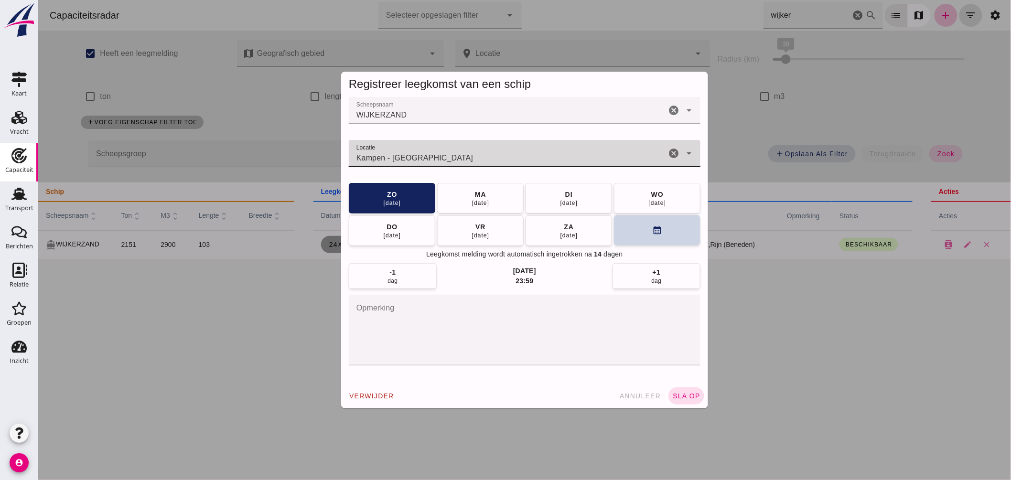
type input "Kampen - [GEOGRAPHIC_DATA]"
click at [645, 229] on button "calendar_month" at bounding box center [656, 230] width 86 height 31
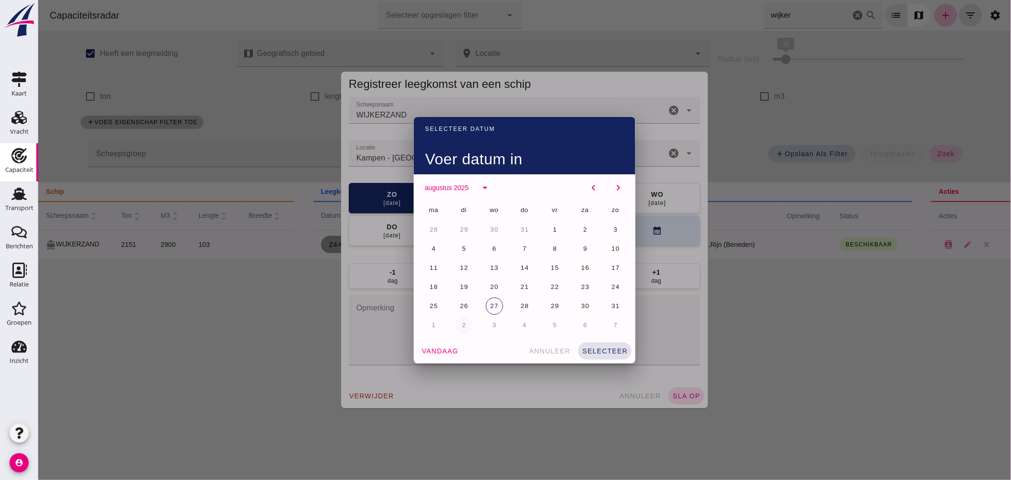
click at [462, 323] on span "2" at bounding box center [463, 325] width 5 height 7
click at [616, 352] on span "selecteer" at bounding box center [604, 351] width 46 height 8
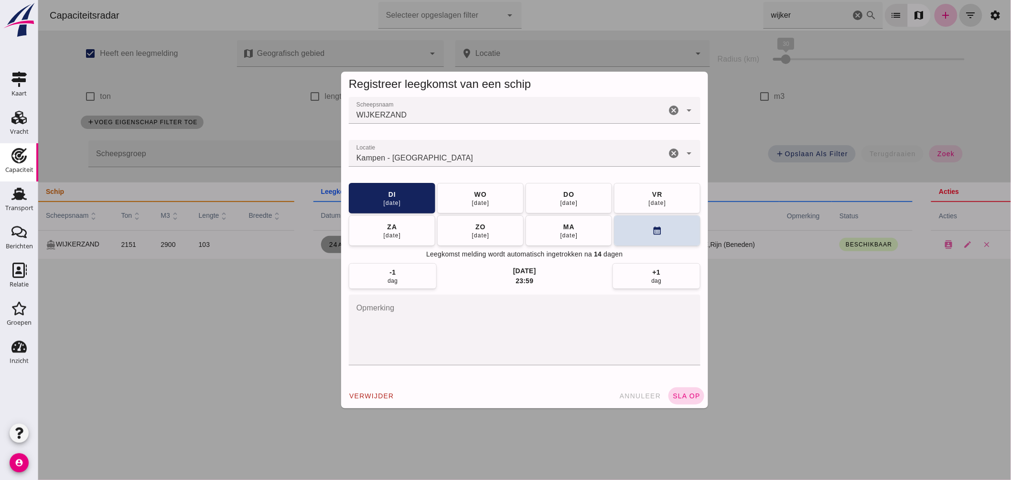
click at [680, 401] on button "sla op" at bounding box center [686, 395] width 36 height 17
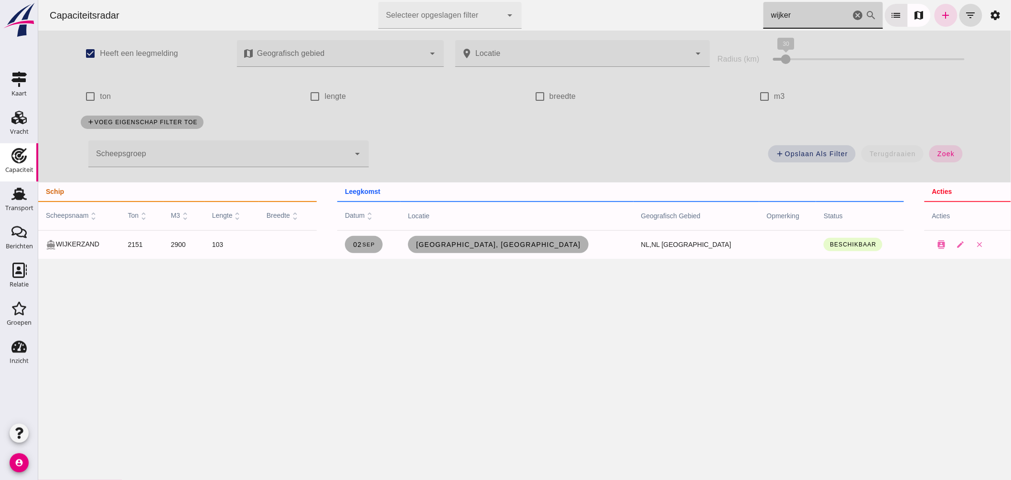
drag, startPoint x: 796, startPoint y: 13, endPoint x: 404, endPoint y: 1, distance: 392.0
click at [471, 15] on div "Capaciteitsradar Selecteer opgeslagen filter Selecteer opgeslagen filter cancel…" at bounding box center [524, 15] width 965 height 31
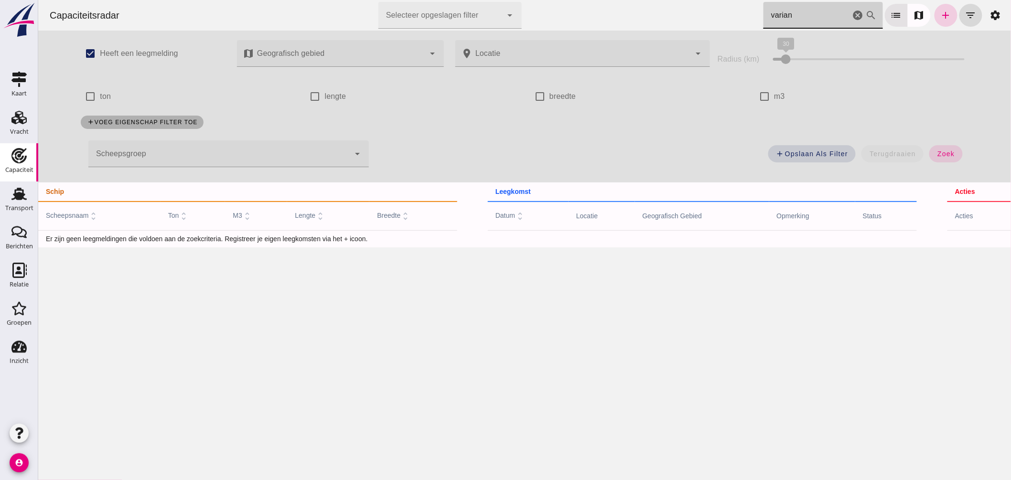
type input "varian"
click at [942, 12] on icon "add" at bounding box center [945, 15] width 11 height 11
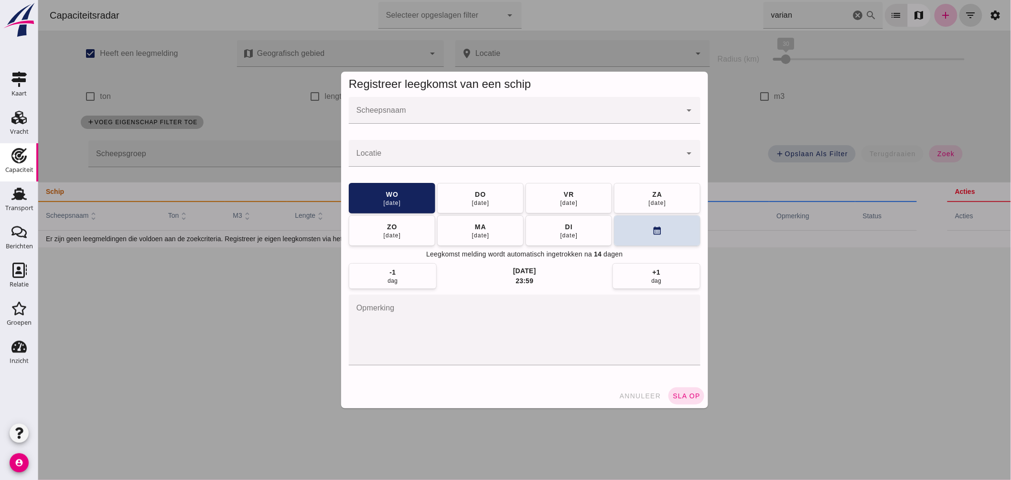
click at [401, 117] on input "Scheepsnaam" at bounding box center [514, 114] width 333 height 11
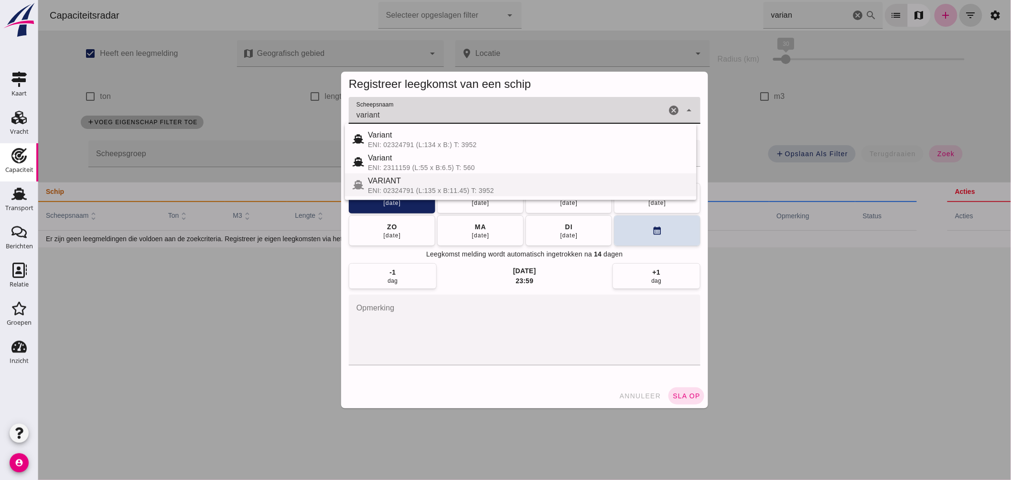
click at [401, 185] on div "VARIANT" at bounding box center [527, 180] width 321 height 11
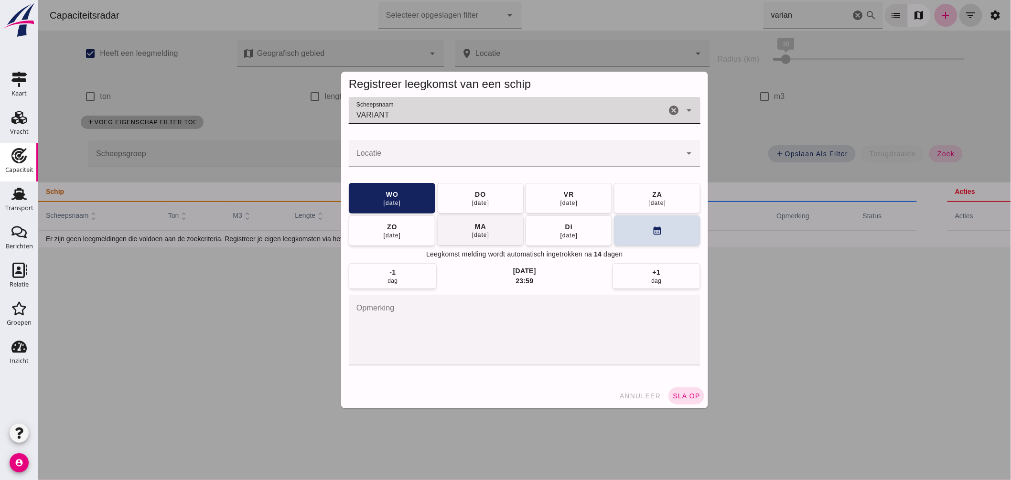
type input "VARIANT"
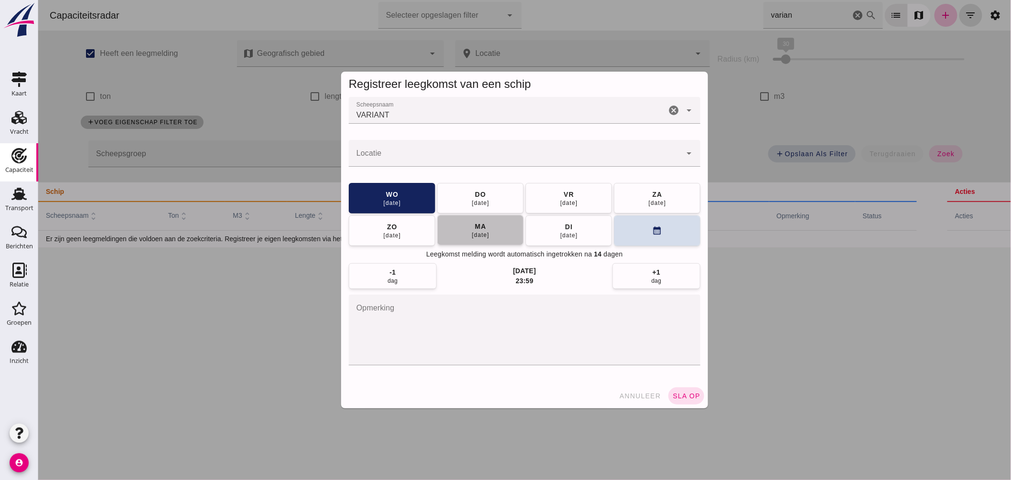
click at [478, 229] on div "ma" at bounding box center [480, 227] width 12 height 10
click at [670, 401] on button "sla op" at bounding box center [686, 395] width 36 height 17
click at [419, 153] on input "Locatie" at bounding box center [514, 157] width 333 height 11
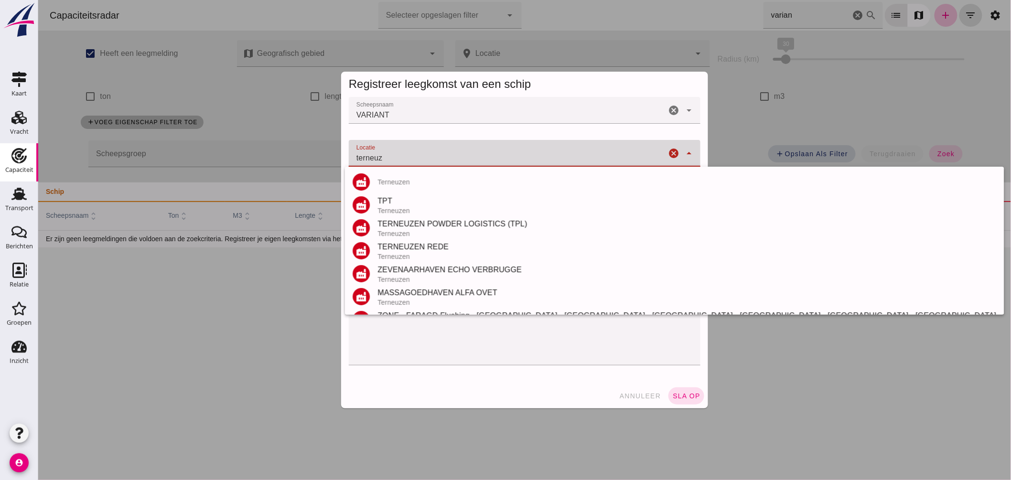
scroll to position [135, 0]
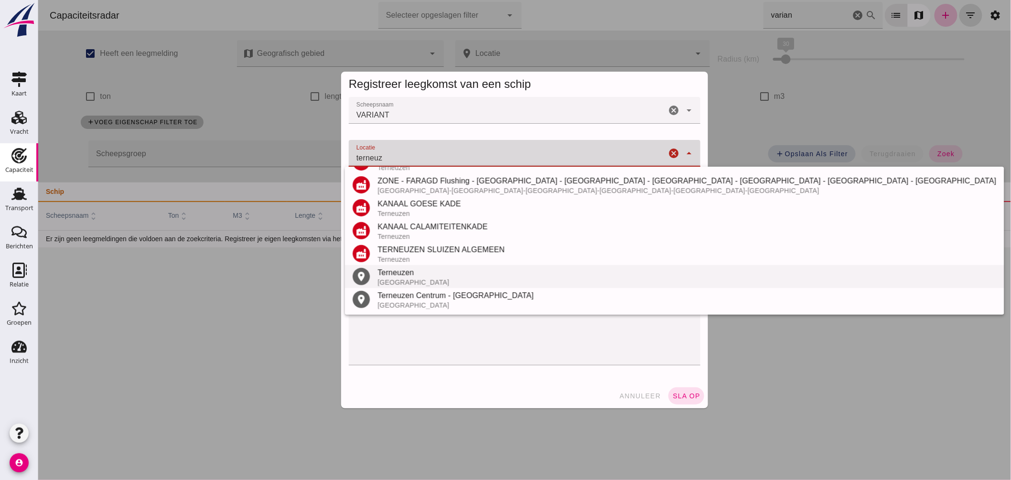
click at [409, 277] on div "Terneuzen" at bounding box center [686, 272] width 619 height 11
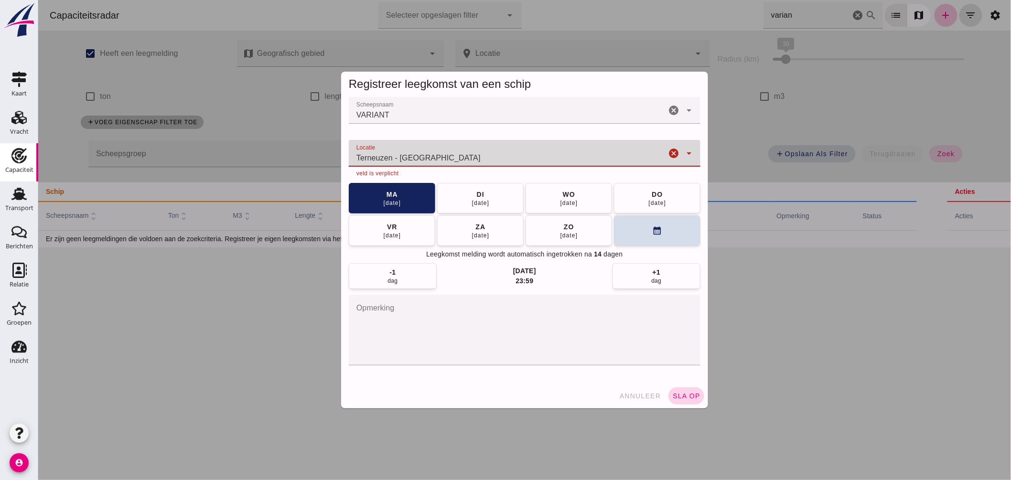
type input "Terneuzen - [GEOGRAPHIC_DATA]"
click at [678, 394] on span "sla op" at bounding box center [686, 396] width 28 height 8
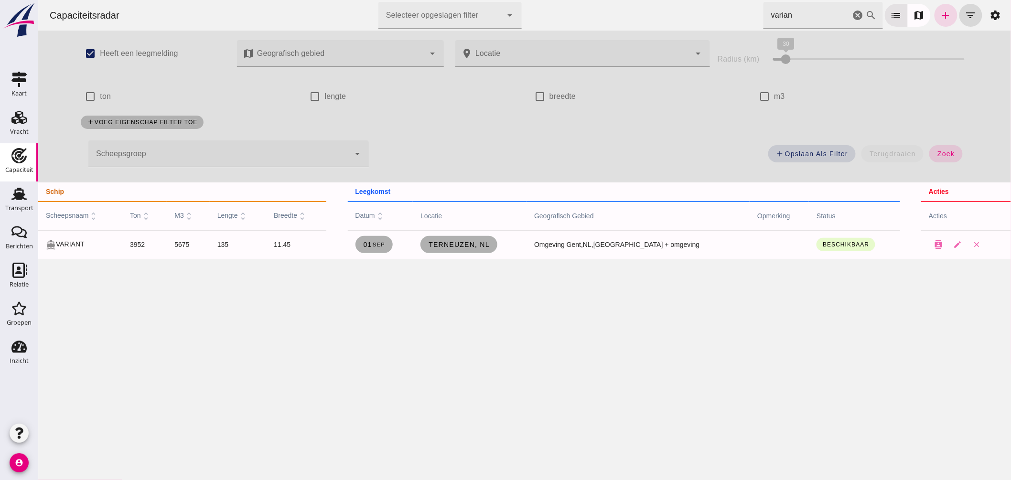
drag, startPoint x: 853, startPoint y: 12, endPoint x: 236, endPoint y: 150, distance: 632.6
click at [852, 12] on icon "cancel" at bounding box center [857, 15] width 11 height 11
click at [236, 150] on div at bounding box center [218, 153] width 261 height 27
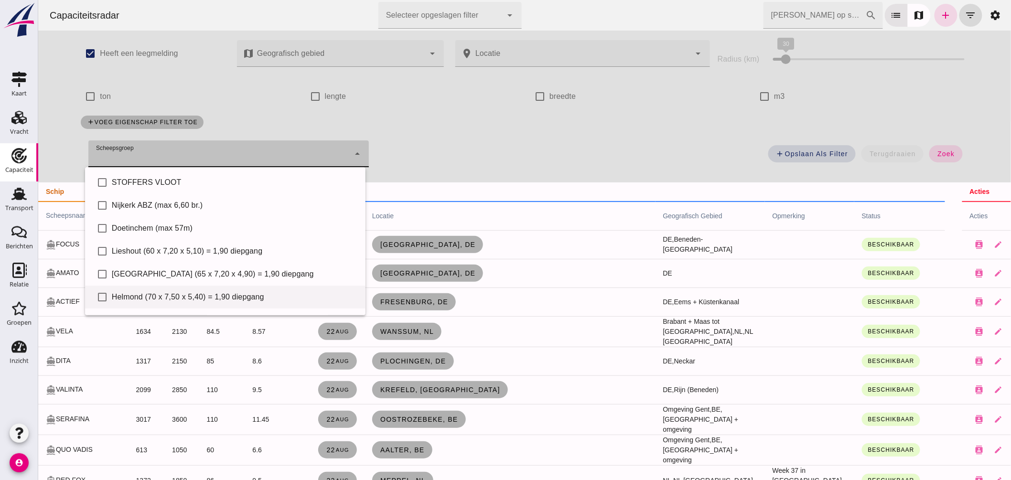
click at [189, 301] on div "Helmond (70 x 7,50 x 5,40) = 1,90 diepgang" at bounding box center [234, 296] width 246 height 11
type input "Helmond (70 x 7,50 x 5,40) = 1,90 diepgang"
checkbox input "true"
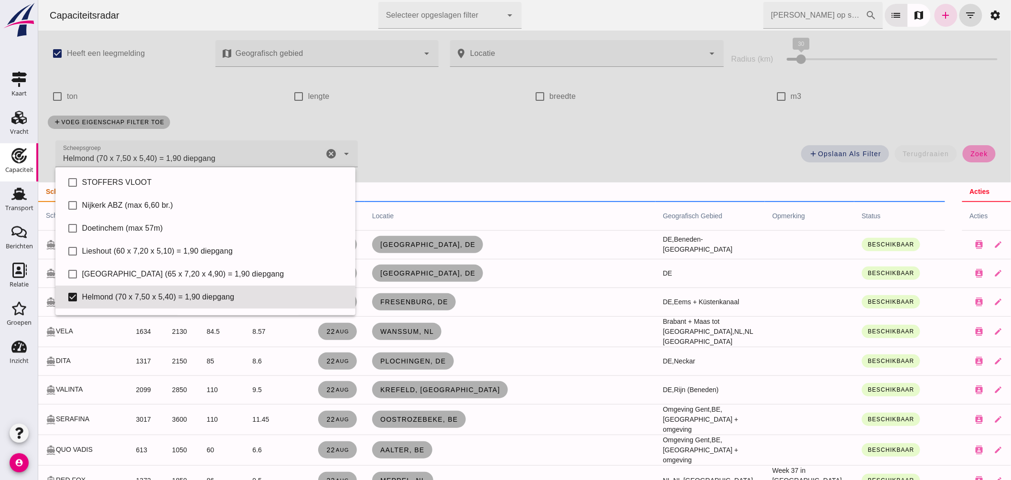
click at [970, 152] on span "zoek" at bounding box center [979, 154] width 18 height 8
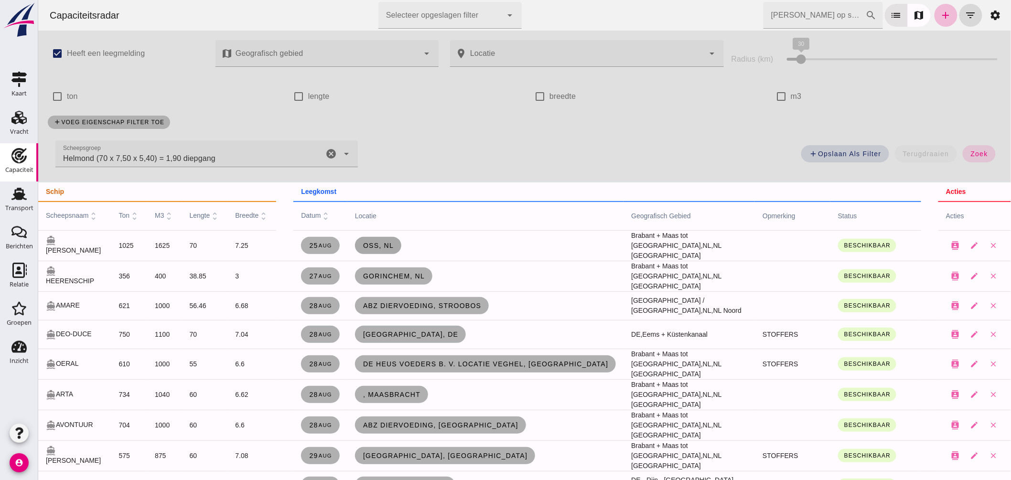
scroll to position [106, 0]
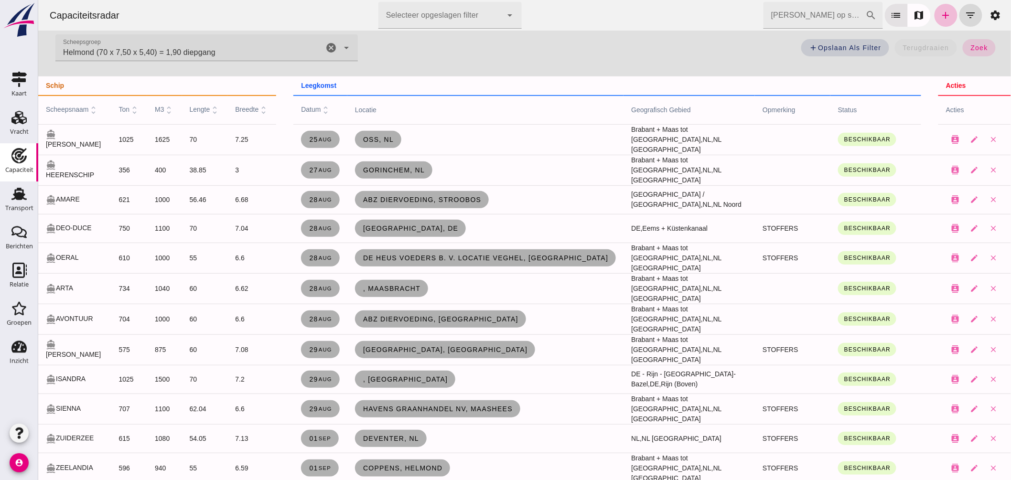
click at [809, 17] on input "[PERSON_NAME] op scheepsnaam" at bounding box center [814, 15] width 102 height 27
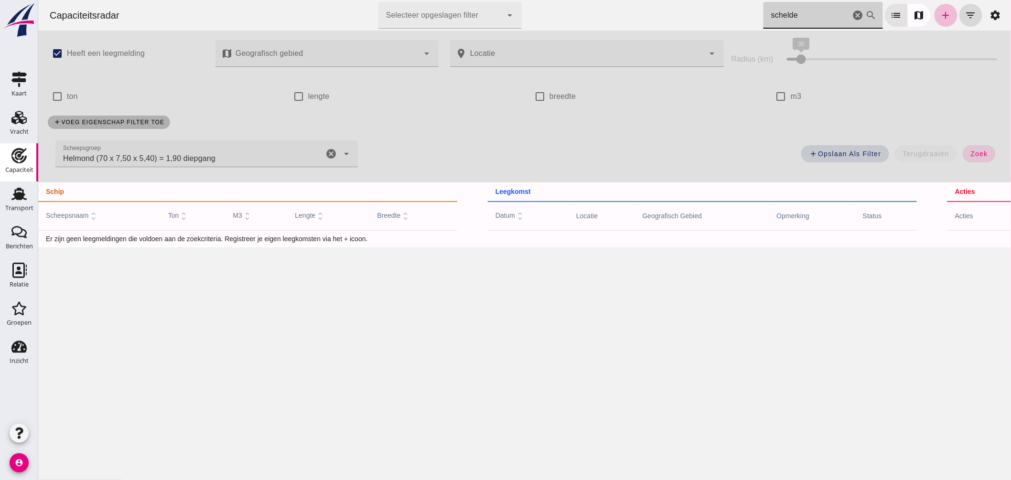
scroll to position [0, 0]
click at [326, 155] on icon "cancel" at bounding box center [330, 153] width 11 height 11
type input "schelde"
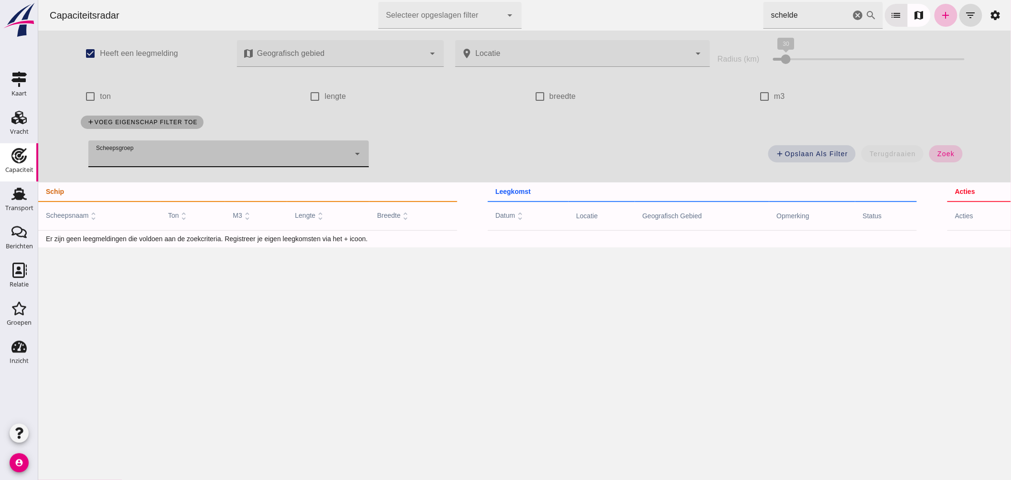
click at [937, 147] on button "zoek" at bounding box center [945, 153] width 33 height 17
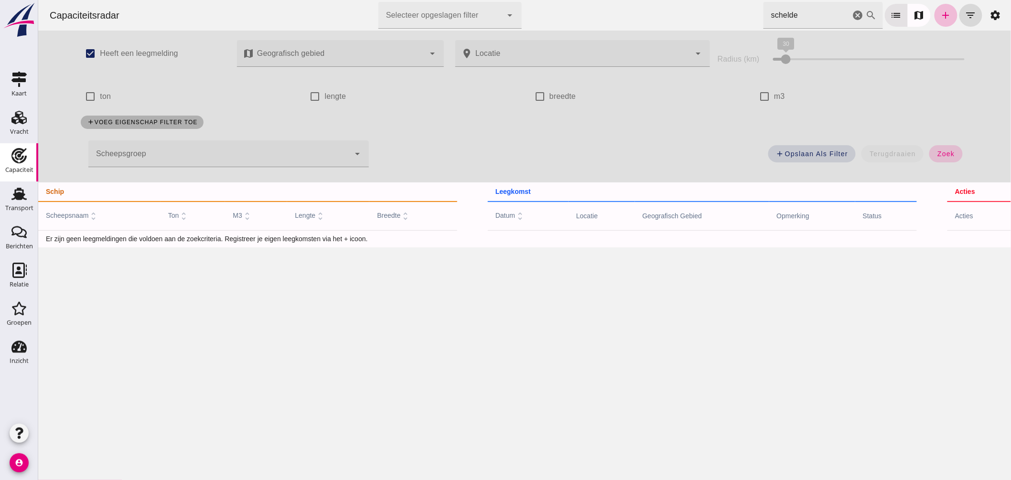
click at [937, 148] on button "zoek" at bounding box center [945, 153] width 33 height 17
click at [942, 17] on icon "add" at bounding box center [945, 15] width 11 height 11
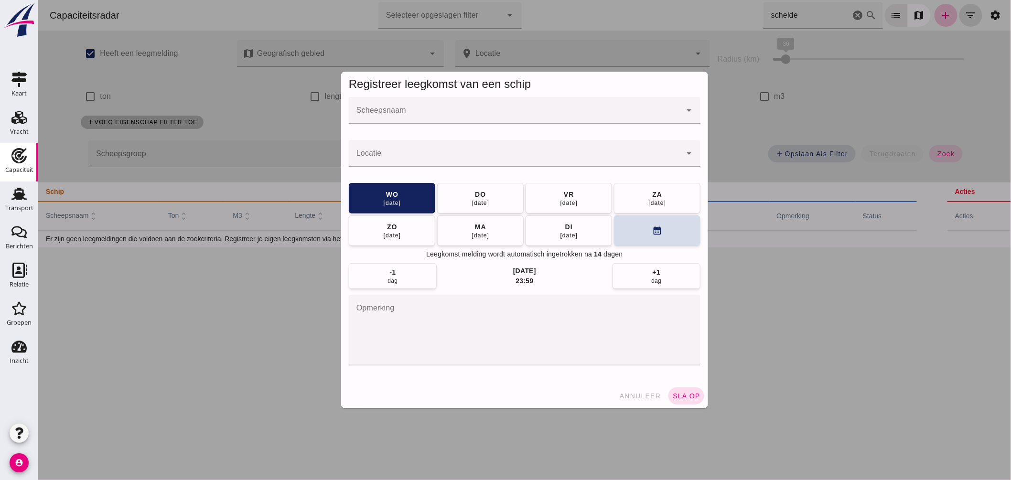
click at [424, 116] on input "Scheepsnaam" at bounding box center [514, 114] width 333 height 11
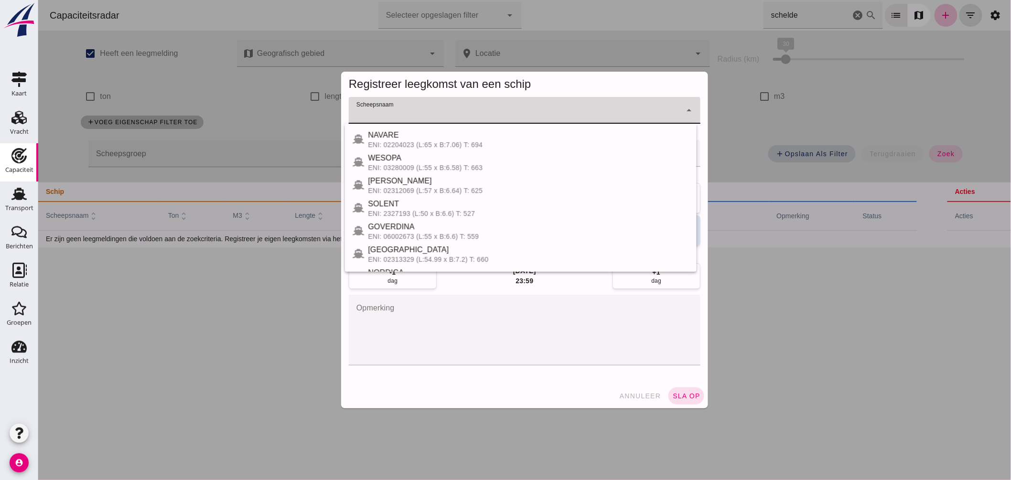
type input "d"
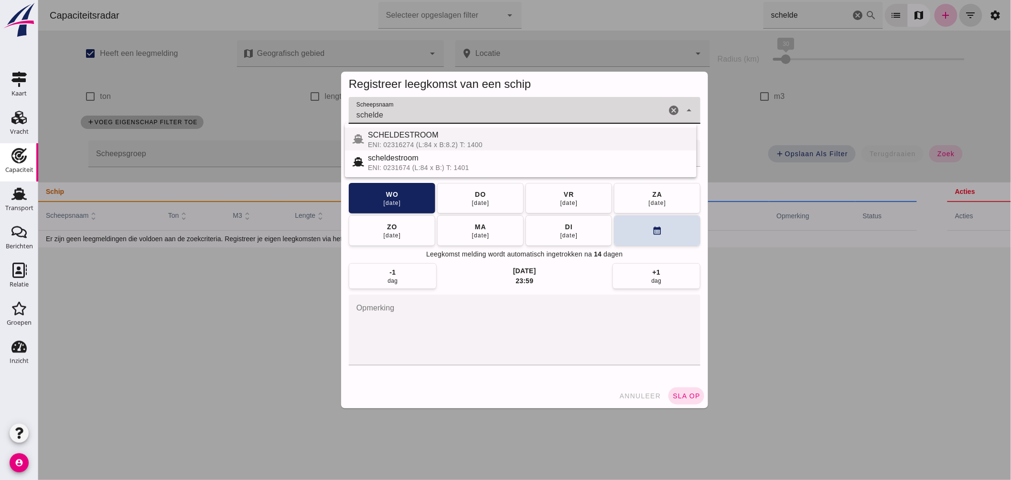
click at [423, 135] on div "SCHELDESTROOM" at bounding box center [527, 134] width 321 height 11
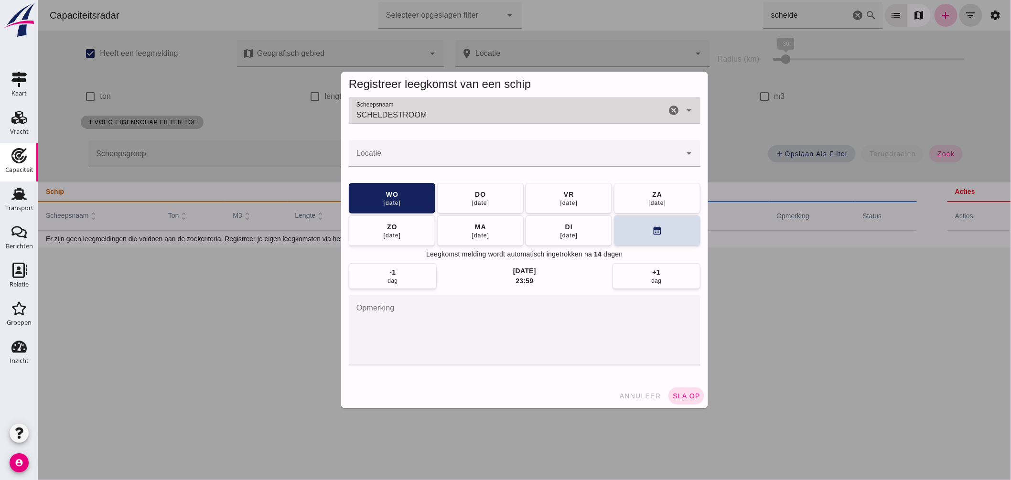
type input "SCHELDESTROOM"
click at [417, 164] on div at bounding box center [514, 153] width 333 height 27
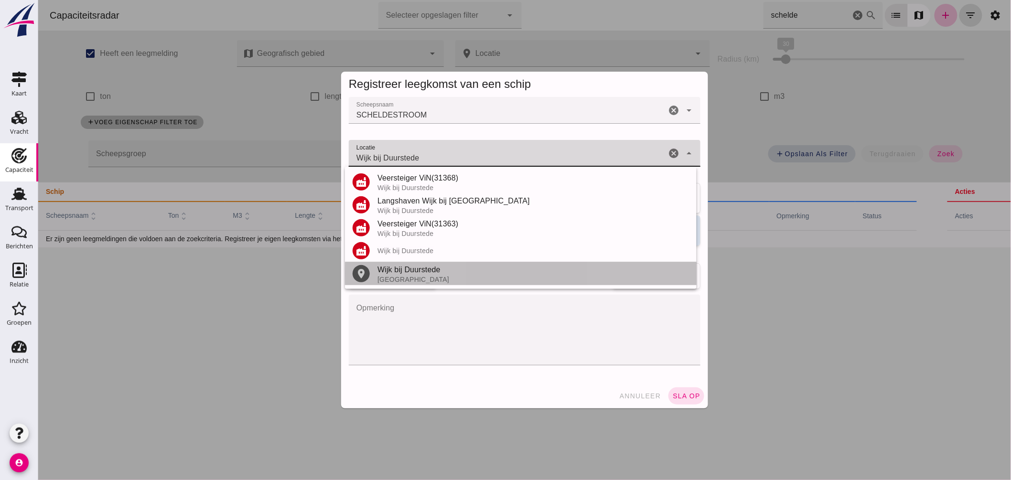
click at [415, 276] on div "[GEOGRAPHIC_DATA]" at bounding box center [533, 280] width 312 height 8
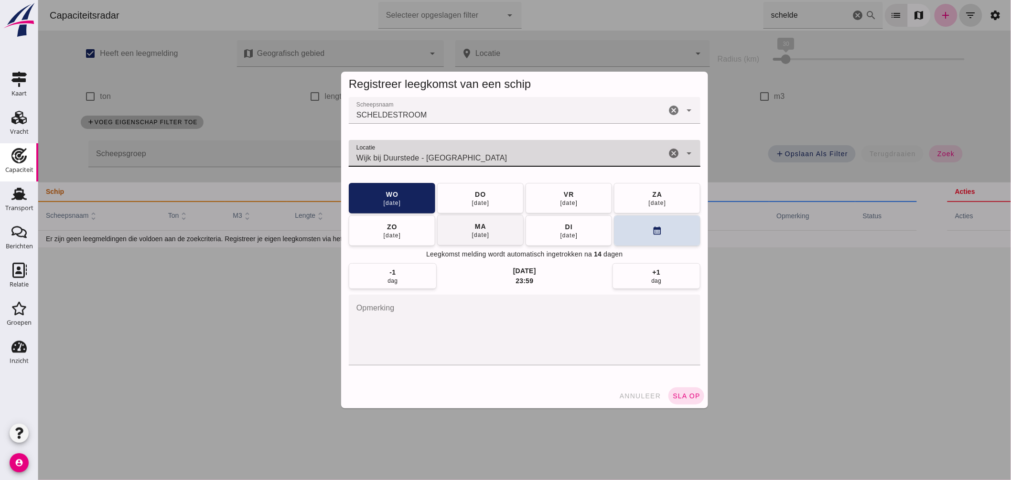
type input "Wijk bij Duurstede - [GEOGRAPHIC_DATA]"
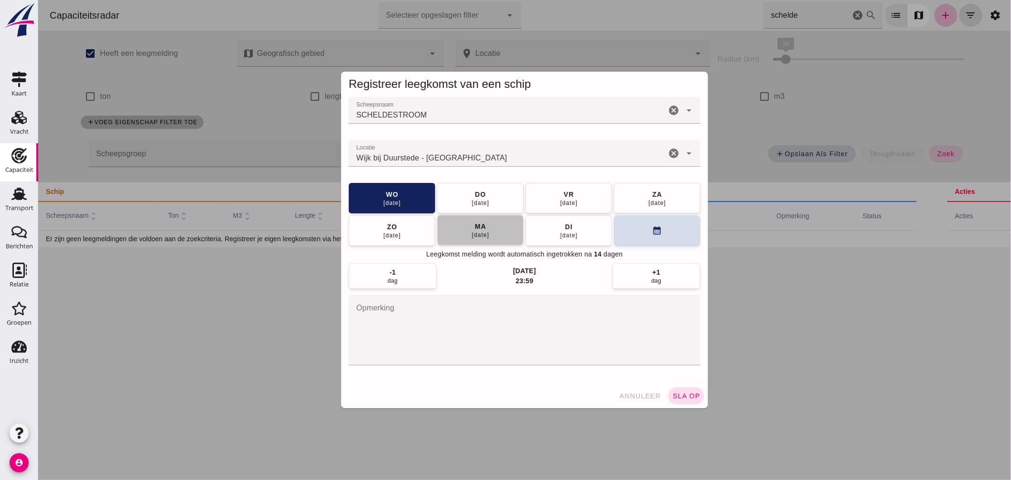
click at [478, 226] on div "ma" at bounding box center [480, 227] width 12 height 10
click at [682, 393] on span "sla op" at bounding box center [686, 396] width 28 height 8
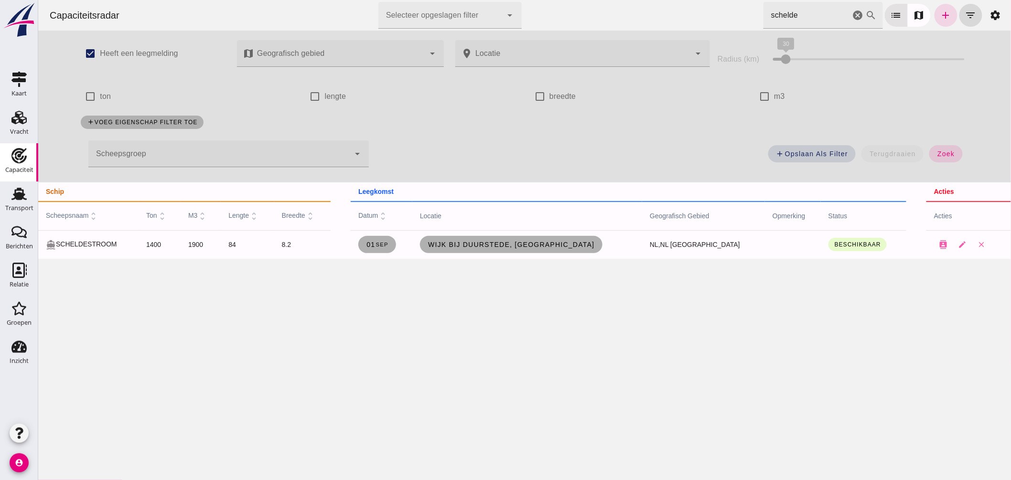
drag, startPoint x: 850, startPoint y: 11, endPoint x: 818, endPoint y: 1, distance: 34.1
click at [852, 11] on icon "cancel" at bounding box center [857, 15] width 11 height 11
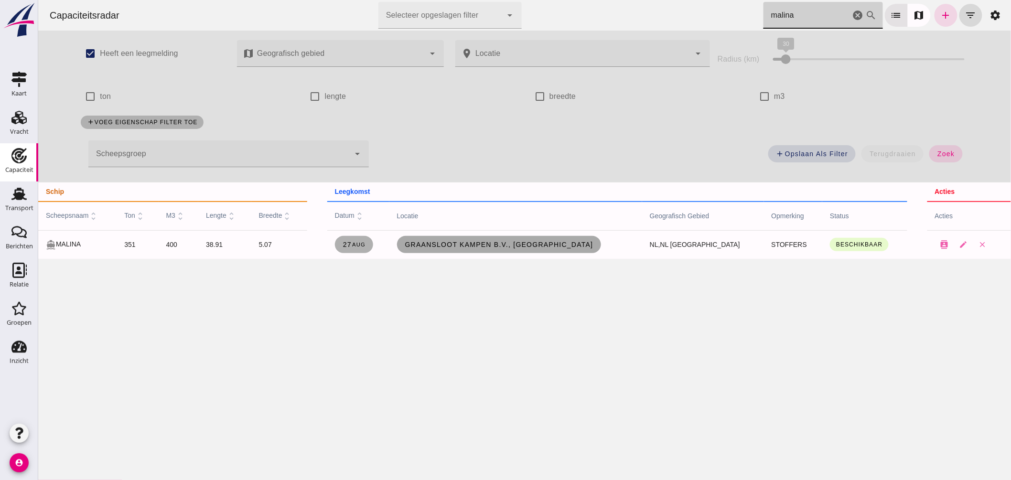
type input "malina"
click at [554, 245] on span "Graansloot Kampen B.V., [GEOGRAPHIC_DATA]" at bounding box center [498, 245] width 189 height 8
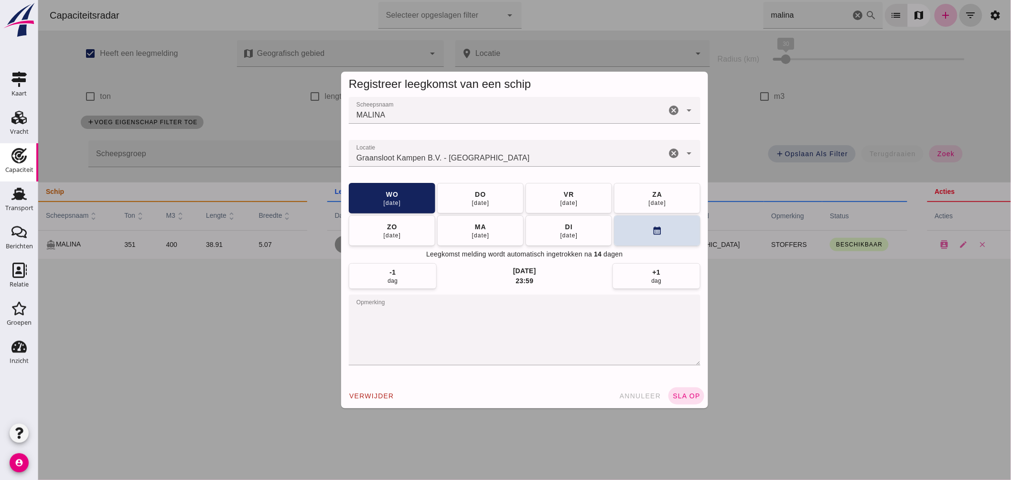
click at [484, 154] on input "Locatie" at bounding box center [506, 157] width 317 height 11
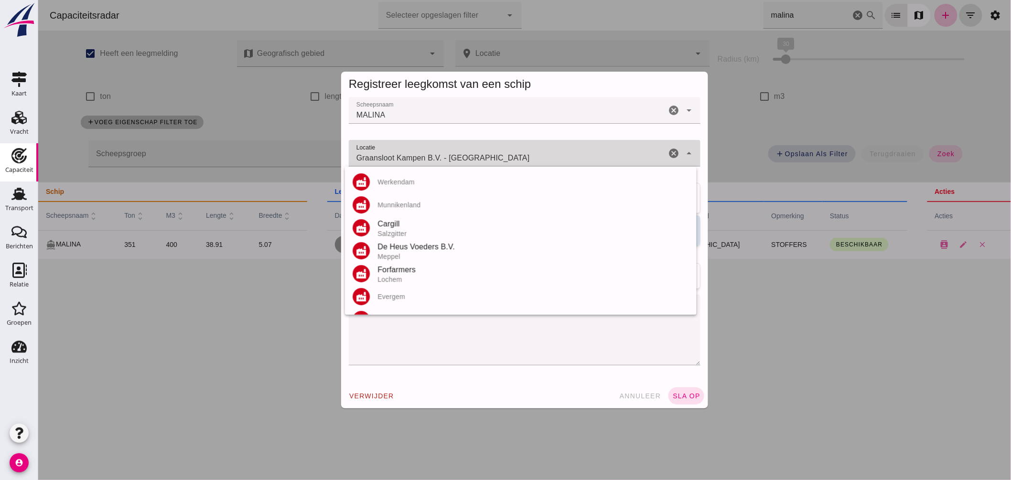
click at [484, 154] on input "Graansloot Kampen B.V. - [GEOGRAPHIC_DATA]" at bounding box center [506, 157] width 317 height 11
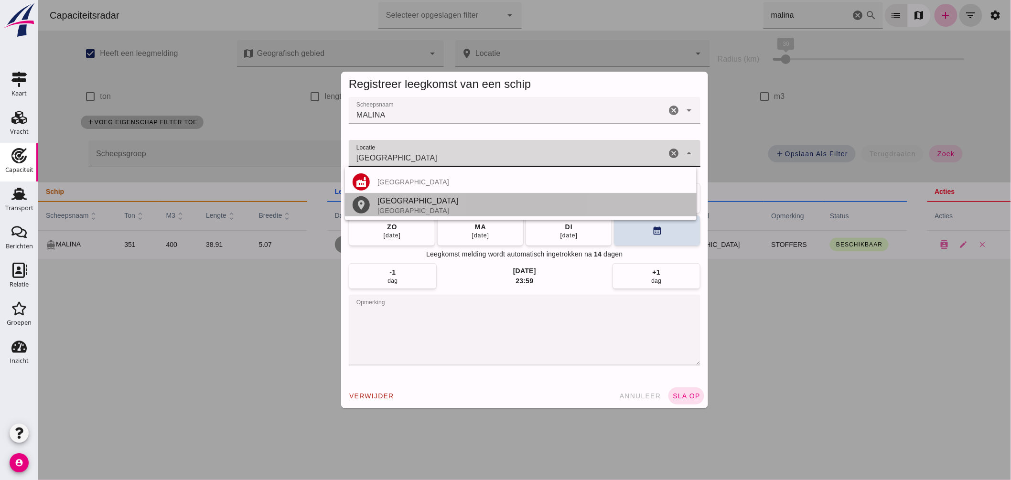
click at [411, 205] on div "[GEOGRAPHIC_DATA]" at bounding box center [533, 200] width 312 height 11
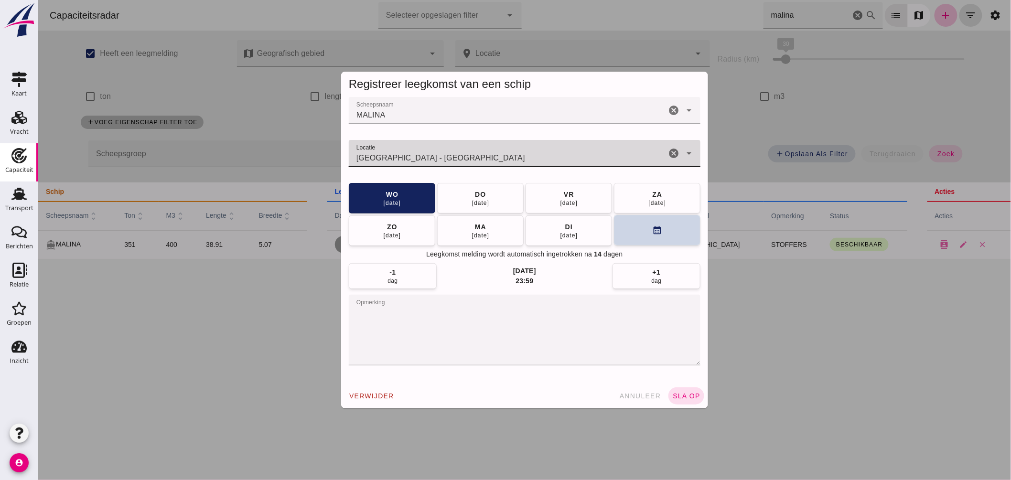
type input "[GEOGRAPHIC_DATA] - [GEOGRAPHIC_DATA]"
click at [655, 235] on icon "calendar_month" at bounding box center [657, 231] width 10 height 10
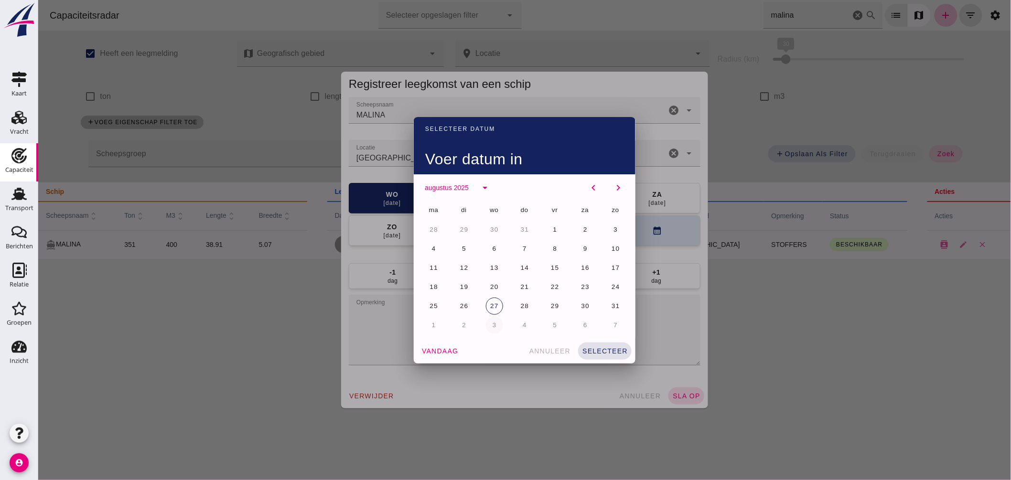
click at [492, 321] on button "3" at bounding box center [493, 325] width 17 height 17
click at [592, 346] on button "selecteer" at bounding box center [605, 351] width 54 height 17
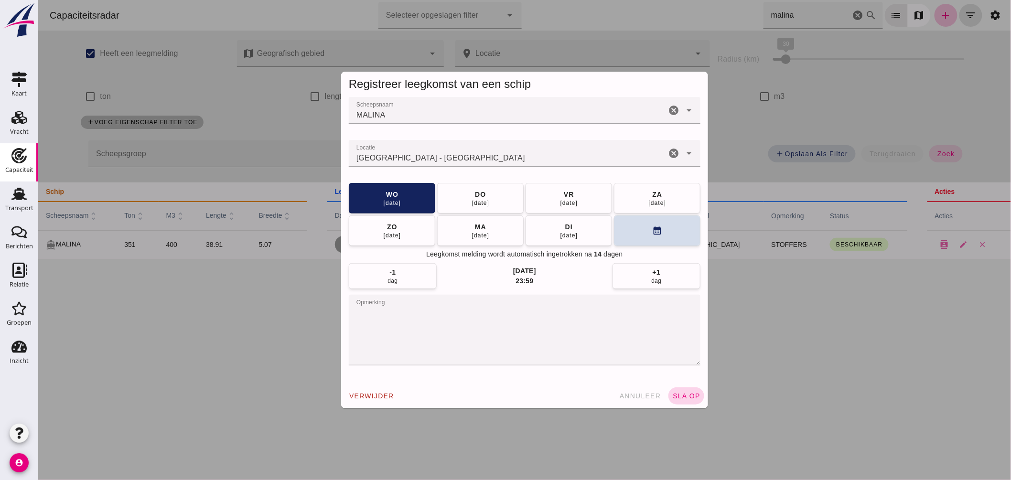
click at [686, 395] on span "sla op" at bounding box center [686, 396] width 28 height 8
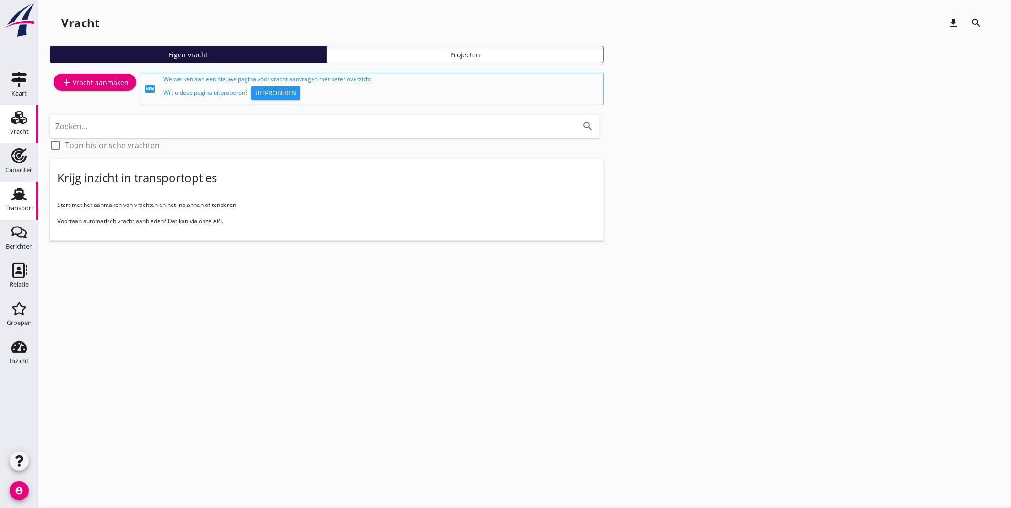
drag, startPoint x: 22, startPoint y: 185, endPoint x: 152, endPoint y: 117, distance: 146.8
click at [22, 185] on link "Transport Transport" at bounding box center [19, 201] width 38 height 38
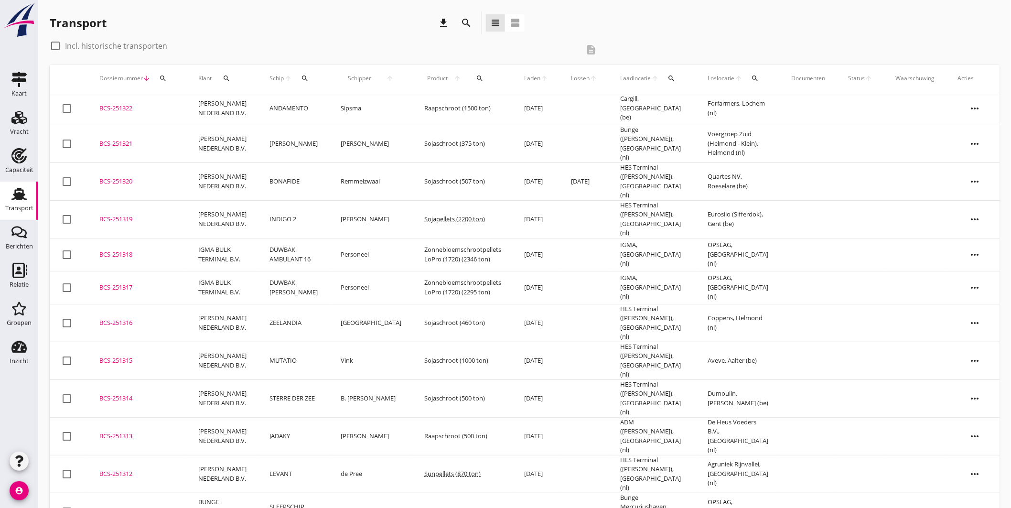
click at [305, 75] on icon "search" at bounding box center [305, 79] width 8 height 8
click at [336, 105] on input "Zoek op (scheeps)naam" at bounding box center [349, 105] width 99 height 15
click at [374, 131] on div "ENI: 06003095 (L:70 x B:7.10)" at bounding box center [379, 135] width 91 height 10
click at [430, 103] on icon "check" at bounding box center [435, 104] width 11 height 11
type input "SITA"
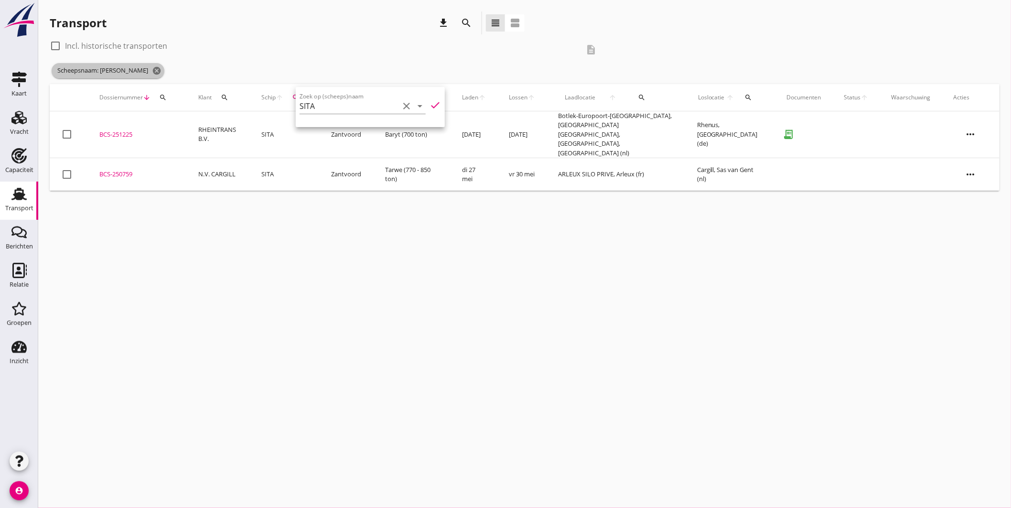
click at [152, 69] on icon "cancel" at bounding box center [157, 71] width 10 height 10
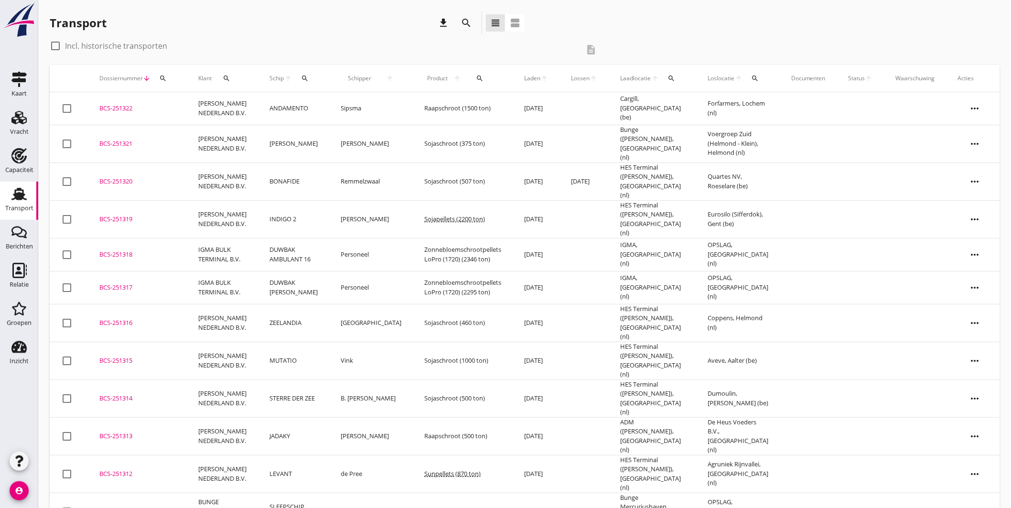
click at [304, 78] on icon "search" at bounding box center [305, 79] width 8 height 8
click at [355, 109] on input "Zoek op (scheeps)naam" at bounding box center [349, 105] width 99 height 15
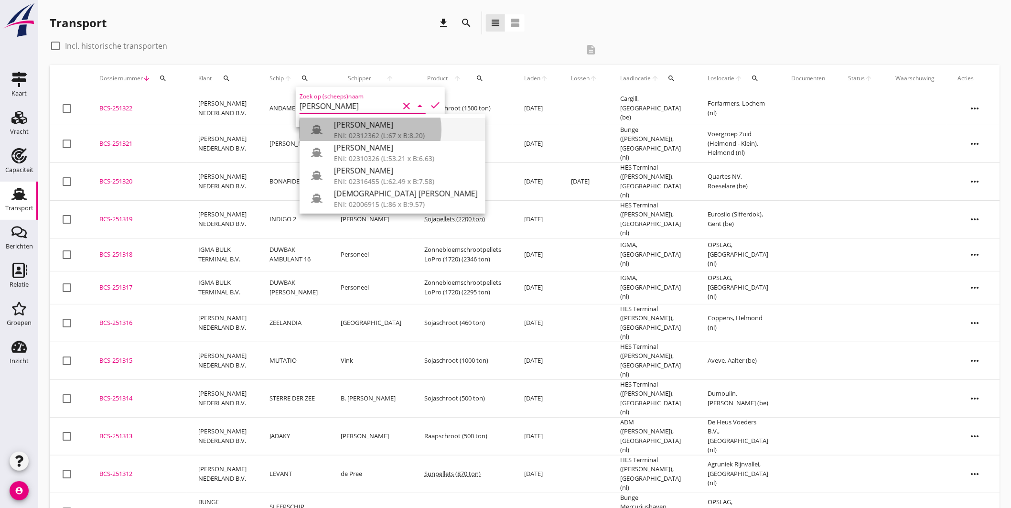
click at [343, 131] on div "ENI: 02312362 (L:67 x B:8.20)" at bounding box center [406, 135] width 144 height 10
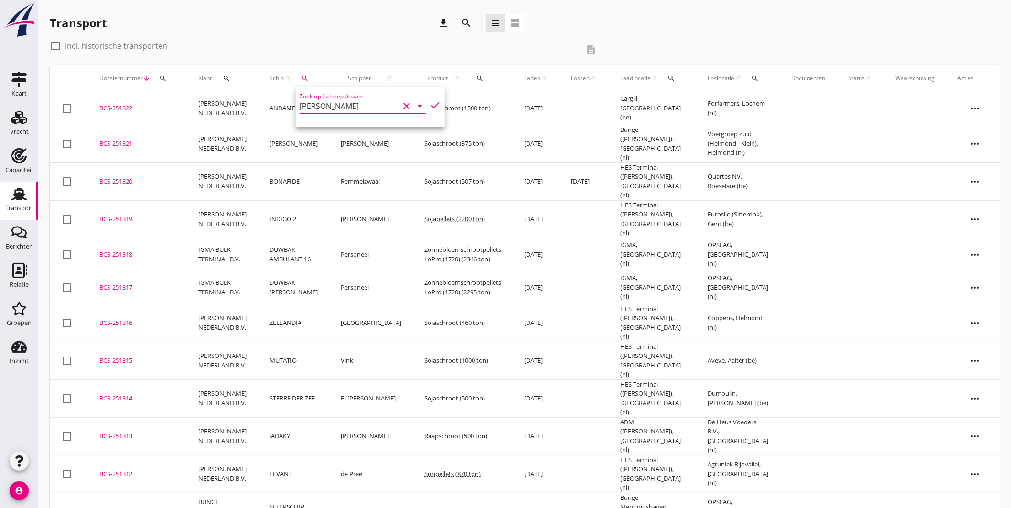
click at [430, 103] on icon "check" at bounding box center [435, 104] width 11 height 11
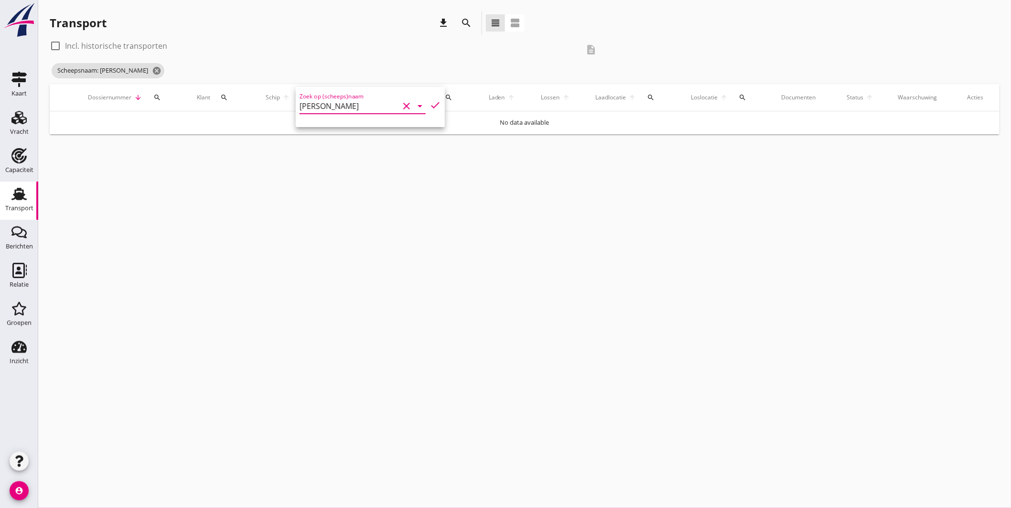
type input "[PERSON_NAME]"
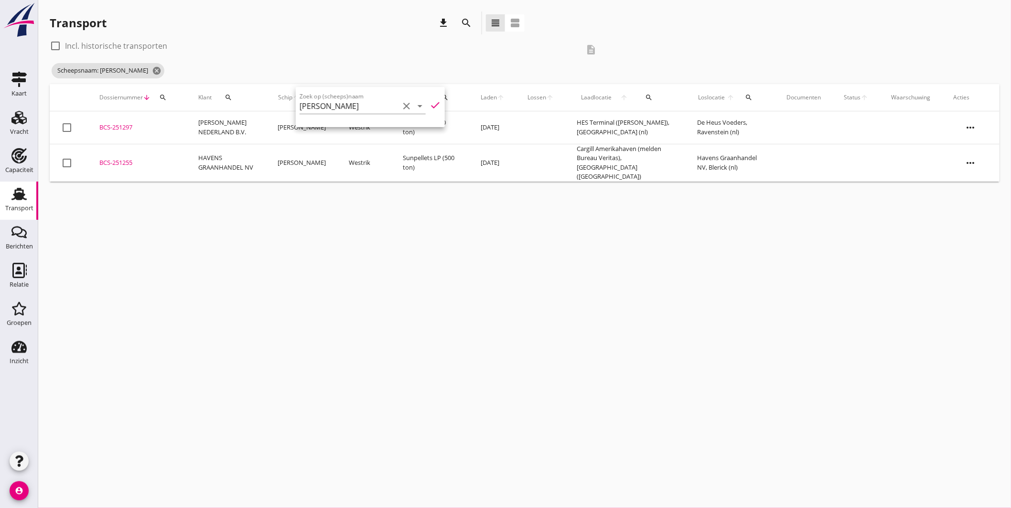
click at [125, 125] on div "BCS-251297" at bounding box center [137, 128] width 76 height 10
click at [129, 158] on div "BCS-251255" at bounding box center [137, 163] width 76 height 10
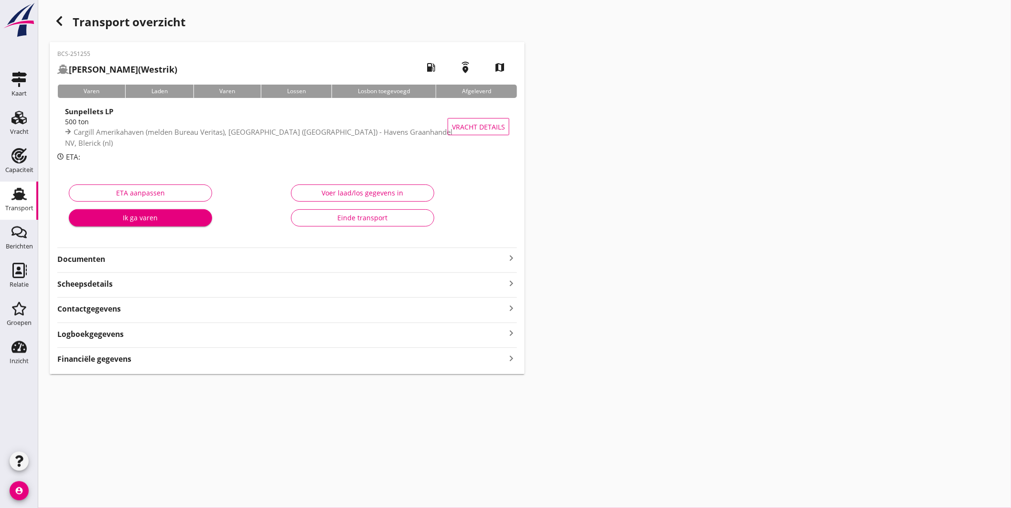
click at [512, 255] on icon "keyboard_arrow_right" at bounding box center [511, 257] width 11 height 11
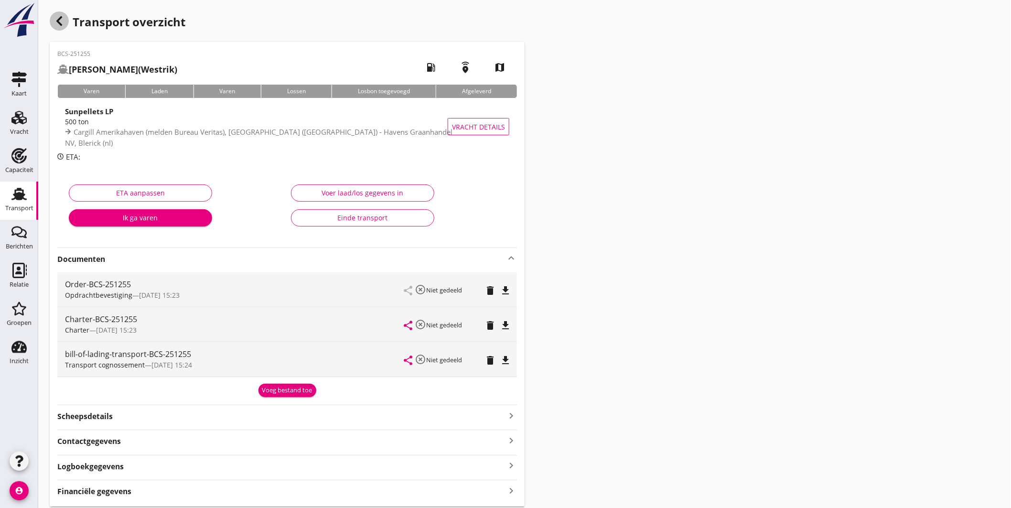
click at [59, 20] on icon "button" at bounding box center [59, 20] width 11 height 11
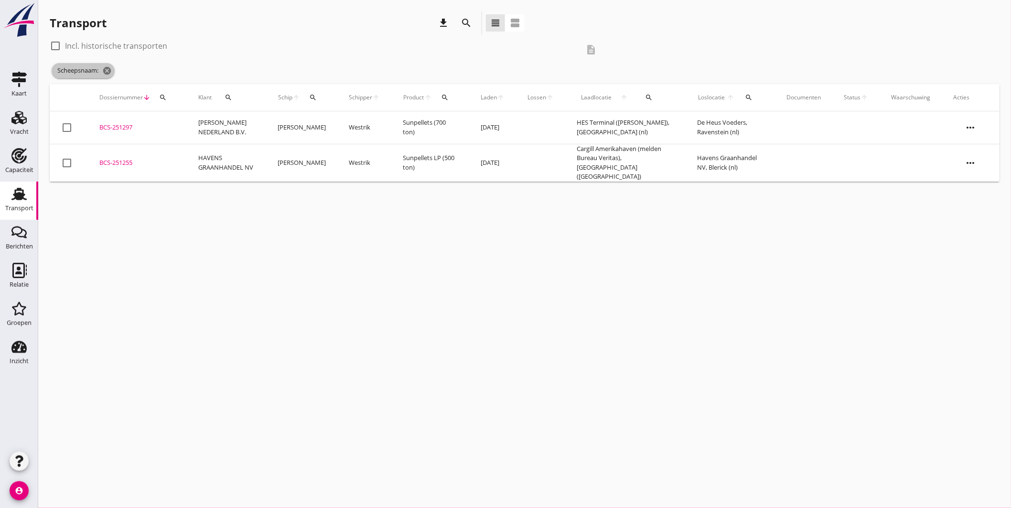
click at [106, 68] on icon "cancel" at bounding box center [107, 71] width 10 height 10
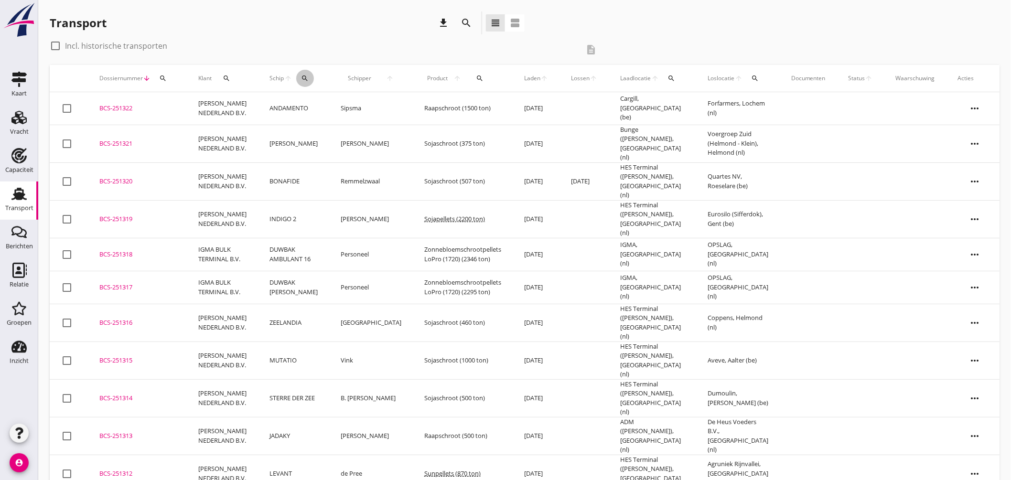
click at [302, 76] on icon "search" at bounding box center [305, 79] width 8 height 8
click at [328, 101] on input "Zoek op (scheeps)naam" at bounding box center [349, 105] width 99 height 15
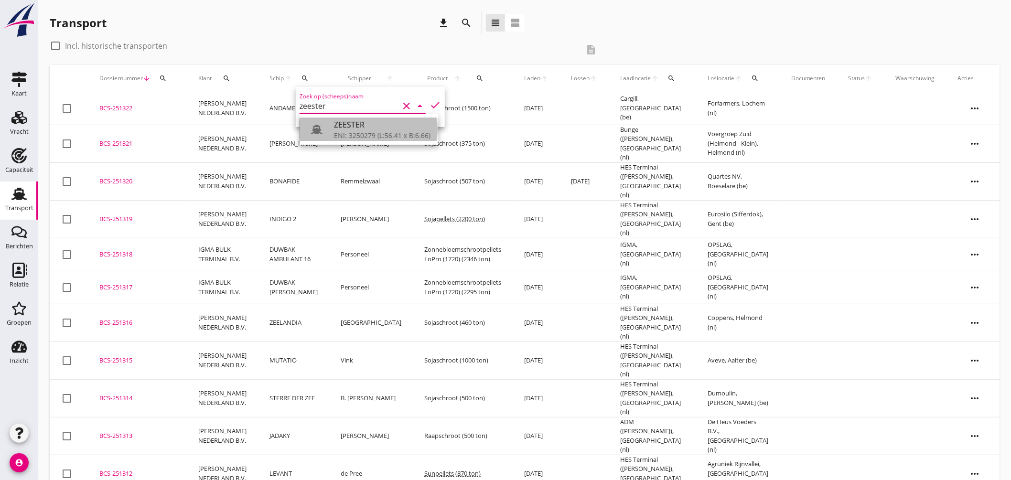
click at [366, 128] on div "ZEESTER" at bounding box center [382, 124] width 97 height 11
click at [430, 105] on icon "check" at bounding box center [435, 104] width 11 height 11
type input "ZEESTER"
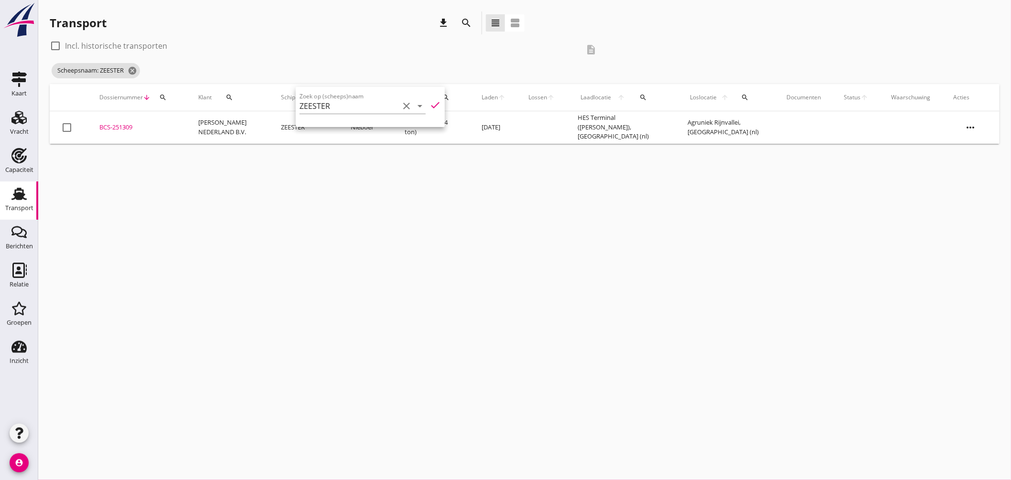
click at [124, 126] on div "BCS-251309" at bounding box center [137, 128] width 76 height 10
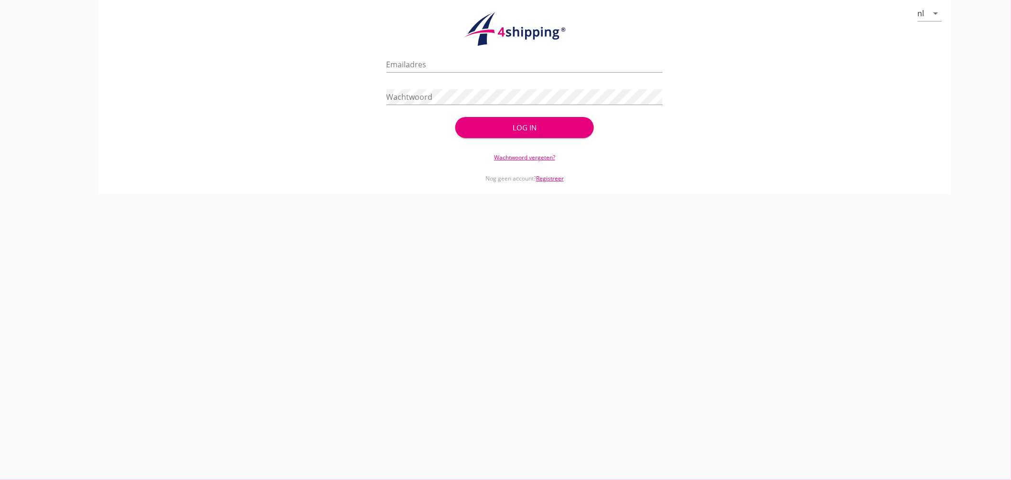
type input "jasper@stoffersbevrachtingen.nl"
click at [515, 132] on div "Log in" at bounding box center [525, 127] width 108 height 11
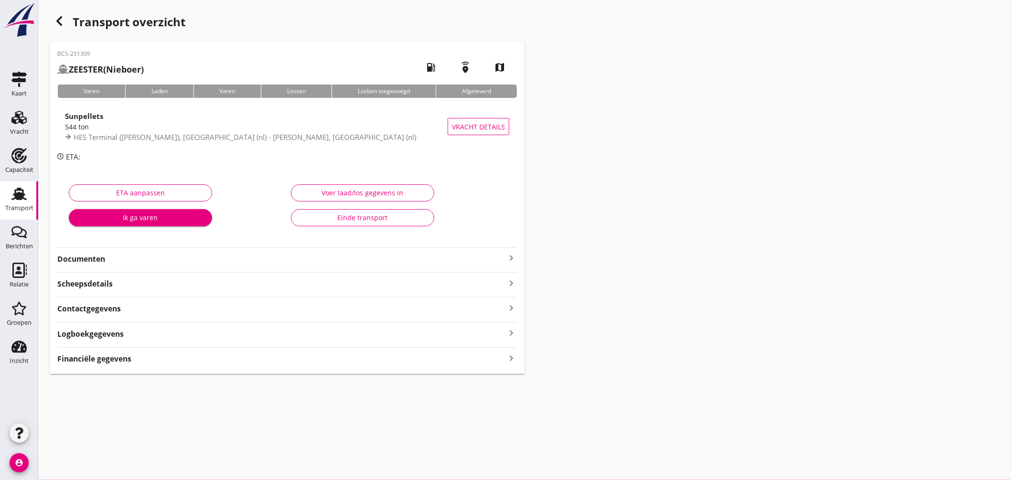
drag, startPoint x: 25, startPoint y: 194, endPoint x: 29, endPoint y: 190, distance: 5.8
click at [25, 195] on icon "Transport" at bounding box center [18, 193] width 15 height 15
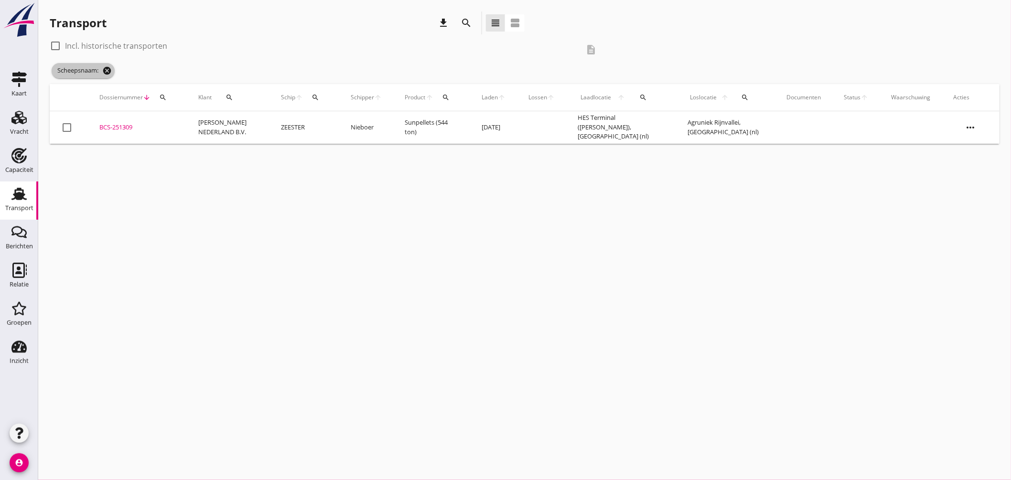
click at [108, 68] on icon "cancel" at bounding box center [107, 71] width 10 height 10
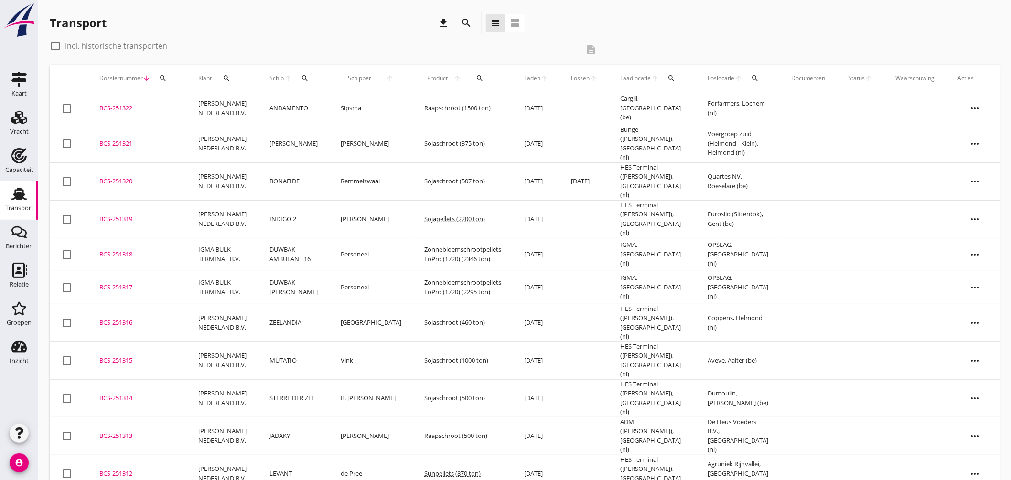
click at [307, 75] on icon "search" at bounding box center [305, 79] width 8 height 8
click at [336, 104] on input "Zoek op (scheeps)naam" at bounding box center [349, 105] width 99 height 15
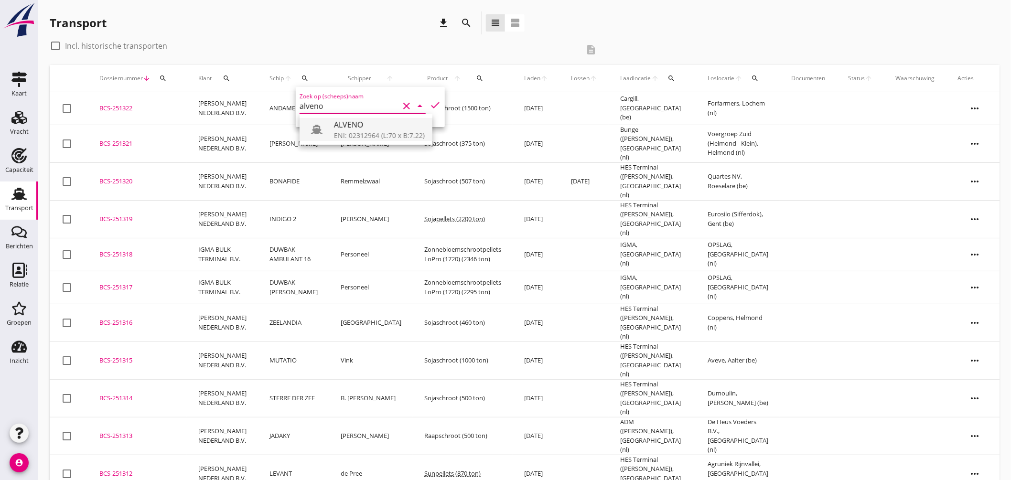
click at [365, 126] on div "ALVENO" at bounding box center [379, 124] width 91 height 11
click at [430, 102] on icon "check" at bounding box center [435, 104] width 11 height 11
type input "ALVENO"
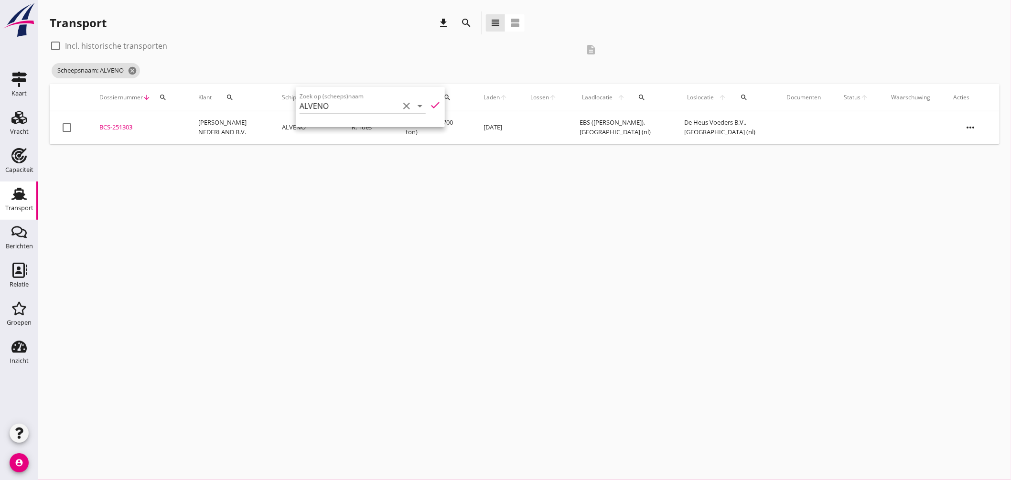
click at [403, 102] on icon "clear" at bounding box center [406, 105] width 11 height 11
click at [228, 204] on div "cancel You are impersonating another user. Transport download search view_headl…" at bounding box center [524, 240] width 973 height 480
click at [125, 125] on div "BCS-251303" at bounding box center [137, 128] width 76 height 10
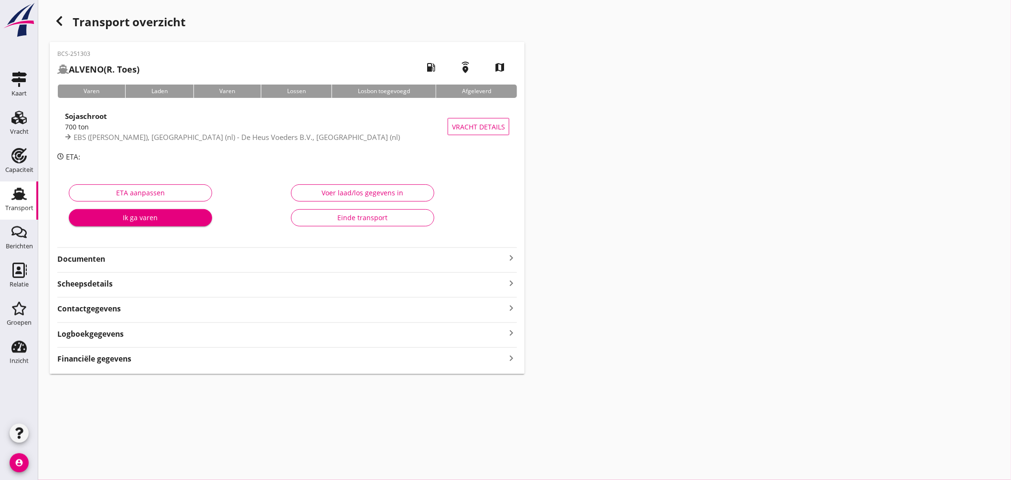
click at [516, 257] on icon "keyboard_arrow_right" at bounding box center [511, 257] width 11 height 11
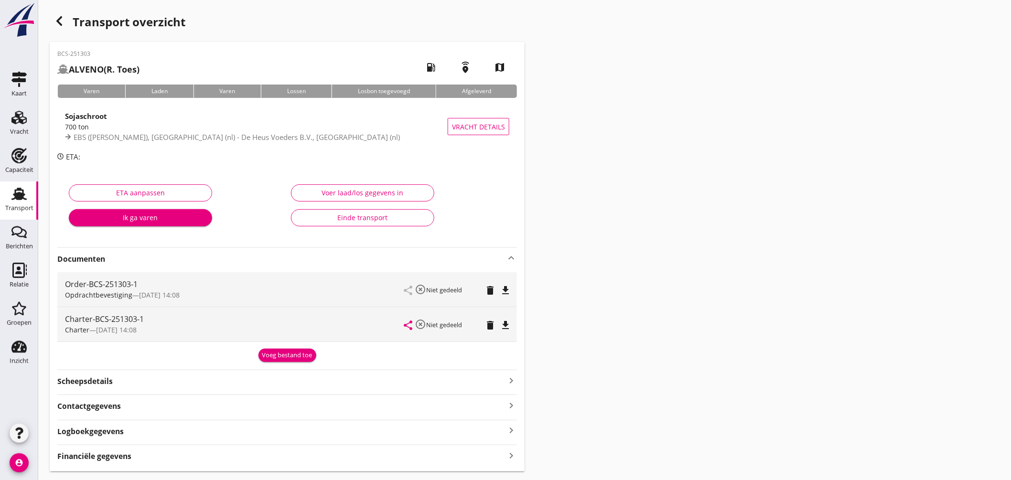
click at [505, 322] on icon "file_download" at bounding box center [505, 325] width 11 height 11
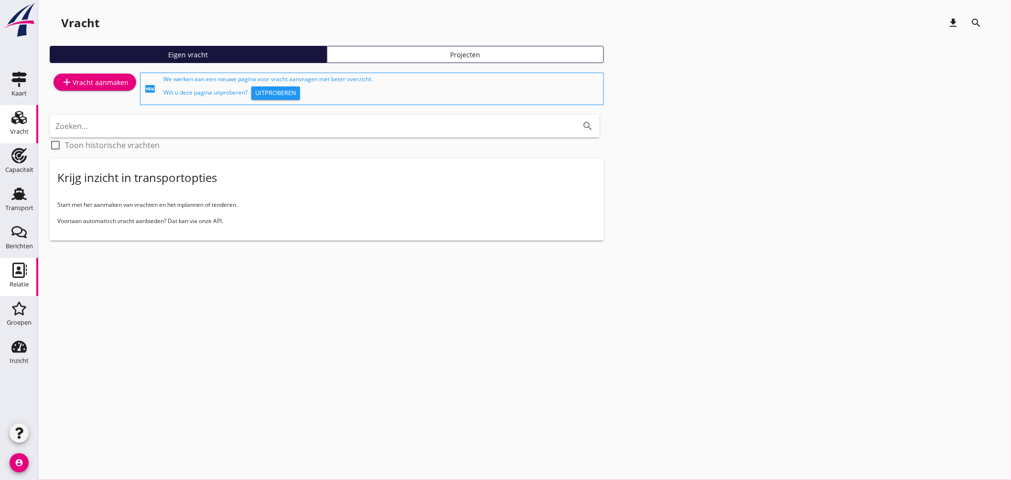
click at [24, 268] on use at bounding box center [19, 270] width 14 height 15
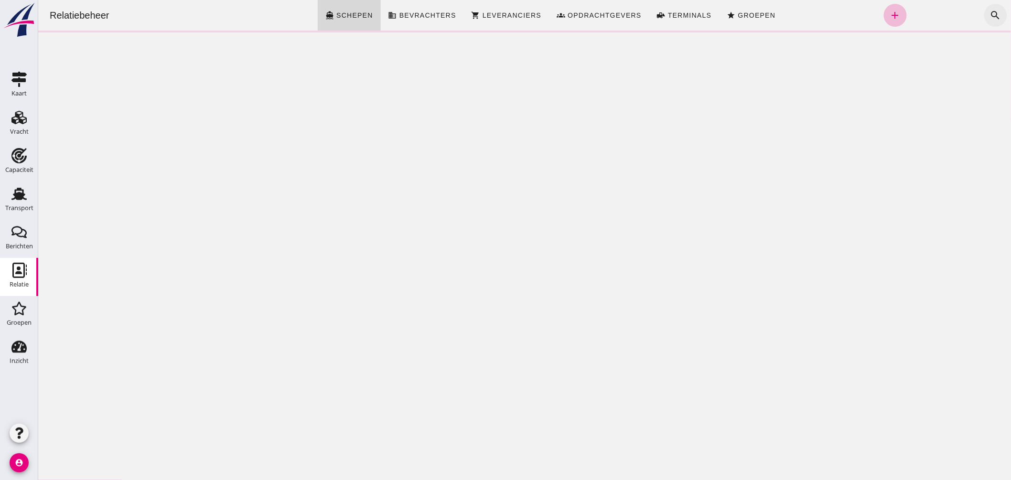
click at [990, 15] on icon "search" at bounding box center [995, 15] width 11 height 11
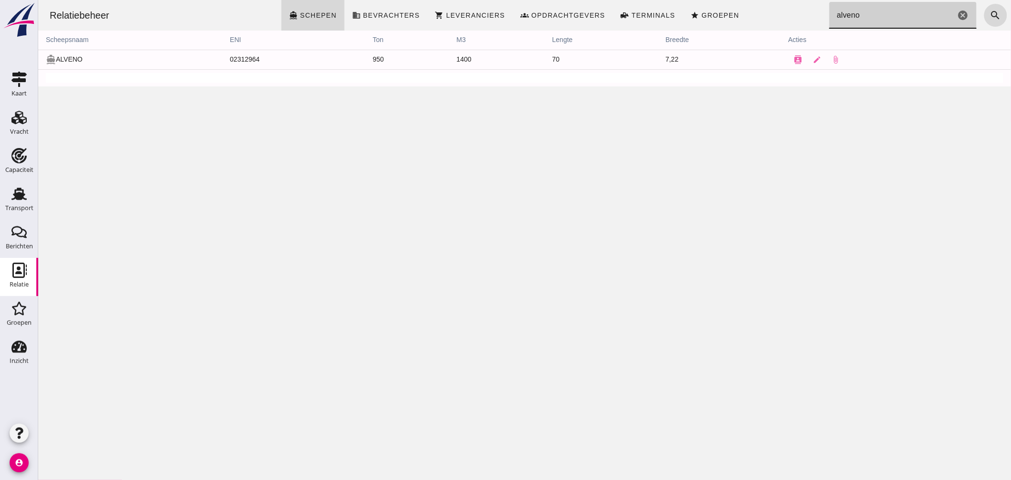
type input "alveno"
click at [76, 53] on td "directions_boat ALVENO" at bounding box center [130, 60] width 184 height 20
click at [78, 57] on td "directions_boat ALVENO" at bounding box center [130, 60] width 184 height 20
click at [796, 58] on icon "contacts" at bounding box center [797, 59] width 9 height 9
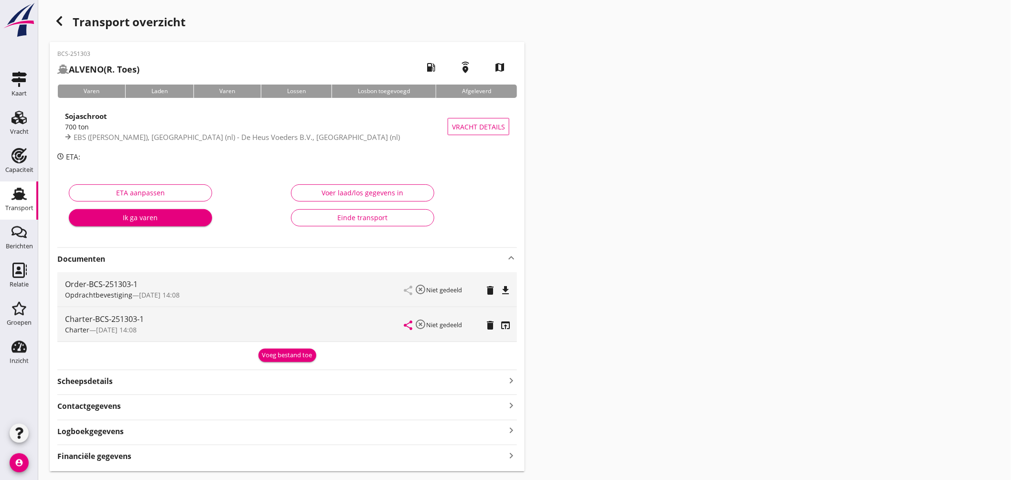
click at [21, 187] on icon "Transport" at bounding box center [18, 193] width 15 height 15
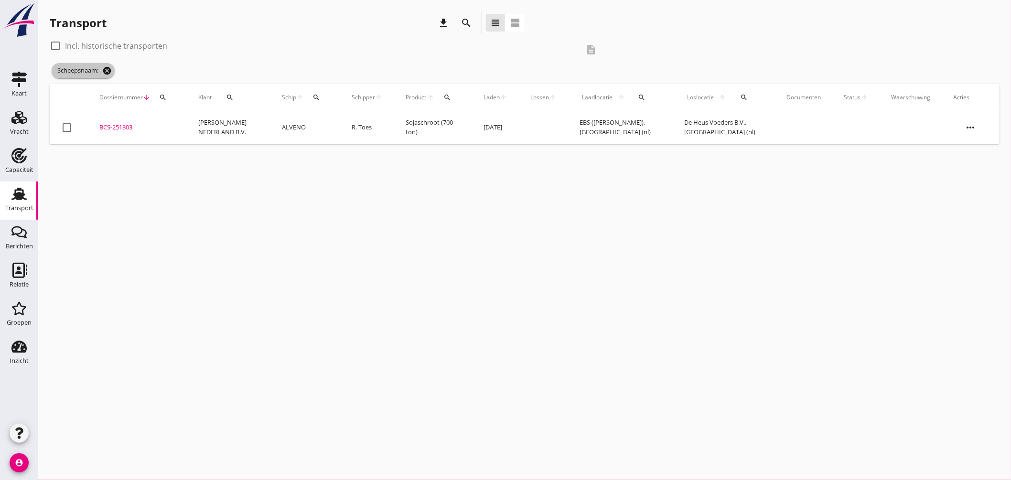
click at [112, 72] on icon "cancel" at bounding box center [107, 71] width 10 height 10
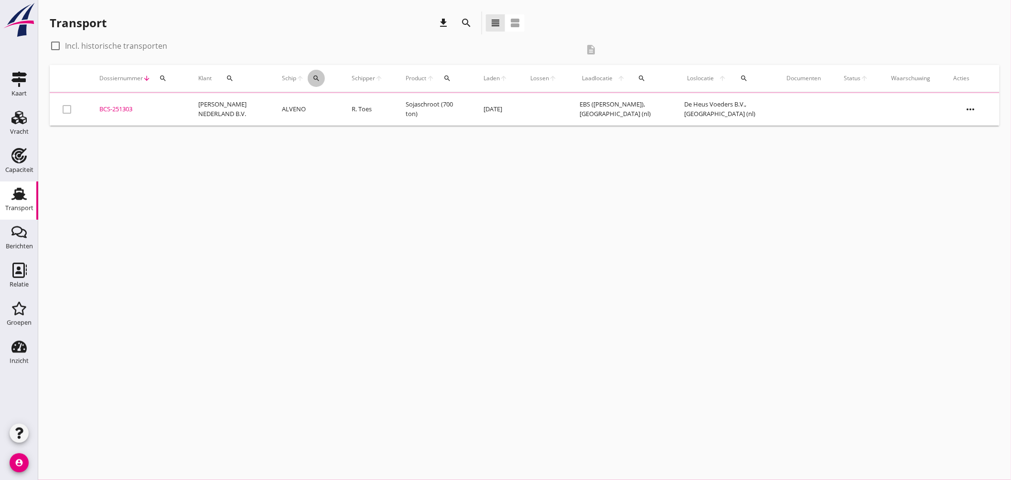
click at [317, 77] on div "search" at bounding box center [316, 79] width 17 height 8
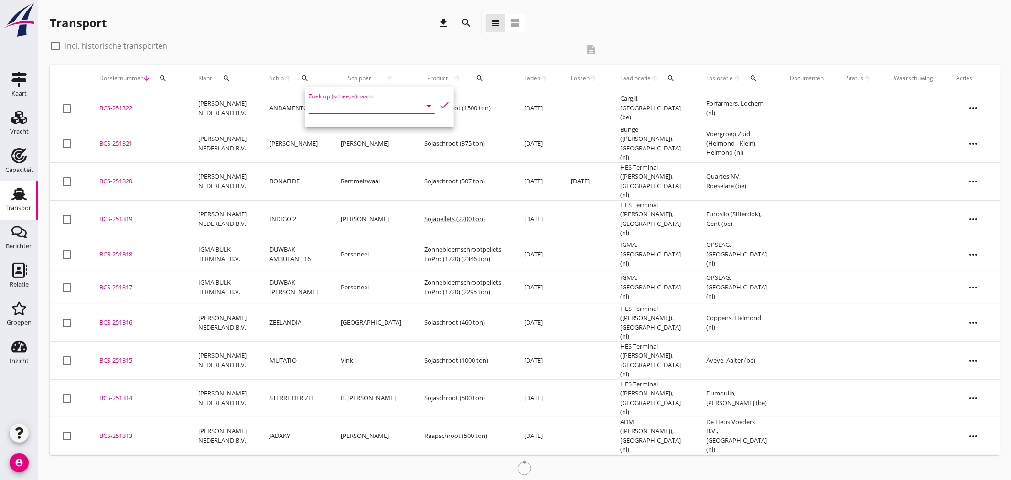
click at [340, 100] on input "Zoek op (scheeps)naam" at bounding box center [358, 105] width 99 height 15
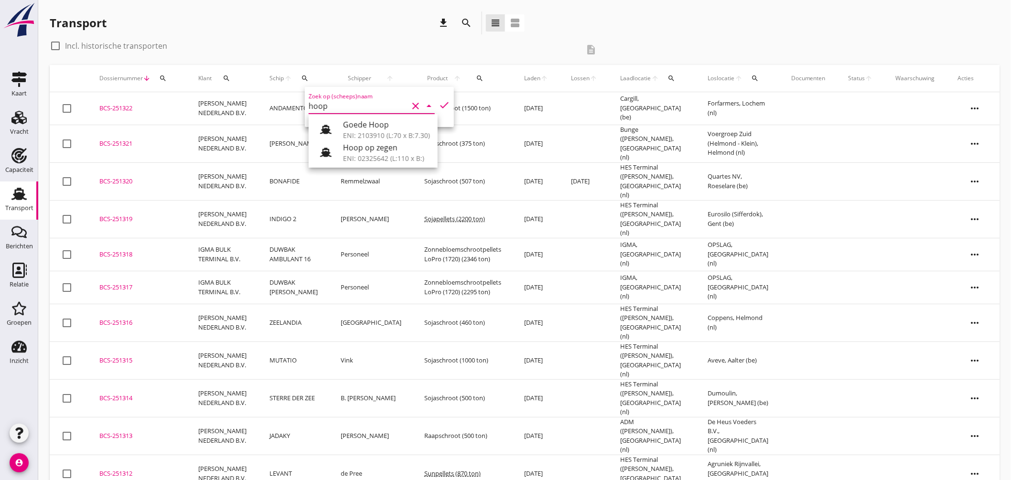
type input "hoop"
click at [747, 75] on div "search" at bounding box center [756, 79] width 18 height 8
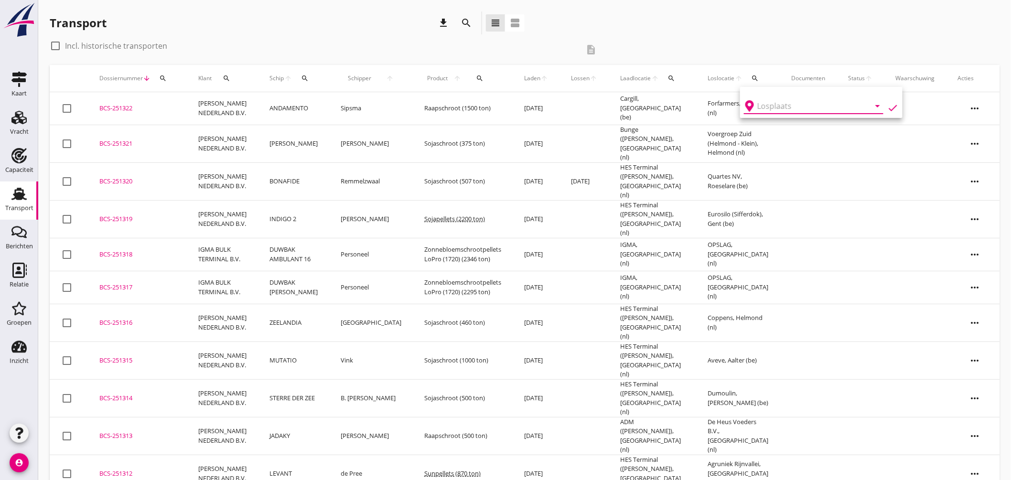
click at [776, 103] on input "text" at bounding box center [806, 105] width 99 height 15
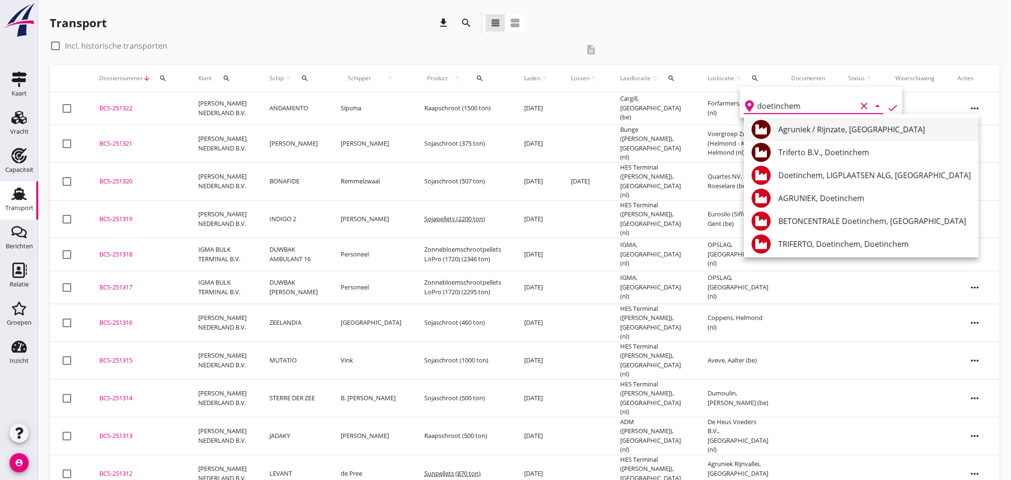
click at [825, 126] on div "Agruniek / Rijnzate, Doetinchem" at bounding box center [874, 129] width 193 height 11
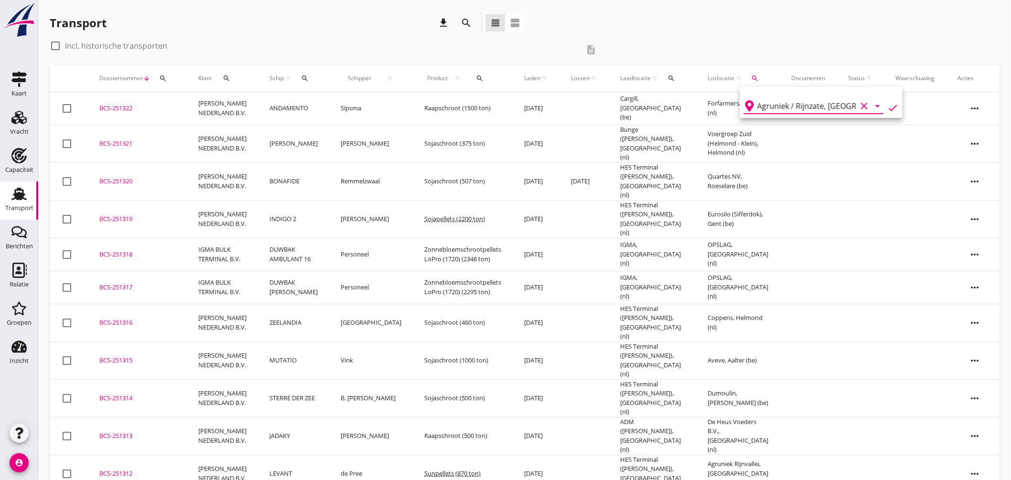
click at [887, 106] on icon "check" at bounding box center [892, 107] width 11 height 11
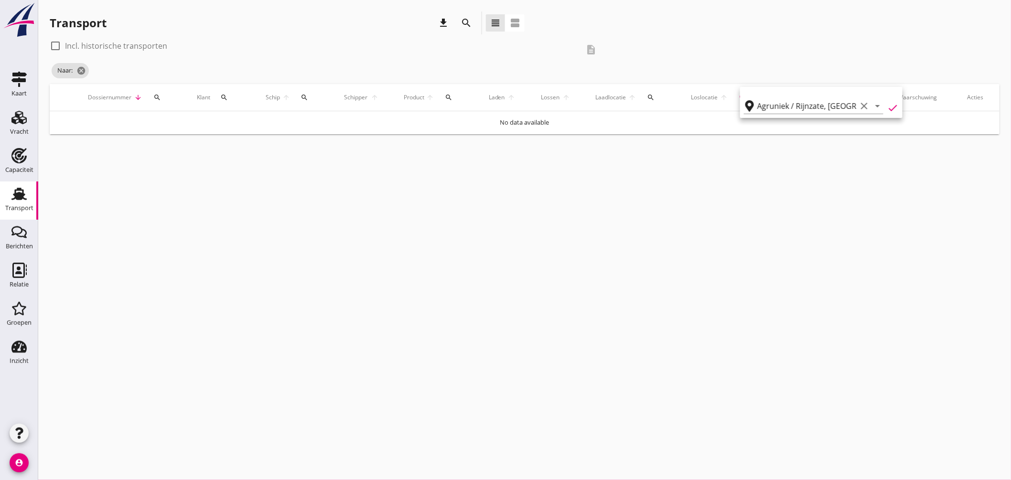
type input "Agruniek / Rijnzate"
click at [108, 48] on label "Incl. historische transporten" at bounding box center [116, 46] width 102 height 10
checkbox input "true"
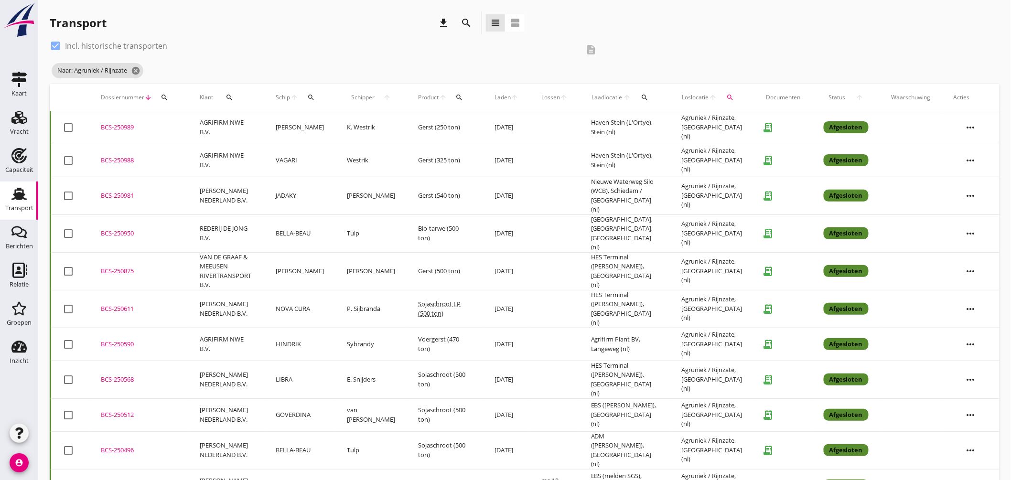
click at [314, 93] on button "search" at bounding box center [311, 97] width 18 height 17
click at [343, 125] on input "Zoek op (scheeps)naam" at bounding box center [360, 125] width 99 height 15
drag, startPoint x: 366, startPoint y: 153, endPoint x: 395, endPoint y: 140, distance: 32.1
click at [366, 153] on div "ENI: 02103852 (L:55 x B:6.60)" at bounding box center [390, 155] width 91 height 10
click at [441, 122] on icon "check" at bounding box center [446, 123] width 11 height 11
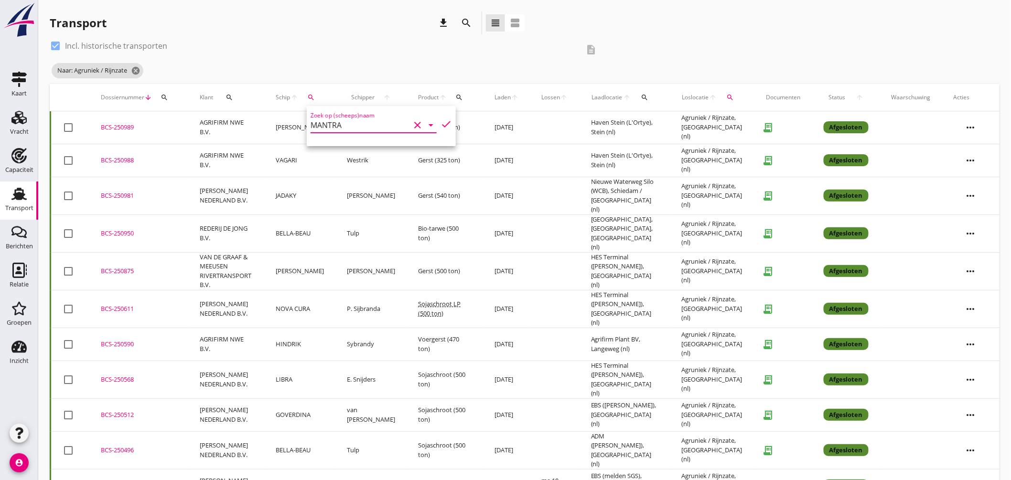
type input "MANTRA"
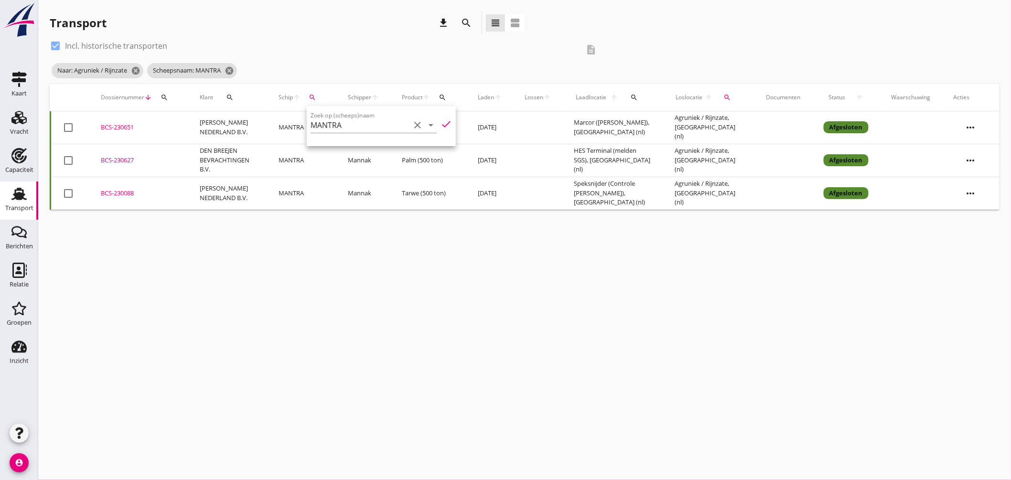
click at [123, 194] on div "BCS-230088" at bounding box center [139, 194] width 76 height 10
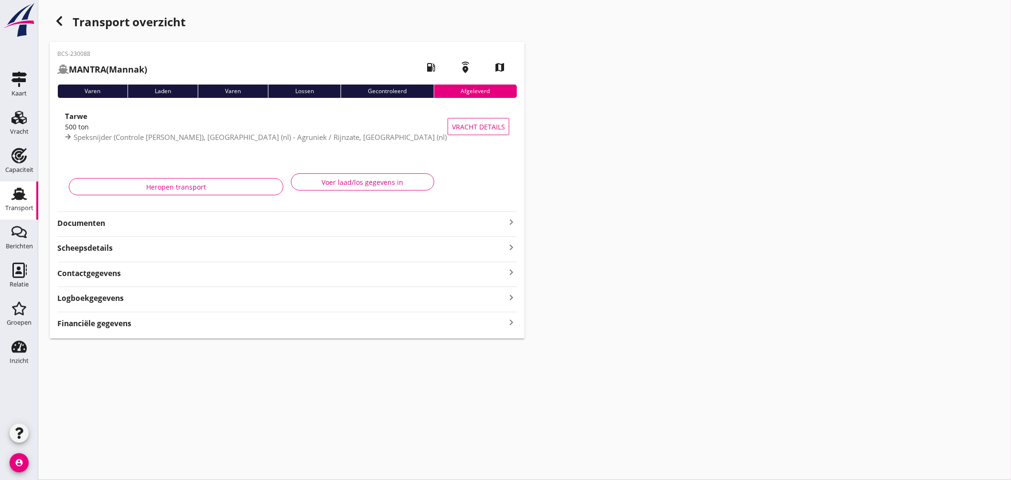
click at [511, 220] on icon "keyboard_arrow_right" at bounding box center [511, 221] width 11 height 11
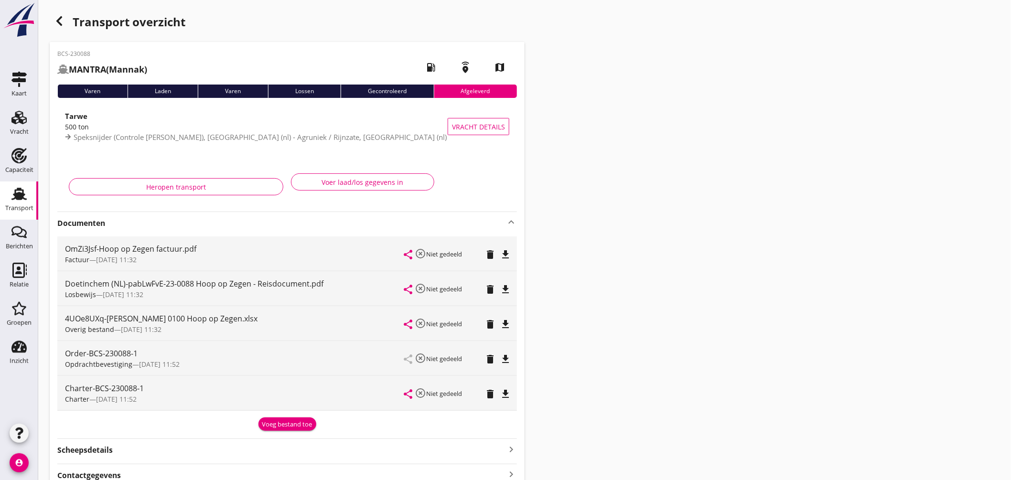
click at [507, 356] on icon "file_download" at bounding box center [505, 359] width 11 height 11
click at [18, 199] on use at bounding box center [18, 194] width 15 height 12
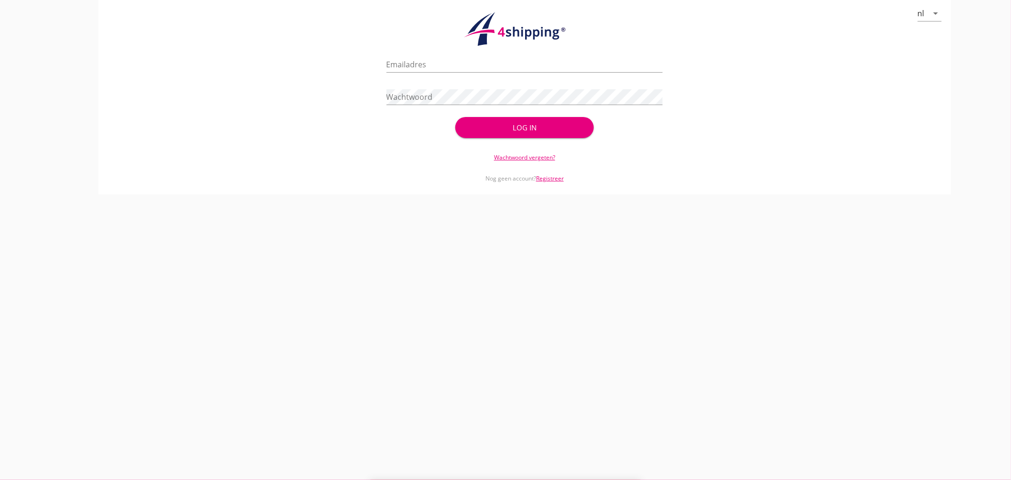
type input "jasper@stoffersbevrachtingen.nl"
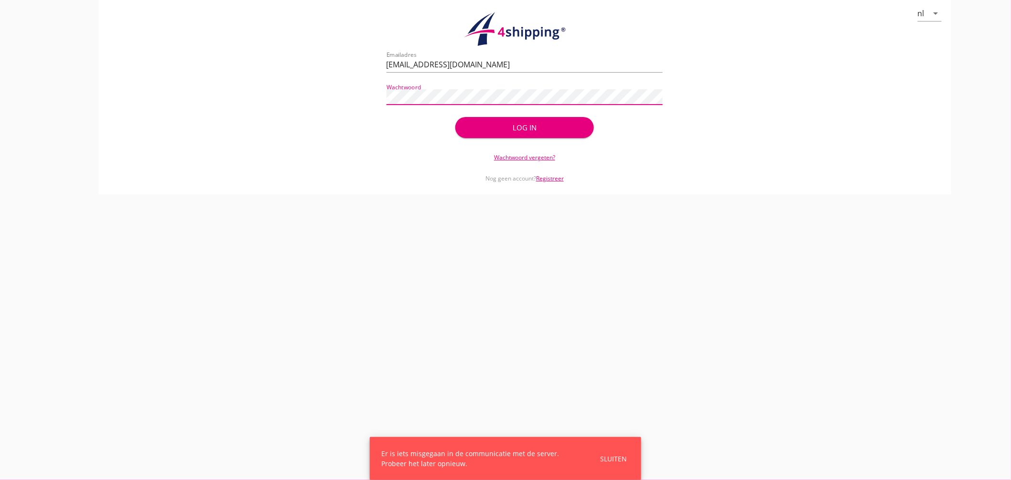
click at [549, 124] on div "Log in" at bounding box center [525, 127] width 108 height 11
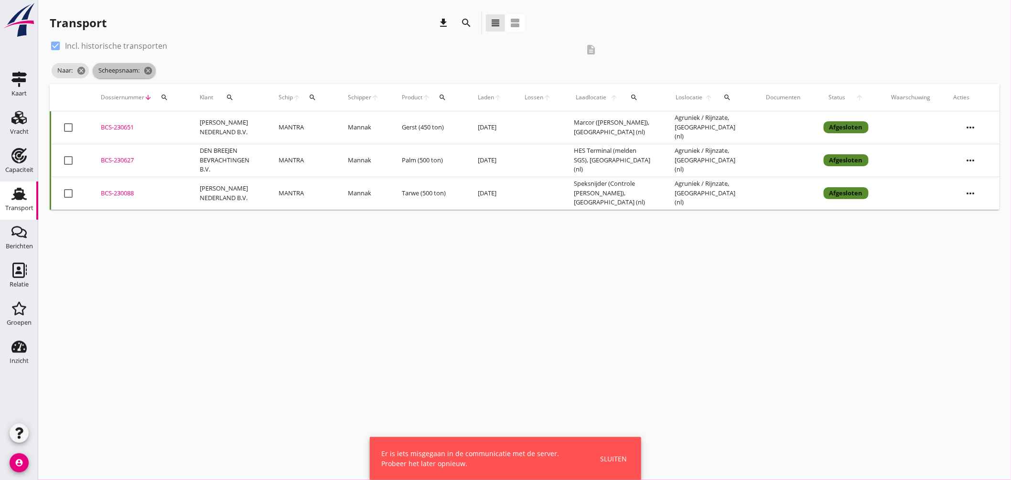
click at [155, 74] on span "Scheepsnaam: cancel" at bounding box center [124, 70] width 63 height 15
click at [152, 73] on icon "cancel" at bounding box center [148, 71] width 10 height 10
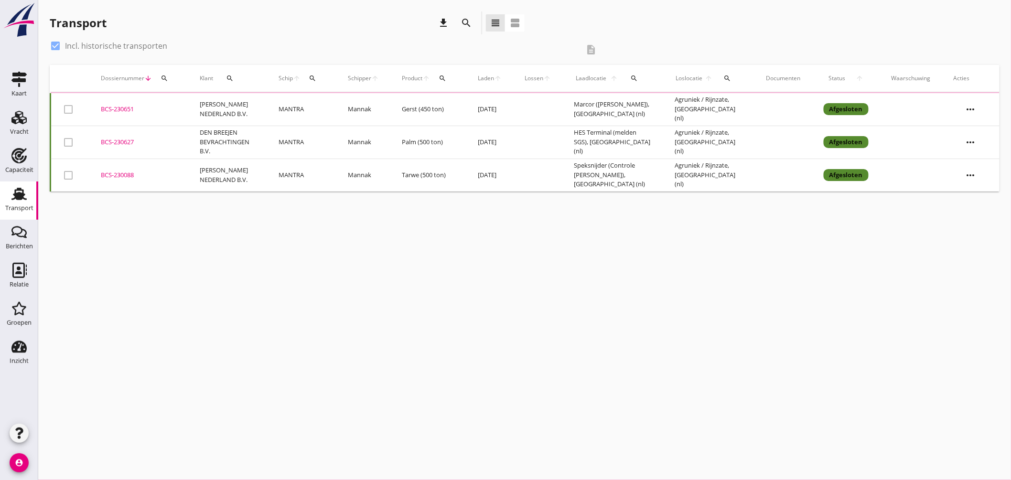
click at [93, 41] on label "Incl. historische transporten" at bounding box center [116, 46] width 102 height 10
checkbox input "false"
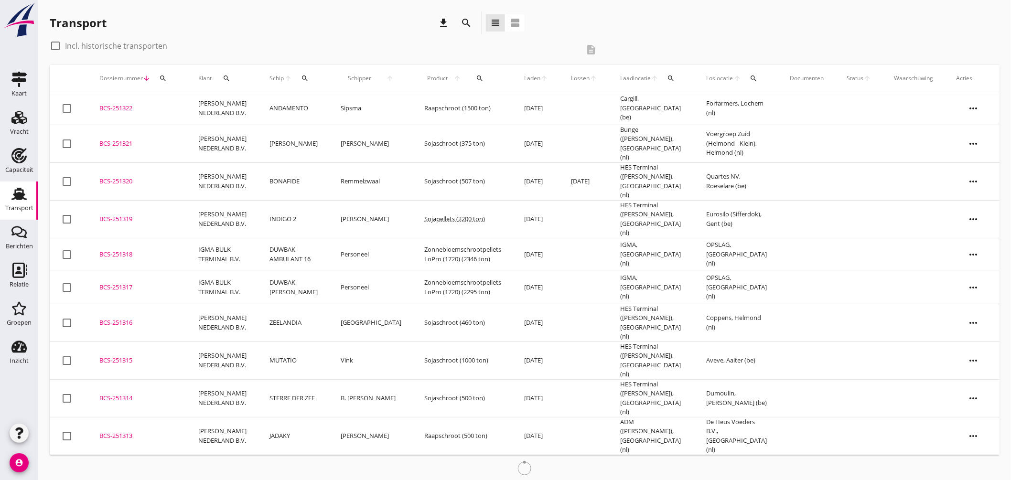
click at [300, 74] on button "search" at bounding box center [305, 78] width 18 height 17
click at [322, 105] on input "Zoek op (scheeps)naam" at bounding box center [344, 105] width 99 height 15
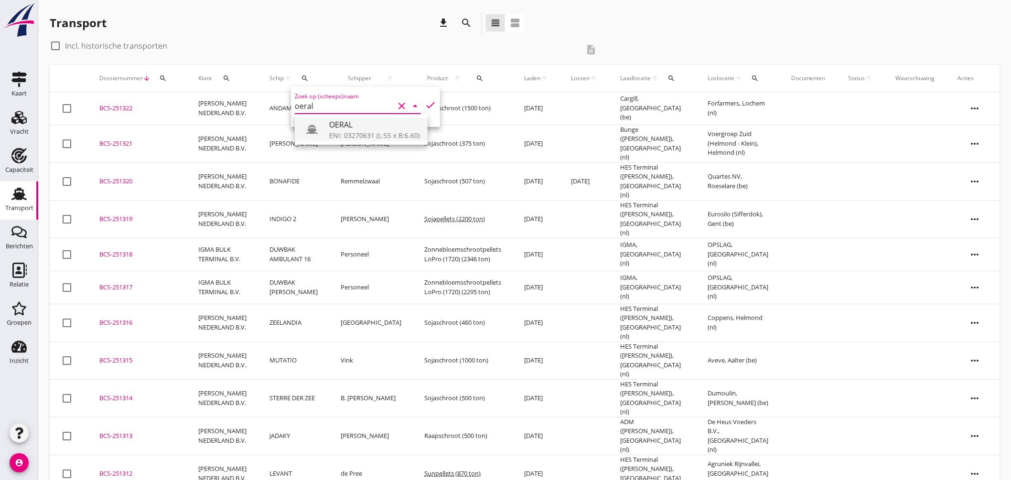
click at [360, 128] on div "OERAL" at bounding box center [374, 124] width 91 height 11
click at [425, 101] on icon "check" at bounding box center [430, 104] width 11 height 11
type input "OERAL"
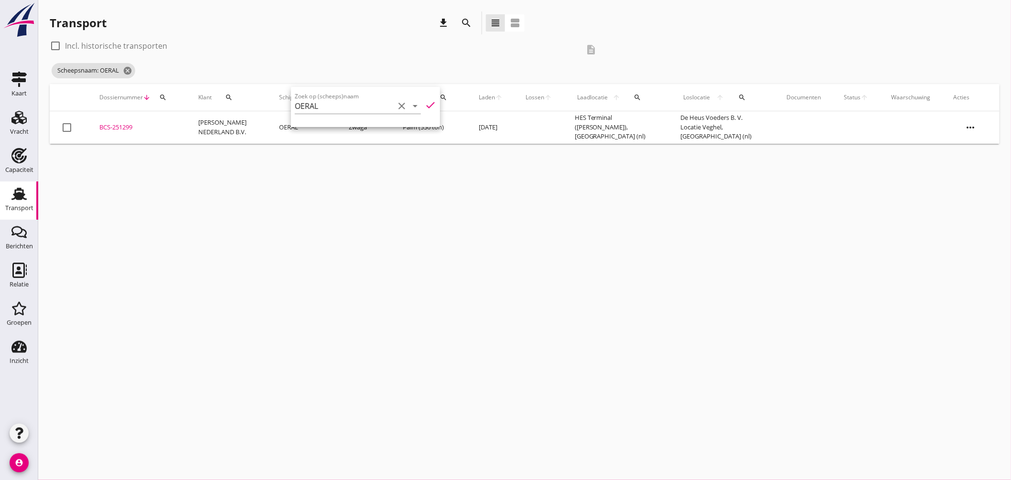
click at [57, 46] on div at bounding box center [55, 46] width 16 height 16
checkbox input "true"
click at [743, 97] on div "Loslocatie arrow_upward search" at bounding box center [722, 97] width 84 height 23
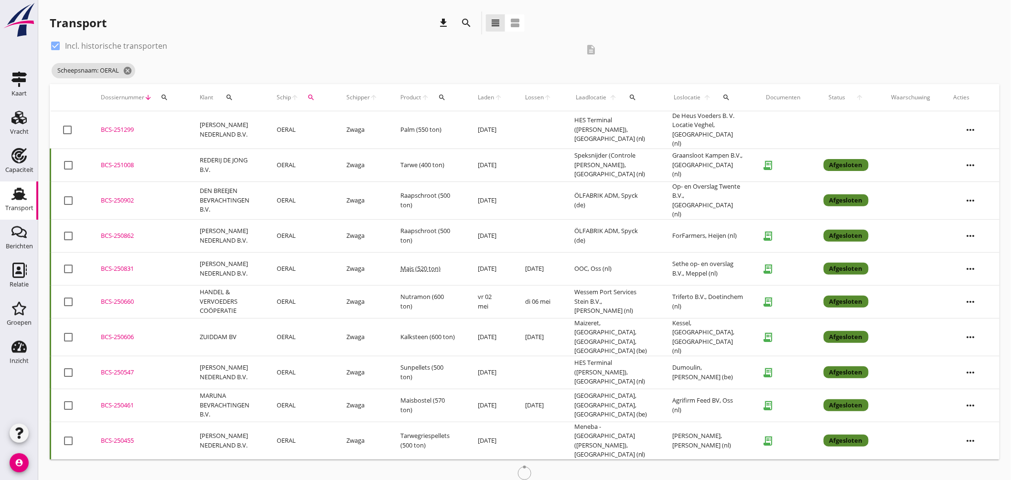
click at [728, 95] on icon "search" at bounding box center [727, 98] width 8 height 8
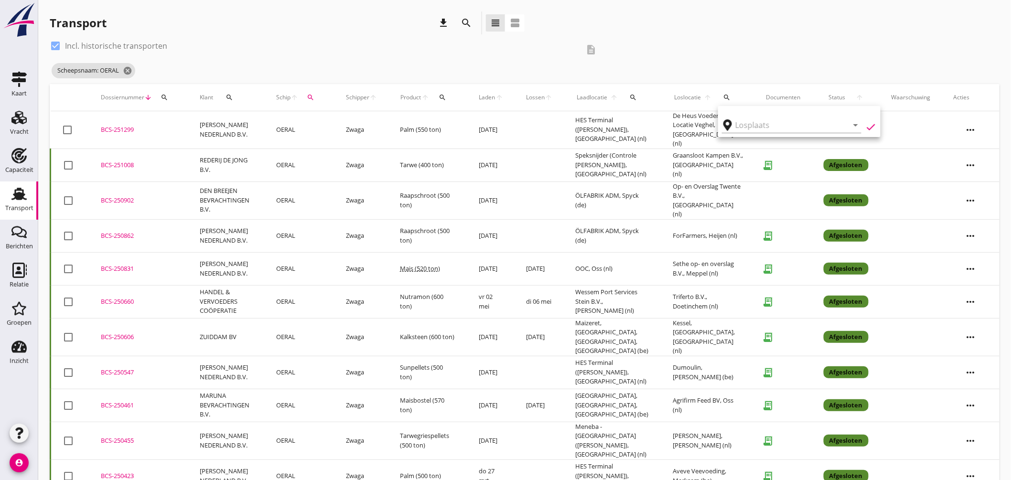
drag, startPoint x: 751, startPoint y: 126, endPoint x: 748, endPoint y: 113, distance: 13.2
click at [750, 125] on input "text" at bounding box center [784, 125] width 99 height 15
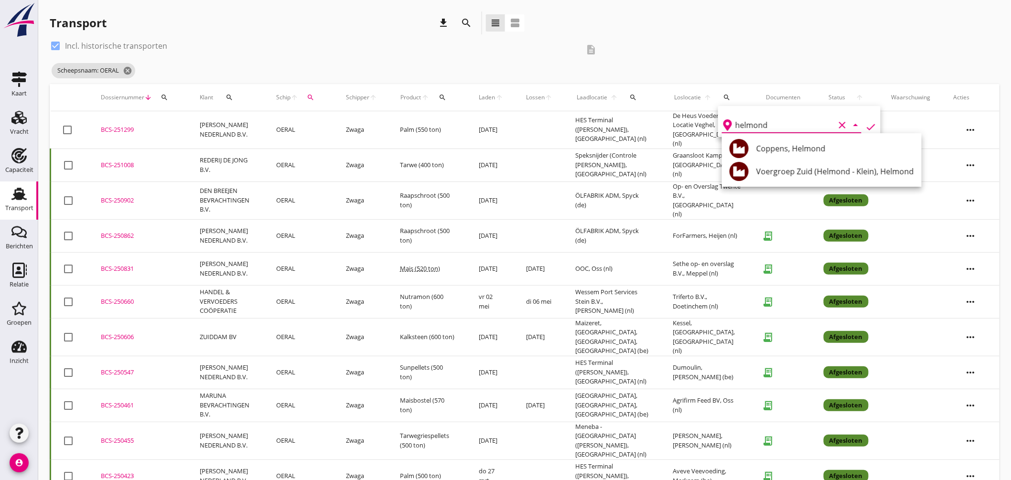
drag, startPoint x: 805, startPoint y: 147, endPoint x: 815, endPoint y: 144, distance: 10.4
click at [805, 148] on div "Coppens, Helmond" at bounding box center [835, 148] width 158 height 11
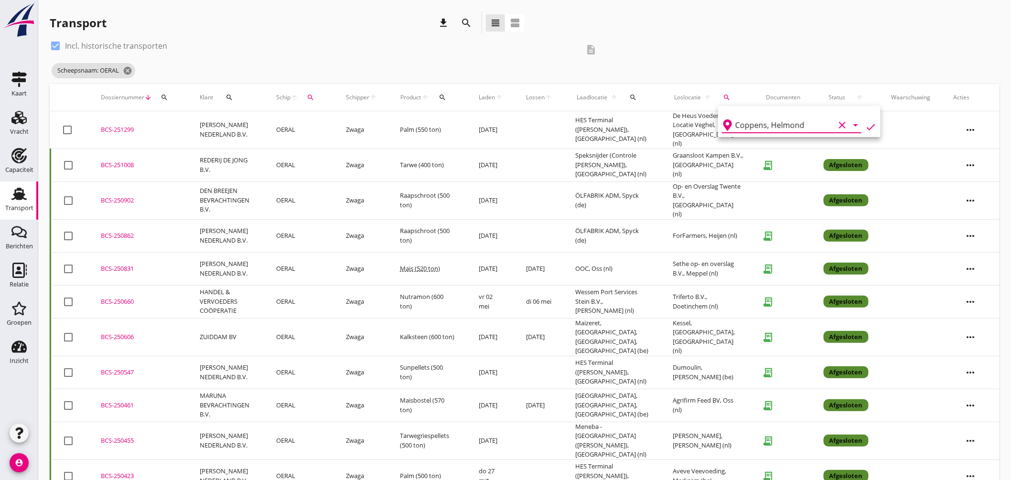
click at [870, 122] on icon "check" at bounding box center [870, 126] width 11 height 11
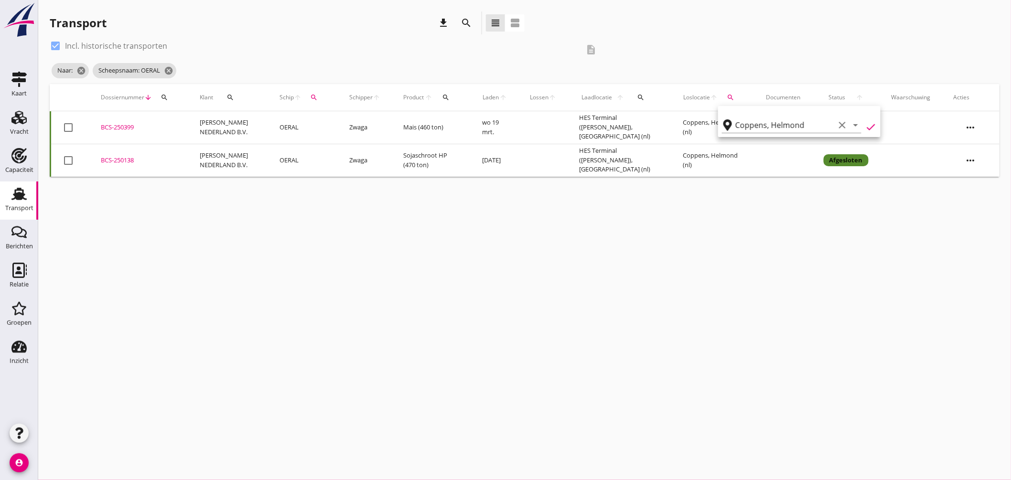
type input "Coppens"
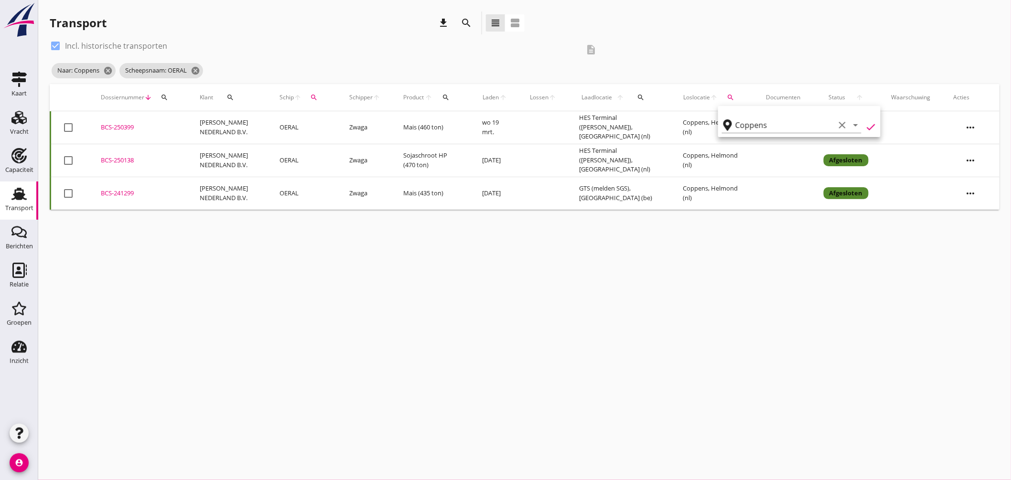
click at [675, 227] on div "cancel You are impersonating another user. Transport download search view_headl…" at bounding box center [524, 240] width 973 height 480
click at [194, 65] on span "Scheepsnaam: OERAL cancel" at bounding box center [161, 70] width 84 height 15
click at [195, 65] on span "Scheepsnaam: OERAL cancel" at bounding box center [161, 70] width 84 height 15
click at [196, 67] on icon "cancel" at bounding box center [196, 71] width 10 height 10
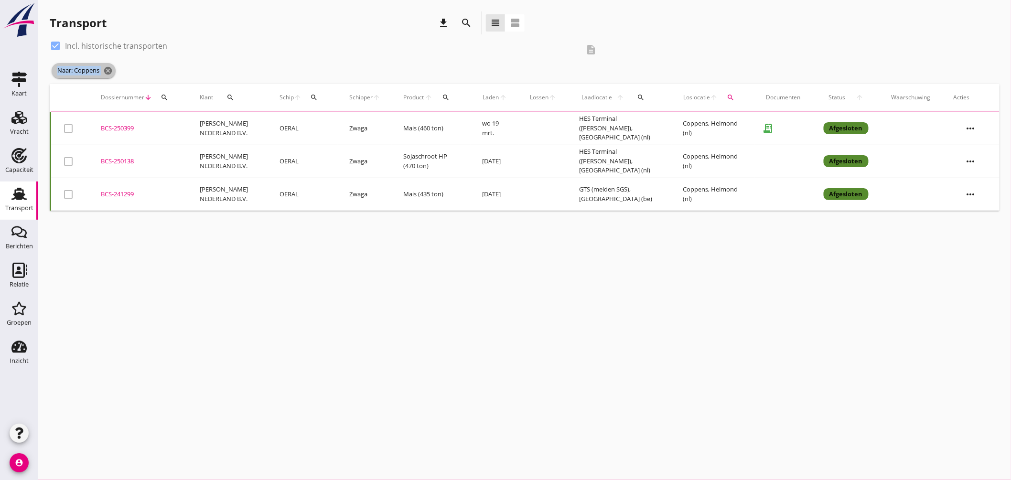
click at [107, 67] on icon "cancel" at bounding box center [108, 71] width 10 height 10
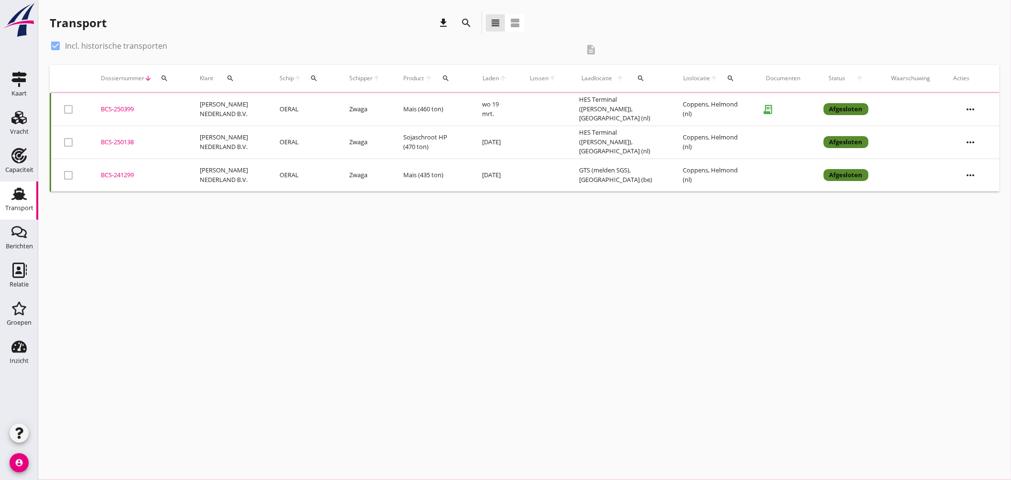
click at [310, 77] on icon "search" at bounding box center [314, 79] width 8 height 8
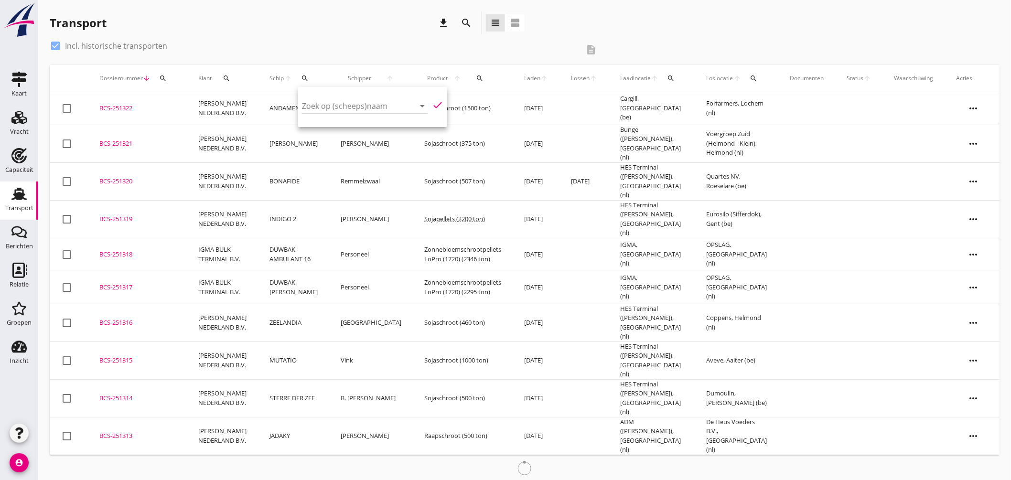
click at [345, 103] on input "Zoek op (scheeps)naam" at bounding box center [351, 105] width 99 height 15
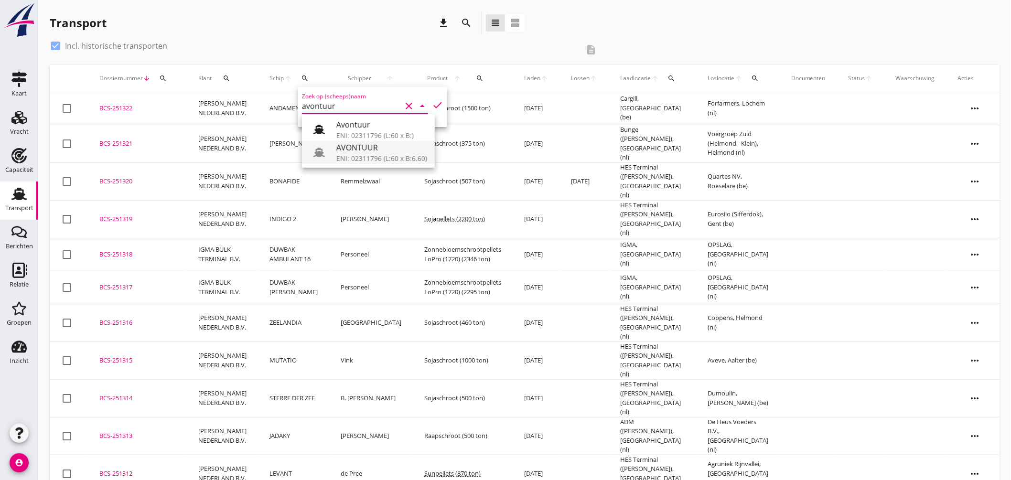
click at [400, 156] on div "ENI: 02311796 (L:60 x B:6.60)" at bounding box center [381, 158] width 91 height 10
click at [432, 99] on icon "check" at bounding box center [437, 104] width 11 height 11
type input "AVONTUUR"
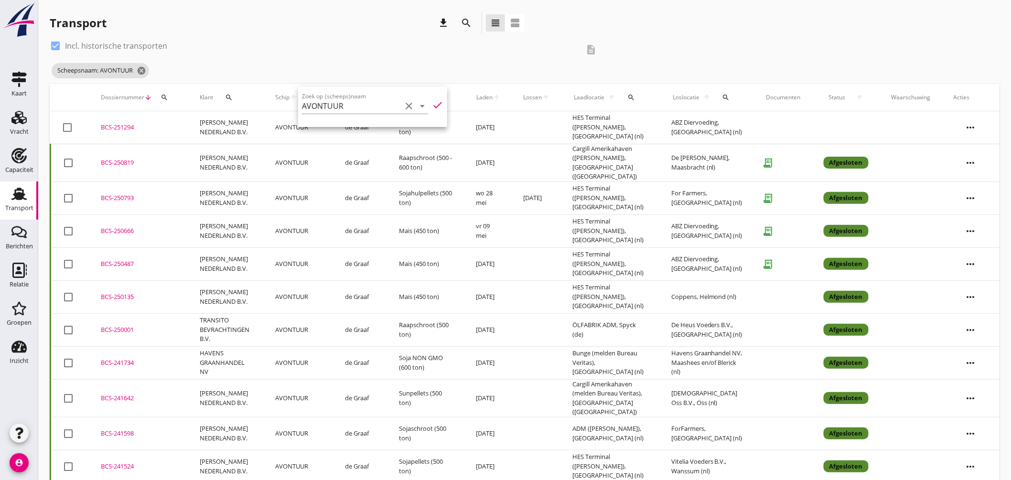
click at [127, 123] on div "BCS-251294" at bounding box center [139, 128] width 76 height 10
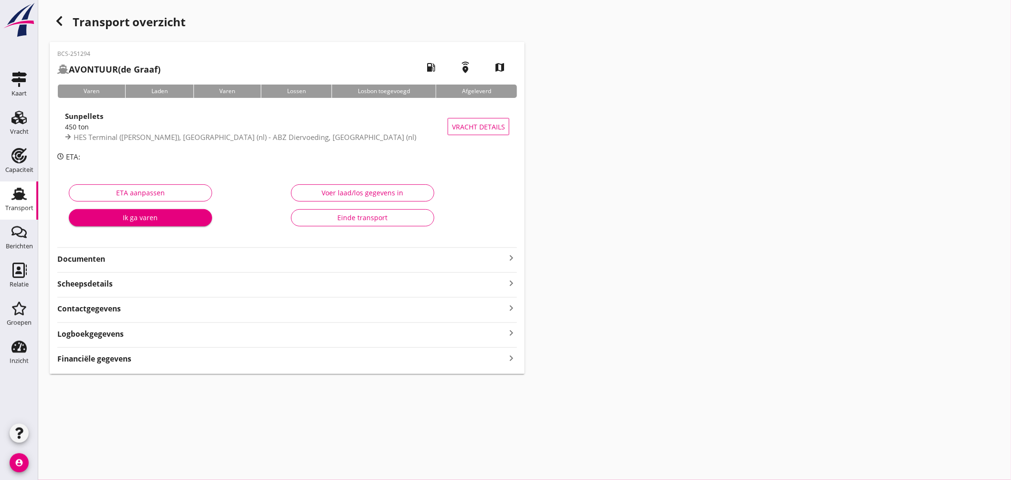
click at [511, 258] on icon "keyboard_arrow_right" at bounding box center [511, 257] width 11 height 11
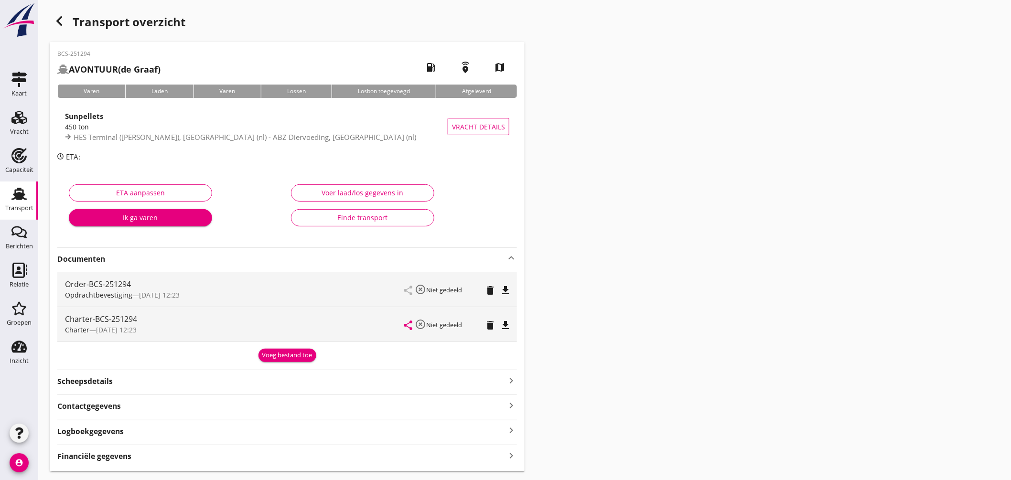
click at [502, 327] on icon "file_download" at bounding box center [505, 325] width 11 height 11
click at [24, 186] on link "Transport Transport" at bounding box center [19, 201] width 38 height 38
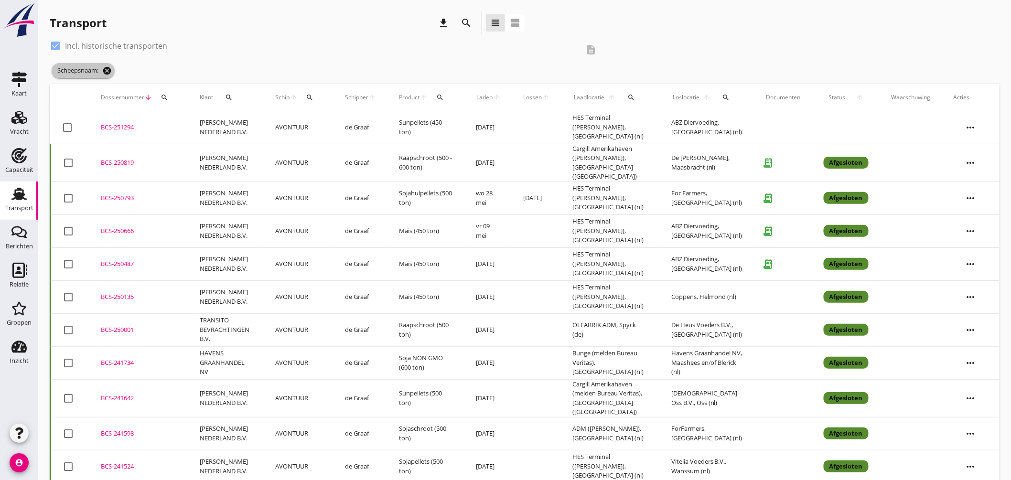
click at [106, 67] on icon "cancel" at bounding box center [107, 71] width 10 height 10
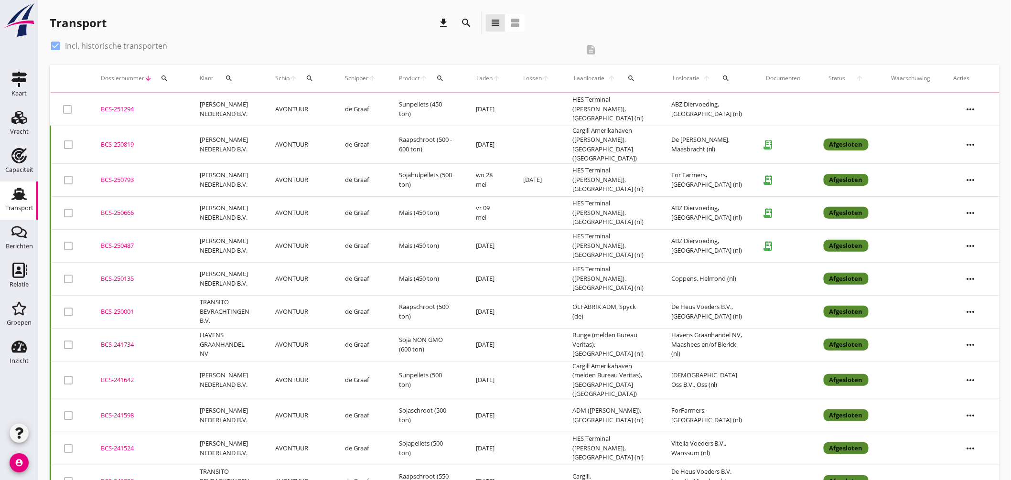
drag, startPoint x: 59, startPoint y: 45, endPoint x: 97, endPoint y: 49, distance: 38.4
click at [59, 45] on div at bounding box center [55, 46] width 16 height 16
checkbox input "false"
